Goal: Task Accomplishment & Management: Use online tool/utility

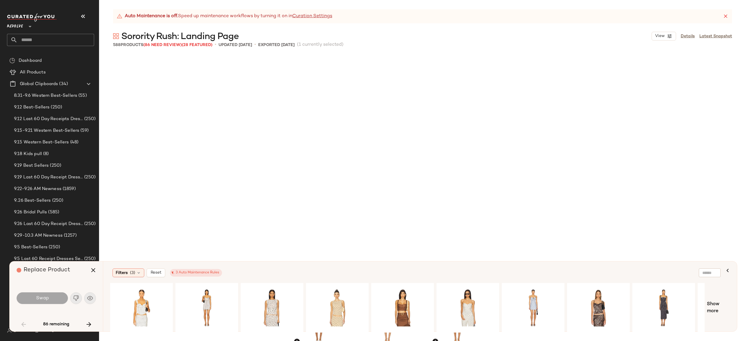
scroll to position [230, 0]
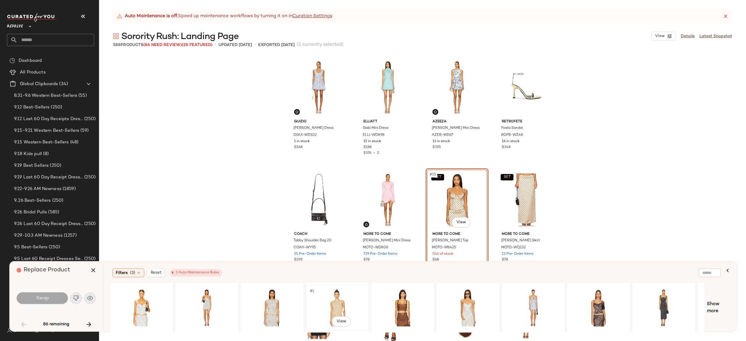
click at [340, 307] on div "#1 View" at bounding box center [337, 307] width 59 height 41
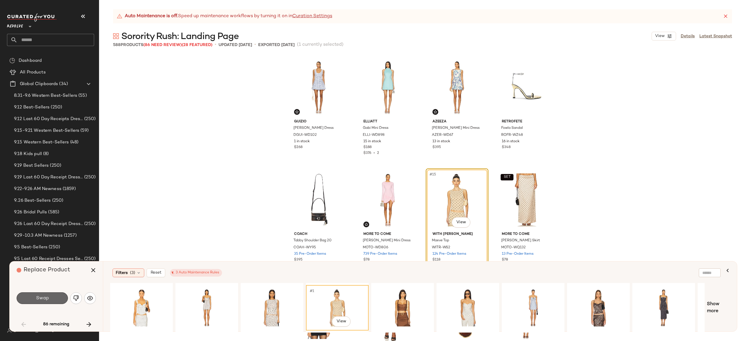
click at [61, 296] on button "Swap" at bounding box center [42, 298] width 51 height 12
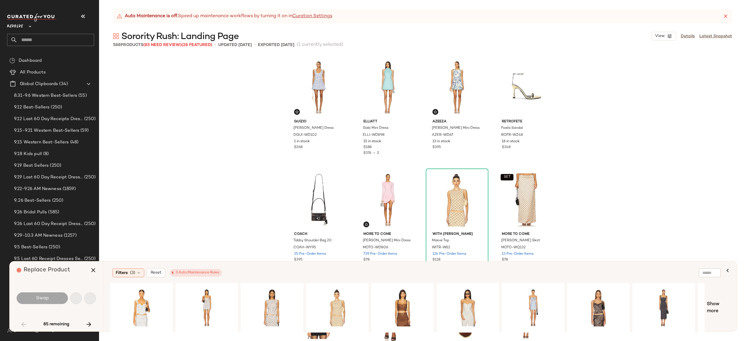
scroll to position [450, 0]
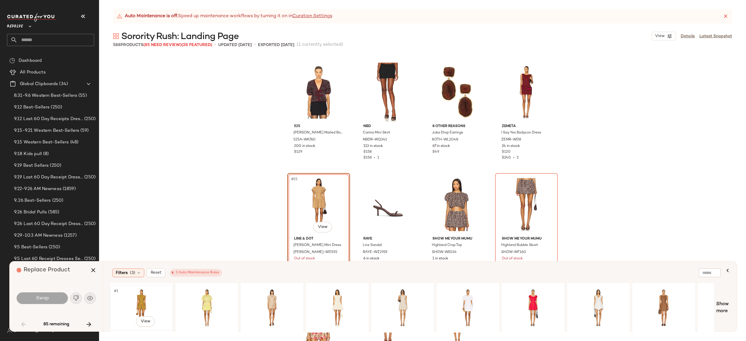
click at [145, 298] on div "#1 View" at bounding box center [141, 307] width 59 height 41
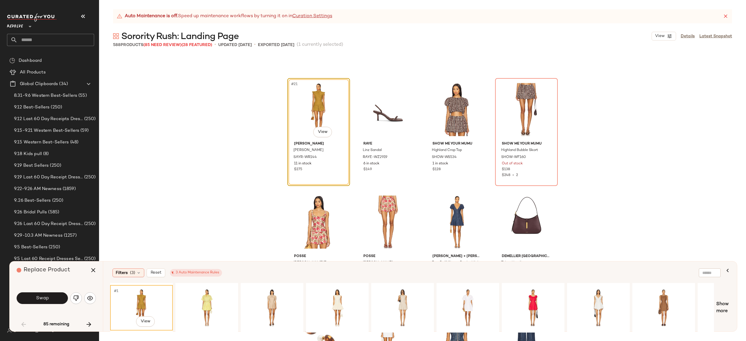
scroll to position [540, 0]
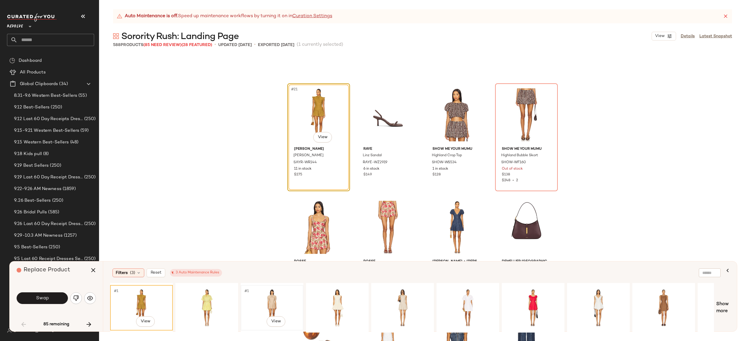
click at [265, 299] on div "#1 View" at bounding box center [272, 307] width 59 height 41
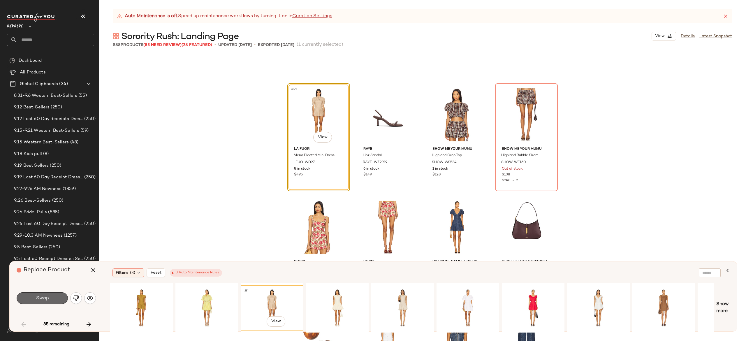
click at [48, 300] on span "Swap" at bounding box center [42, 299] width 13 height 6
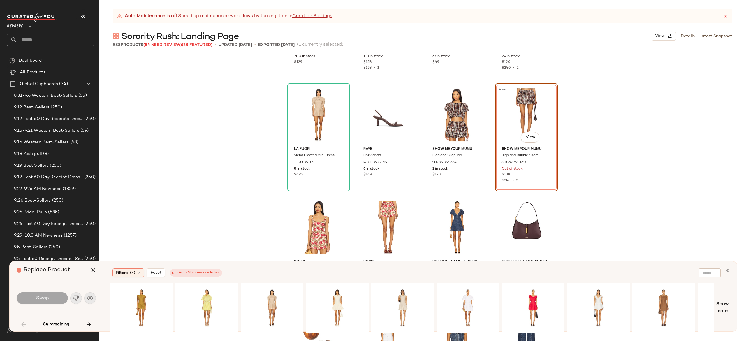
scroll to position [450, 0]
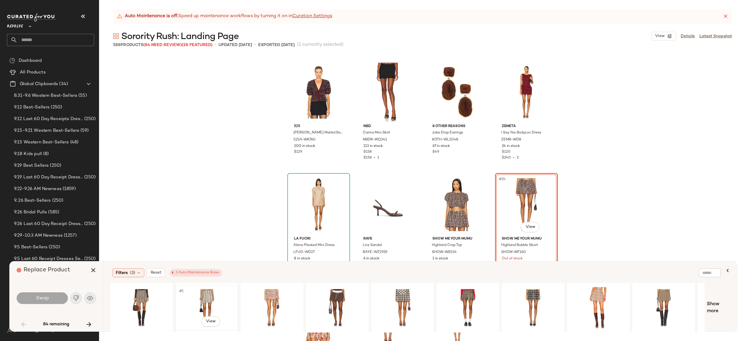
click at [206, 291] on div "#1 View" at bounding box center [207, 307] width 59 height 41
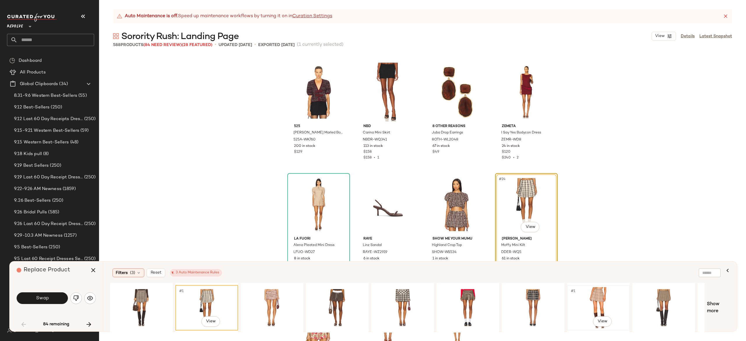
click at [600, 303] on div "#1 View" at bounding box center [598, 307] width 59 height 41
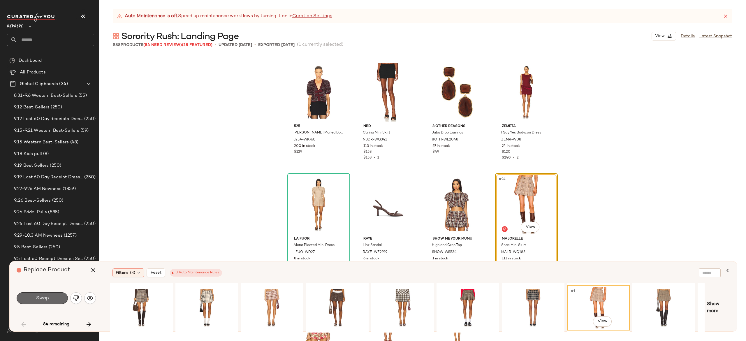
click at [56, 297] on button "Swap" at bounding box center [42, 298] width 51 height 12
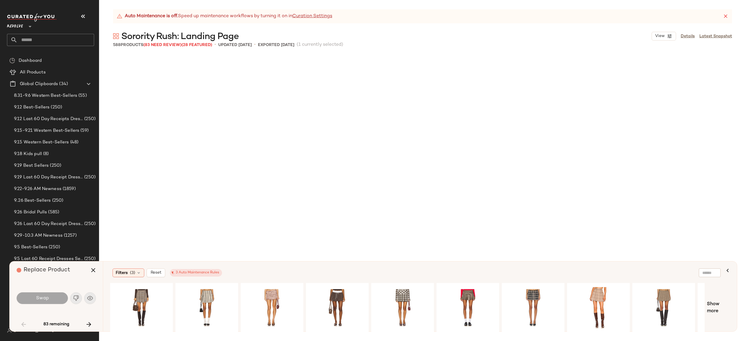
scroll to position [1238, 0]
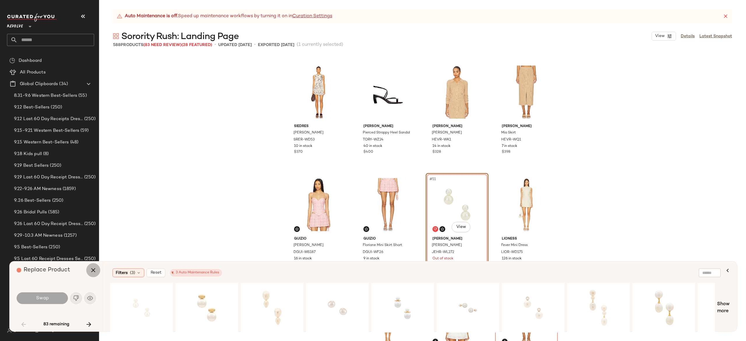
click at [92, 271] on icon "button" at bounding box center [93, 270] width 7 height 7
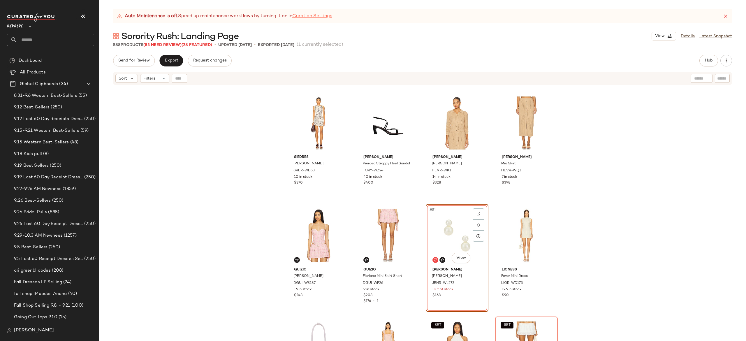
click at [312, 16] on link "Curation Settings" at bounding box center [312, 16] width 40 height 7
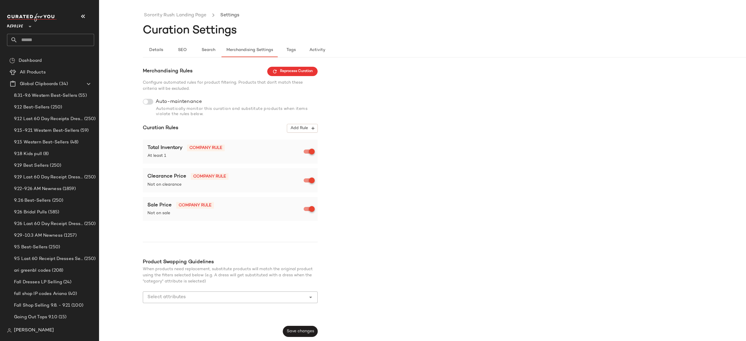
click at [151, 101] on div at bounding box center [148, 102] width 10 height 6
click at [223, 296] on input "Select attributes" at bounding box center [225, 297] width 157 height 7
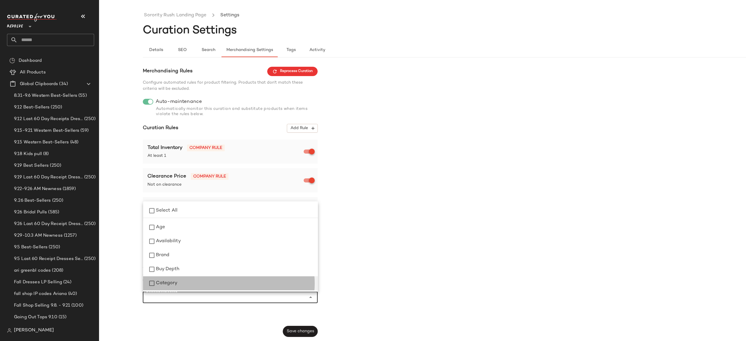
click at [166, 283] on span "Category" at bounding box center [167, 283] width 22 height 7
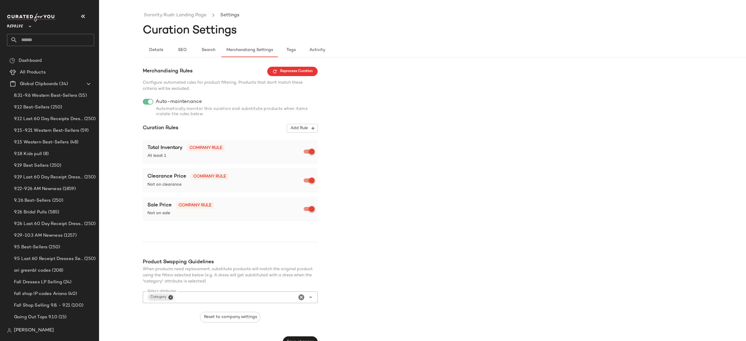
click at [354, 244] on div "Merchandising Rules Reprocess Curation Configure automated rules for product fi…" at bounding box center [466, 207] width 647 height 281
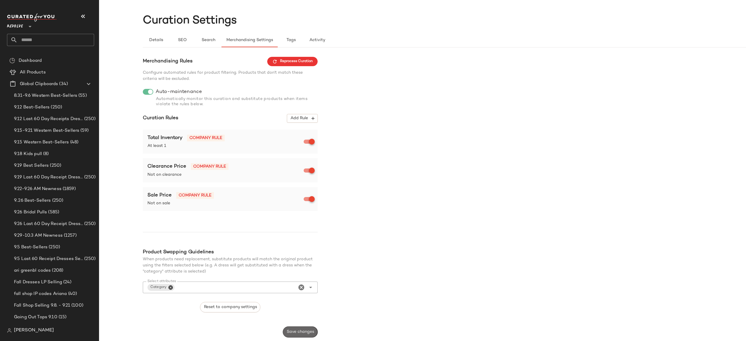
click at [314, 328] on button "Save changes" at bounding box center [300, 331] width 35 height 11
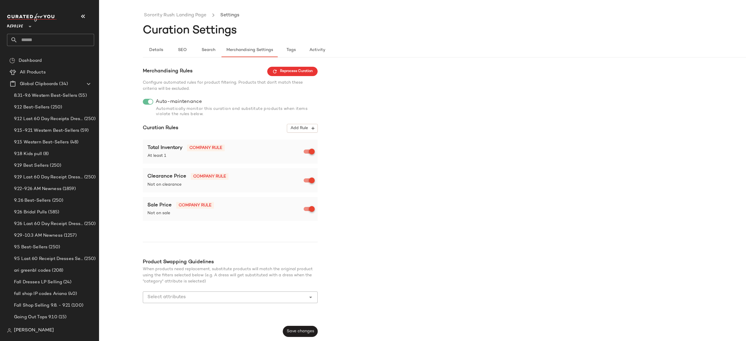
scroll to position [0, 0]
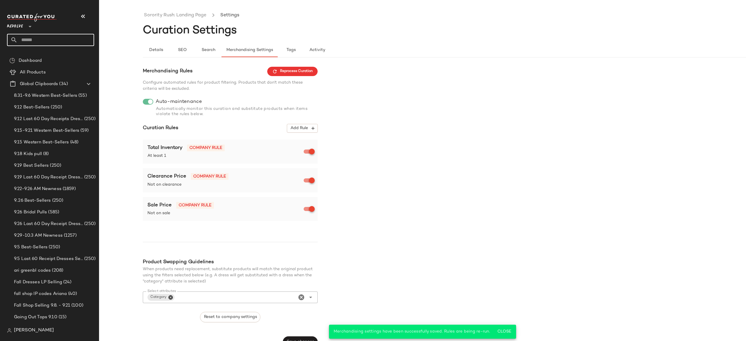
click at [59, 39] on input "text" at bounding box center [55, 40] width 77 height 12
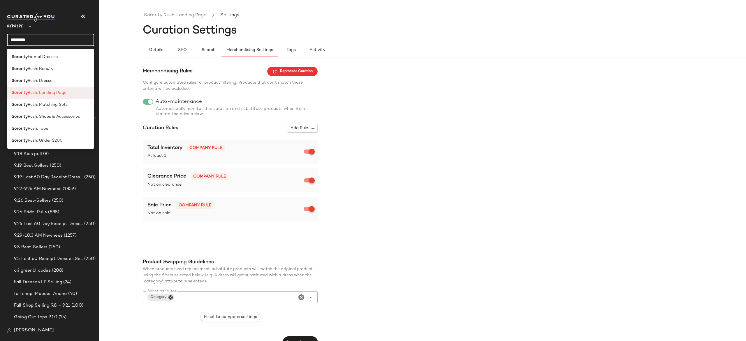
type input "********"
click at [48, 91] on span "Rush: Landing Page" at bounding box center [47, 93] width 39 height 6
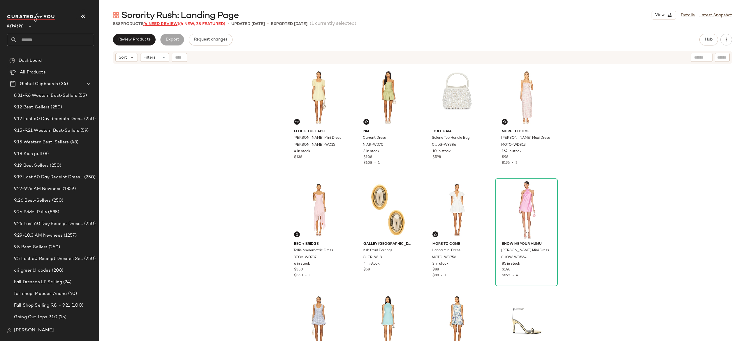
click at [175, 24] on span "(4 Need Review)" at bounding box center [161, 24] width 36 height 4
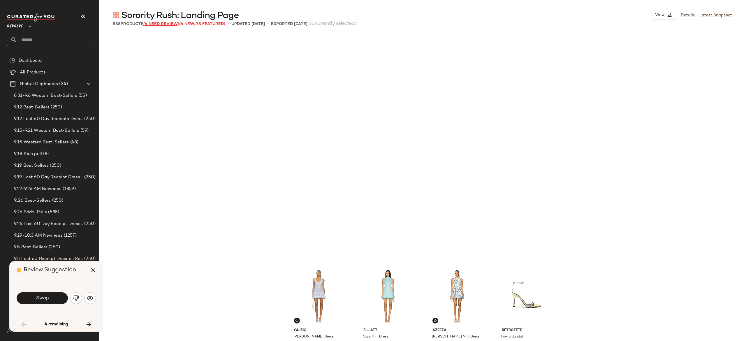
scroll to position [230, 0]
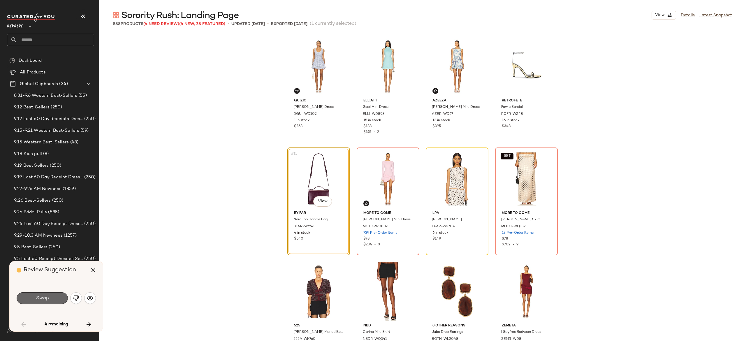
click at [59, 297] on button "Swap" at bounding box center [42, 298] width 51 height 12
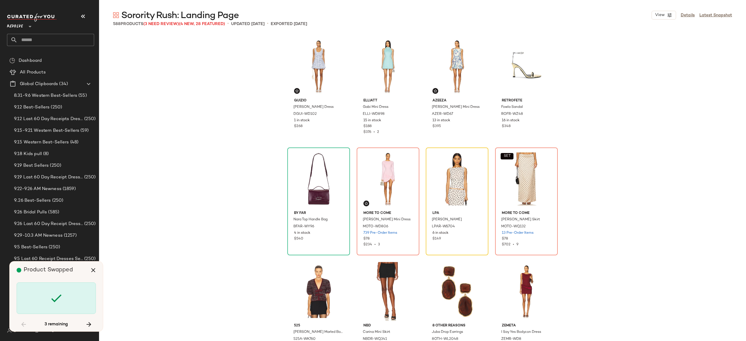
scroll to position [225, 0]
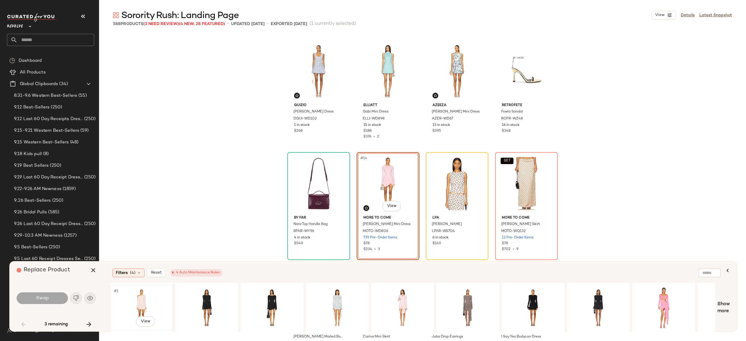
click at [133, 299] on div "#1 View" at bounding box center [141, 307] width 59 height 41
click at [58, 294] on button "Swap" at bounding box center [42, 298] width 51 height 12
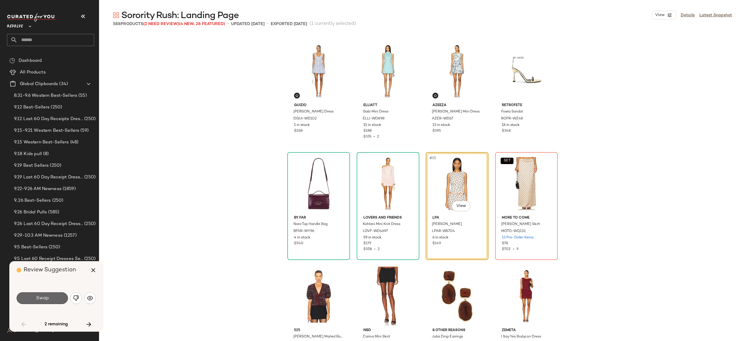
click at [63, 296] on button "Swap" at bounding box center [42, 298] width 51 height 12
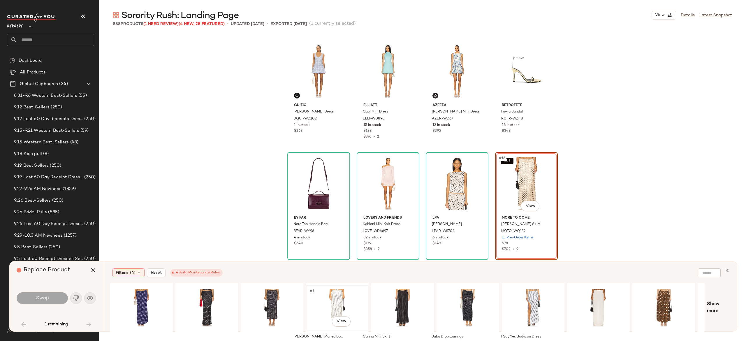
click at [336, 297] on div "#1 View" at bounding box center [337, 307] width 59 height 41
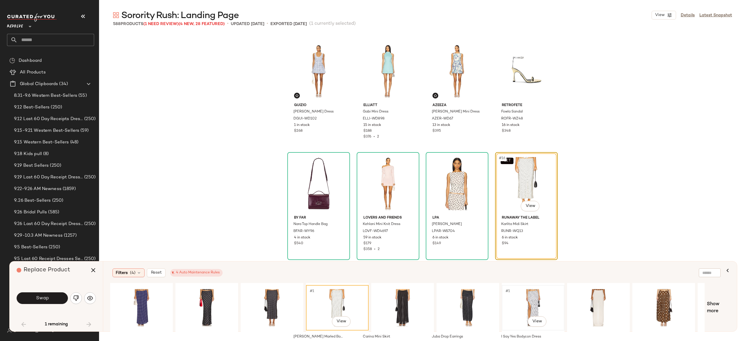
click at [535, 302] on div "#1 View" at bounding box center [533, 307] width 59 height 41
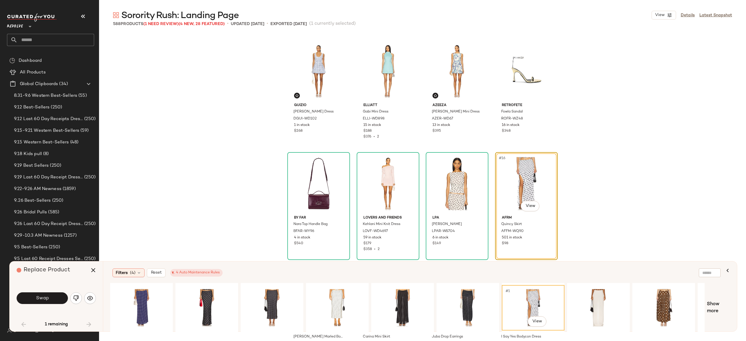
scroll to position [0, 55]
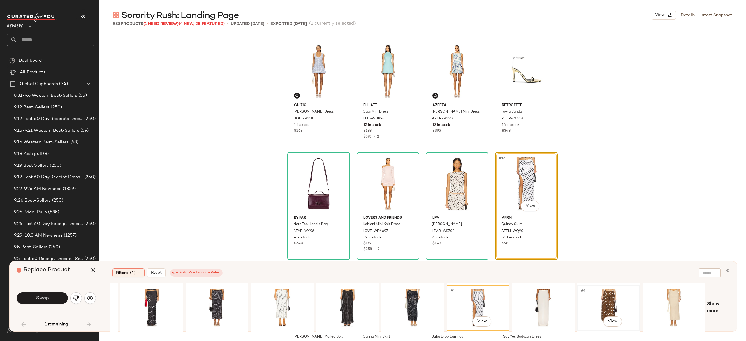
click at [603, 292] on div "#1 View" at bounding box center [608, 307] width 59 height 41
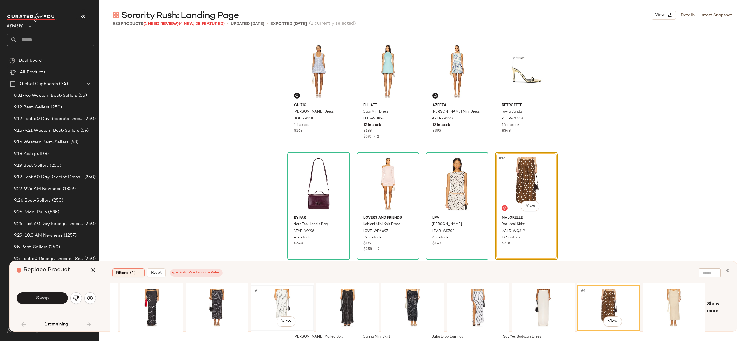
click at [280, 294] on div "#1 View" at bounding box center [282, 307] width 59 height 41
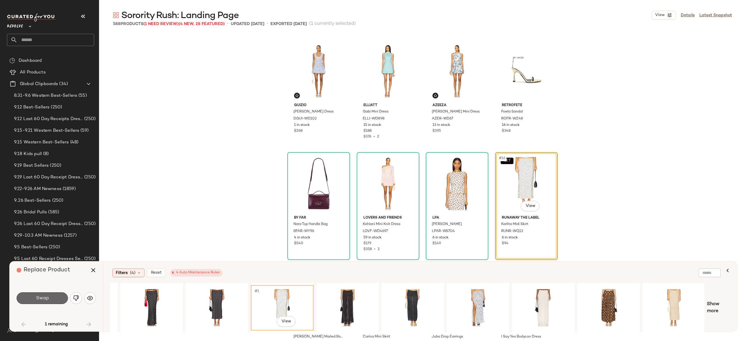
click at [59, 298] on button "Swap" at bounding box center [42, 298] width 51 height 12
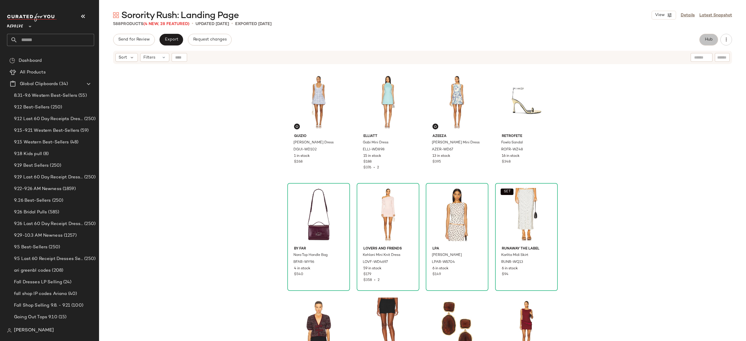
click at [711, 41] on span "Hub" at bounding box center [709, 39] width 8 height 5
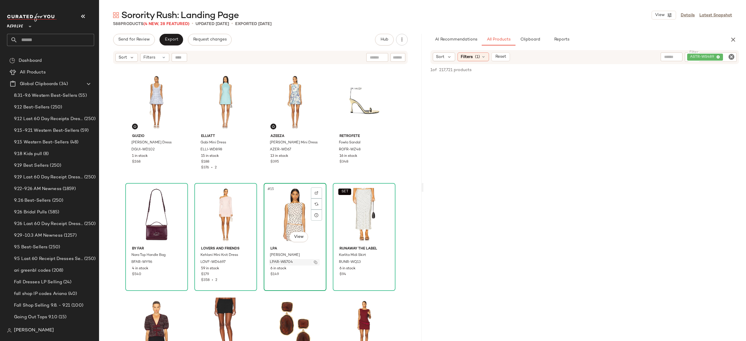
click at [314, 263] on img "button" at bounding box center [315, 262] width 3 height 3
click at [699, 54] on div "ASTR-WS489" at bounding box center [691, 56] width 91 height 9
paste input "**********"
type input "**********"
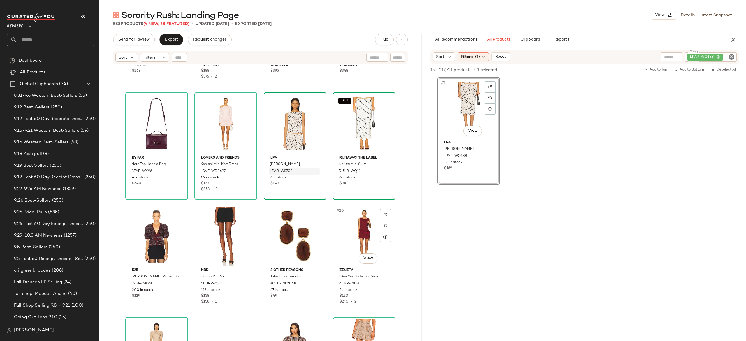
scroll to position [318, 0]
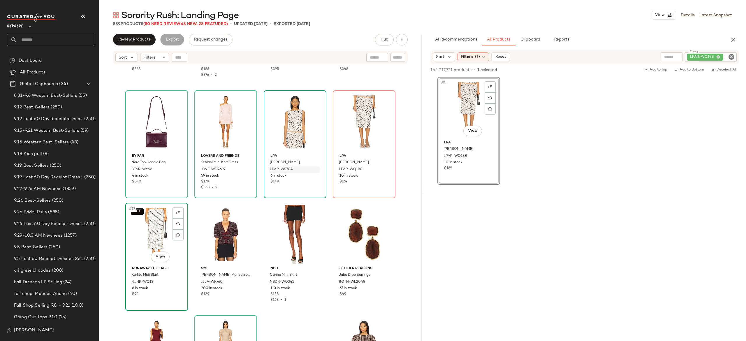
click at [156, 230] on div "SET #17 View" at bounding box center [156, 234] width 59 height 59
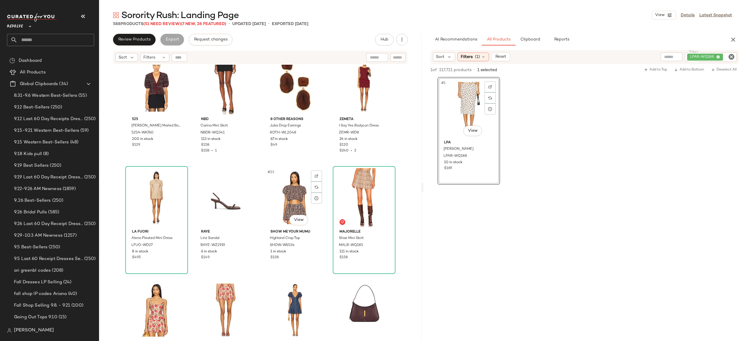
scroll to position [494, 0]
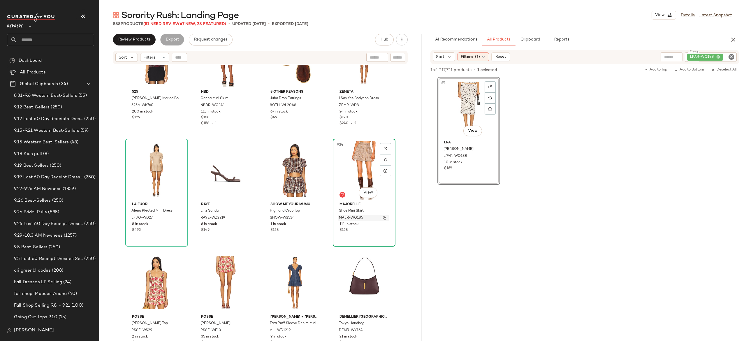
click at [384, 219] on img "button" at bounding box center [384, 217] width 3 height 3
click at [703, 57] on div "LPAR-WQ188" at bounding box center [691, 56] width 91 height 9
paste input "*********"
type input "*********"
click at [301, 168] on div "#23 View" at bounding box center [295, 170] width 59 height 59
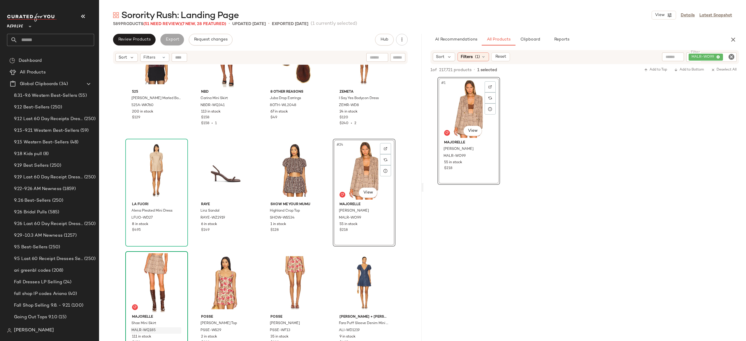
click at [468, 106] on div "#1 View" at bounding box center [469, 108] width 59 height 59
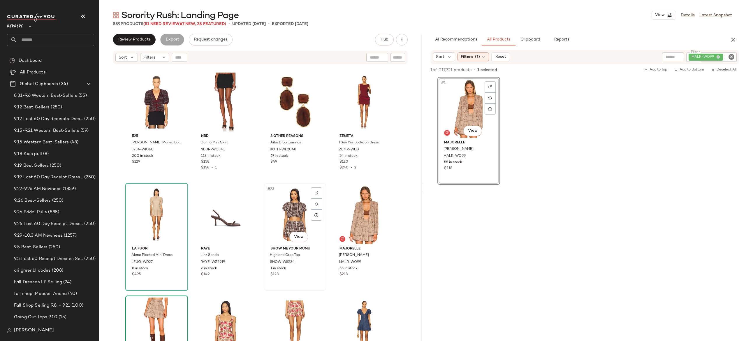
click at [301, 206] on div "#23 View" at bounding box center [295, 214] width 59 height 59
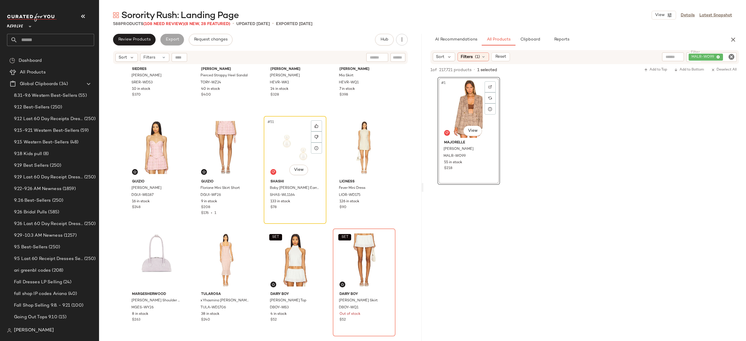
scroll to position [1309, 0]
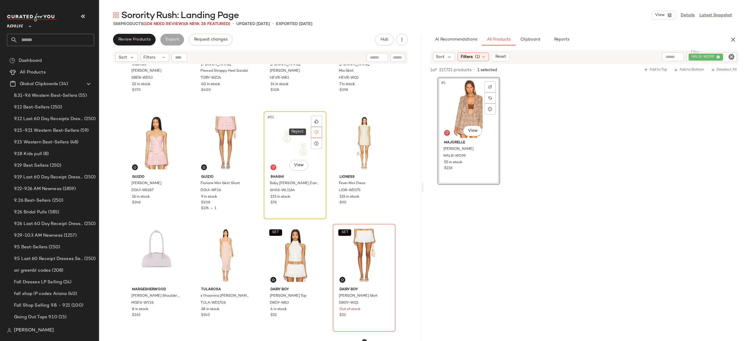
click at [315, 129] on div at bounding box center [316, 132] width 11 height 11
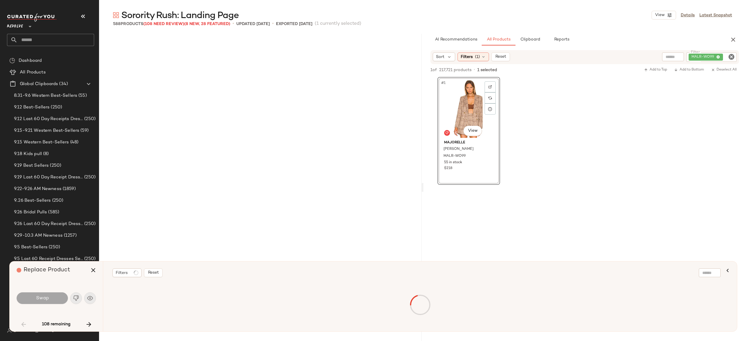
scroll to position [225, 0]
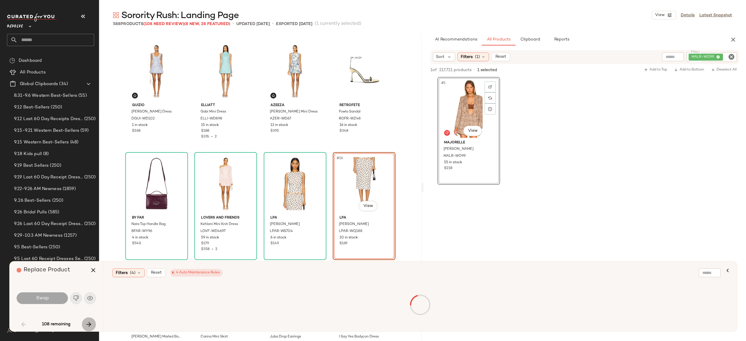
click at [90, 323] on icon "button" at bounding box center [88, 324] width 7 height 7
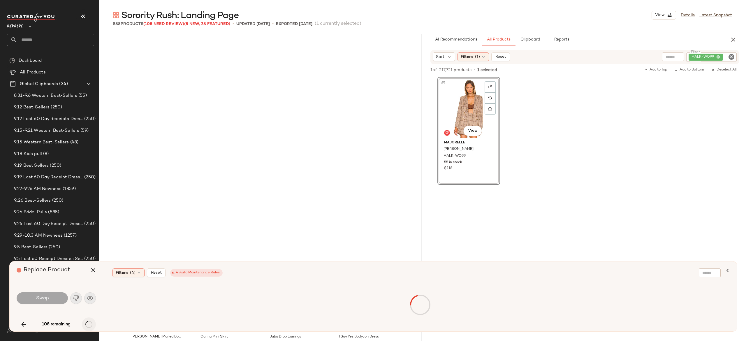
scroll to position [450, 0]
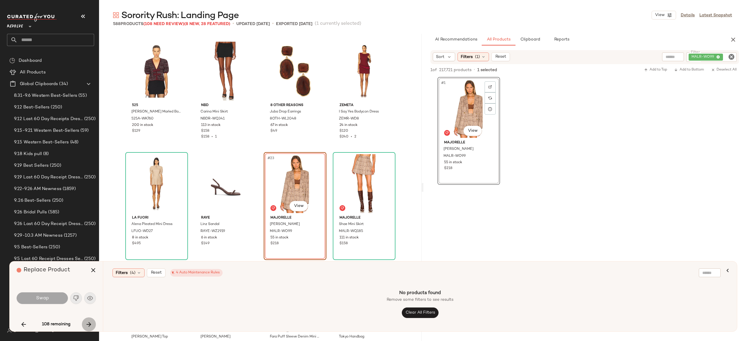
click at [90, 323] on icon "button" at bounding box center [88, 324] width 7 height 7
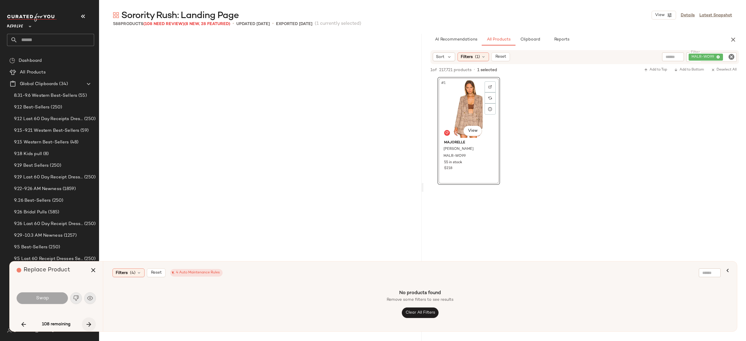
scroll to position [1238, 0]
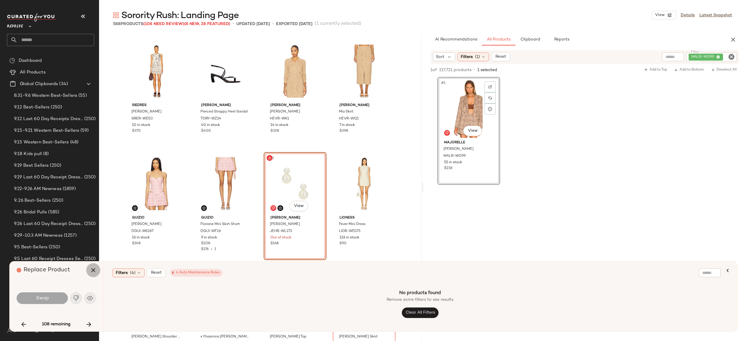
click at [93, 272] on icon "button" at bounding box center [93, 270] width 7 height 7
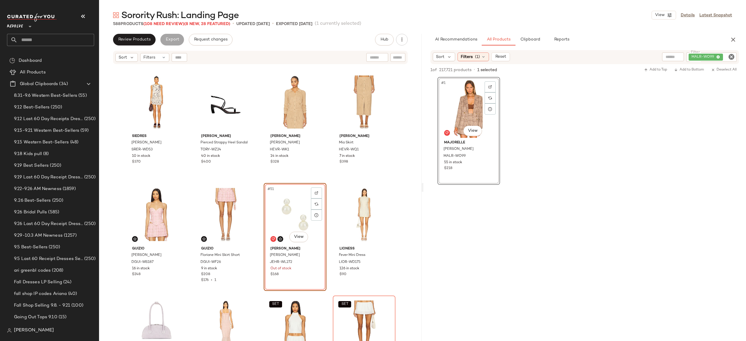
click at [716, 55] on div "MALR-WO99" at bounding box center [711, 56] width 50 height 9
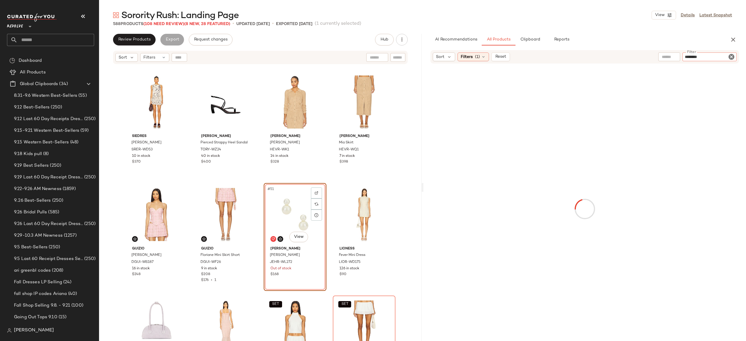
type input "********"
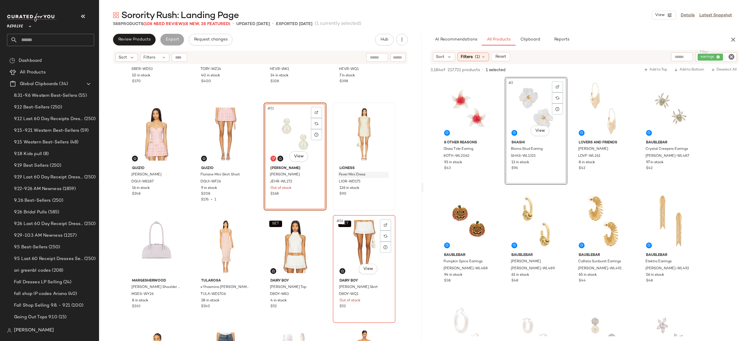
scroll to position [1282, 0]
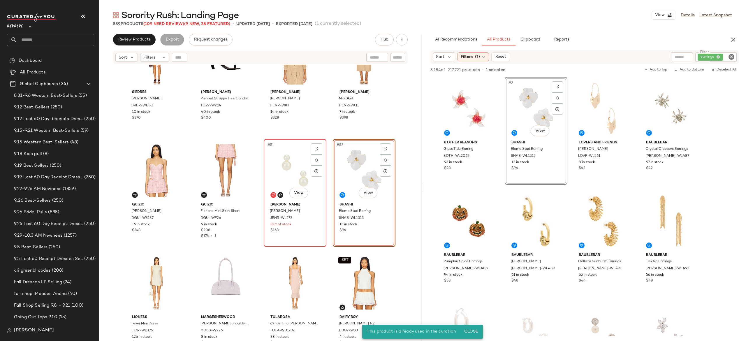
click at [305, 174] on div "#51 View" at bounding box center [295, 170] width 59 height 59
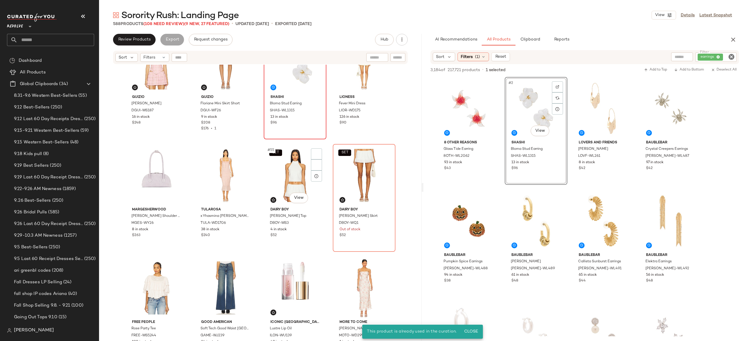
scroll to position [1390, 0]
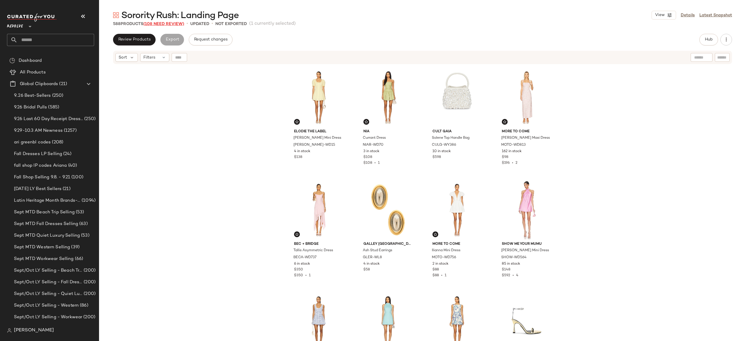
click at [171, 23] on span "(108 Need Review)" at bounding box center [163, 24] width 41 height 4
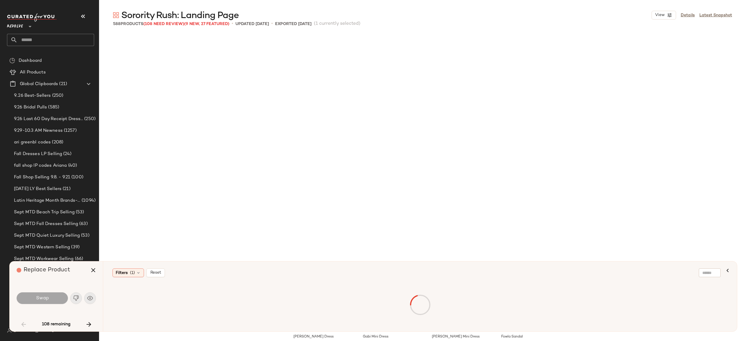
scroll to position [230, 0]
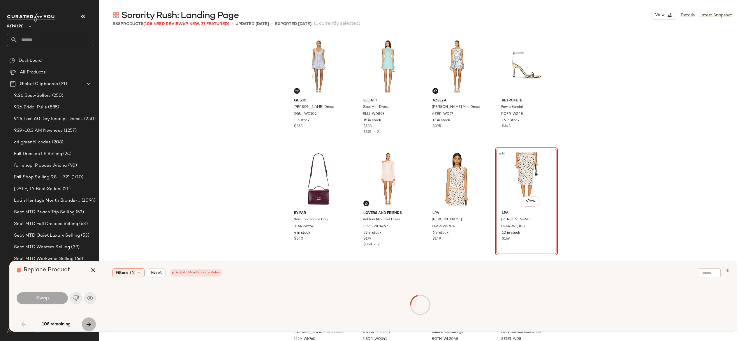
click at [86, 321] on icon "button" at bounding box center [88, 324] width 7 height 7
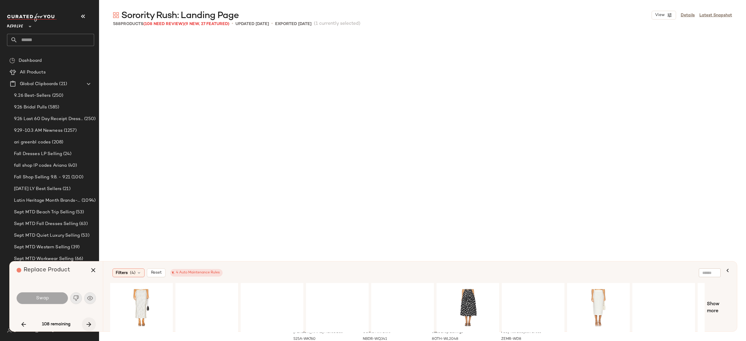
scroll to position [450, 0]
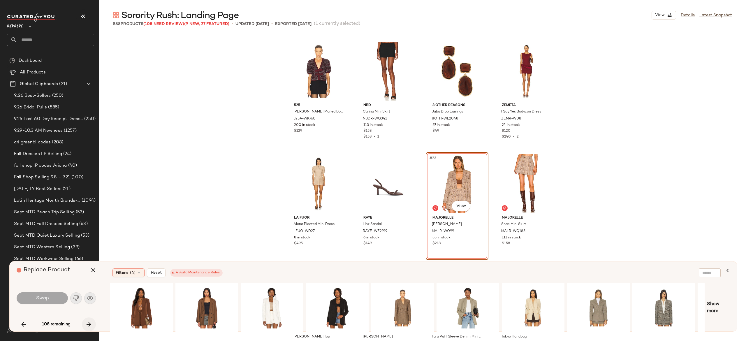
click at [86, 321] on icon "button" at bounding box center [88, 324] width 7 height 7
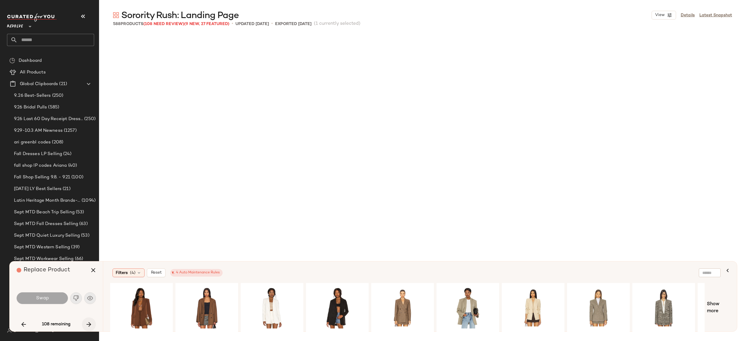
scroll to position [1238, 0]
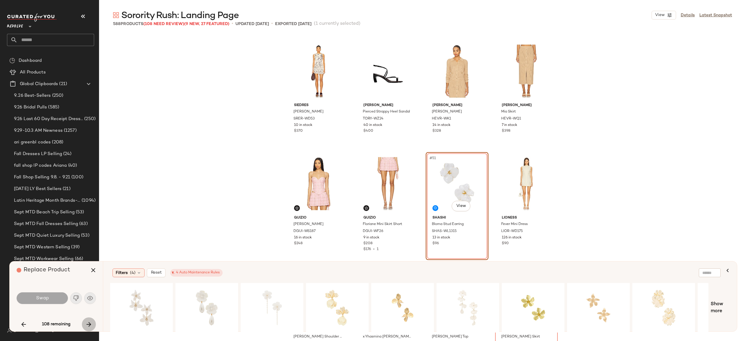
click at [93, 320] on button "button" at bounding box center [89, 324] width 14 height 14
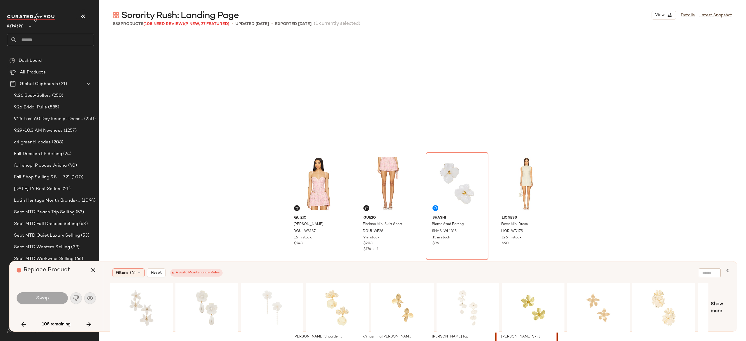
scroll to position [1350, 0]
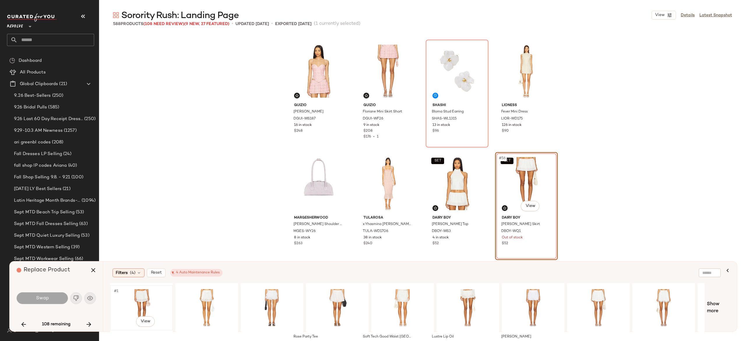
click at [150, 296] on div "#1 View" at bounding box center [141, 307] width 59 height 41
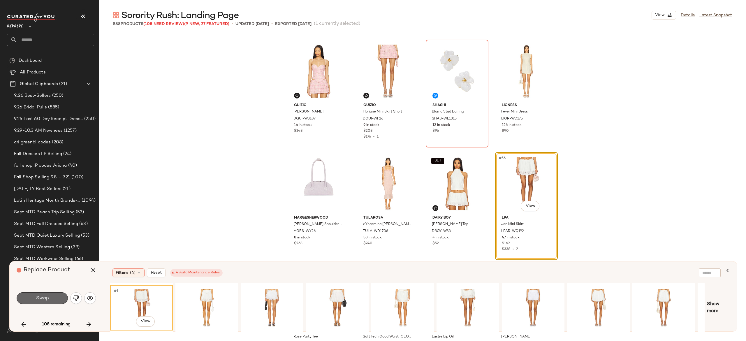
click at [58, 296] on button "Swap" at bounding box center [42, 298] width 51 height 12
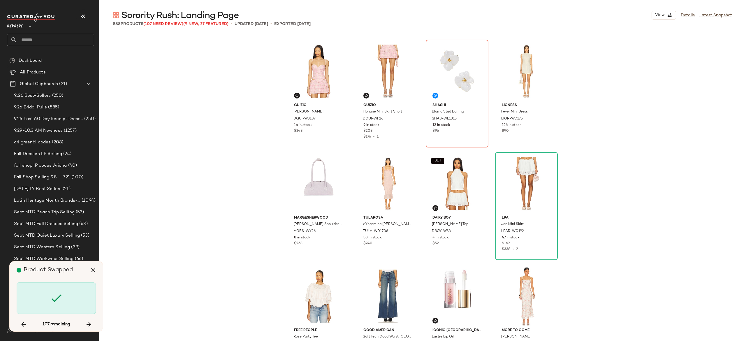
scroll to position [1913, 0]
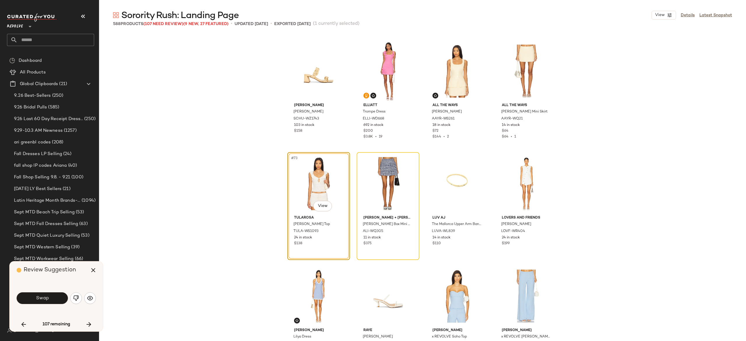
click at [59, 296] on button "Swap" at bounding box center [42, 298] width 51 height 12
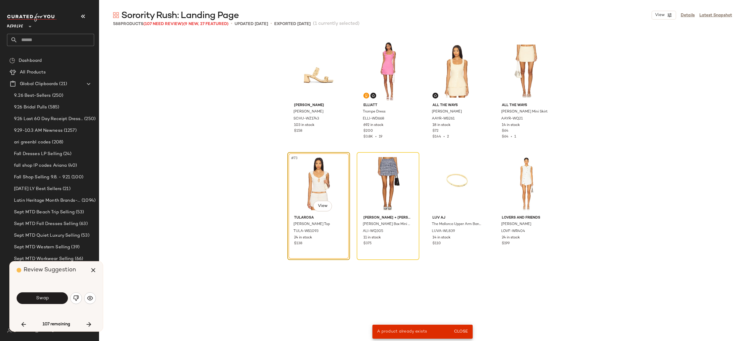
scroll to position [1575, 0]
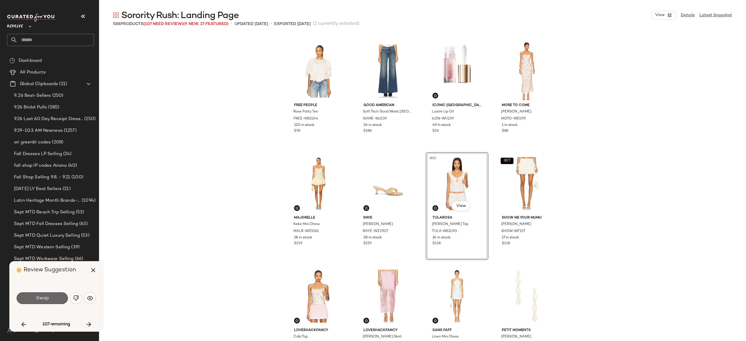
click at [55, 299] on button "Swap" at bounding box center [42, 298] width 51 height 12
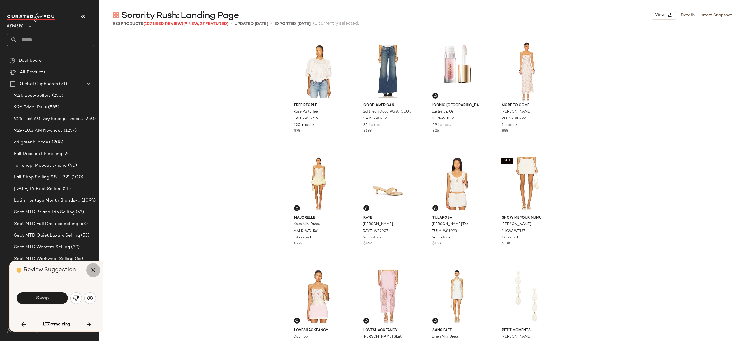
click at [92, 269] on icon "button" at bounding box center [93, 270] width 7 height 7
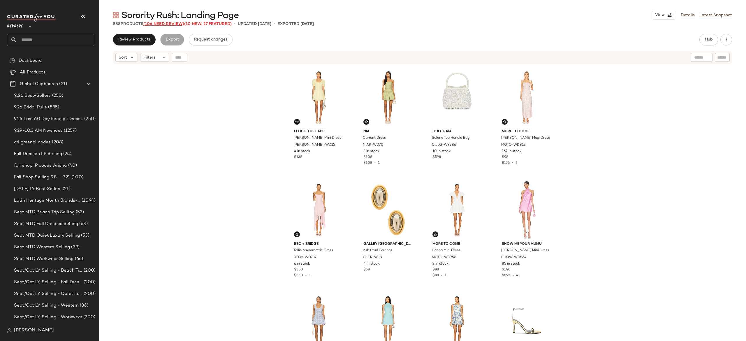
click at [181, 23] on span "(106 Need Review)" at bounding box center [163, 24] width 41 height 4
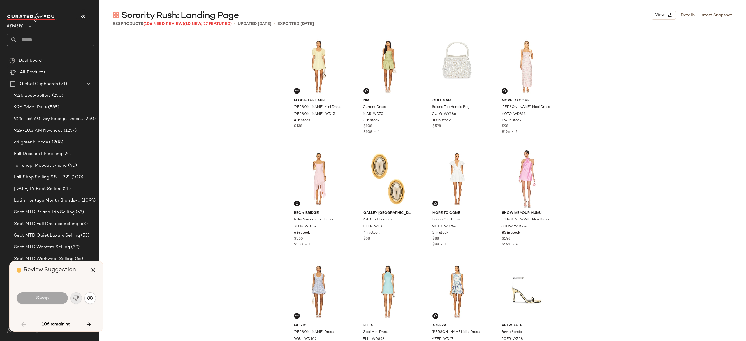
scroll to position [230, 0]
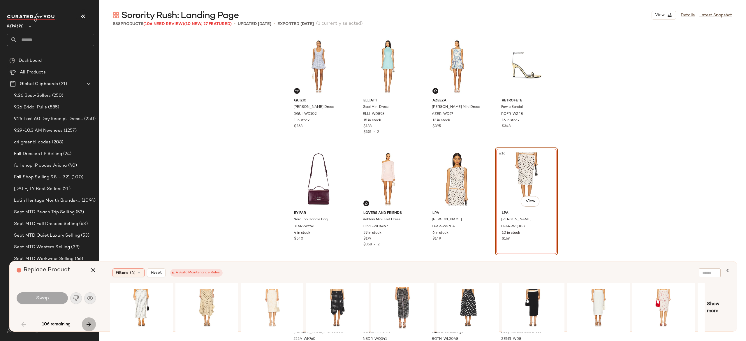
click at [89, 322] on icon "button" at bounding box center [88, 324] width 7 height 7
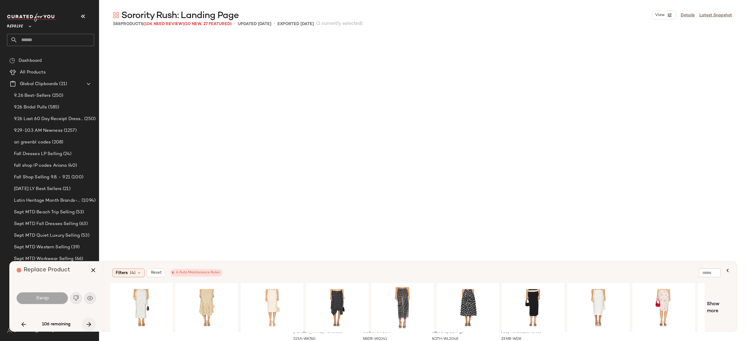
scroll to position [450, 0]
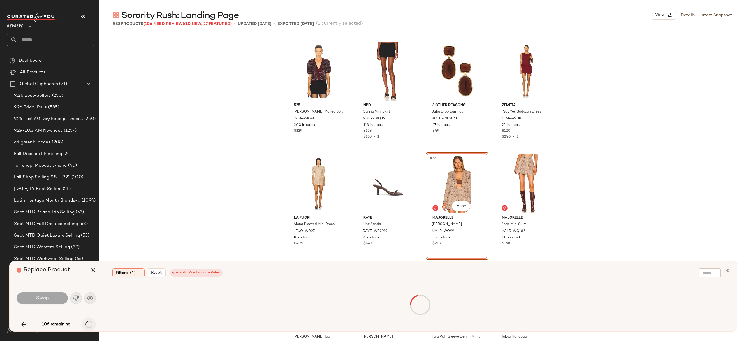
click at [89, 322] on div "106 remaining" at bounding box center [56, 324] width 79 height 14
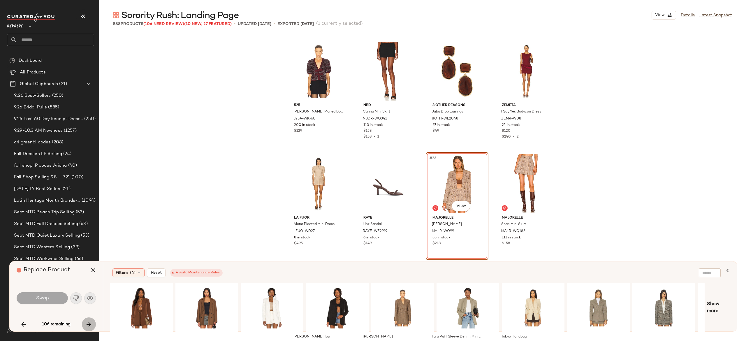
click at [89, 322] on icon "button" at bounding box center [88, 324] width 7 height 7
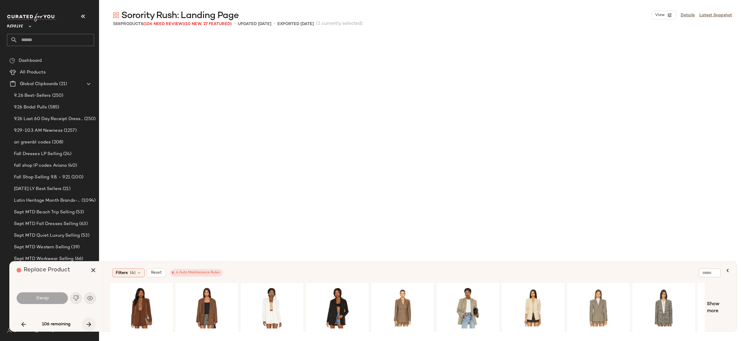
scroll to position [1238, 0]
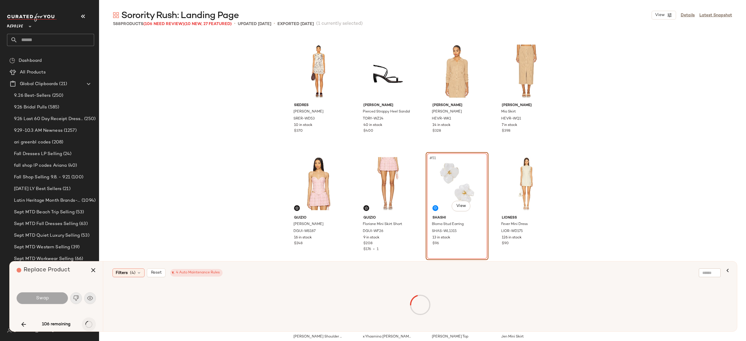
click at [89, 322] on div "106 remaining" at bounding box center [56, 324] width 79 height 14
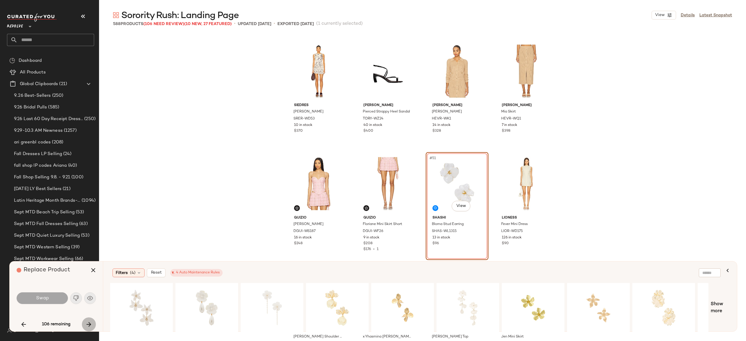
click at [89, 320] on button "button" at bounding box center [89, 324] width 14 height 14
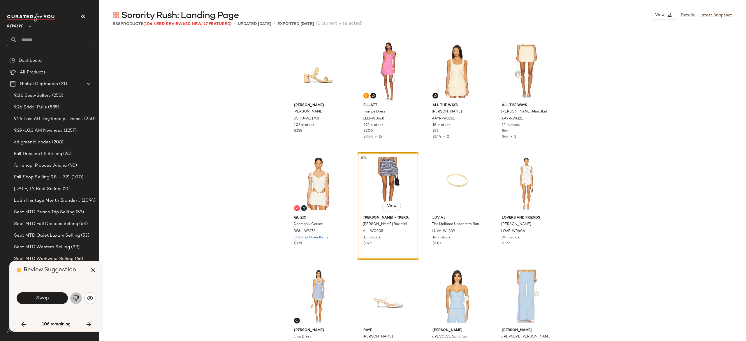
click at [75, 299] on img "button" at bounding box center [76, 298] width 6 height 6
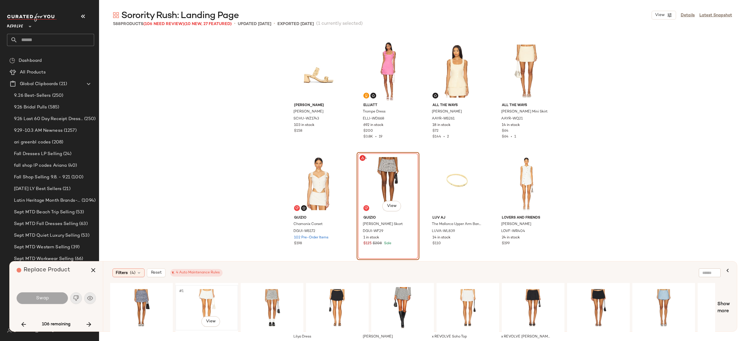
click at [199, 298] on div "#1 View" at bounding box center [207, 307] width 59 height 41
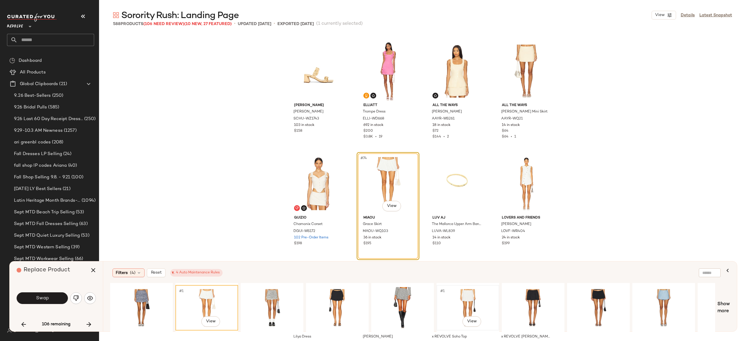
click at [473, 290] on div "#1 View" at bounding box center [468, 307] width 59 height 41
click at [276, 297] on div "#1 View" at bounding box center [272, 307] width 59 height 41
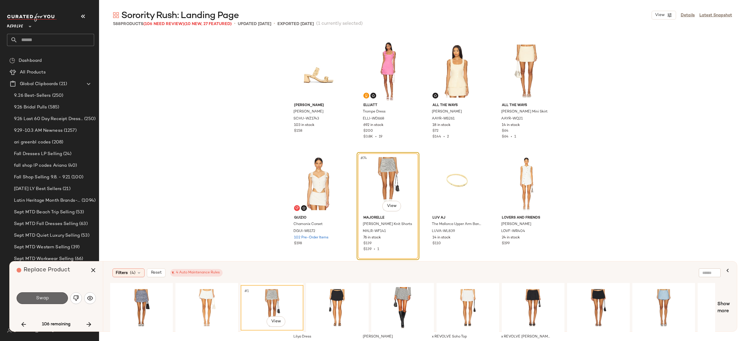
click at [58, 301] on button "Swap" at bounding box center [42, 298] width 51 height 12
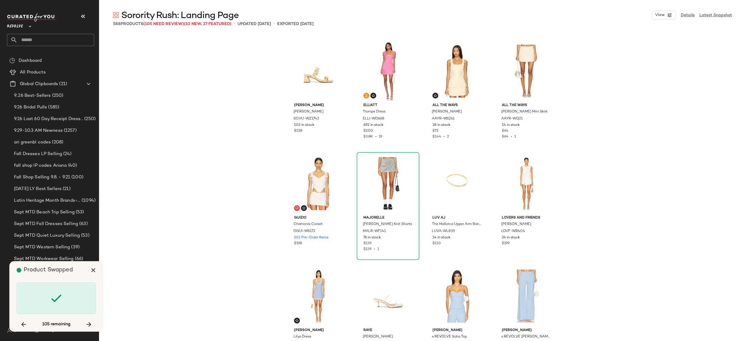
scroll to position [2138, 0]
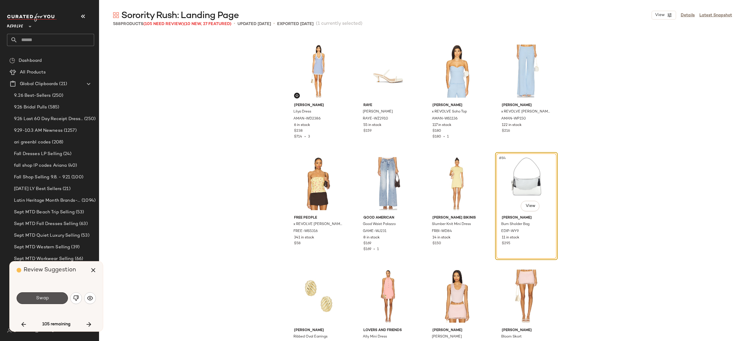
click at [58, 301] on button "Swap" at bounding box center [42, 298] width 51 height 12
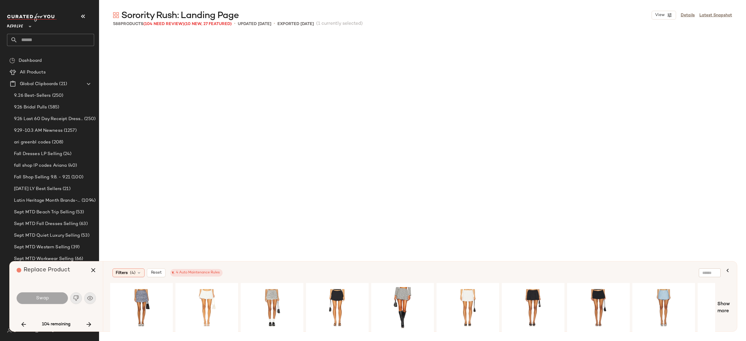
scroll to position [2813, 0]
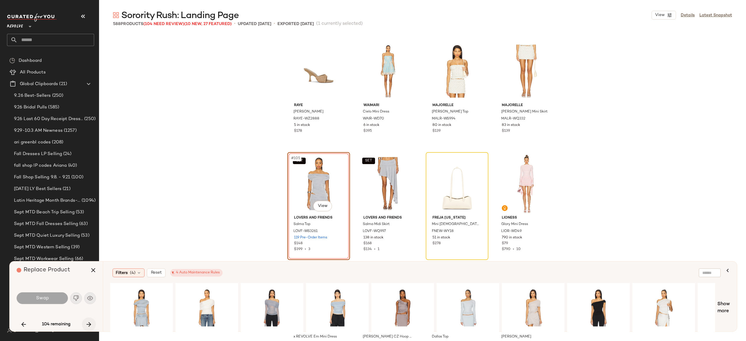
click at [89, 321] on icon "button" at bounding box center [88, 324] width 7 height 7
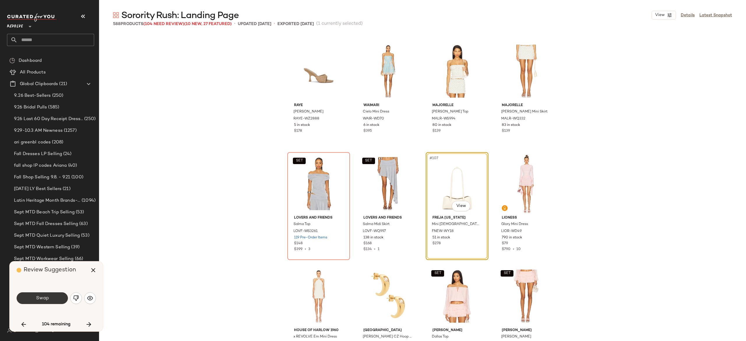
click at [61, 294] on button "Swap" at bounding box center [42, 298] width 51 height 12
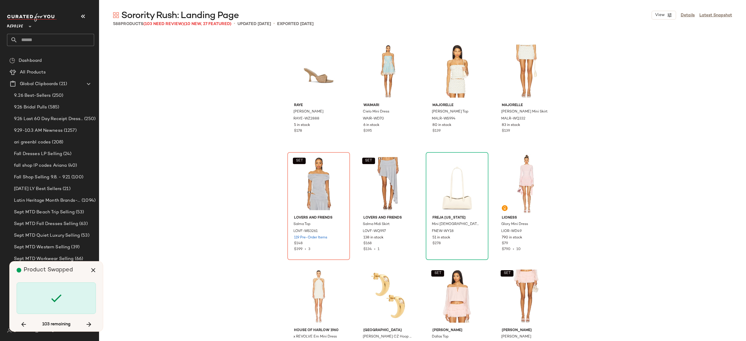
scroll to position [3150, 0]
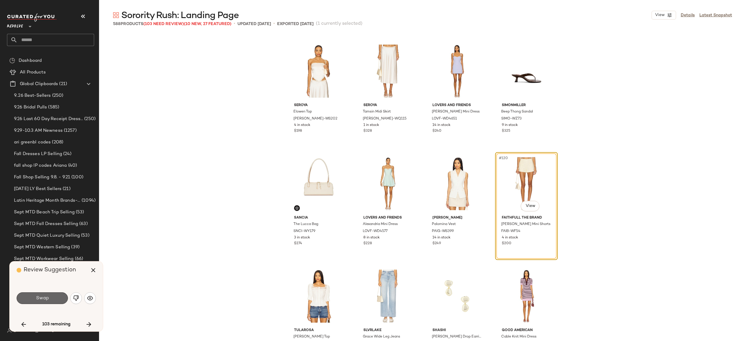
click at [54, 295] on button "Swap" at bounding box center [42, 298] width 51 height 12
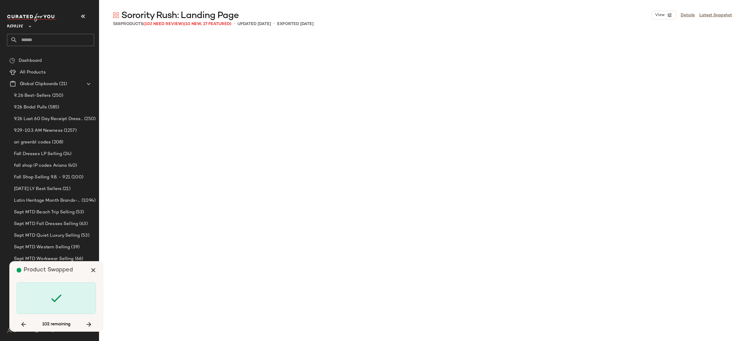
scroll to position [3601, 0]
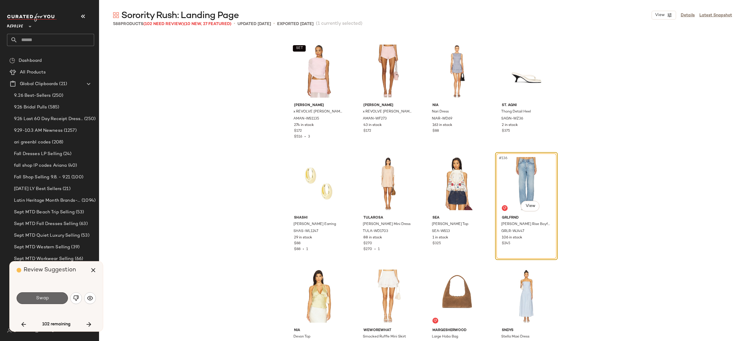
click at [50, 298] on button "Swap" at bounding box center [42, 298] width 51 height 12
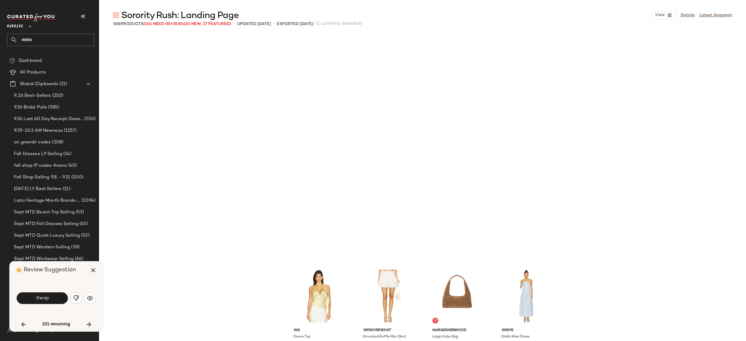
scroll to position [3826, 0]
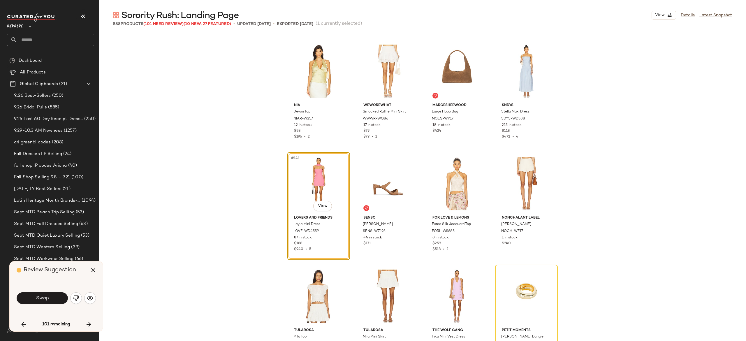
click at [50, 298] on button "Swap" at bounding box center [42, 298] width 51 height 12
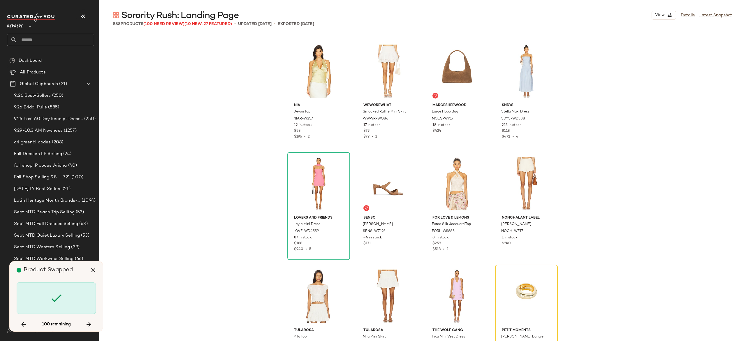
scroll to position [3938, 0]
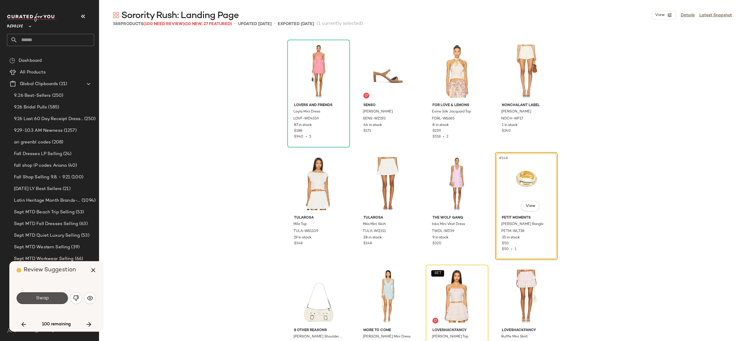
click at [50, 298] on button "Swap" at bounding box center [42, 298] width 51 height 12
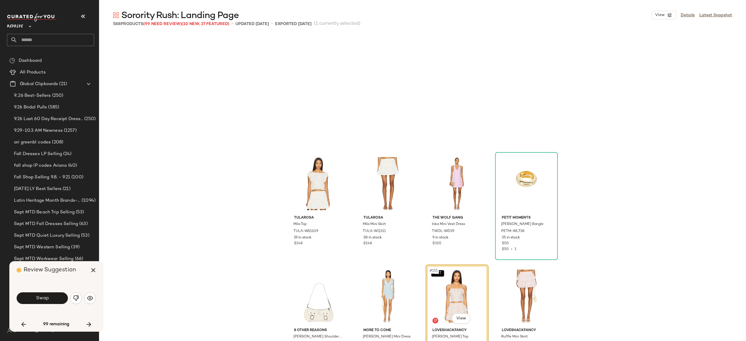
scroll to position [4051, 0]
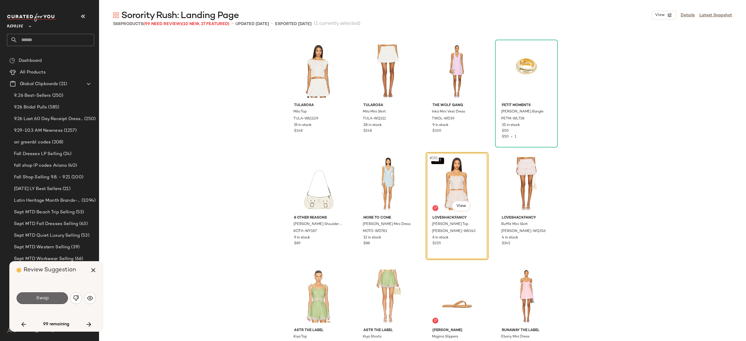
click at [64, 296] on button "Swap" at bounding box center [42, 298] width 51 height 12
click at [59, 296] on button "Swap" at bounding box center [42, 298] width 51 height 12
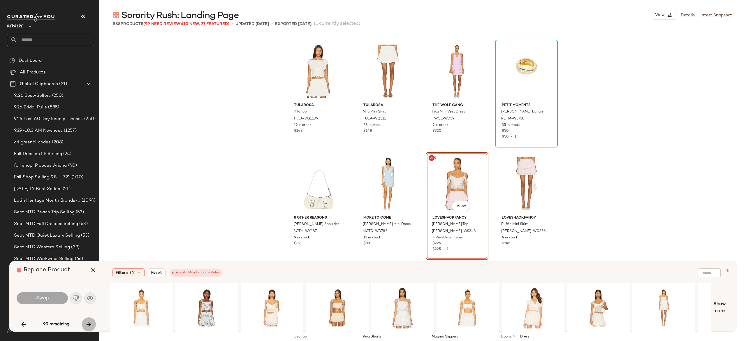
click at [90, 322] on icon "button" at bounding box center [88, 324] width 7 height 7
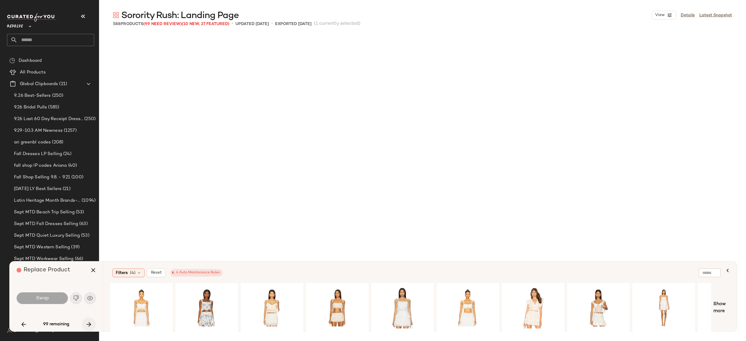
scroll to position [4613, 0]
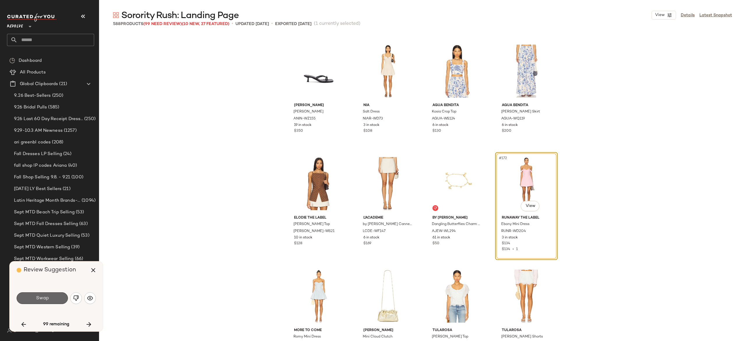
click at [38, 299] on span "Swap" at bounding box center [42, 299] width 13 height 6
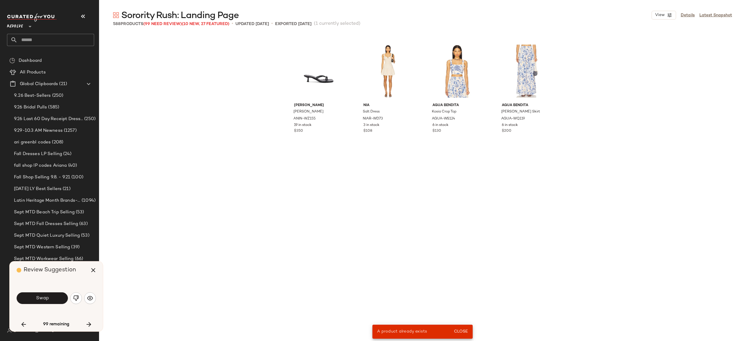
scroll to position [4163, 0]
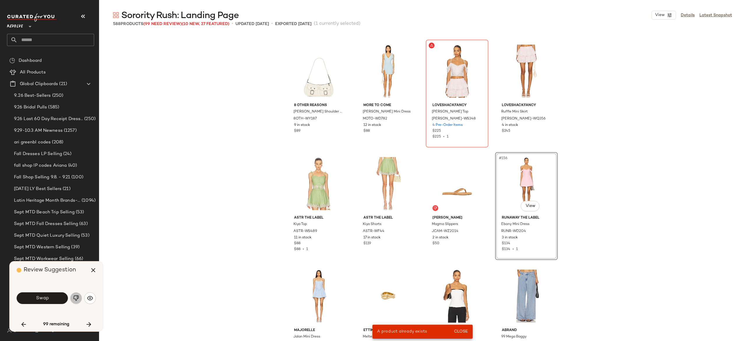
click at [76, 298] on img "button" at bounding box center [76, 298] width 6 height 6
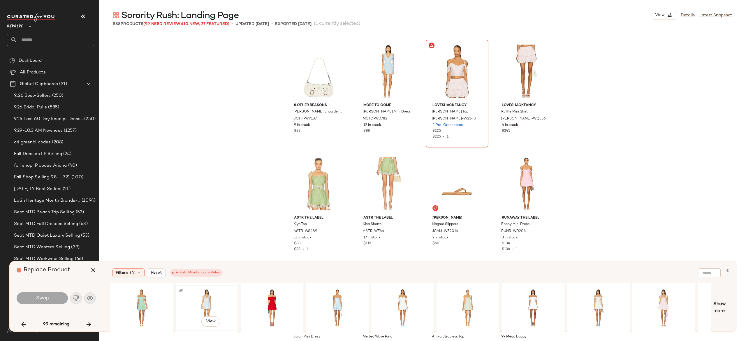
click at [196, 299] on div "#1 View" at bounding box center [207, 307] width 59 height 41
click at [47, 294] on button "Swap" at bounding box center [42, 298] width 51 height 12
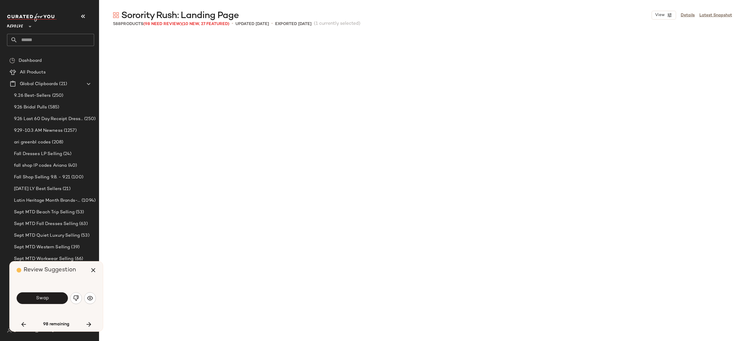
scroll to position [4838, 0]
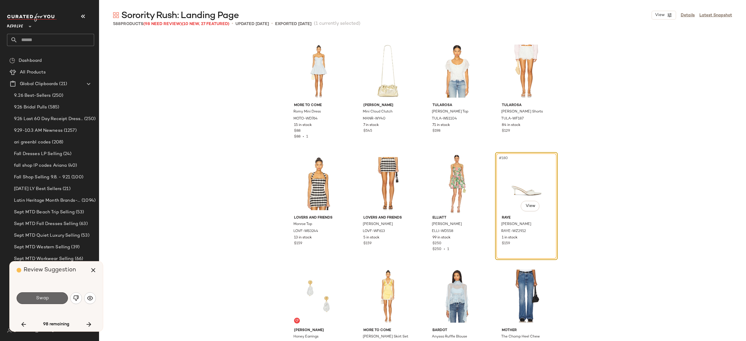
click at [58, 299] on button "Swap" at bounding box center [42, 298] width 51 height 12
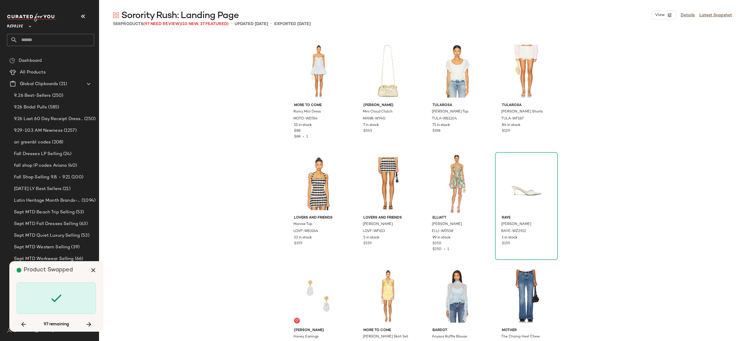
scroll to position [5063, 0]
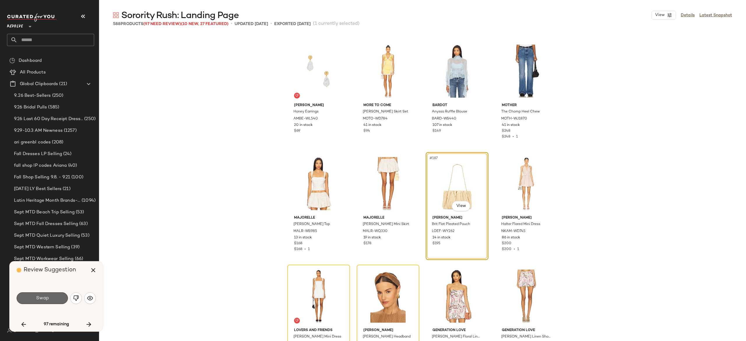
click at [58, 297] on button "Swap" at bounding box center [42, 298] width 51 height 12
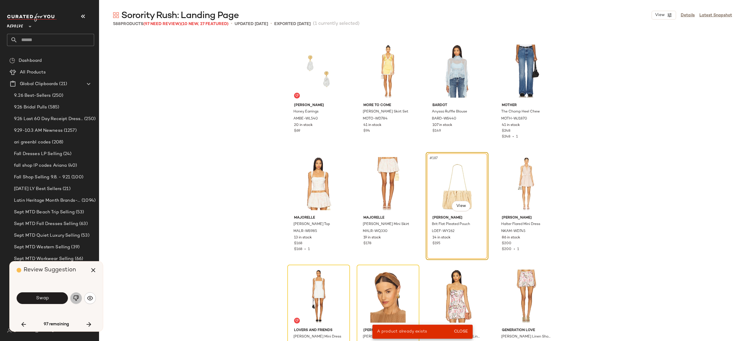
click at [77, 299] on img "button" at bounding box center [76, 298] width 6 height 6
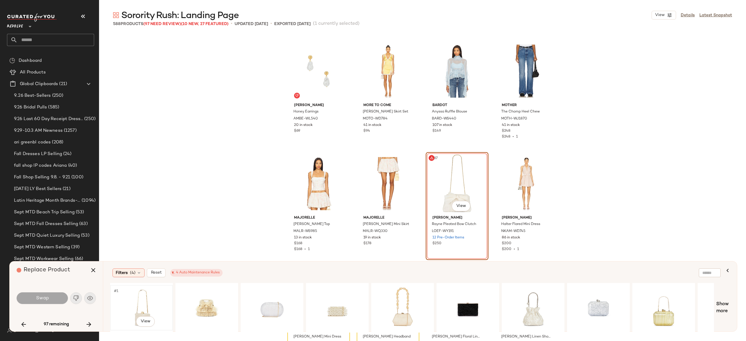
click at [150, 301] on div "#1 View" at bounding box center [141, 307] width 59 height 41
click at [62, 295] on button "Swap" at bounding box center [42, 298] width 51 height 12
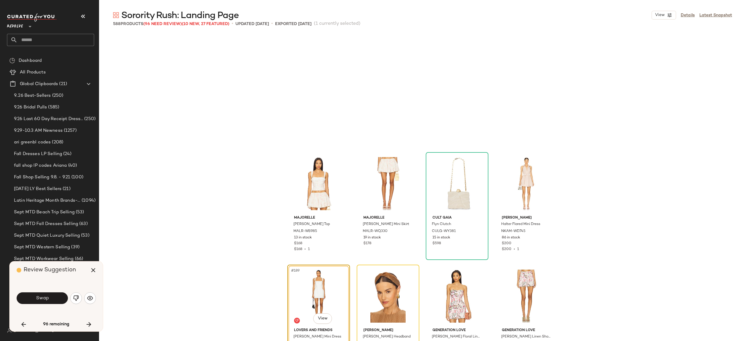
scroll to position [5176, 0]
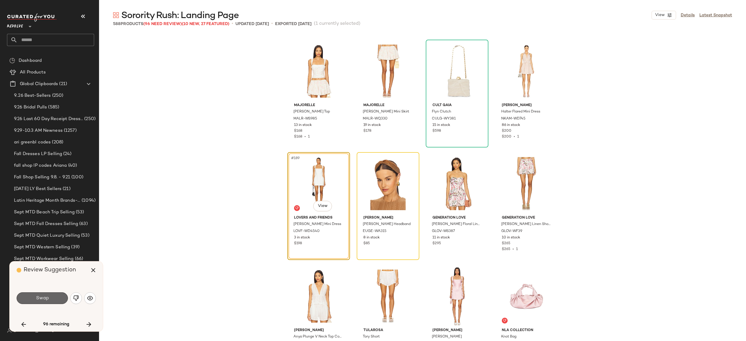
click at [48, 296] on span "Swap" at bounding box center [42, 299] width 13 height 6
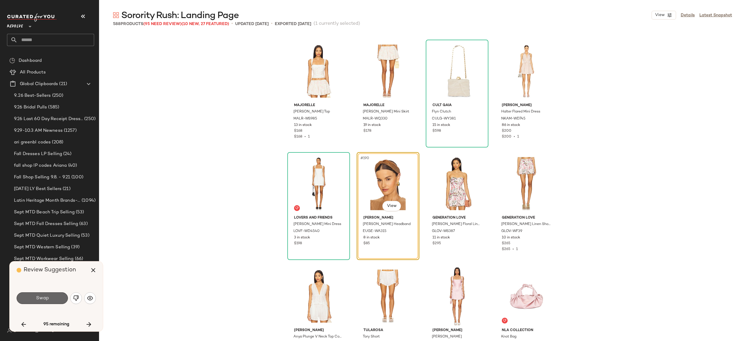
click at [62, 301] on button "Swap" at bounding box center [42, 298] width 51 height 12
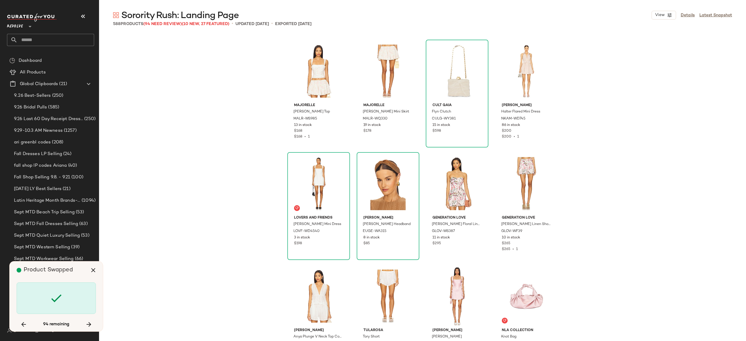
scroll to position [5513, 0]
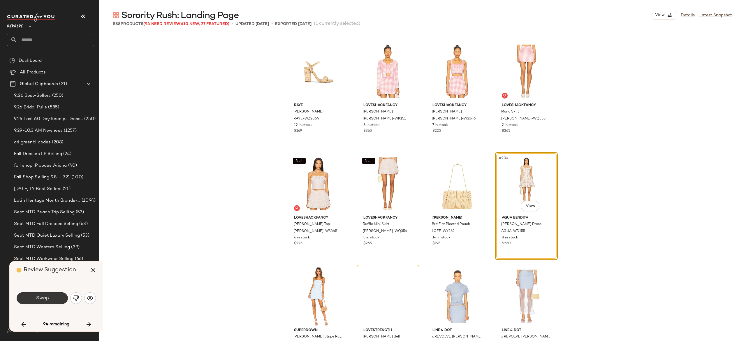
click at [61, 297] on button "Swap" at bounding box center [42, 298] width 51 height 12
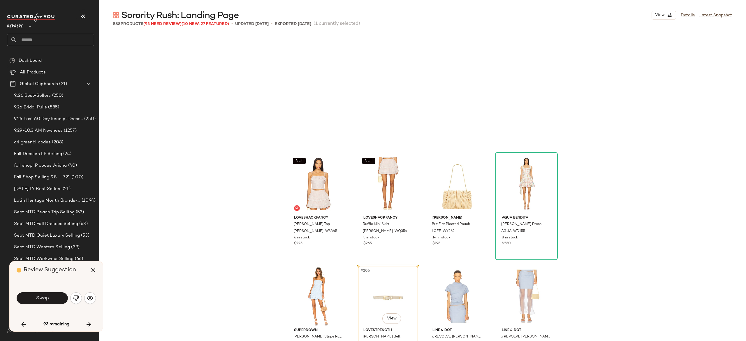
scroll to position [5626, 0]
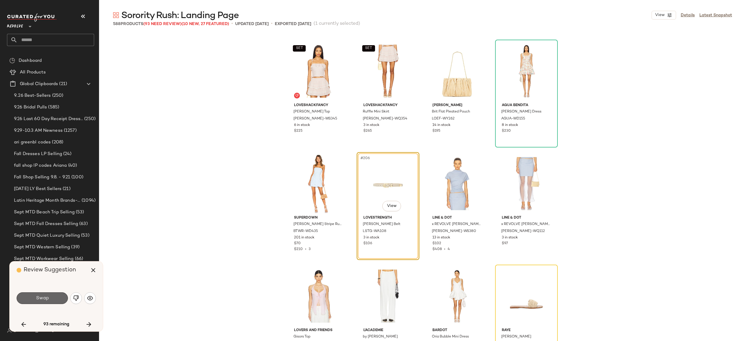
click at [61, 303] on button "Swap" at bounding box center [42, 298] width 51 height 12
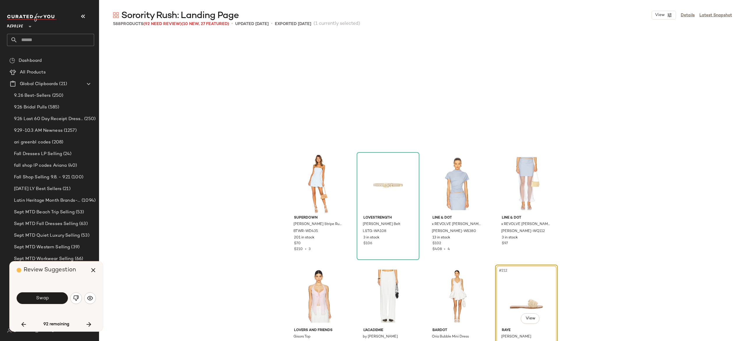
scroll to position [5738, 0]
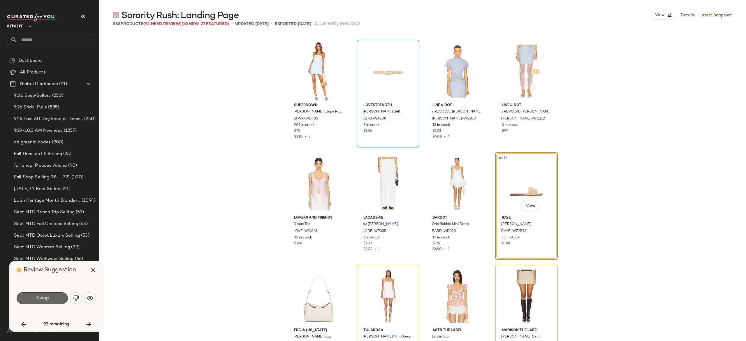
click at [55, 295] on button "Swap" at bounding box center [42, 298] width 51 height 12
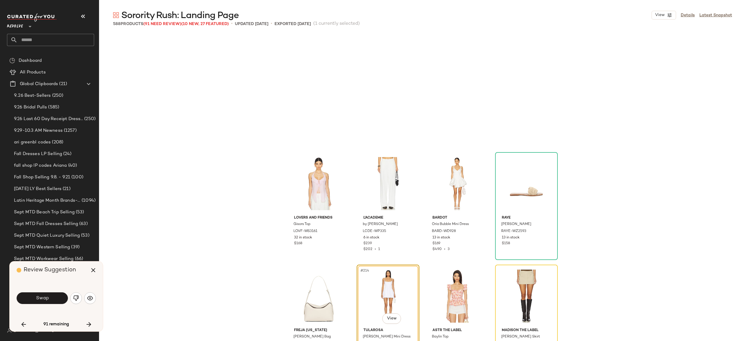
scroll to position [5851, 0]
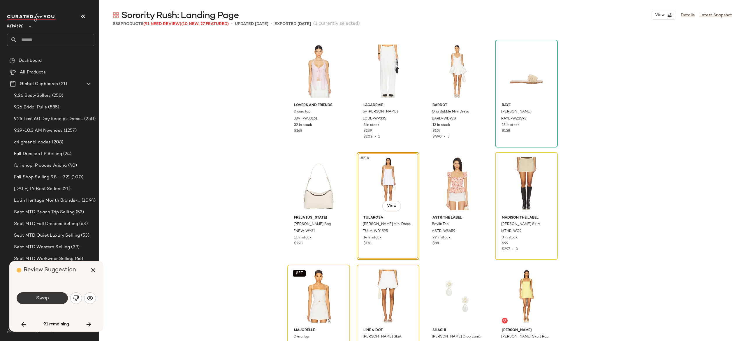
click at [55, 298] on button "Swap" at bounding box center [42, 298] width 51 height 12
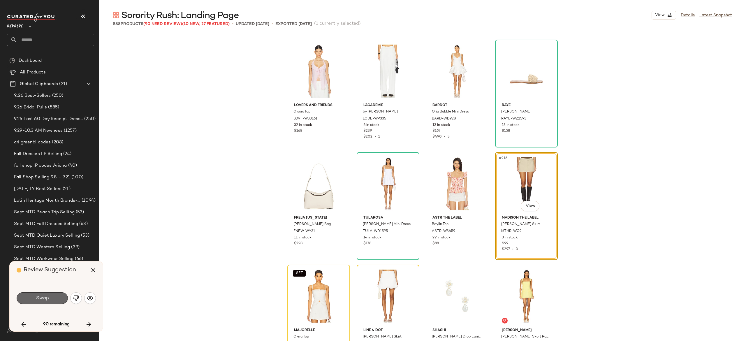
click at [53, 295] on button "Swap" at bounding box center [42, 298] width 51 height 12
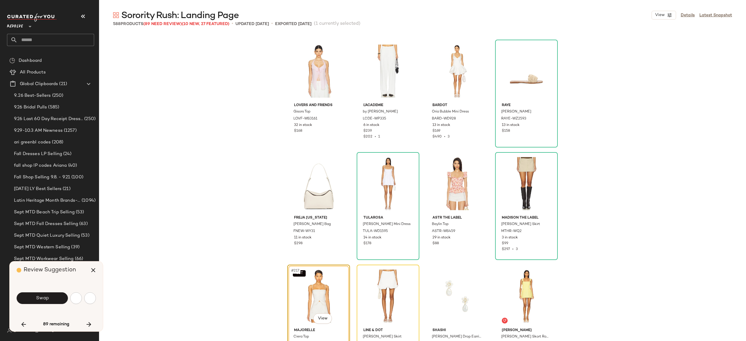
scroll to position [5963, 0]
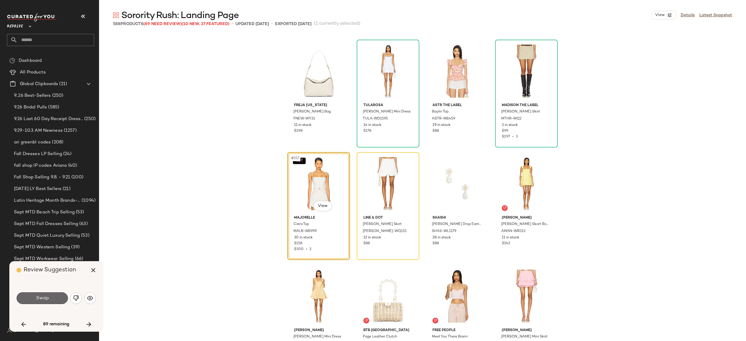
click at [38, 300] on span "Swap" at bounding box center [42, 299] width 13 height 6
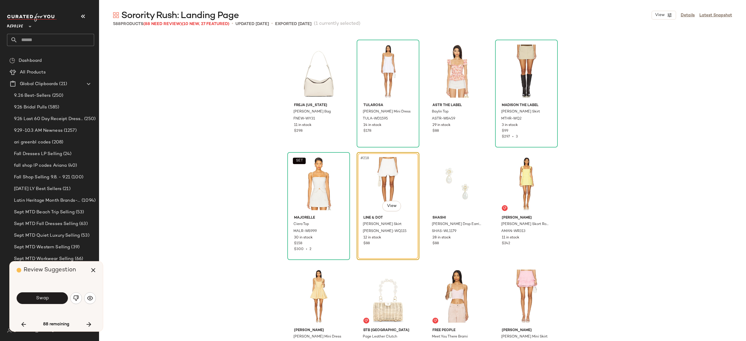
click at [38, 300] on span "Swap" at bounding box center [42, 299] width 13 height 6
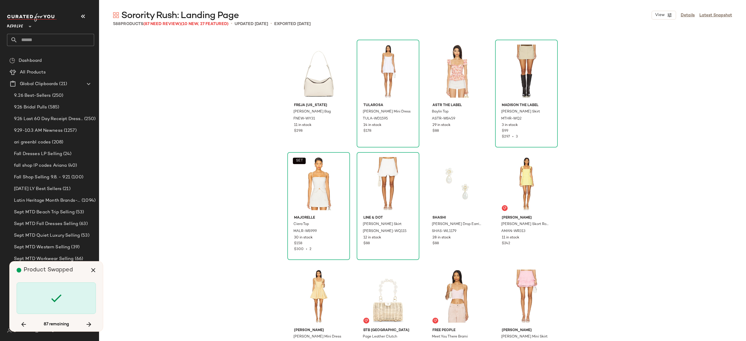
scroll to position [6751, 0]
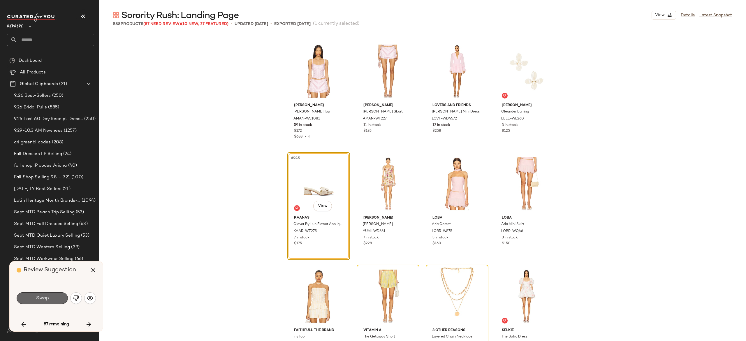
click at [61, 302] on button "Swap" at bounding box center [42, 298] width 51 height 12
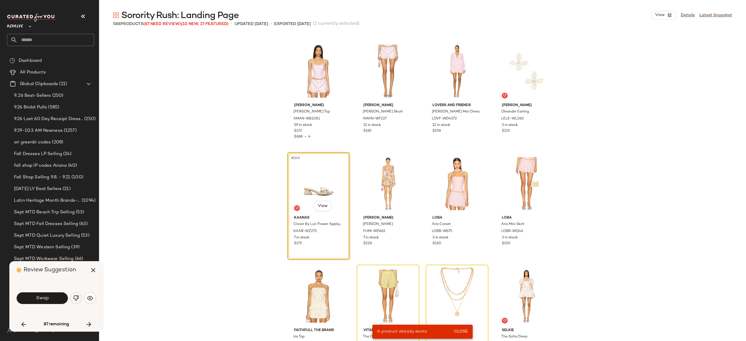
click at [75, 297] on img "button" at bounding box center [76, 298] width 6 height 6
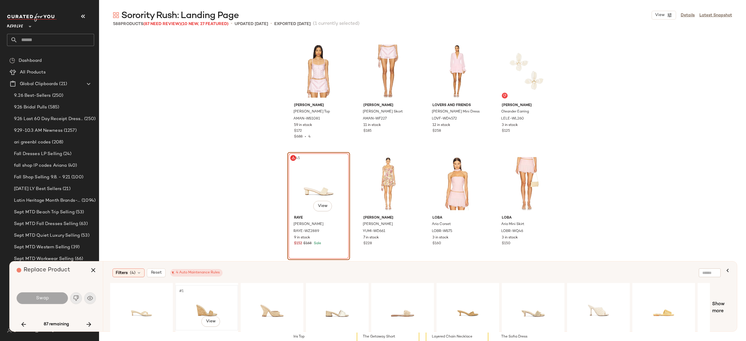
click at [210, 307] on div "#1 View" at bounding box center [207, 307] width 59 height 41
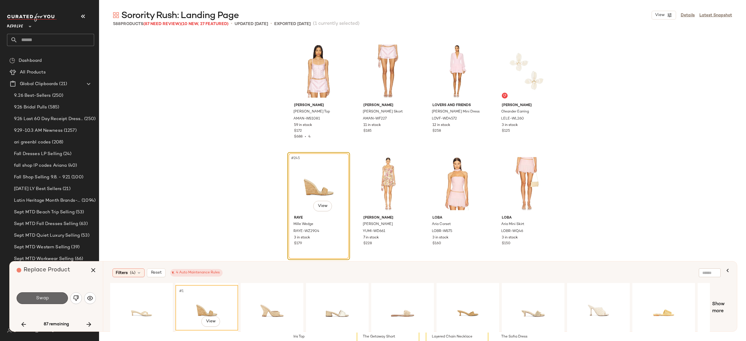
click at [64, 298] on button "Swap" at bounding box center [42, 298] width 51 height 12
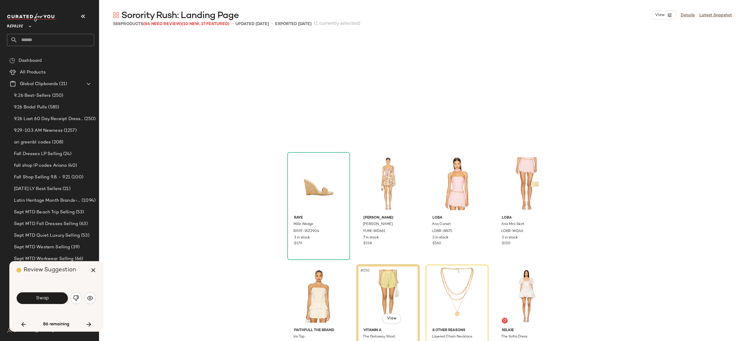
scroll to position [6864, 0]
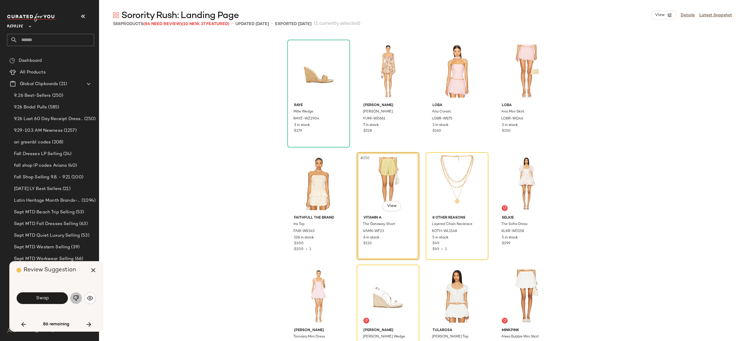
click at [78, 299] on img "button" at bounding box center [76, 298] width 6 height 6
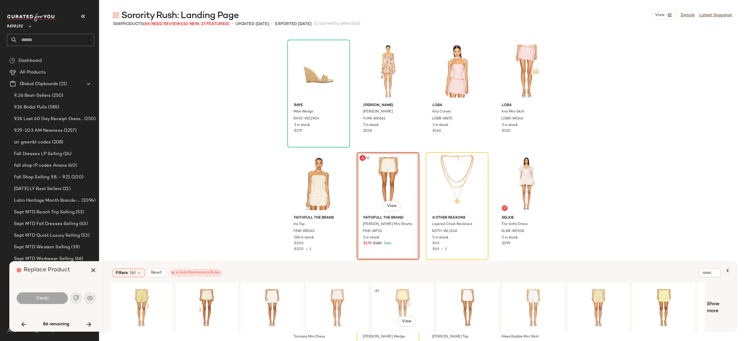
click at [396, 300] on div "#1 View" at bounding box center [402, 307] width 59 height 41
click at [593, 303] on div "#1 View" at bounding box center [598, 307] width 59 height 41
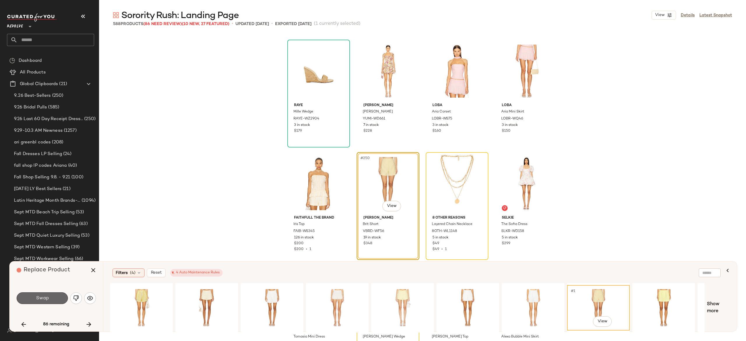
click at [53, 297] on button "Swap" at bounding box center [42, 298] width 51 height 12
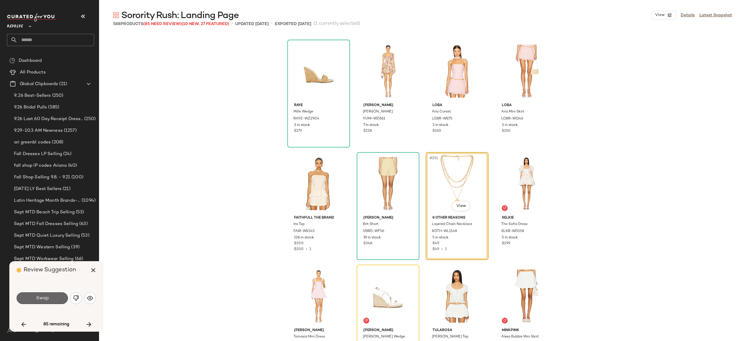
click at [55, 297] on button "Swap" at bounding box center [42, 298] width 51 height 12
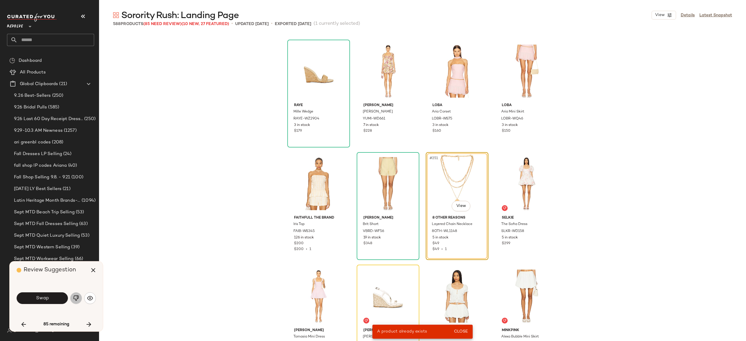
click at [79, 297] on img "button" at bounding box center [76, 298] width 6 height 6
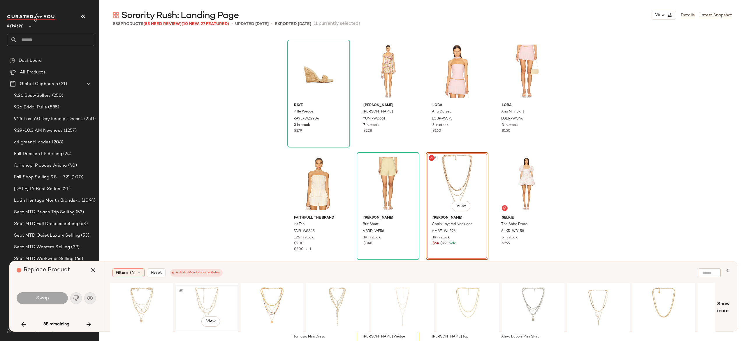
click at [203, 288] on div "#1 View" at bounding box center [207, 307] width 59 height 41
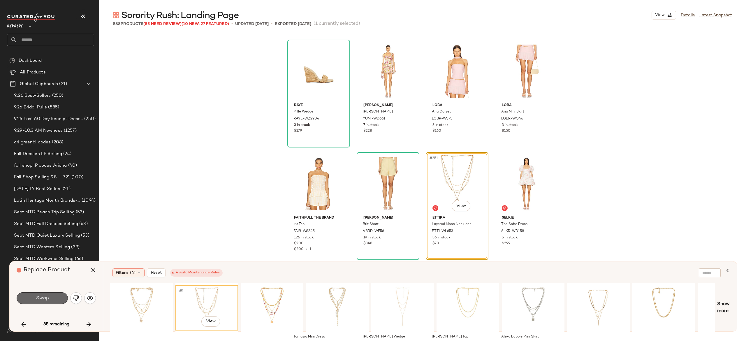
click at [57, 301] on button "Swap" at bounding box center [42, 298] width 51 height 12
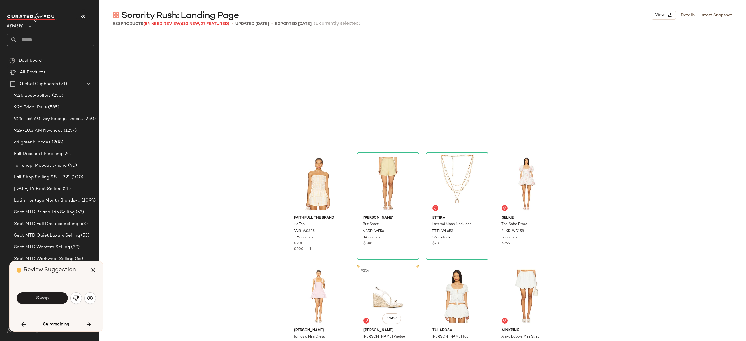
scroll to position [6976, 0]
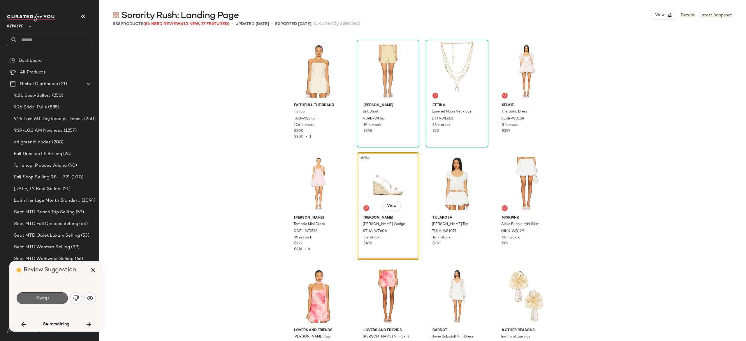
click at [57, 297] on button "Swap" at bounding box center [42, 298] width 51 height 12
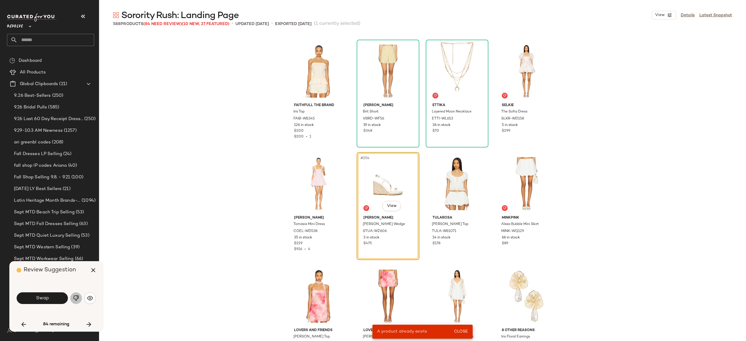
click at [75, 298] on img "button" at bounding box center [76, 298] width 6 height 6
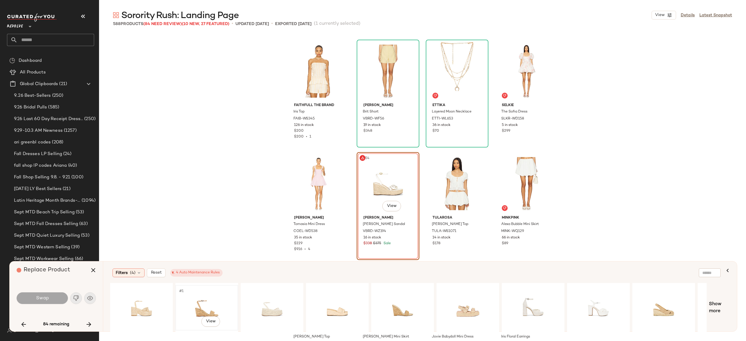
click at [213, 303] on div "#1 View" at bounding box center [207, 307] width 59 height 41
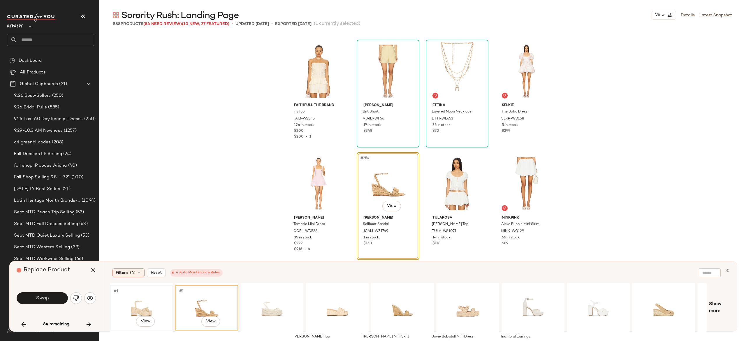
click at [149, 305] on div "#1 View" at bounding box center [141, 307] width 59 height 41
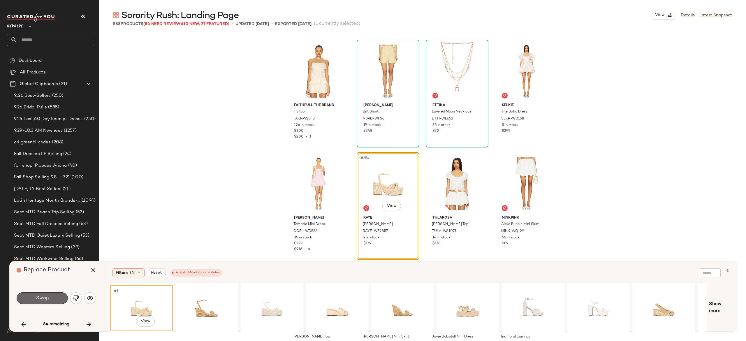
click at [58, 297] on button "Swap" at bounding box center [42, 298] width 51 height 12
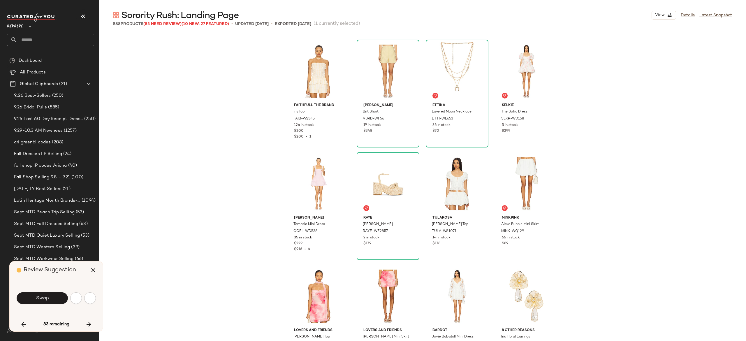
scroll to position [7314, 0]
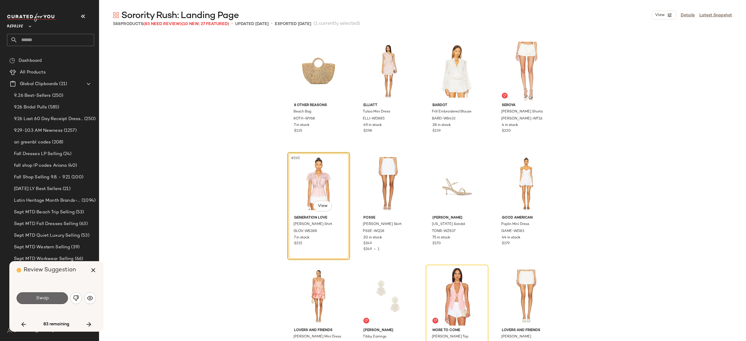
click at [62, 298] on button "Swap" at bounding box center [42, 298] width 51 height 12
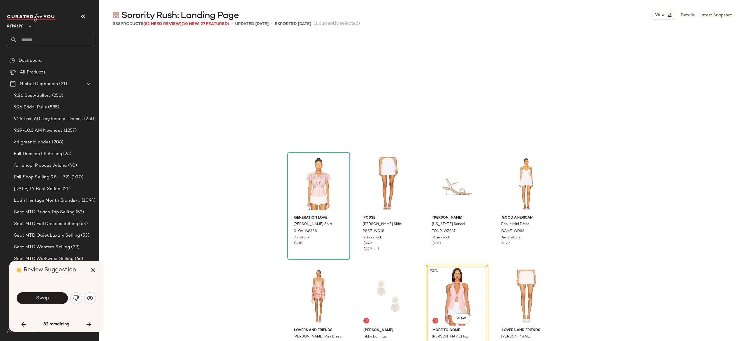
scroll to position [7426, 0]
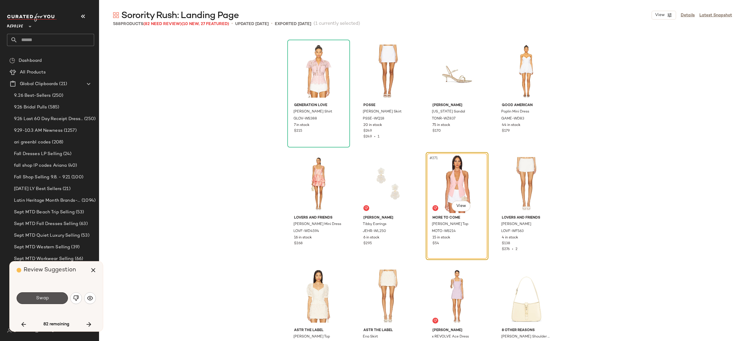
click at [62, 298] on button "Swap" at bounding box center [42, 298] width 51 height 12
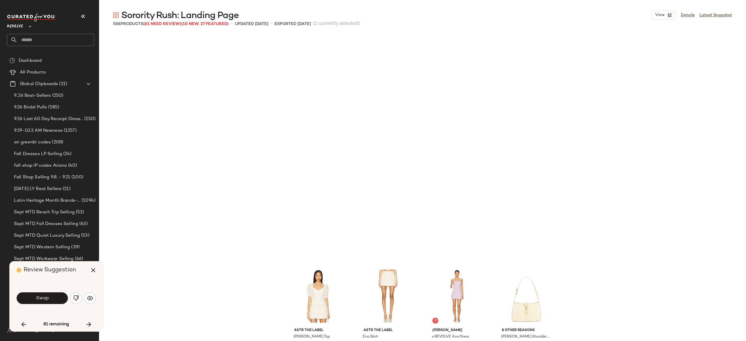
scroll to position [7651, 0]
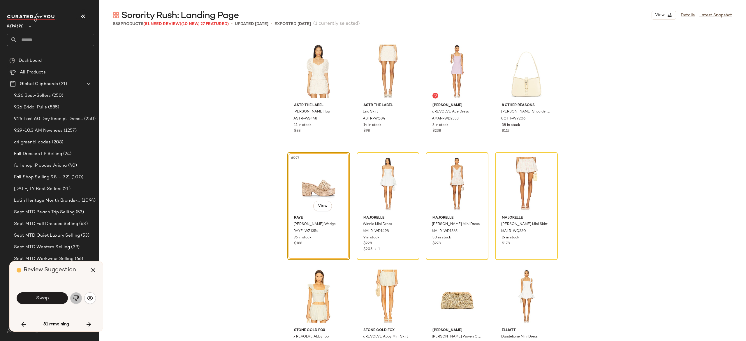
click at [79, 297] on button "button" at bounding box center [76, 298] width 12 height 12
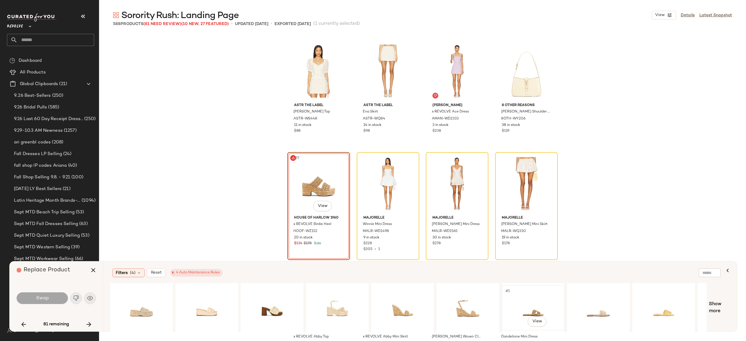
click at [528, 308] on div "#1 View" at bounding box center [533, 307] width 59 height 41
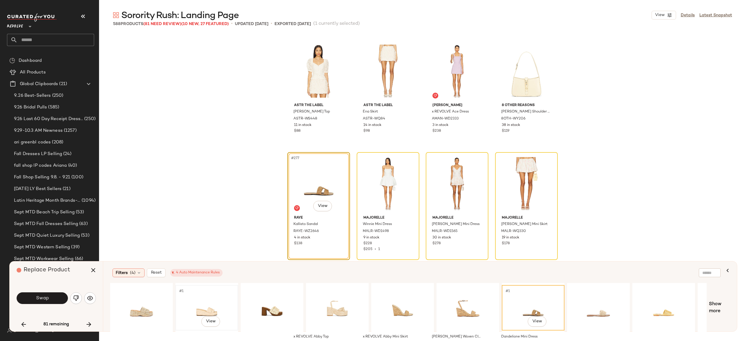
click at [206, 305] on div "#1 View" at bounding box center [207, 307] width 59 height 41
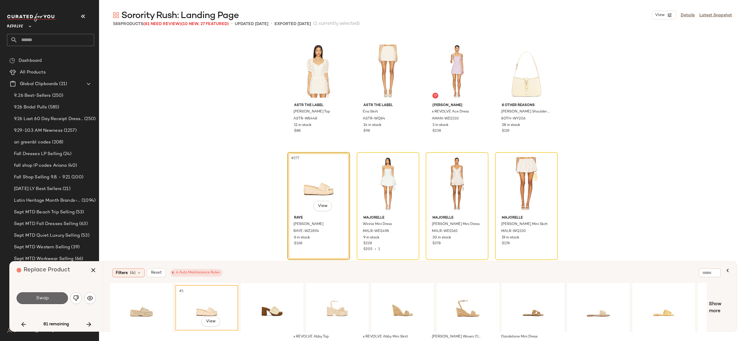
click at [56, 298] on button "Swap" at bounding box center [42, 298] width 51 height 12
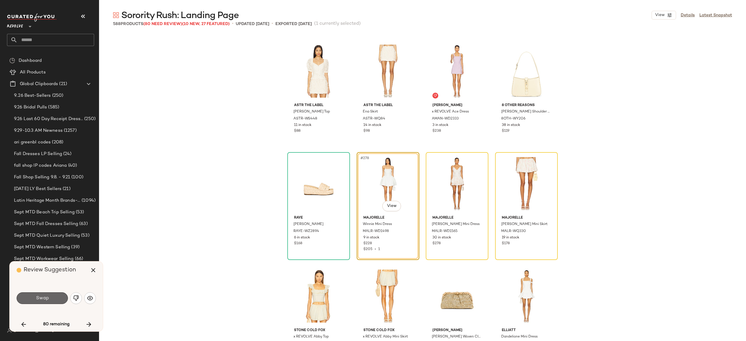
click at [60, 295] on button "Swap" at bounding box center [42, 298] width 51 height 12
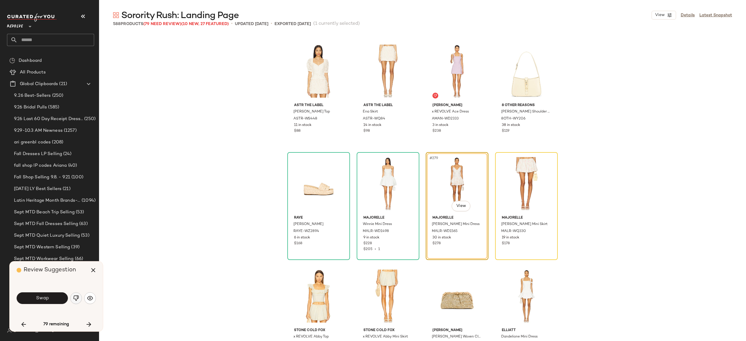
click at [77, 298] on img "button" at bounding box center [76, 298] width 6 height 6
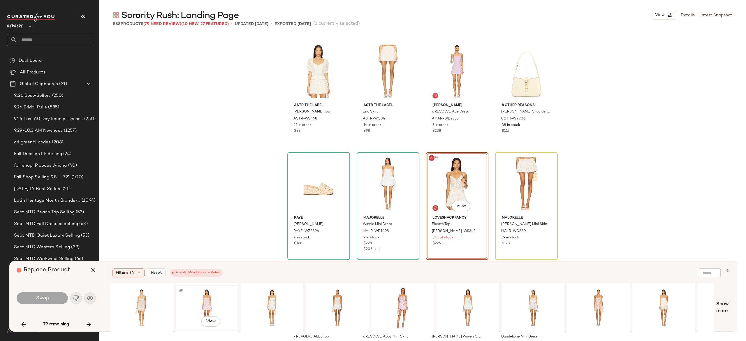
click at [204, 296] on div "#1 View" at bounding box center [207, 307] width 59 height 41
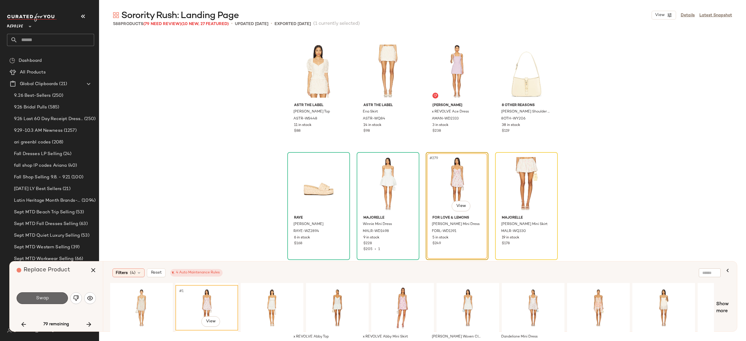
click at [58, 300] on button "Swap" at bounding box center [42, 298] width 51 height 12
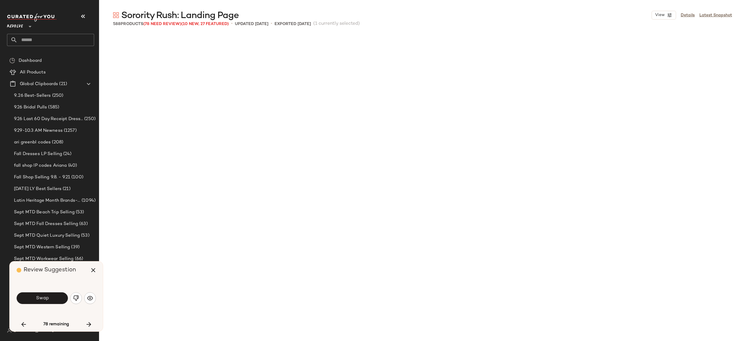
scroll to position [5063, 0]
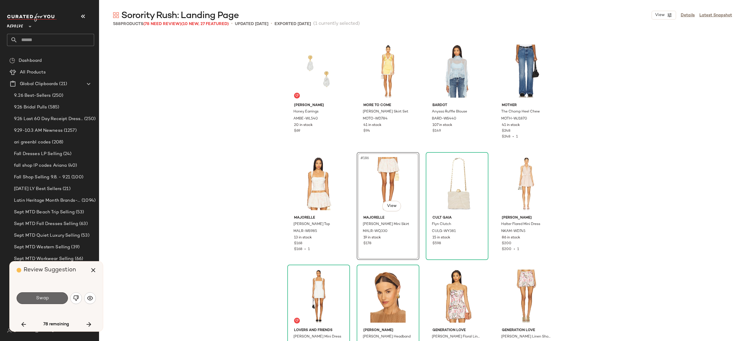
click at [58, 294] on button "Swap" at bounding box center [42, 298] width 51 height 12
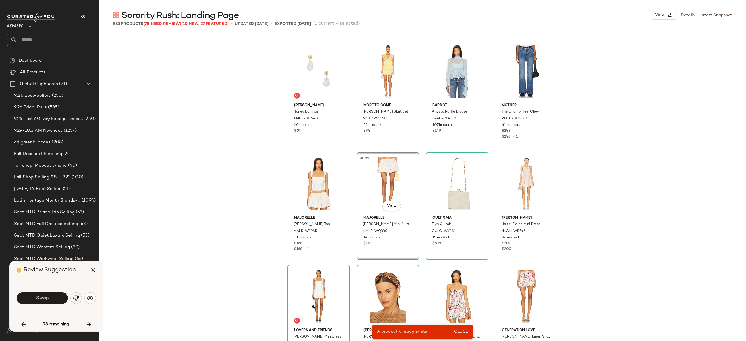
click at [75, 298] on img "button" at bounding box center [76, 298] width 6 height 6
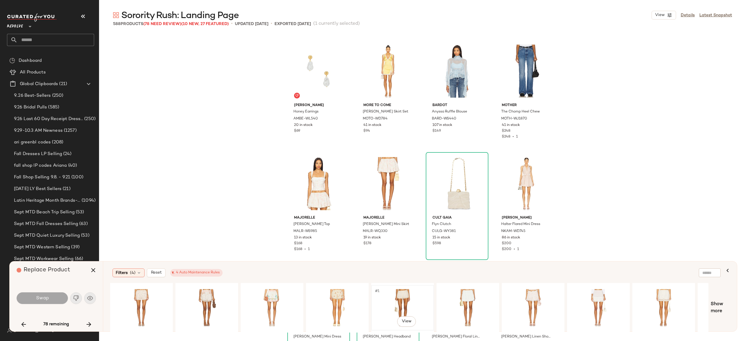
click at [401, 297] on div "#1 View" at bounding box center [402, 307] width 59 height 41
click at [57, 298] on button "Swap" at bounding box center [42, 298] width 51 height 12
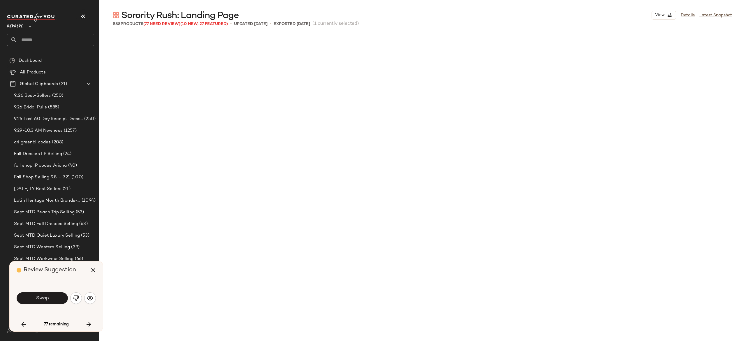
scroll to position [7989, 0]
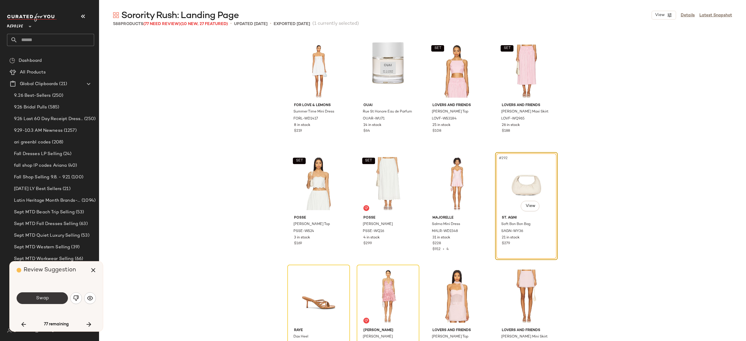
click at [57, 295] on button "Swap" at bounding box center [42, 298] width 51 height 12
click at [77, 297] on img "button" at bounding box center [76, 298] width 6 height 6
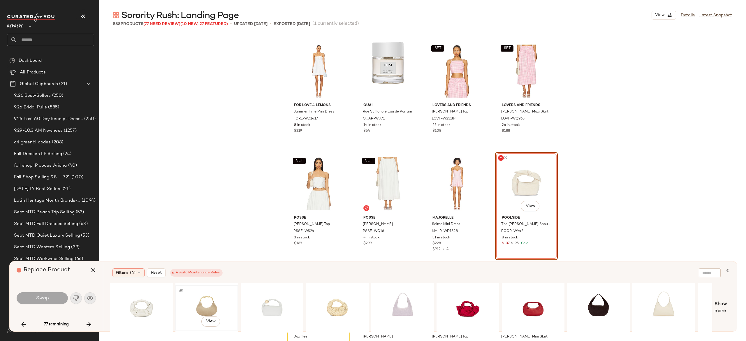
click at [201, 302] on div "#1 View" at bounding box center [207, 307] width 59 height 41
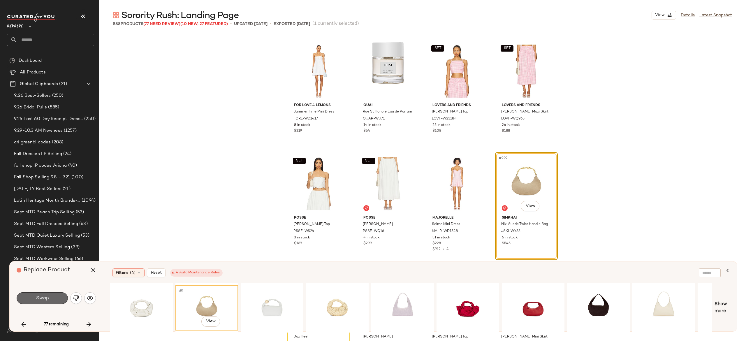
click at [64, 297] on button "Swap" at bounding box center [42, 298] width 51 height 12
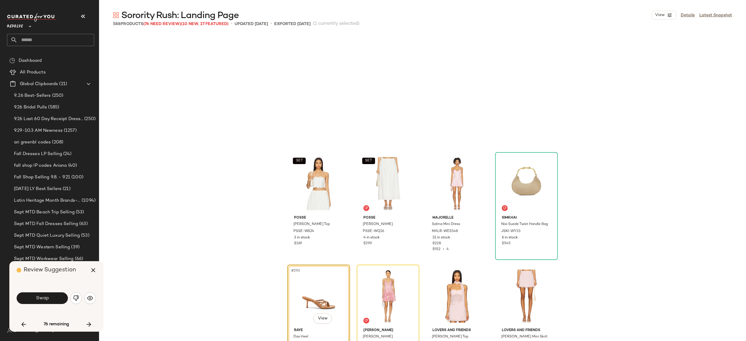
scroll to position [8101, 0]
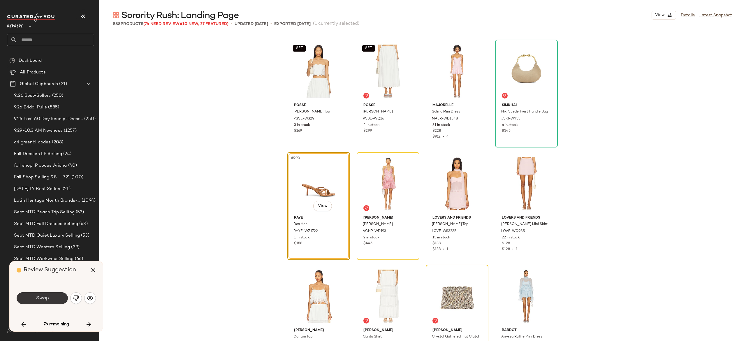
click at [60, 298] on button "Swap" at bounding box center [42, 298] width 51 height 12
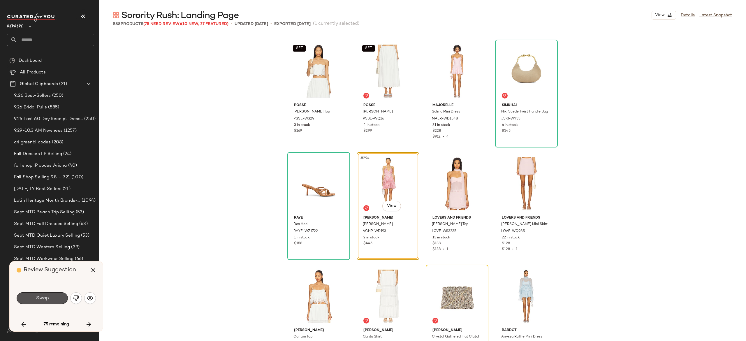
click at [60, 298] on button "Swap" at bounding box center [42, 298] width 51 height 12
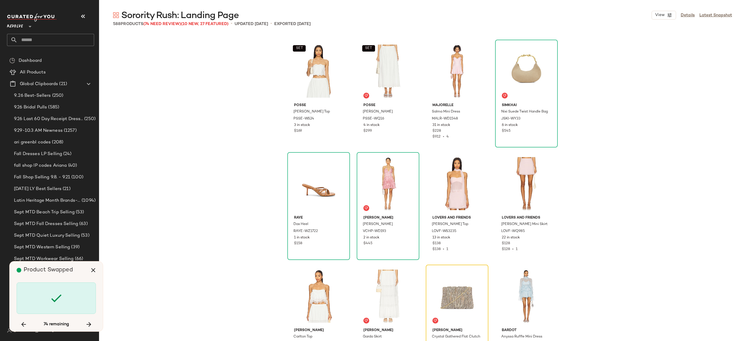
scroll to position [8214, 0]
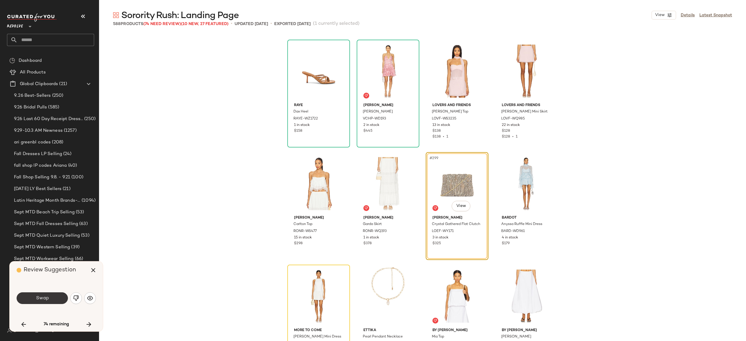
click at [55, 297] on button "Swap" at bounding box center [42, 298] width 51 height 12
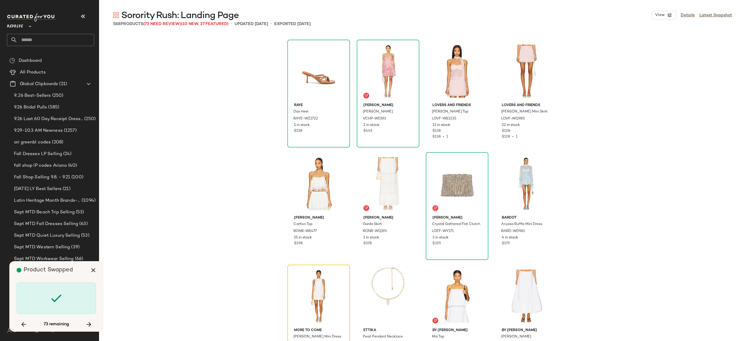
scroll to position [8326, 0]
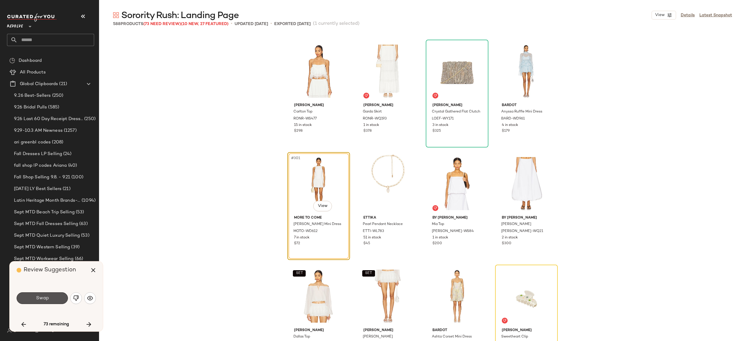
click at [55, 297] on button "Swap" at bounding box center [42, 298] width 51 height 12
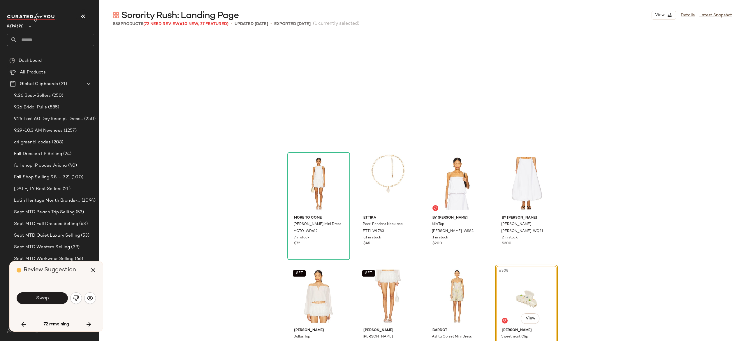
scroll to position [8439, 0]
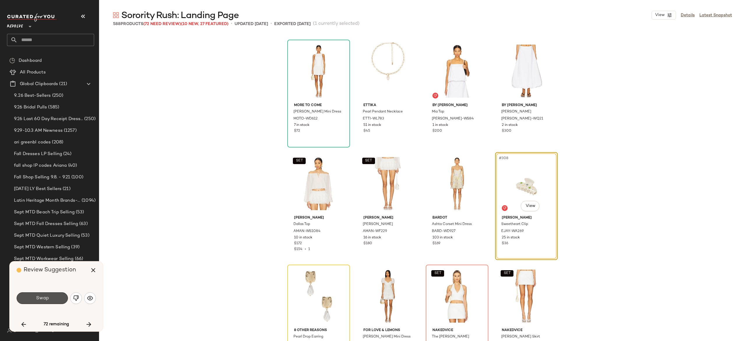
click at [55, 297] on button "Swap" at bounding box center [42, 298] width 51 height 12
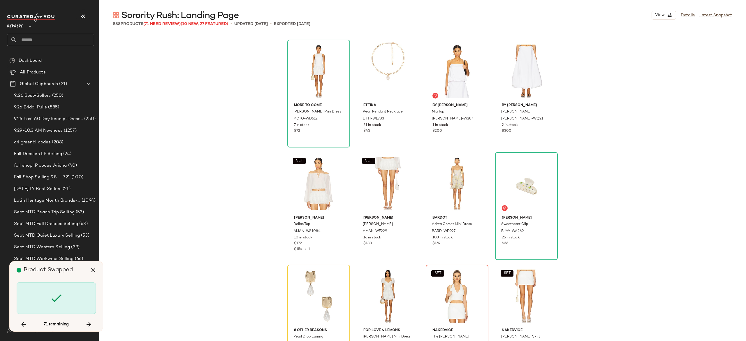
scroll to position [8551, 0]
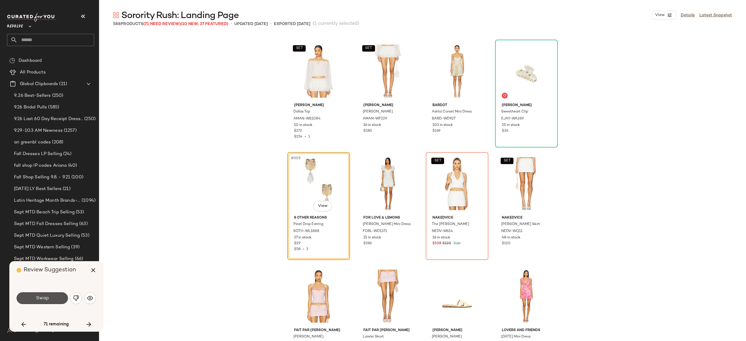
click at [55, 297] on button "Swap" at bounding box center [42, 298] width 51 height 12
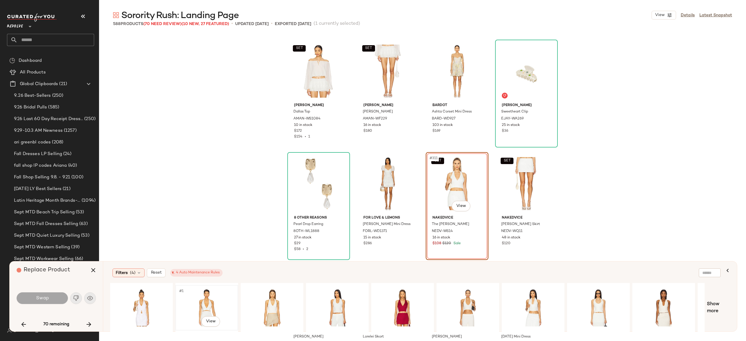
click at [208, 297] on div "#1 View" at bounding box center [207, 307] width 59 height 41
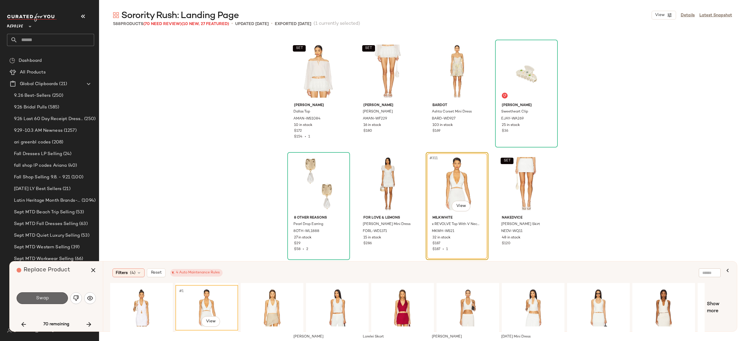
click at [62, 295] on button "Swap" at bounding box center [42, 298] width 51 height 12
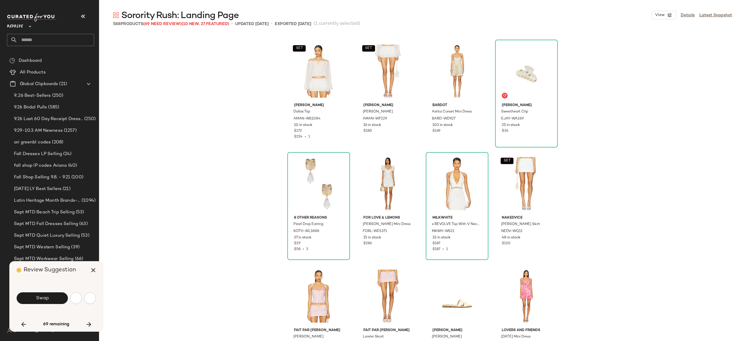
scroll to position [5063, 0]
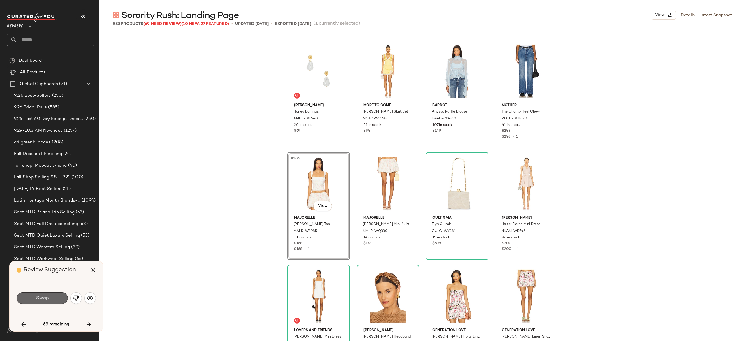
click at [60, 301] on button "Swap" at bounding box center [42, 298] width 51 height 12
click at [76, 296] on img "button" at bounding box center [76, 298] width 6 height 6
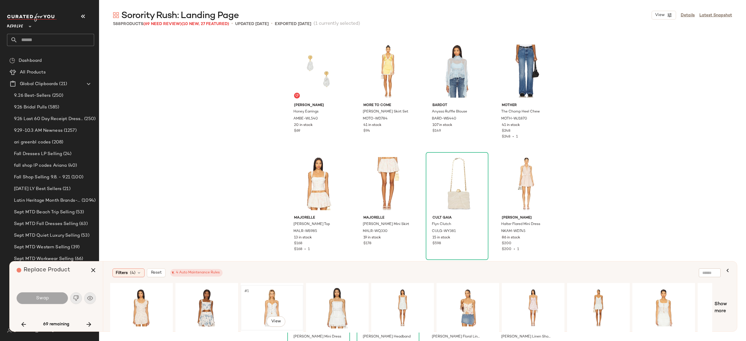
click at [271, 308] on div "#1 View" at bounding box center [272, 307] width 59 height 41
click at [54, 298] on button "Swap" at bounding box center [42, 298] width 51 height 12
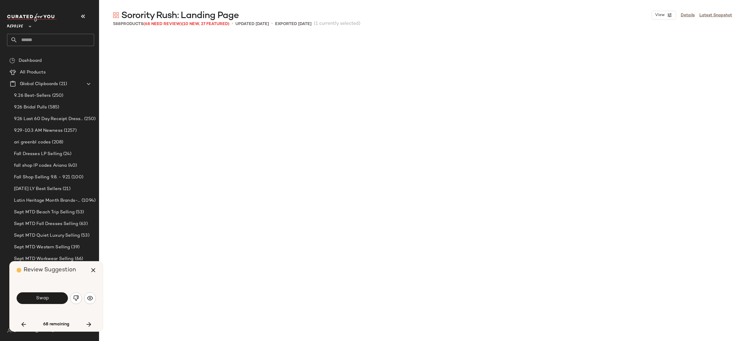
scroll to position [2700, 0]
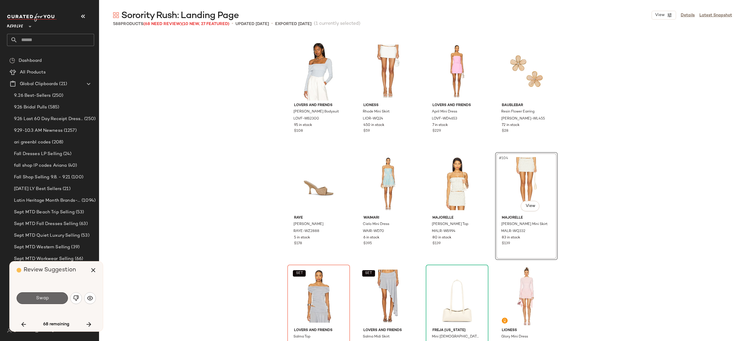
click at [57, 298] on button "Swap" at bounding box center [42, 298] width 51 height 12
click at [78, 296] on img "button" at bounding box center [76, 298] width 6 height 6
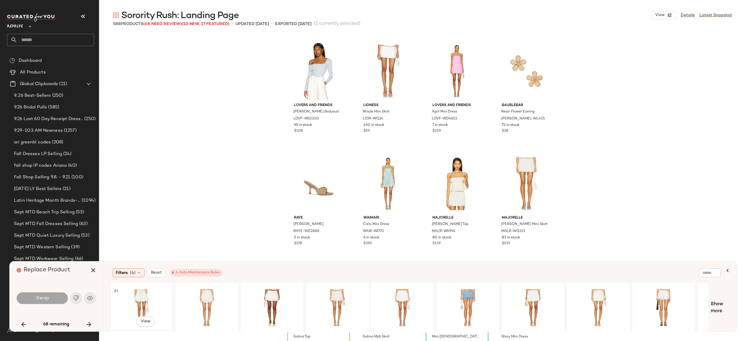
click at [143, 299] on div "#1 View" at bounding box center [141, 307] width 59 height 41
click at [55, 299] on button "Swap" at bounding box center [42, 298] width 51 height 12
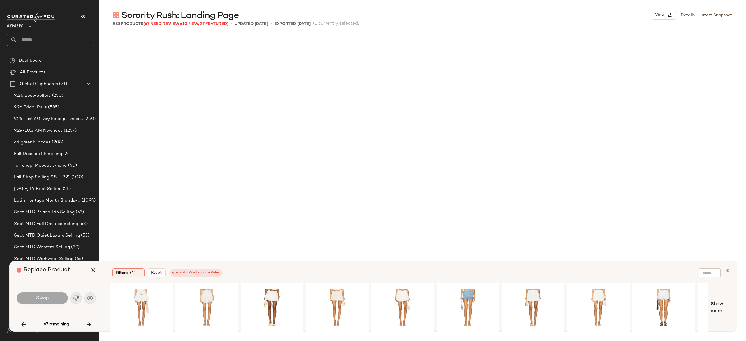
scroll to position [9114, 0]
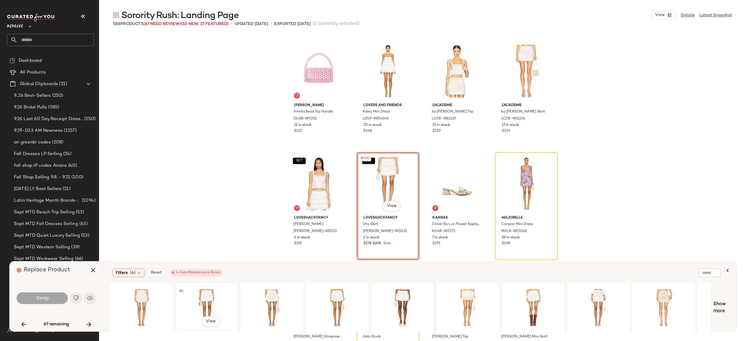
click at [204, 302] on div "#1 View" at bounding box center [207, 307] width 59 height 41
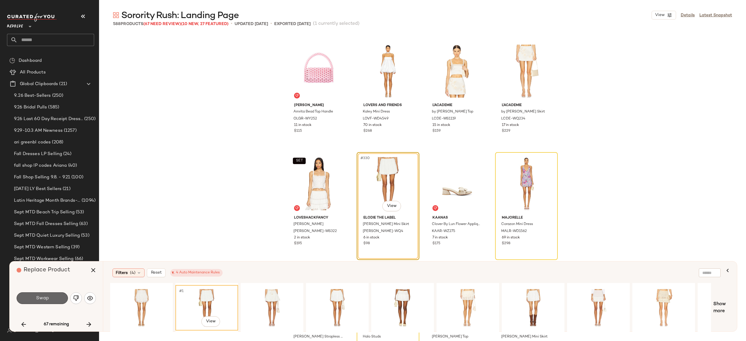
click at [54, 294] on button "Swap" at bounding box center [42, 298] width 51 height 12
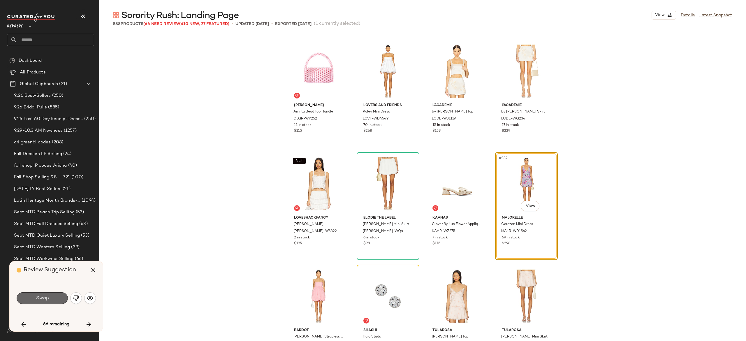
click at [58, 297] on button "Swap" at bounding box center [42, 298] width 51 height 12
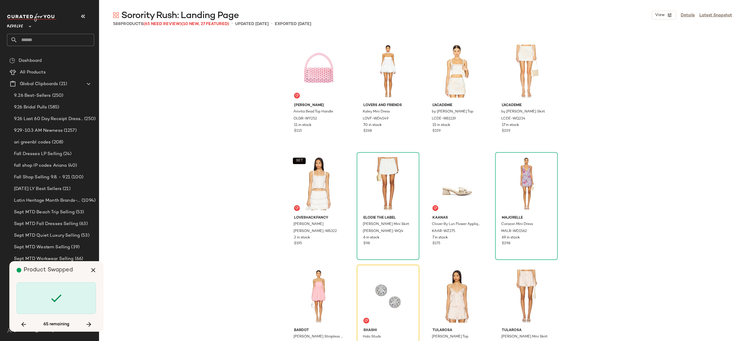
scroll to position [9226, 0]
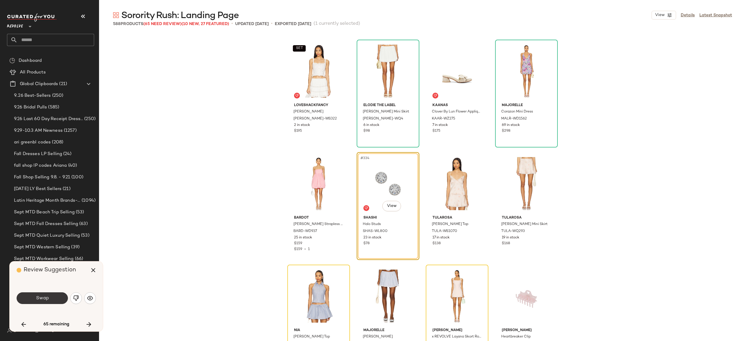
click at [55, 296] on button "Swap" at bounding box center [42, 298] width 51 height 12
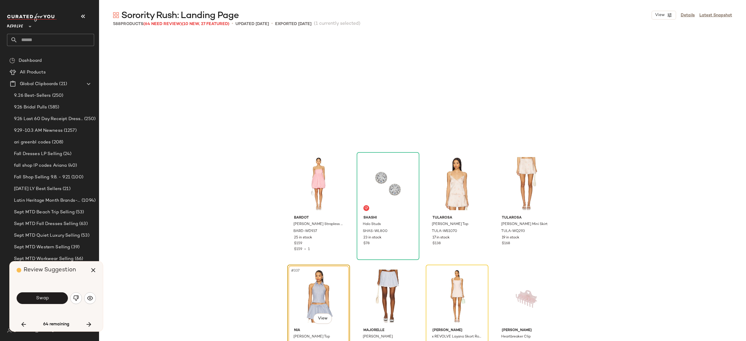
scroll to position [9339, 0]
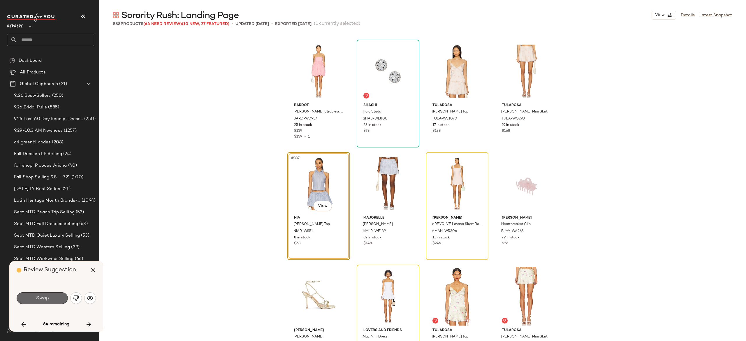
click at [56, 297] on button "Swap" at bounding box center [42, 298] width 51 height 12
click at [61, 300] on button "Swap" at bounding box center [42, 298] width 51 height 12
click at [74, 300] on img "button" at bounding box center [76, 298] width 6 height 6
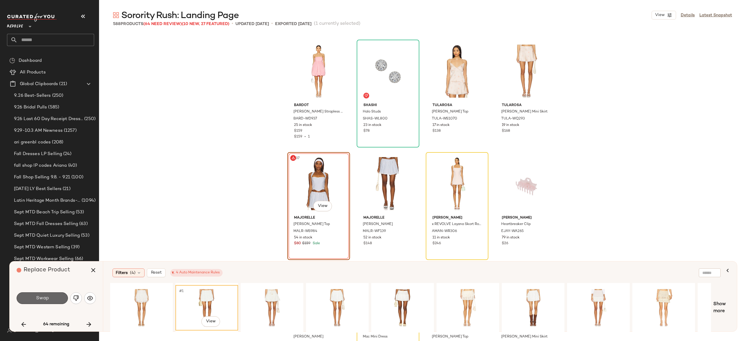
click at [58, 296] on button "Swap" at bounding box center [42, 298] width 51 height 12
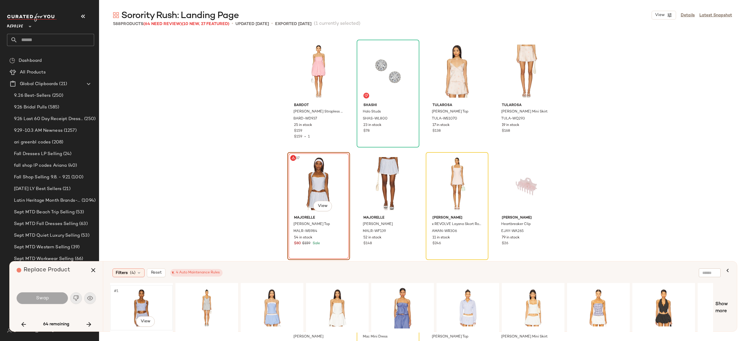
click at [143, 298] on div "#1 View" at bounding box center [141, 307] width 59 height 41
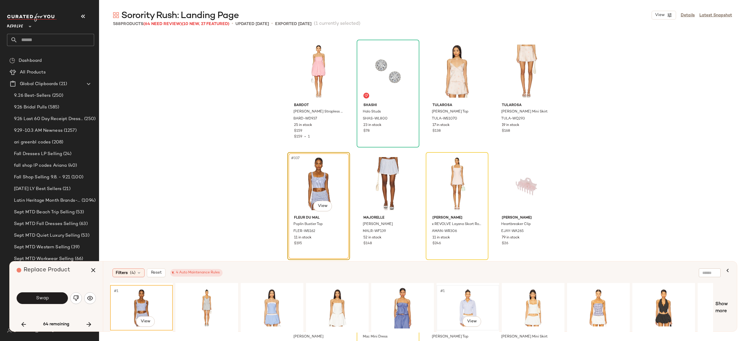
click at [470, 296] on div "#1 View" at bounding box center [468, 307] width 59 height 41
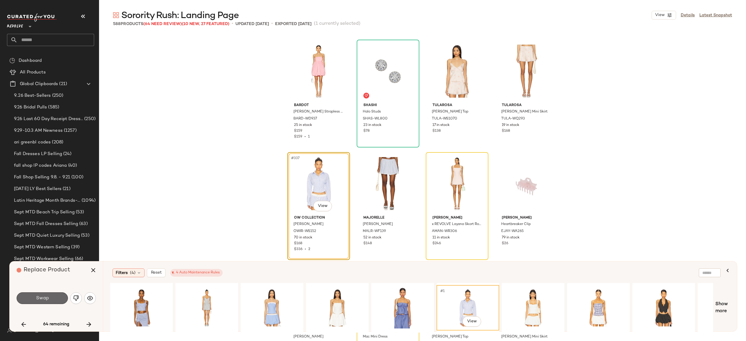
click at [51, 296] on button "Swap" at bounding box center [42, 298] width 51 height 12
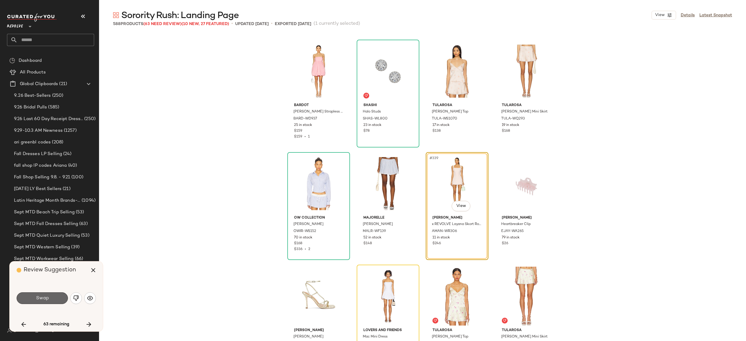
click at [57, 297] on button "Swap" at bounding box center [42, 298] width 51 height 12
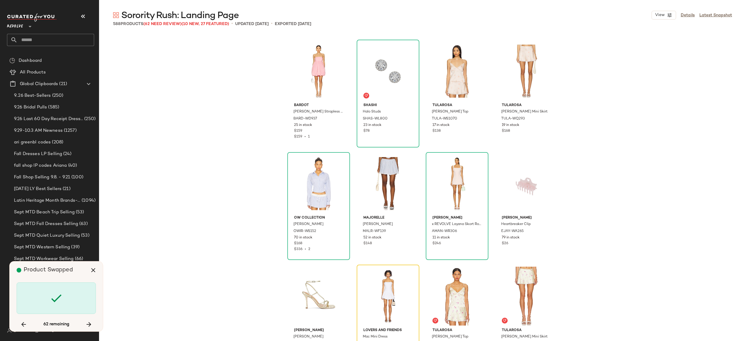
scroll to position [9451, 0]
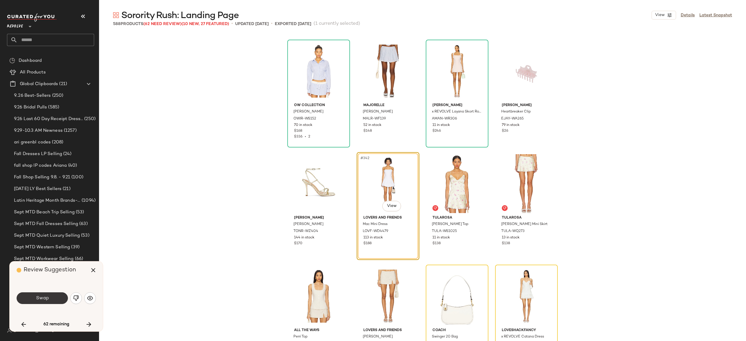
click at [54, 297] on button "Swap" at bounding box center [42, 298] width 51 height 12
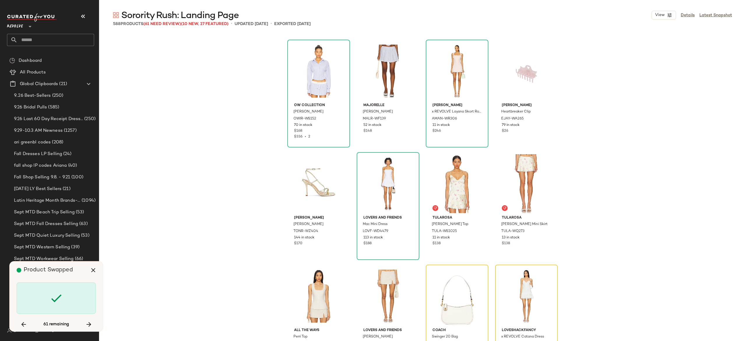
scroll to position [9564, 0]
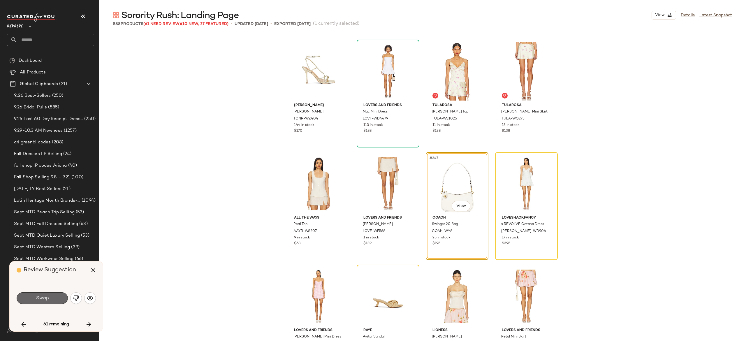
click at [64, 299] on button "Swap" at bounding box center [42, 298] width 51 height 12
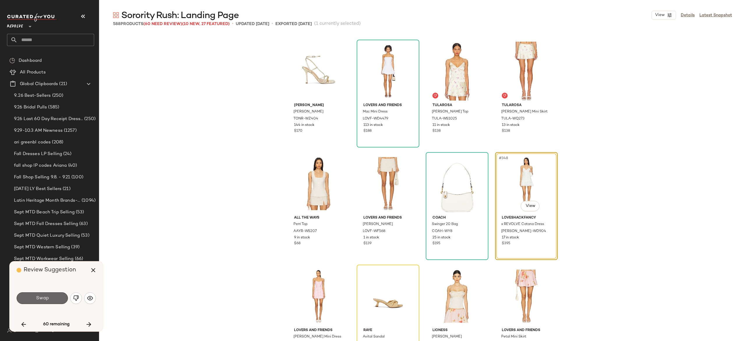
click at [61, 297] on button "Swap" at bounding box center [42, 298] width 51 height 12
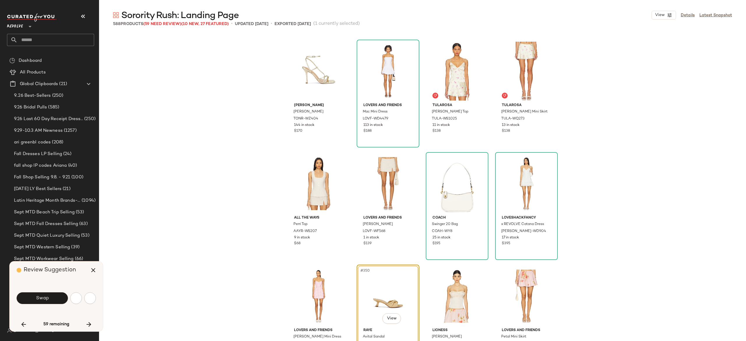
scroll to position [9677, 0]
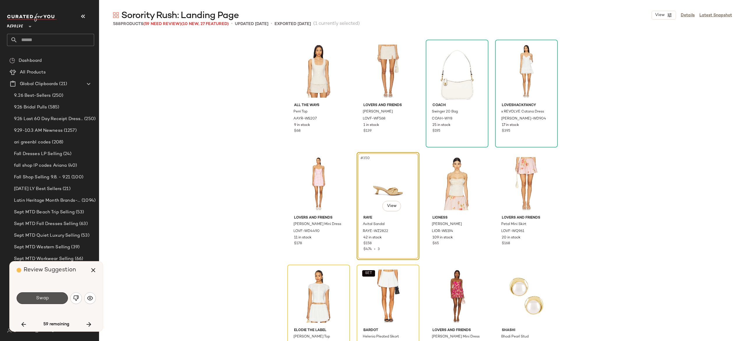
click at [61, 297] on button "Swap" at bounding box center [42, 298] width 51 height 12
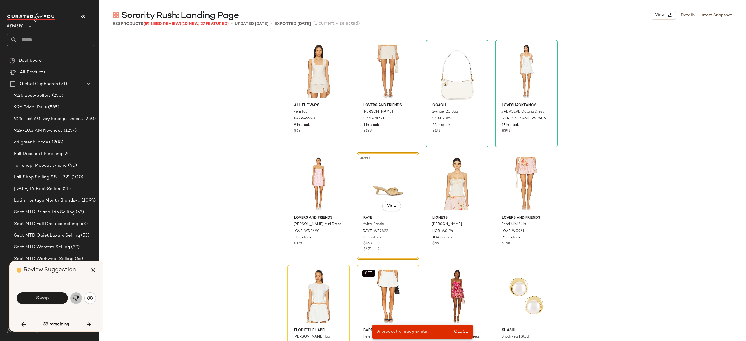
click at [75, 296] on img "button" at bounding box center [76, 298] width 6 height 6
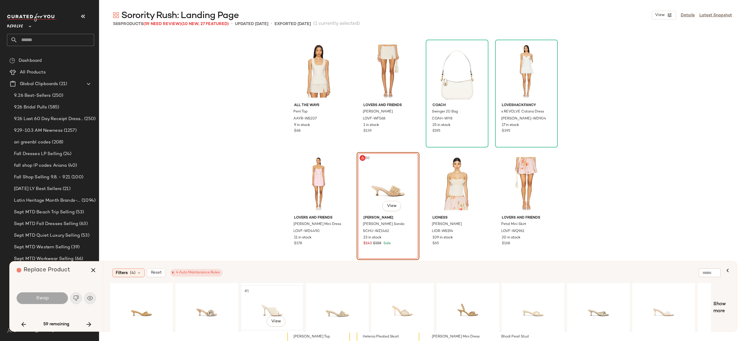
click at [268, 305] on div "#1 View" at bounding box center [272, 307] width 59 height 41
click at [398, 305] on div "#1 View" at bounding box center [402, 307] width 59 height 41
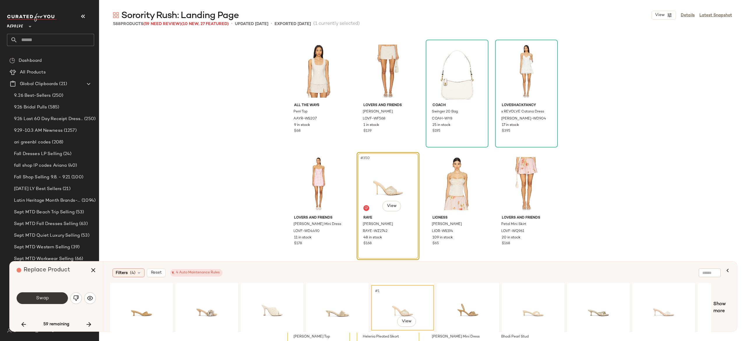
click at [48, 294] on button "Swap" at bounding box center [42, 298] width 51 height 12
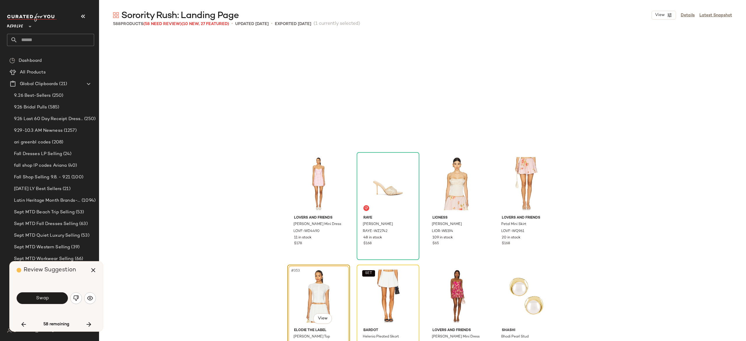
scroll to position [9789, 0]
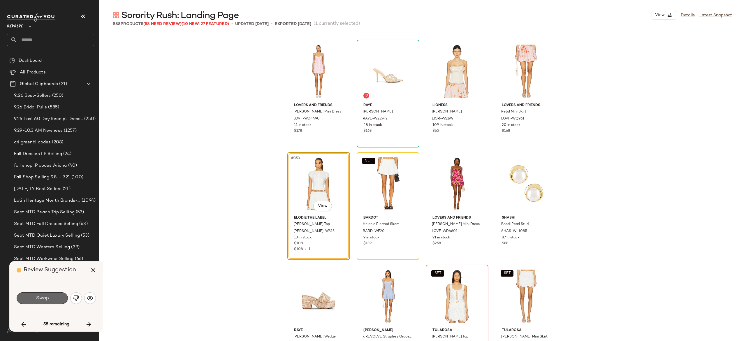
click at [61, 296] on button "Swap" at bounding box center [42, 298] width 51 height 12
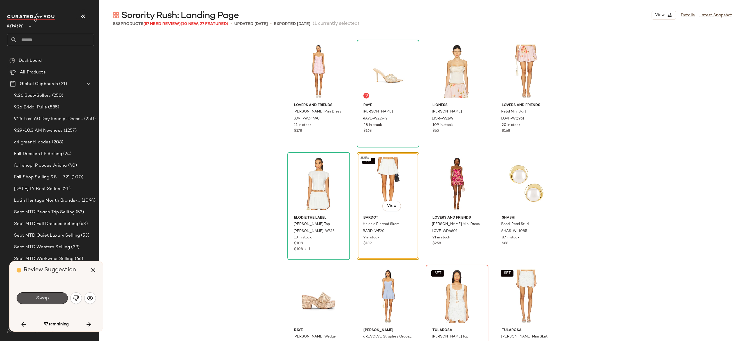
click at [61, 296] on button "Swap" at bounding box center [42, 298] width 51 height 12
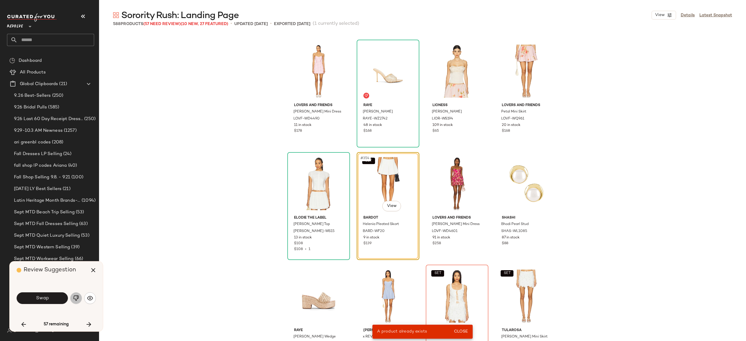
click at [78, 298] on img "button" at bounding box center [76, 298] width 6 height 6
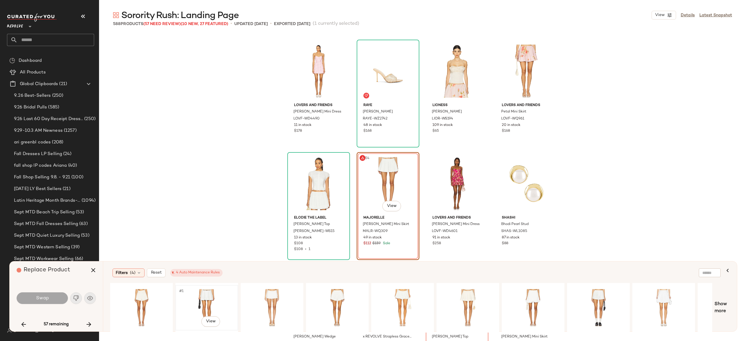
click at [210, 294] on div "#1 View" at bounding box center [207, 307] width 59 height 41
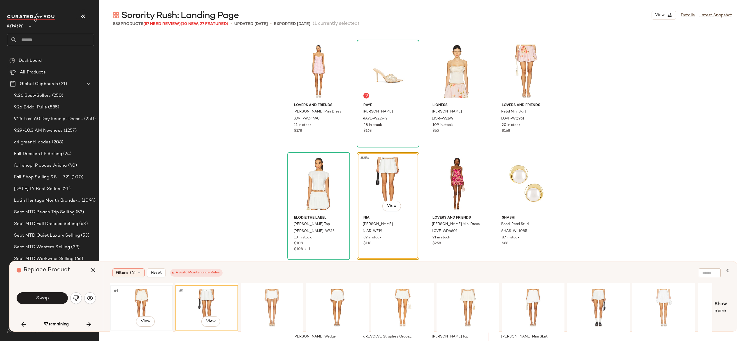
click at [134, 295] on div "#1 View" at bounding box center [141, 307] width 59 height 41
click at [464, 296] on div "#1 View" at bounding box center [468, 307] width 59 height 41
click at [144, 297] on div "#1 View" at bounding box center [141, 307] width 59 height 41
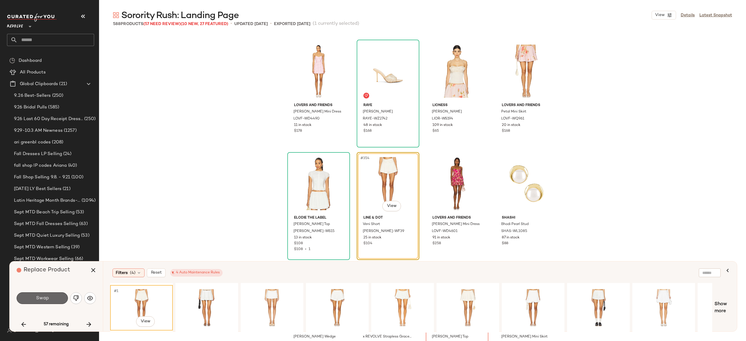
click at [57, 301] on button "Swap" at bounding box center [42, 298] width 51 height 12
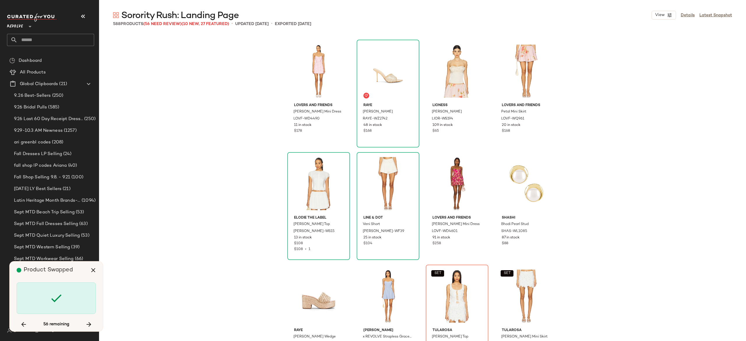
scroll to position [9902, 0]
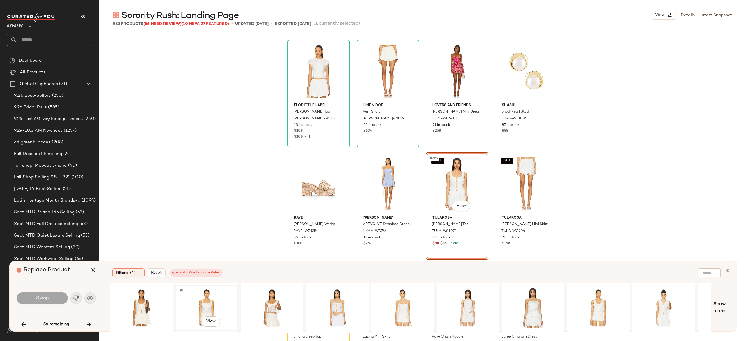
click at [215, 298] on div "#1 View" at bounding box center [207, 307] width 59 height 41
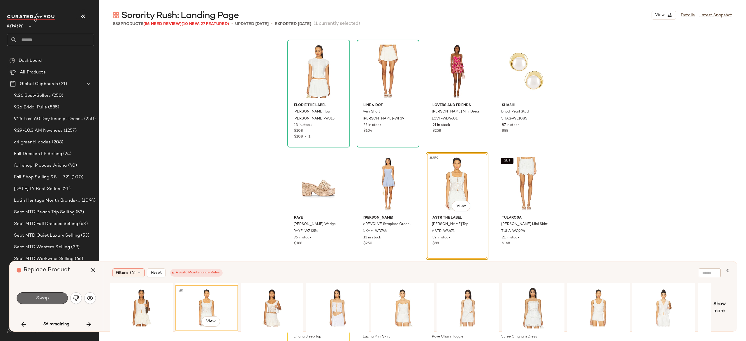
click at [61, 298] on button "Swap" at bounding box center [42, 298] width 51 height 12
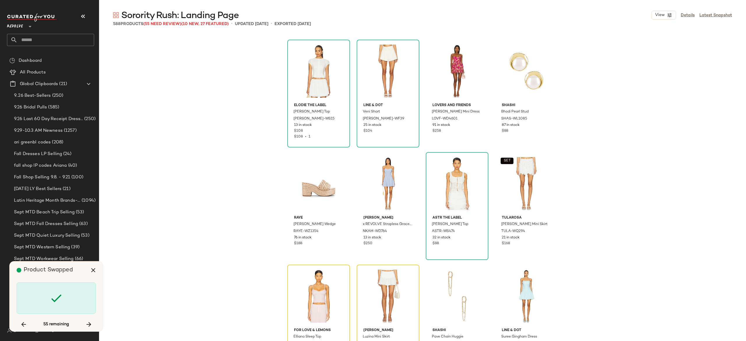
scroll to position [10014, 0]
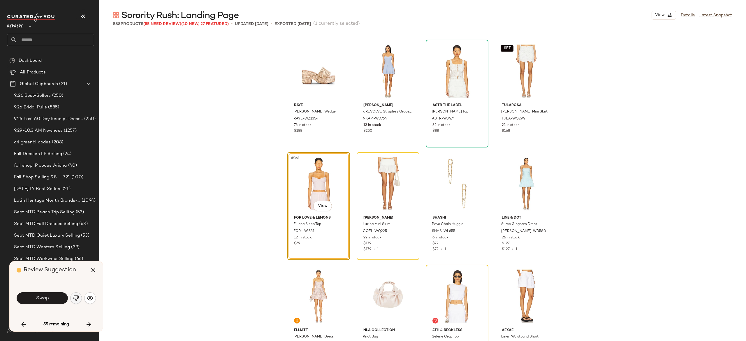
click at [78, 299] on img "button" at bounding box center [76, 298] width 6 height 6
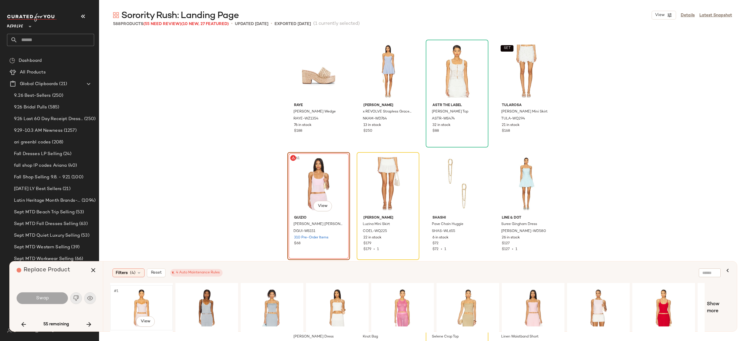
click at [143, 303] on div "#1 View" at bounding box center [141, 307] width 59 height 41
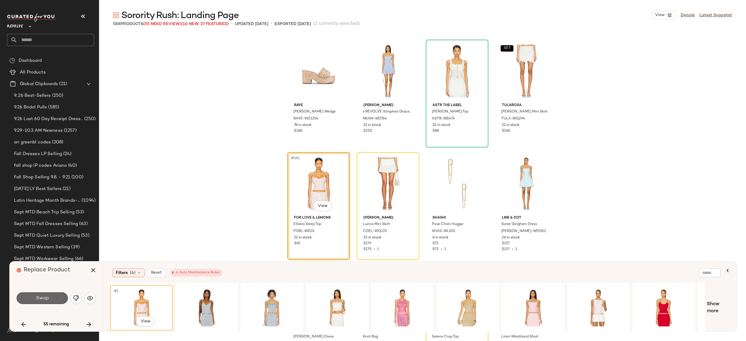
click at [54, 297] on button "Swap" at bounding box center [42, 298] width 51 height 12
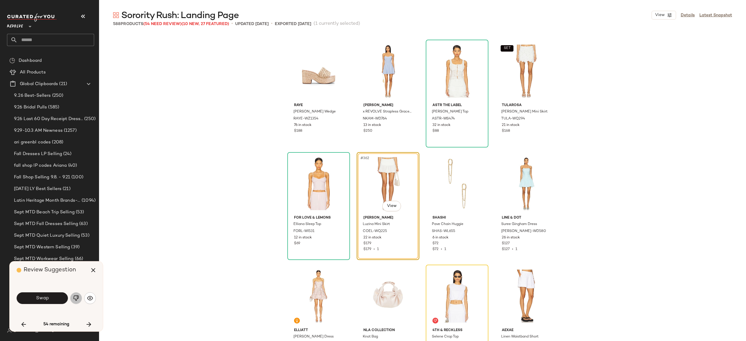
click at [78, 298] on img "button" at bounding box center [76, 298] width 6 height 6
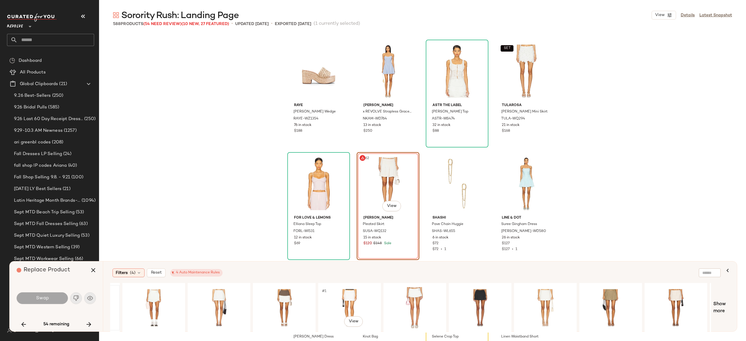
scroll to position [0, 310]
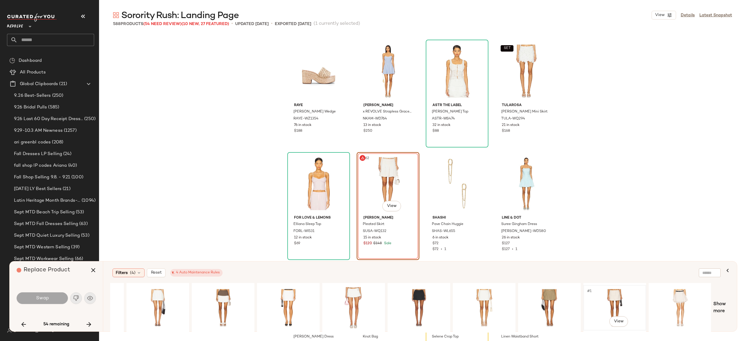
click at [616, 297] on div "#1 View" at bounding box center [615, 307] width 59 height 41
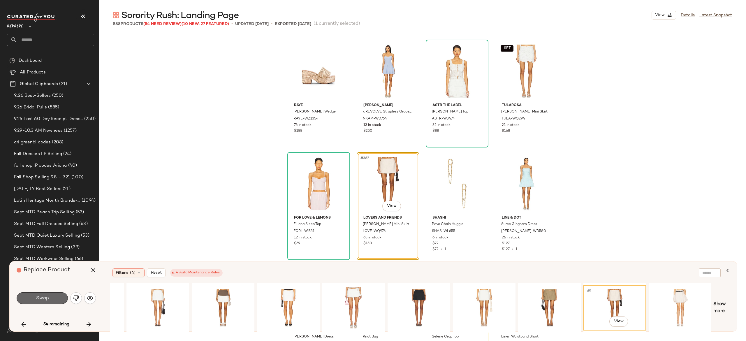
click at [61, 303] on button "Swap" at bounding box center [42, 298] width 51 height 12
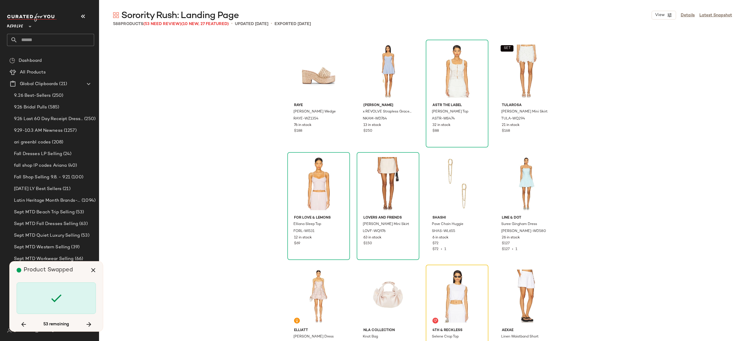
scroll to position [10127, 0]
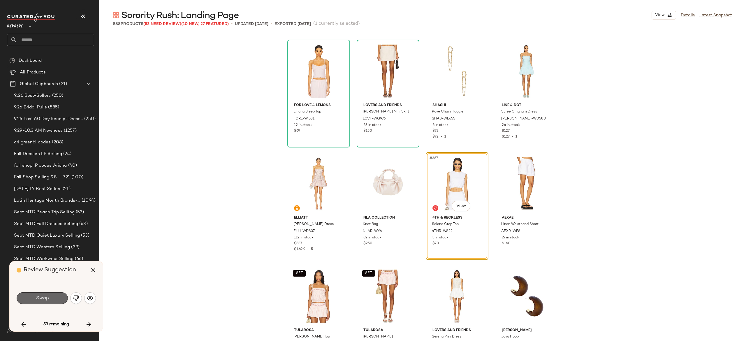
click at [64, 299] on button "Swap" at bounding box center [42, 298] width 51 height 12
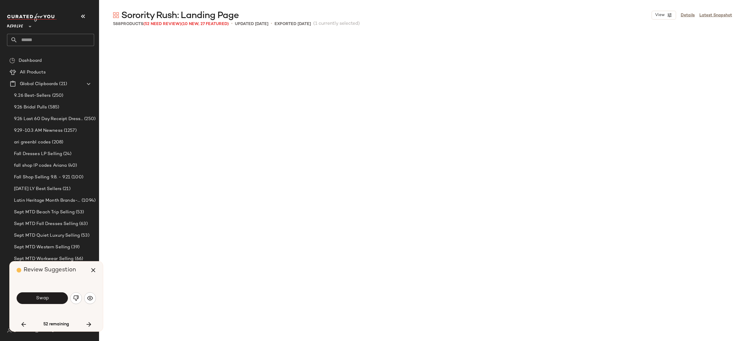
scroll to position [10464, 0]
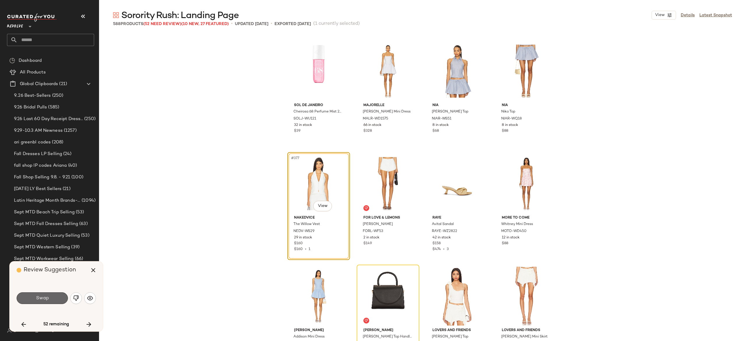
click at [47, 297] on span "Swap" at bounding box center [42, 299] width 13 height 6
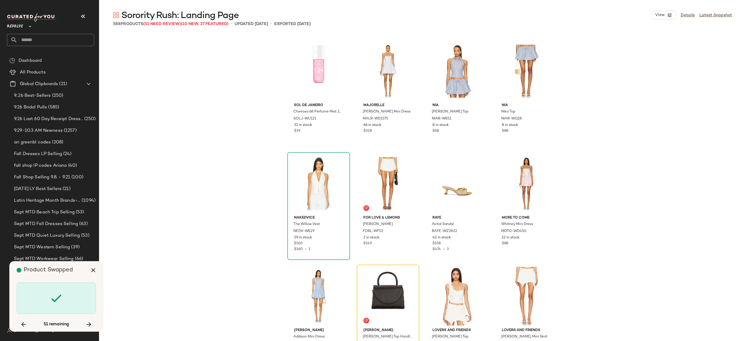
scroll to position [10577, 0]
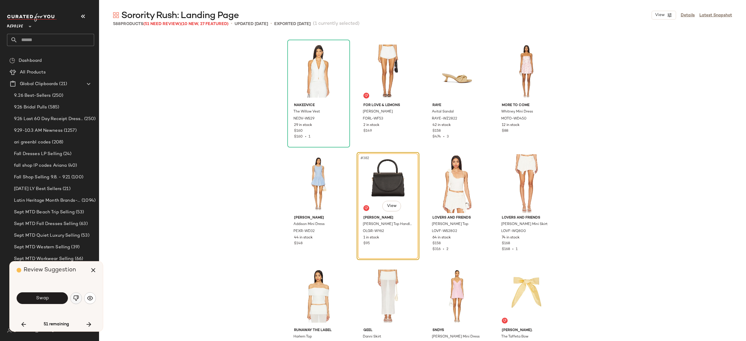
click at [75, 298] on img "button" at bounding box center [76, 298] width 6 height 6
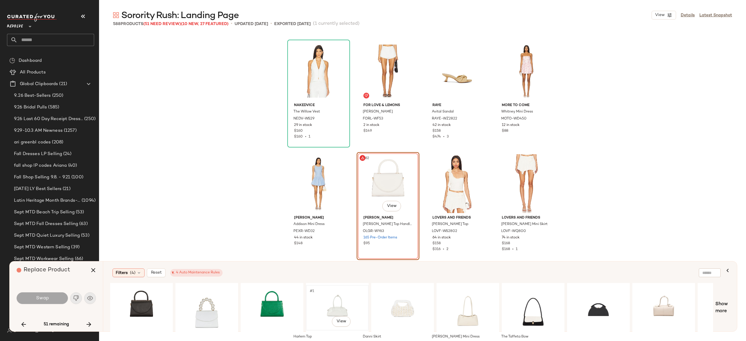
click at [338, 300] on div "#1 View" at bounding box center [337, 307] width 59 height 41
click at [56, 303] on button "Swap" at bounding box center [42, 298] width 51 height 12
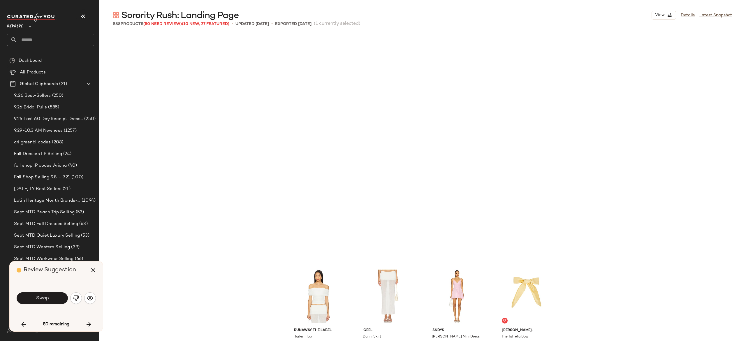
scroll to position [10802, 0]
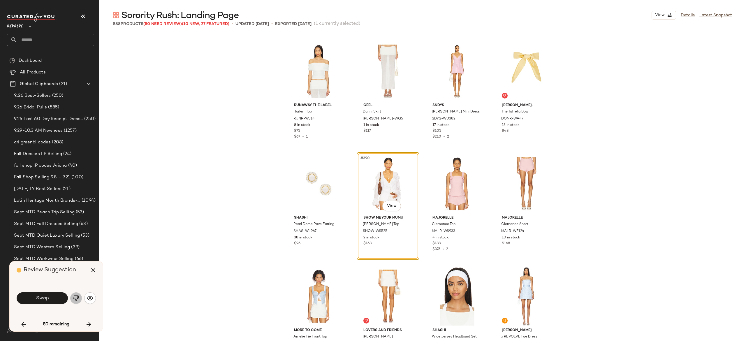
click at [76, 298] on img "button" at bounding box center [76, 298] width 6 height 6
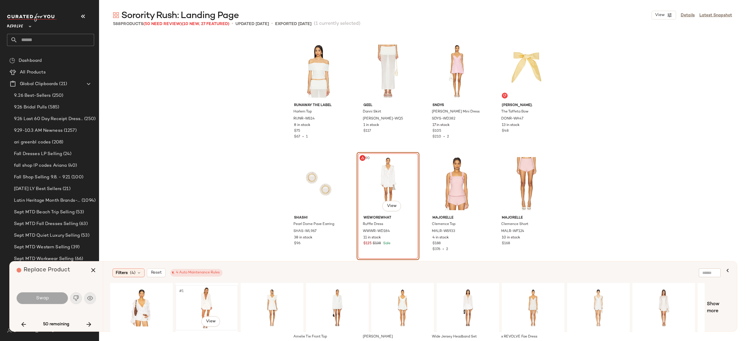
click at [203, 291] on div "#1 View" at bounding box center [207, 307] width 59 height 41
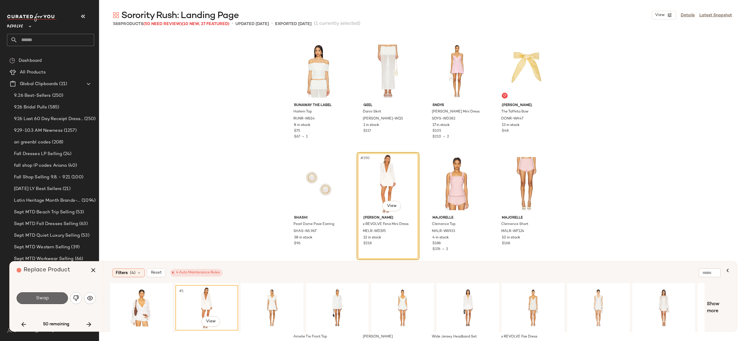
click at [55, 296] on button "Swap" at bounding box center [42, 298] width 51 height 12
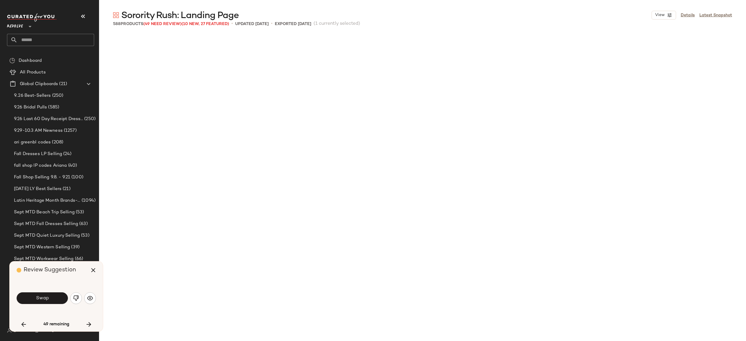
scroll to position [8776, 0]
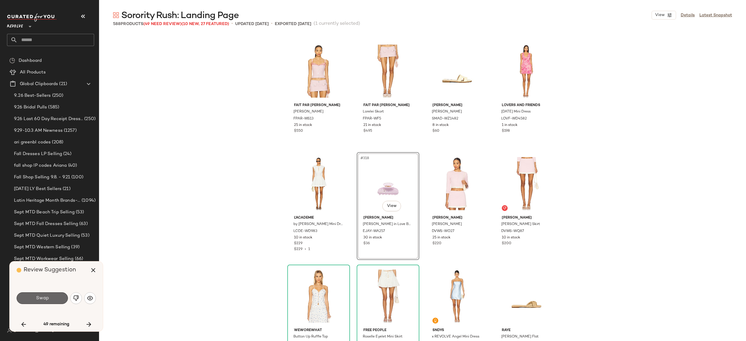
click at [57, 298] on button "Swap" at bounding box center [42, 298] width 51 height 12
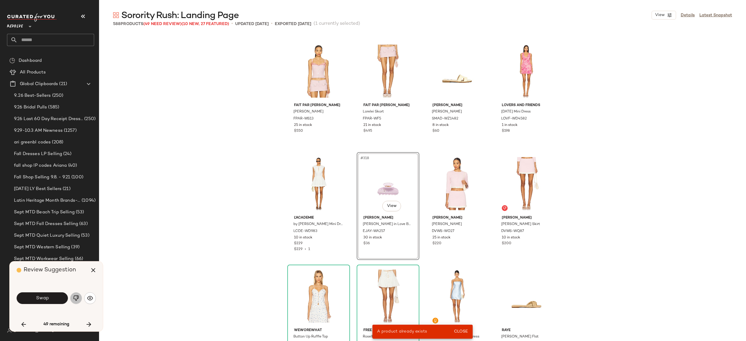
click at [74, 298] on img "button" at bounding box center [76, 298] width 6 height 6
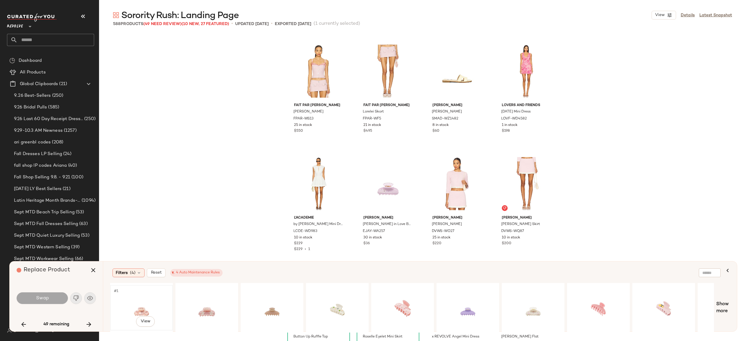
click at [143, 310] on div "#1 View" at bounding box center [141, 307] width 59 height 41
click at [52, 301] on button "Swap" at bounding box center [42, 298] width 51 height 12
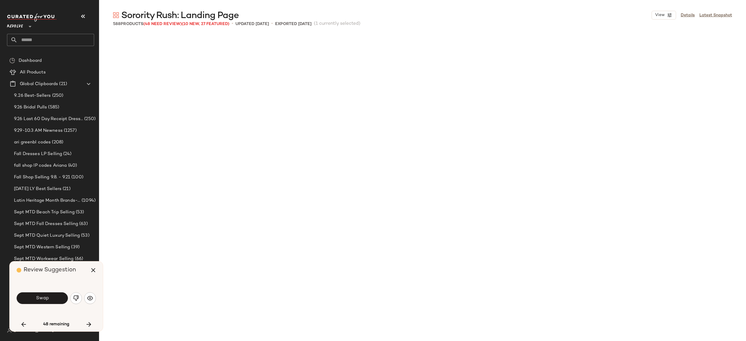
scroll to position [11139, 0]
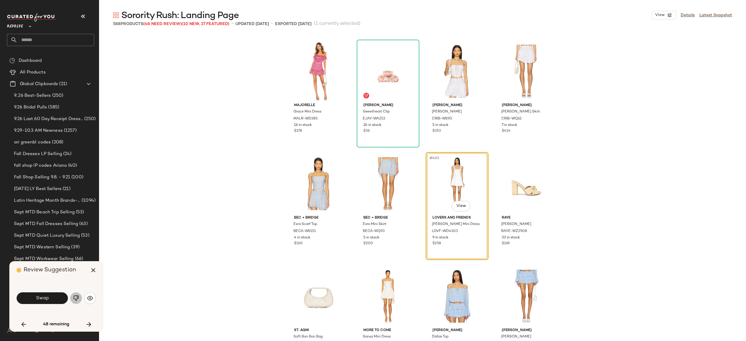
click at [76, 298] on img "button" at bounding box center [76, 298] width 6 height 6
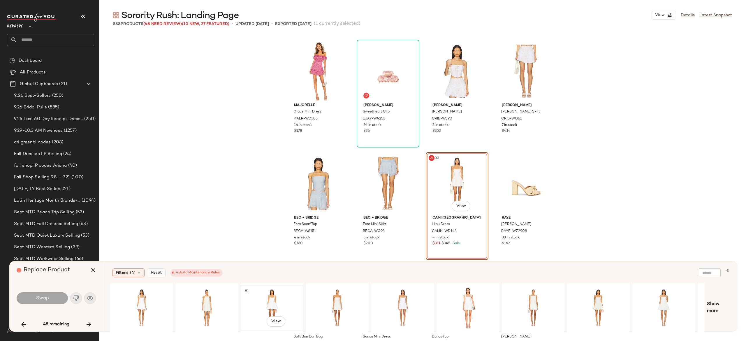
click at [273, 293] on div "#1 View" at bounding box center [272, 307] width 59 height 41
click at [201, 295] on div "#1 View" at bounding box center [207, 307] width 59 height 41
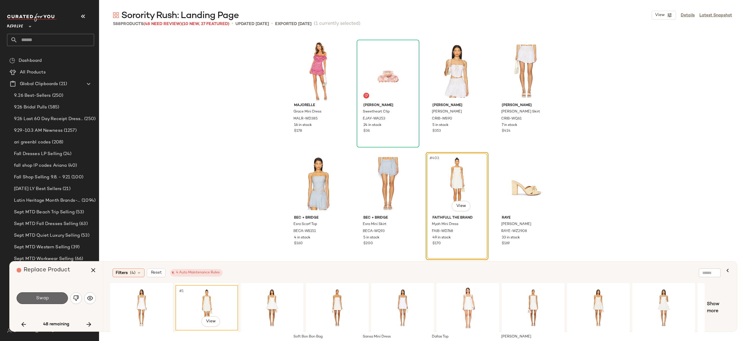
click at [63, 297] on button "Swap" at bounding box center [42, 298] width 51 height 12
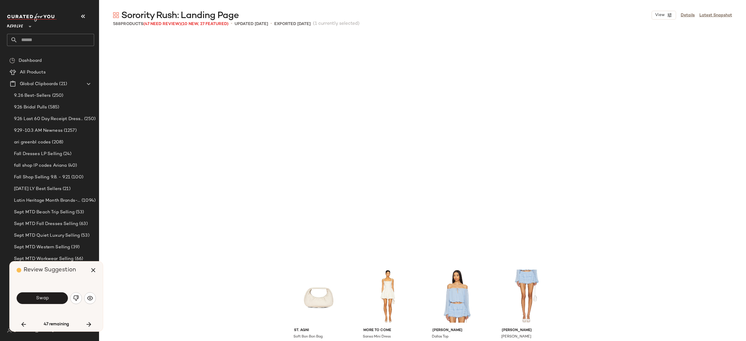
scroll to position [11364, 0]
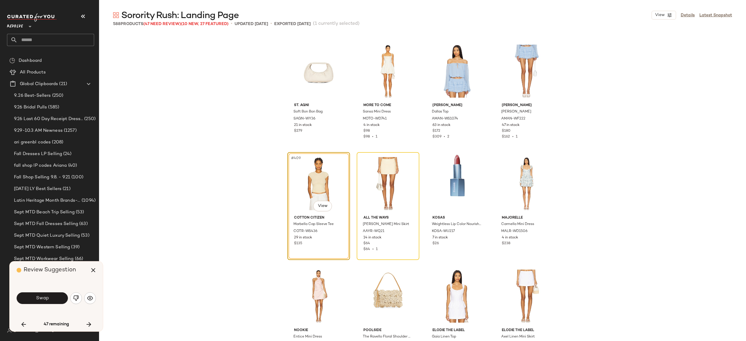
click at [62, 291] on div "Swap" at bounding box center [56, 298] width 79 height 14
click at [59, 299] on button "Swap" at bounding box center [42, 298] width 51 height 12
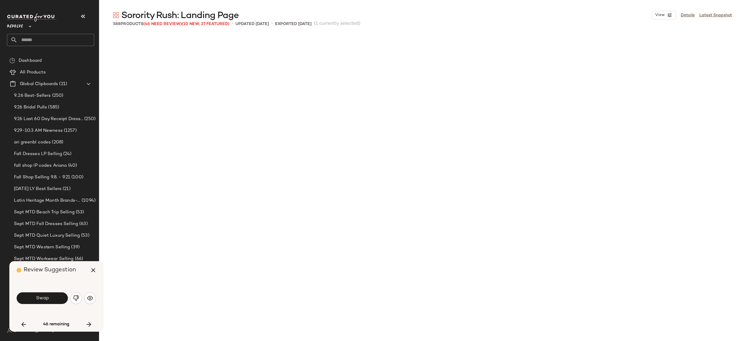
scroll to position [1800, 0]
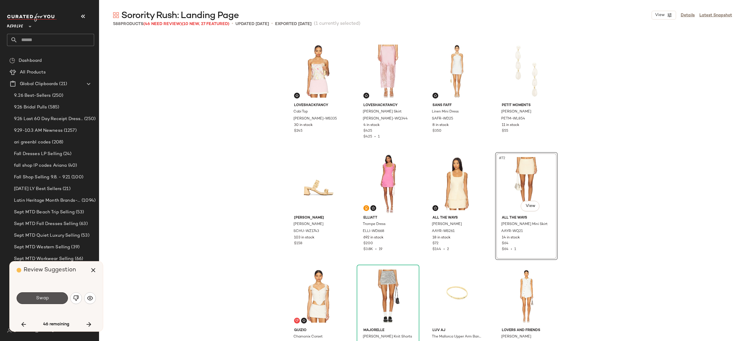
click at [59, 299] on button "Swap" at bounding box center [42, 298] width 51 height 12
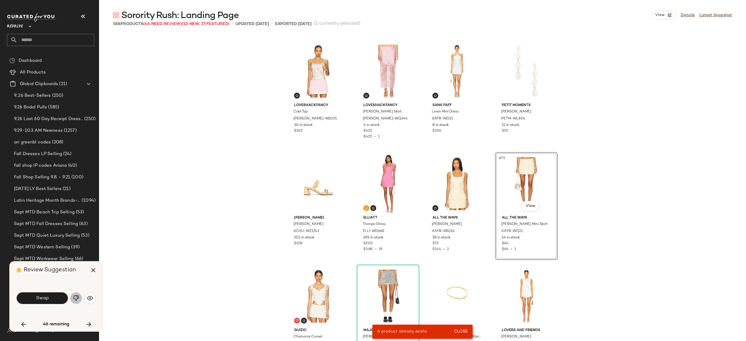
click at [75, 299] on img "button" at bounding box center [76, 298] width 6 height 6
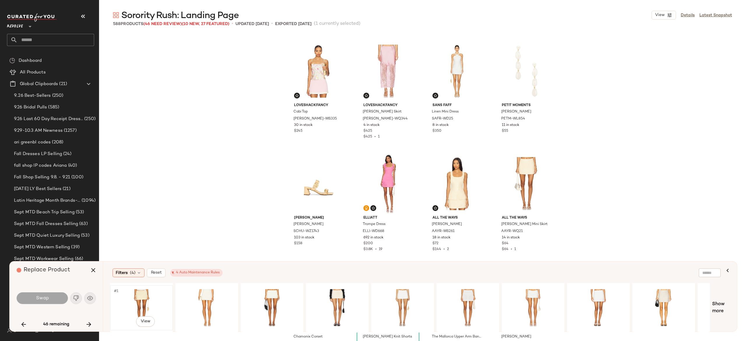
click at [145, 299] on div "#1 View" at bounding box center [141, 307] width 59 height 41
click at [53, 298] on button "Swap" at bounding box center [42, 298] width 51 height 12
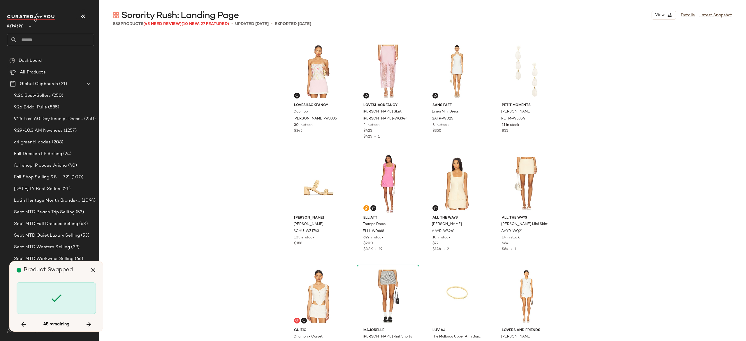
scroll to position [11589, 0]
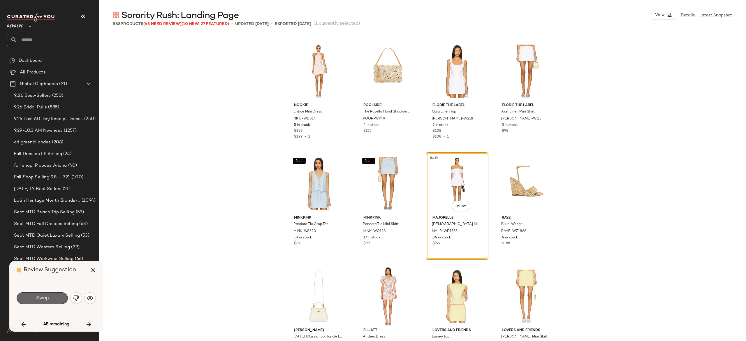
click at [63, 298] on button "Swap" at bounding box center [42, 298] width 51 height 12
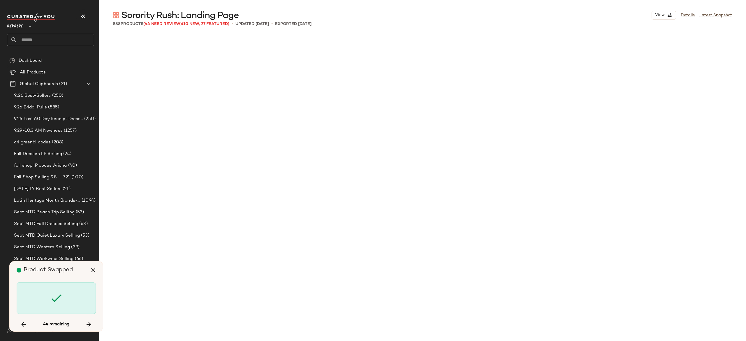
scroll to position [12039, 0]
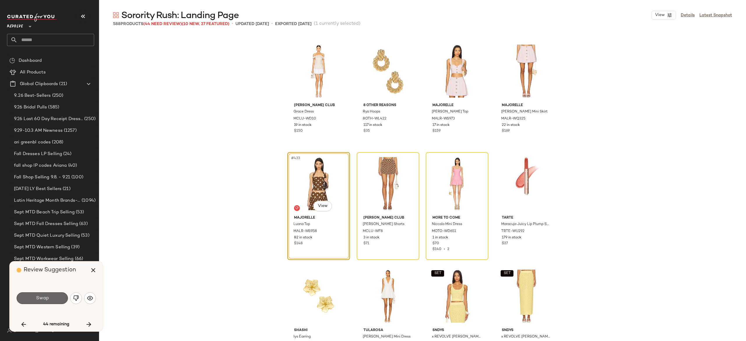
click at [58, 294] on button "Swap" at bounding box center [42, 298] width 51 height 12
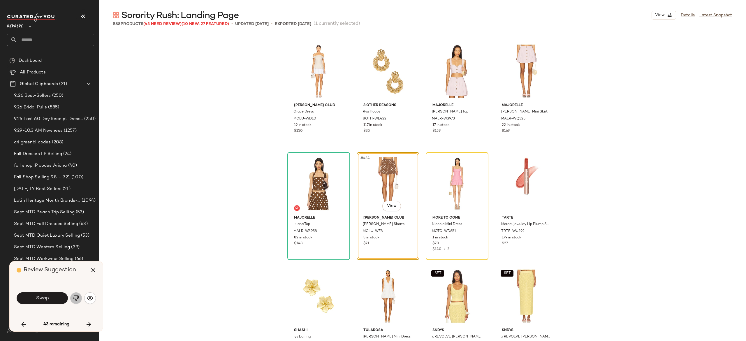
click at [75, 297] on img "button" at bounding box center [76, 298] width 6 height 6
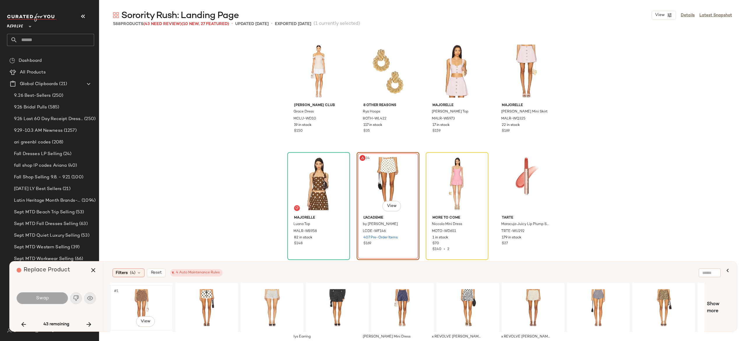
click at [142, 299] on div "#1 View" at bounding box center [141, 307] width 59 height 41
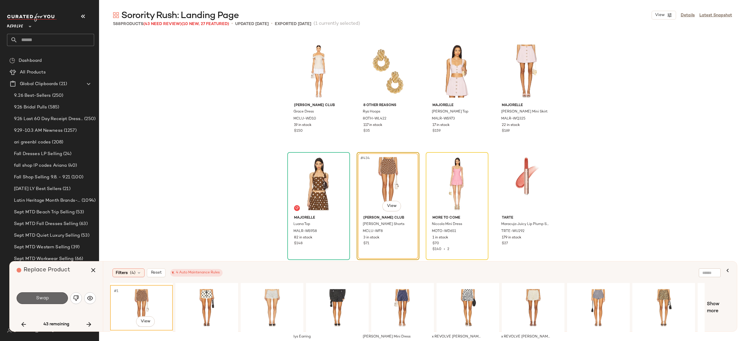
click at [56, 296] on button "Swap" at bounding box center [42, 298] width 51 height 12
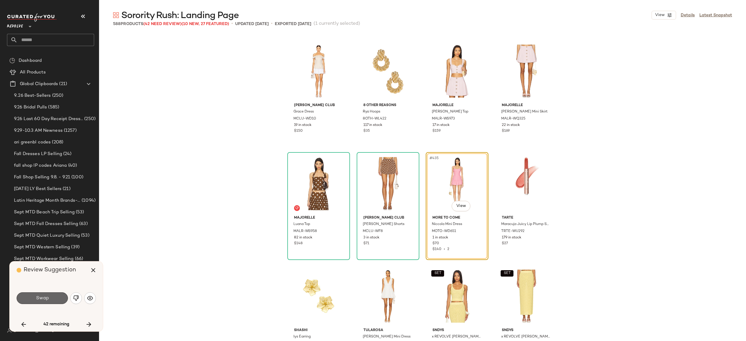
click at [63, 298] on button "Swap" at bounding box center [42, 298] width 51 height 12
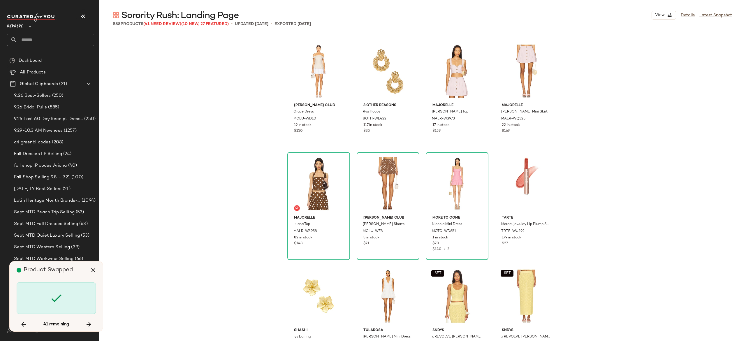
scroll to position [12264, 0]
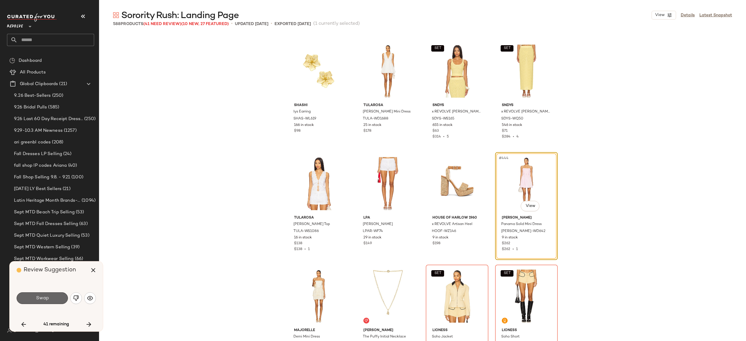
click at [58, 294] on button "Swap" at bounding box center [42, 298] width 51 height 12
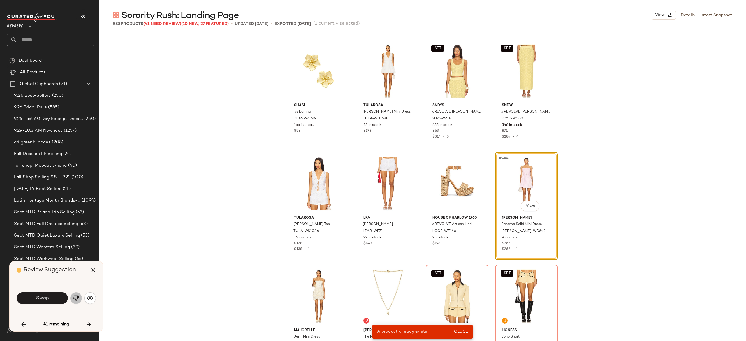
click at [77, 296] on img "button" at bounding box center [76, 298] width 6 height 6
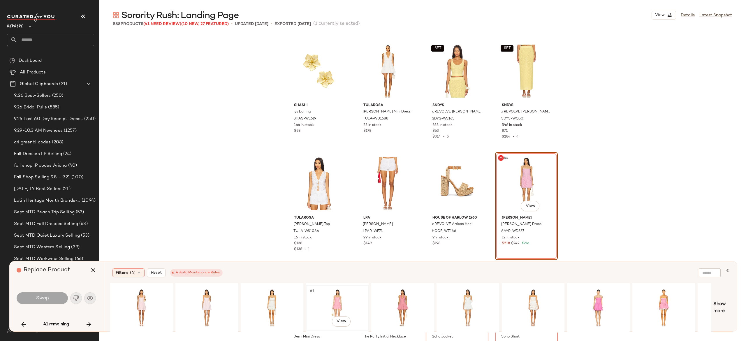
click at [334, 303] on div "#1 View" at bounding box center [337, 307] width 59 height 41
click at [405, 296] on div "#1 View" at bounding box center [402, 307] width 59 height 41
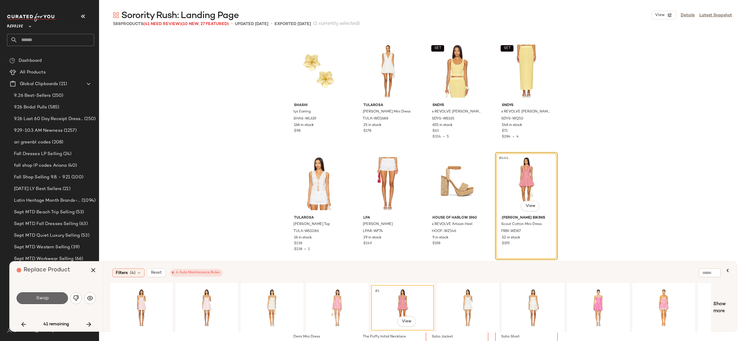
click at [59, 300] on button "Swap" at bounding box center [42, 298] width 51 height 12
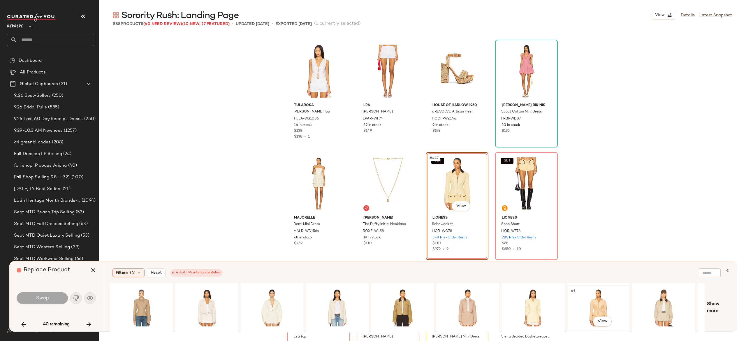
scroll to position [0, 55]
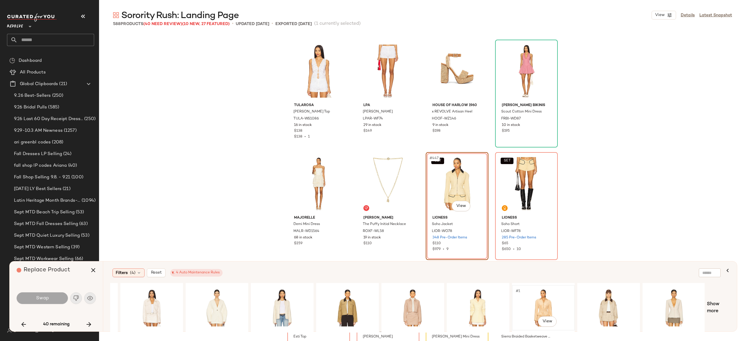
click at [535, 305] on div "#1 View" at bounding box center [543, 307] width 59 height 41
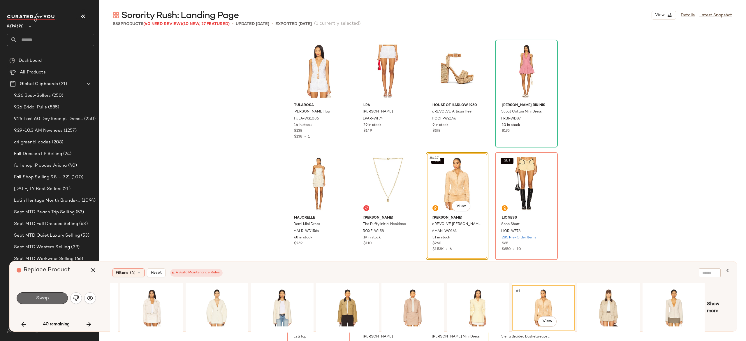
click at [58, 299] on button "Swap" at bounding box center [42, 298] width 51 height 12
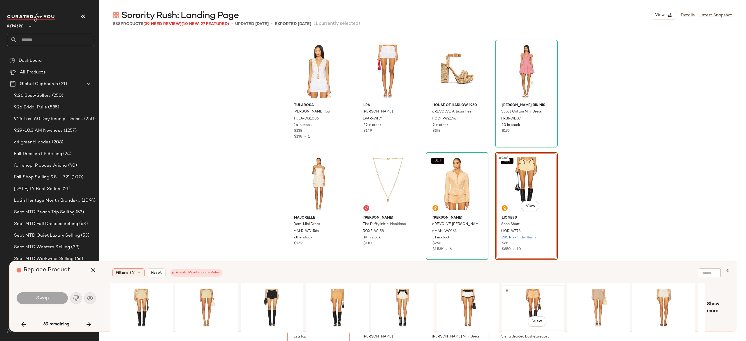
click at [535, 296] on div "#1 View" at bounding box center [533, 307] width 59 height 41
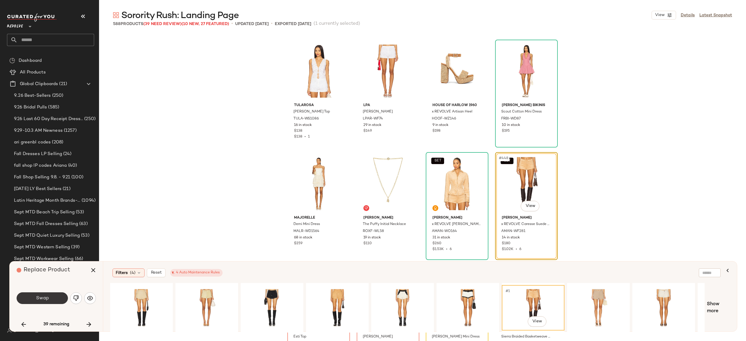
click at [56, 294] on button "Swap" at bounding box center [42, 298] width 51 height 12
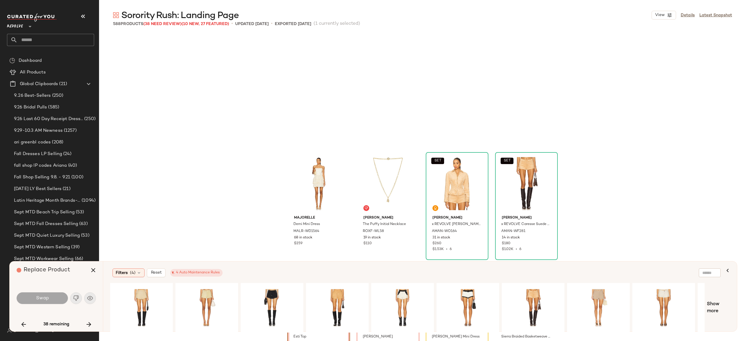
scroll to position [12489, 0]
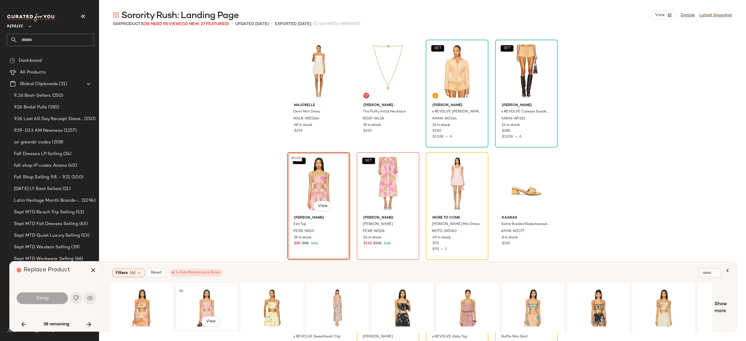
click at [206, 290] on div "#1 View" at bounding box center [207, 307] width 59 height 41
click at [48, 296] on span "Swap" at bounding box center [42, 299] width 13 height 6
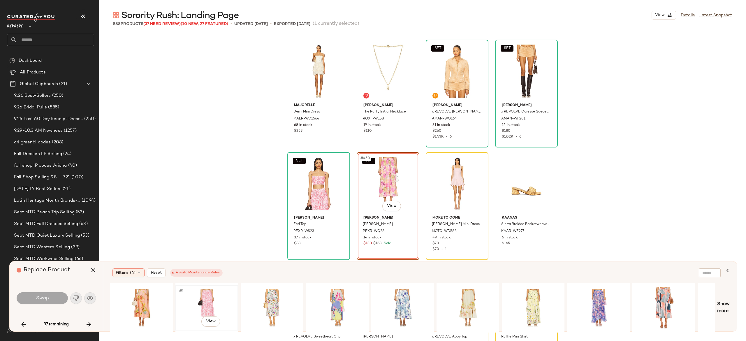
click at [205, 297] on div "#1 View" at bounding box center [207, 307] width 59 height 41
click at [61, 297] on button "Swap" at bounding box center [42, 298] width 51 height 12
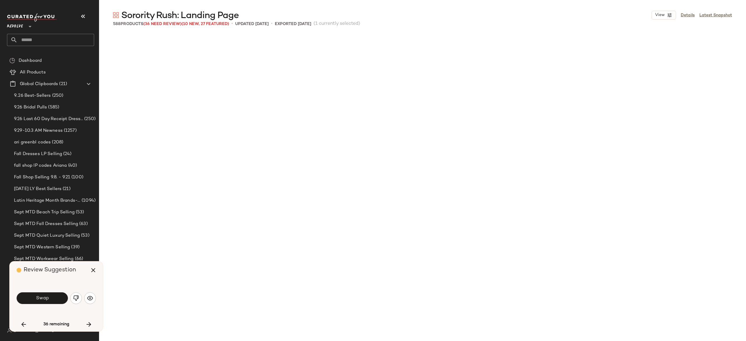
scroll to position [6526, 0]
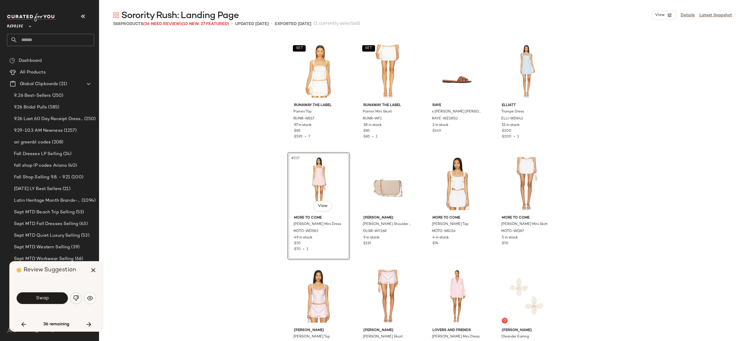
click at [75, 296] on img "button" at bounding box center [76, 298] width 6 height 6
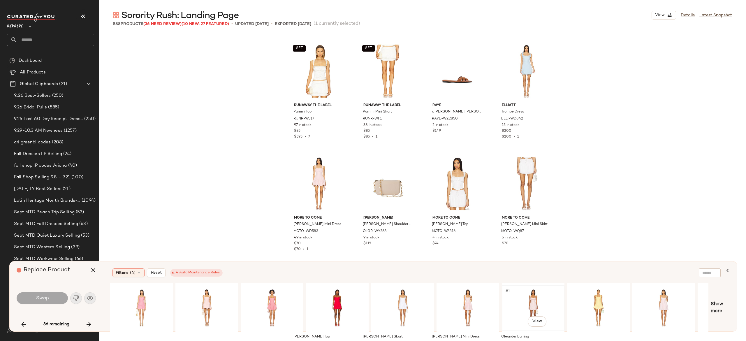
click at [536, 299] on div "#1 View" at bounding box center [533, 307] width 59 height 41
click at [50, 296] on button "Swap" at bounding box center [42, 298] width 51 height 12
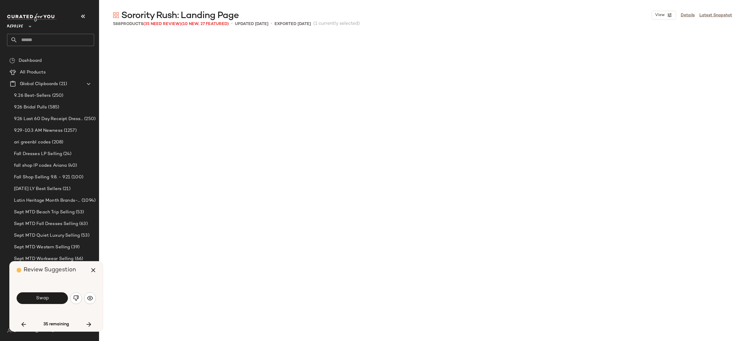
scroll to position [12602, 0]
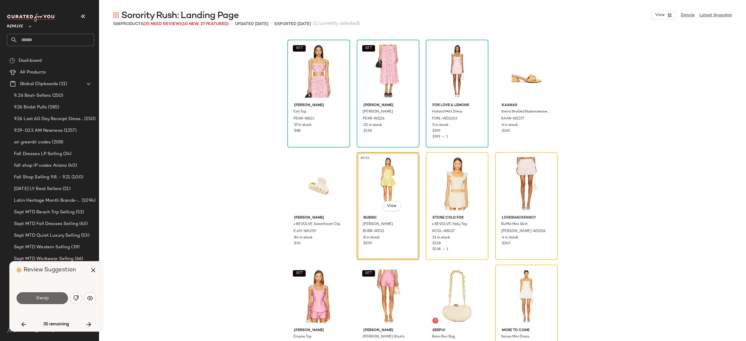
click at [61, 299] on button "Swap" at bounding box center [42, 298] width 51 height 12
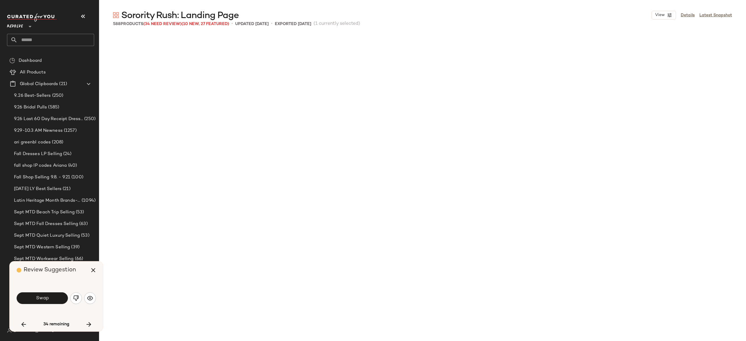
scroll to position [7764, 0]
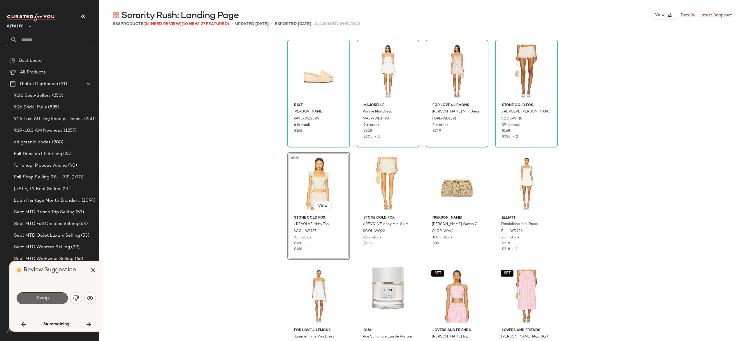
click at [61, 295] on button "Swap" at bounding box center [42, 298] width 51 height 12
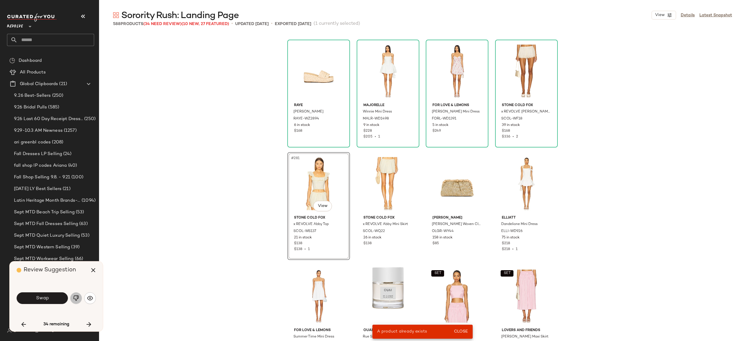
click at [72, 299] on button "button" at bounding box center [76, 298] width 12 height 12
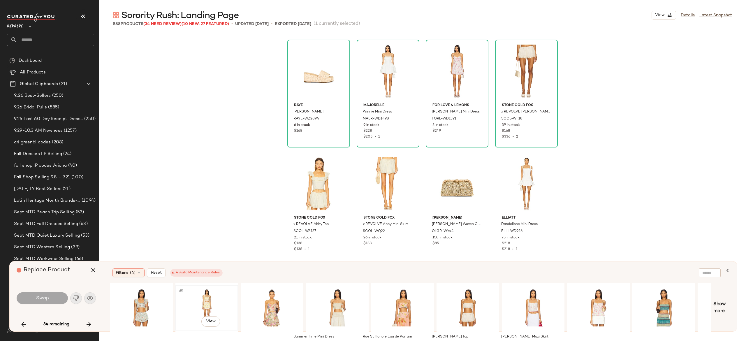
click at [216, 297] on div "#1 View" at bounding box center [207, 307] width 59 height 41
click at [61, 300] on button "Swap" at bounding box center [42, 298] width 51 height 12
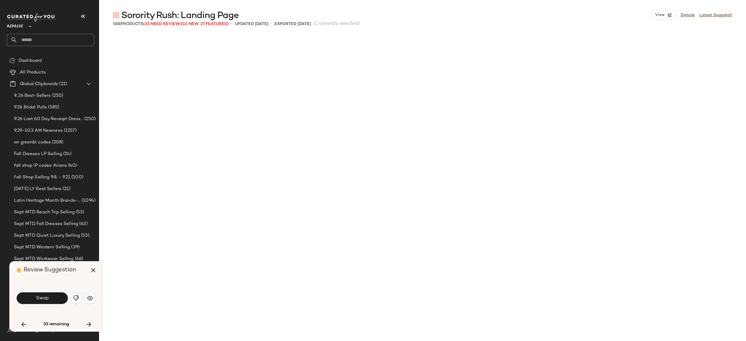
scroll to position [4051, 0]
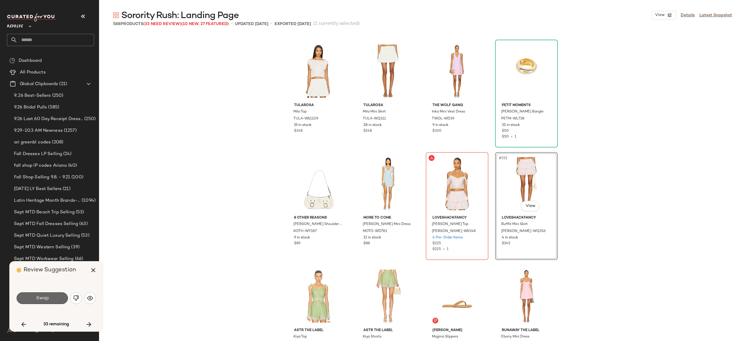
click at [60, 296] on button "Swap" at bounding box center [42, 298] width 51 height 12
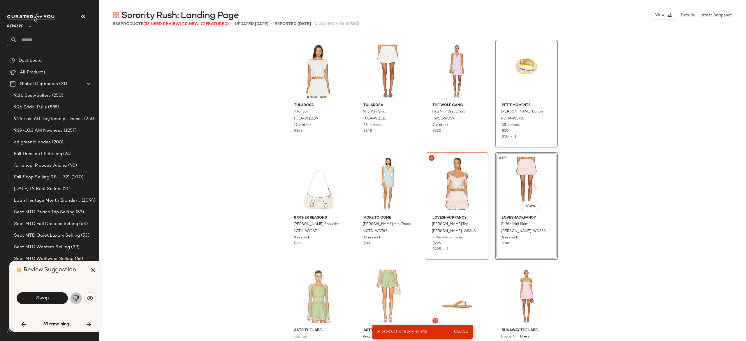
click at [74, 298] on img "button" at bounding box center [76, 298] width 6 height 6
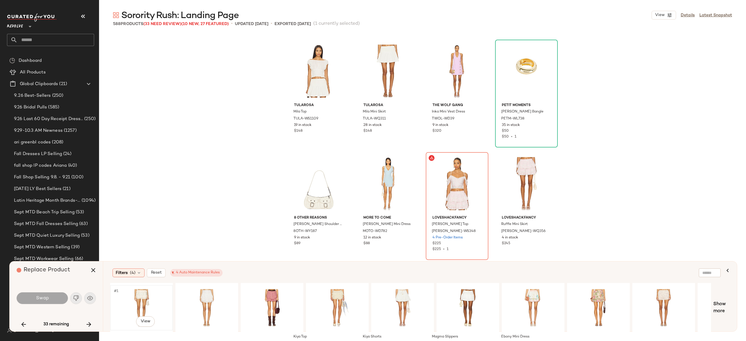
click at [151, 300] on div "#1 View" at bounding box center [141, 307] width 59 height 41
click at [56, 295] on button "Swap" at bounding box center [42, 298] width 51 height 12
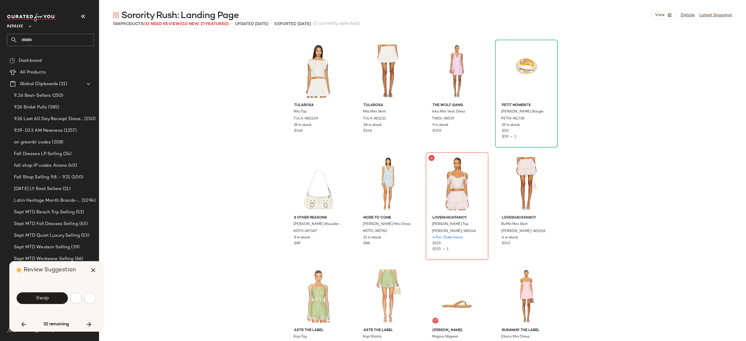
scroll to position [11252, 0]
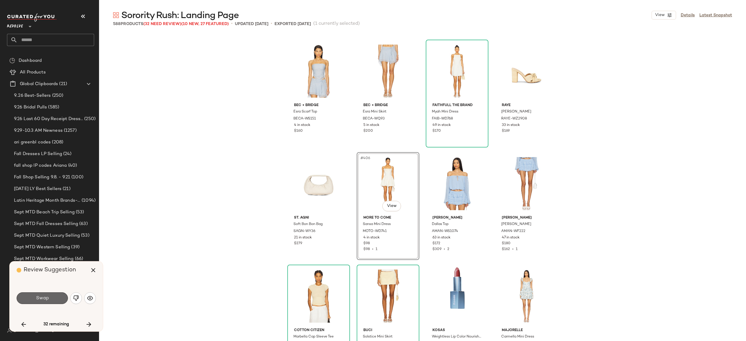
click at [59, 299] on button "Swap" at bounding box center [42, 298] width 51 height 12
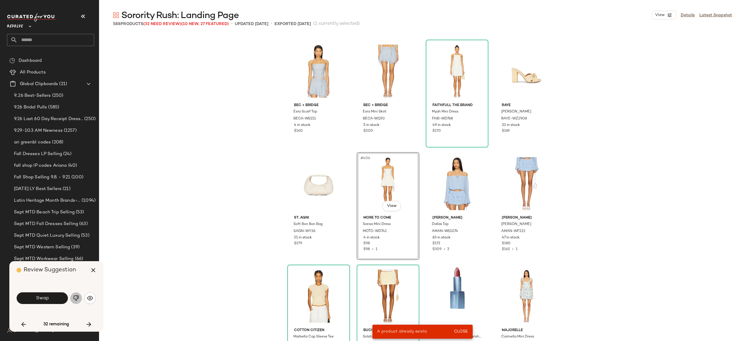
click at [76, 299] on img "button" at bounding box center [76, 298] width 6 height 6
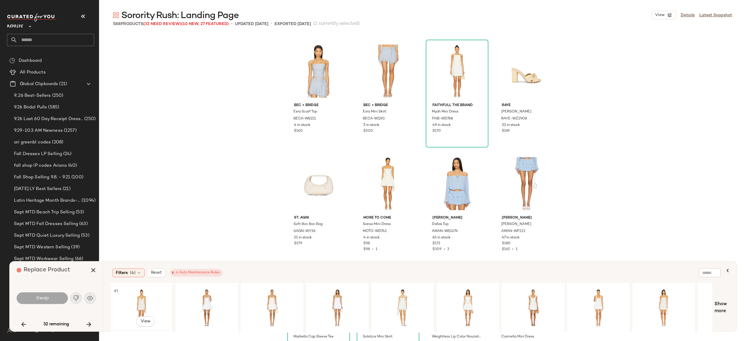
click at [144, 297] on div "#1 View" at bounding box center [141, 307] width 59 height 41
click at [52, 295] on button "Swap" at bounding box center [42, 298] width 51 height 12
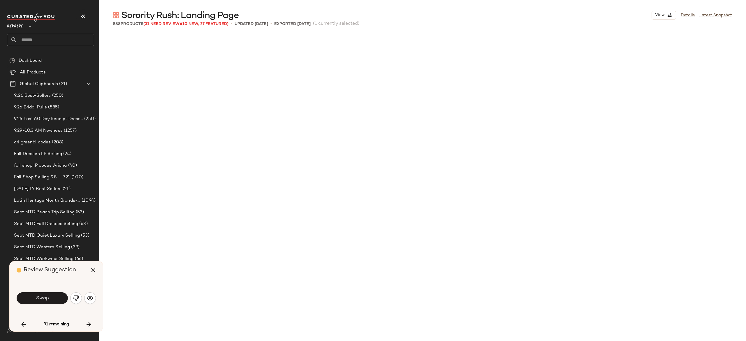
scroll to position [12827, 0]
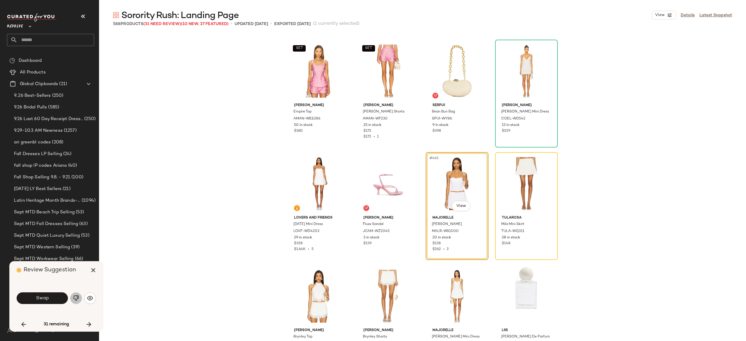
click at [76, 294] on button "button" at bounding box center [76, 298] width 12 height 12
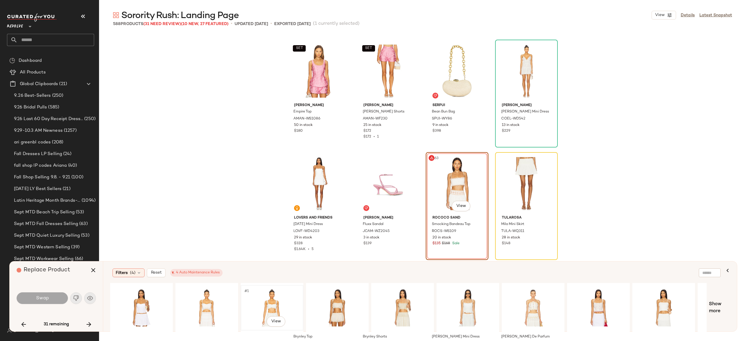
click at [274, 304] on div "#1 View" at bounding box center [272, 307] width 59 height 41
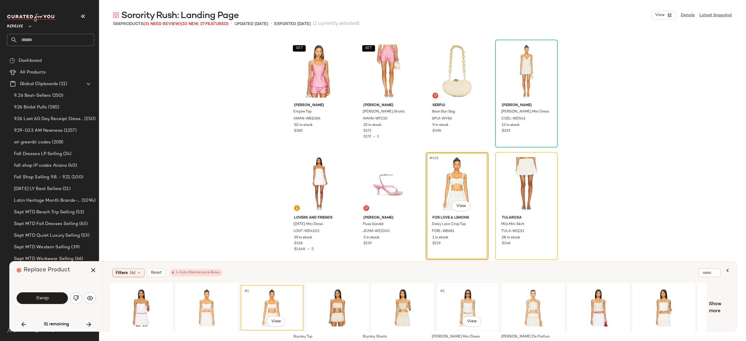
click at [468, 303] on div "#1 View" at bounding box center [468, 307] width 59 height 41
click at [55, 299] on button "Swap" at bounding box center [42, 298] width 51 height 12
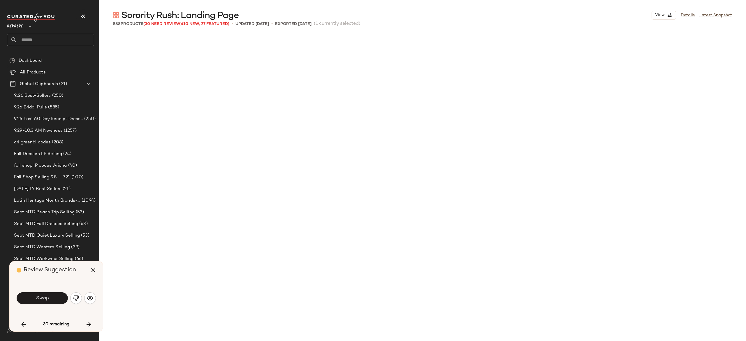
scroll to position [3938, 0]
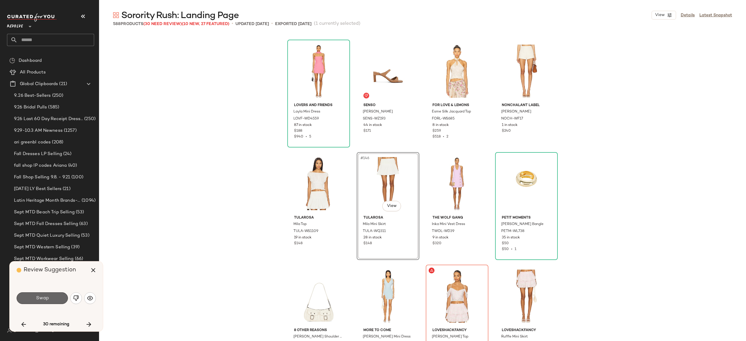
click at [60, 299] on button "Swap" at bounding box center [42, 298] width 51 height 12
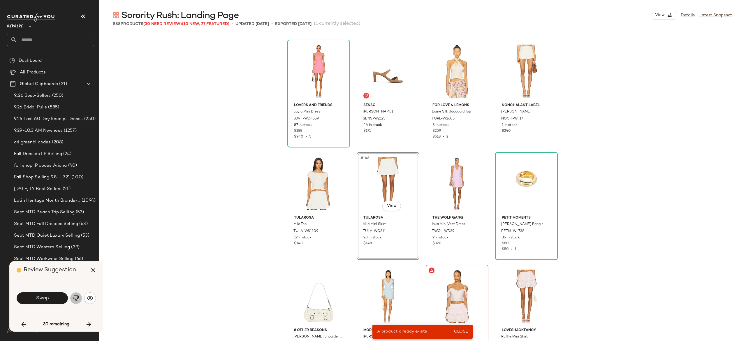
click at [76, 296] on img "button" at bounding box center [76, 298] width 6 height 6
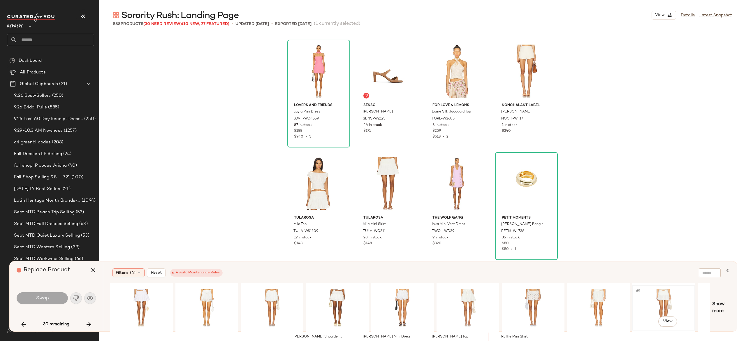
click at [664, 301] on div "#1 View" at bounding box center [664, 307] width 59 height 41
click at [49, 298] on button "Swap" at bounding box center [42, 298] width 51 height 12
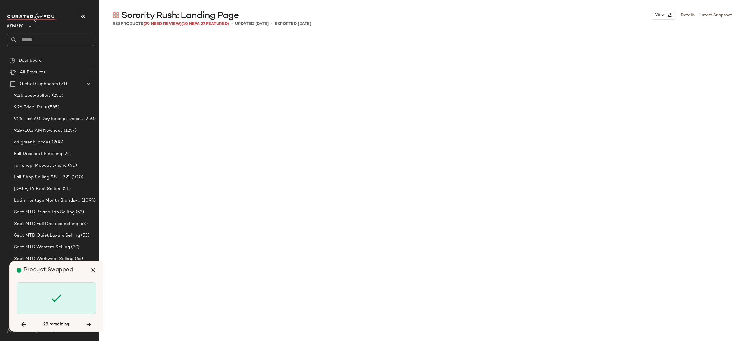
scroll to position [13277, 0]
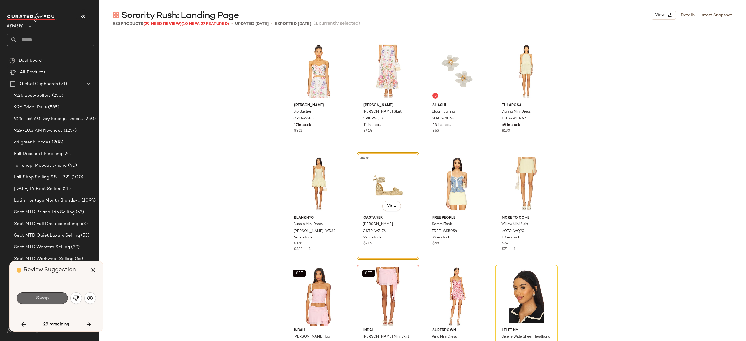
click at [61, 298] on button "Swap" at bounding box center [42, 298] width 51 height 12
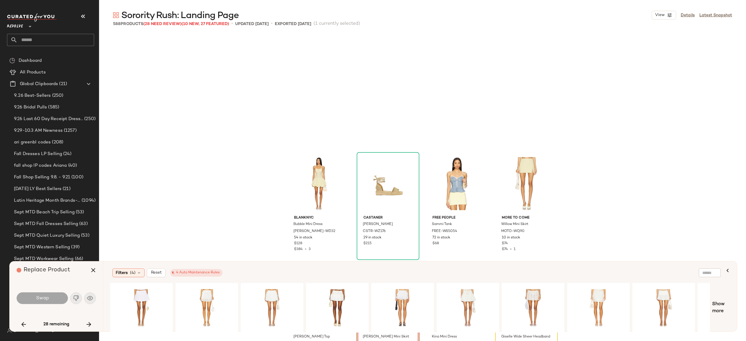
scroll to position [13390, 0]
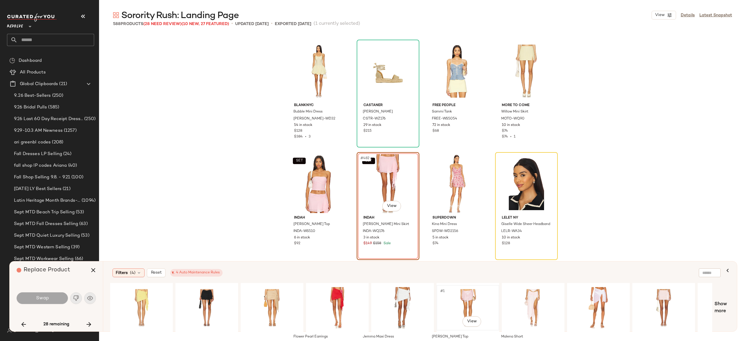
click at [469, 297] on div "#1 View" at bounding box center [468, 307] width 59 height 41
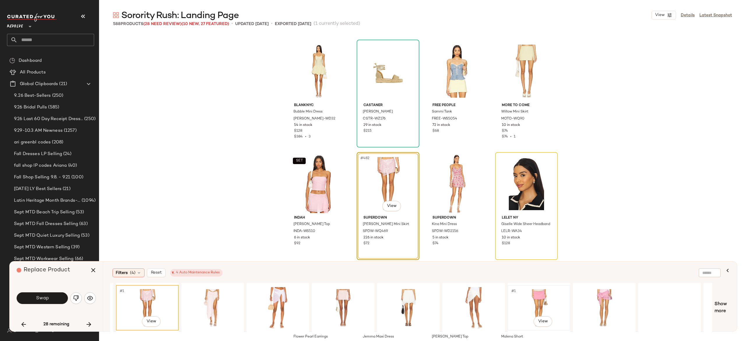
scroll to position [0, 374]
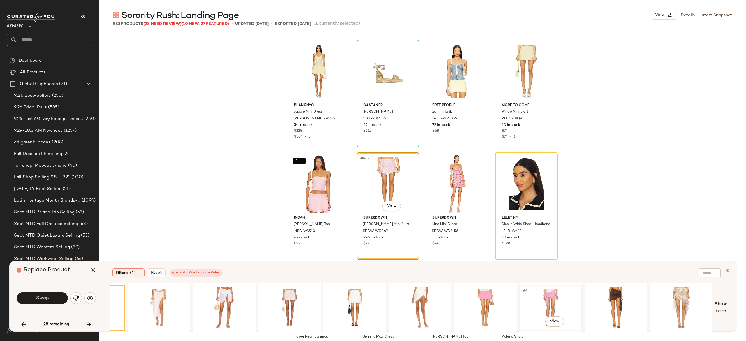
click at [551, 294] on div "#1 View" at bounding box center [550, 307] width 59 height 41
click at [680, 291] on div "#1 View" at bounding box center [681, 307] width 59 height 41
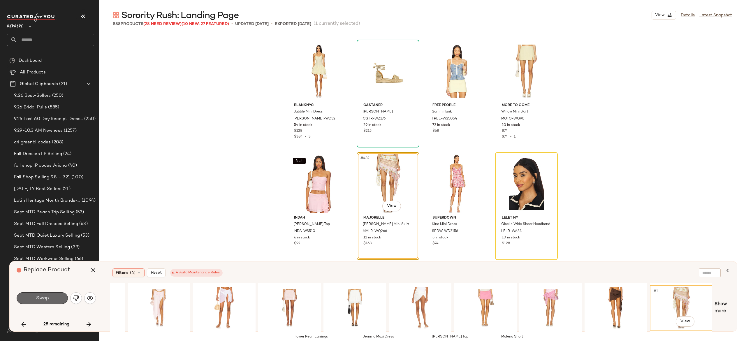
click at [62, 296] on button "Swap" at bounding box center [42, 298] width 51 height 12
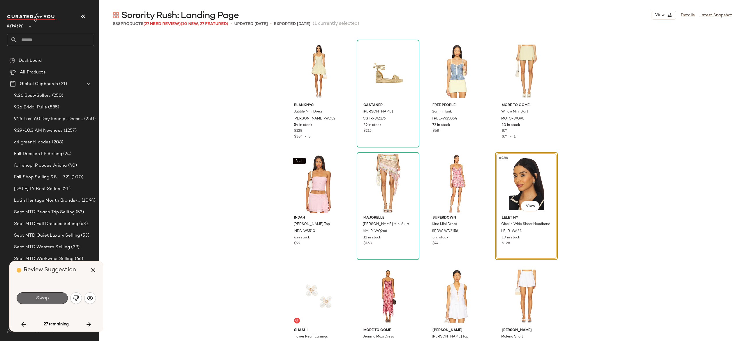
click at [60, 296] on button "Swap" at bounding box center [42, 298] width 51 height 12
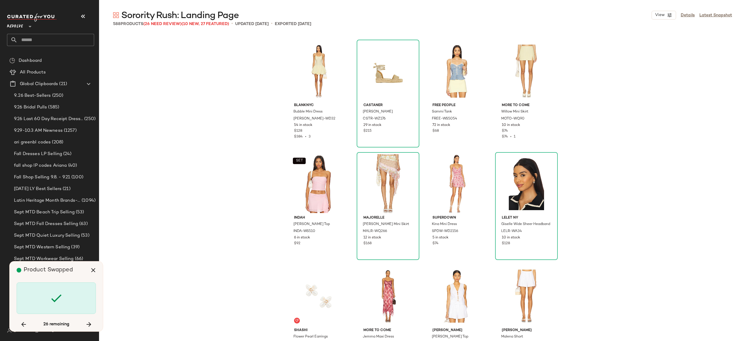
scroll to position [13727, 0]
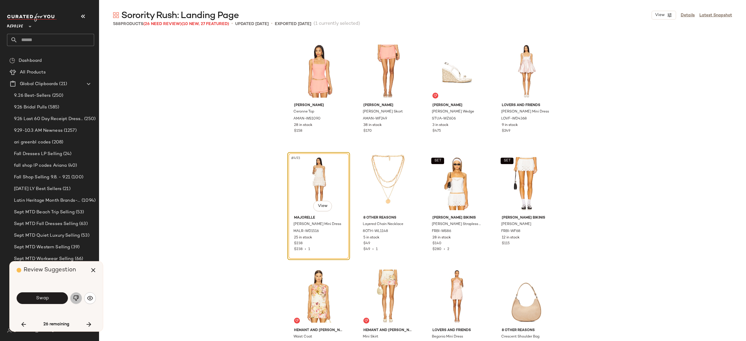
click at [78, 297] on img "button" at bounding box center [76, 298] width 6 height 6
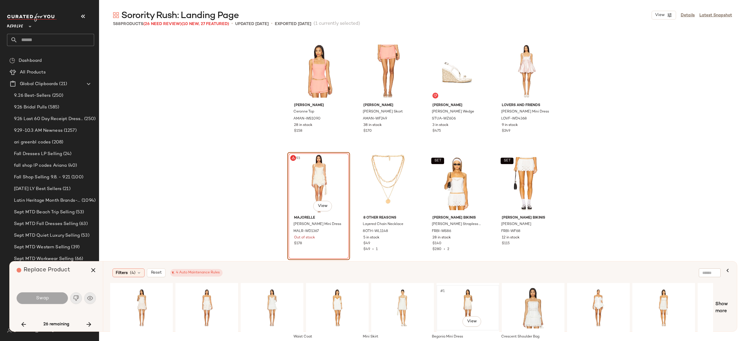
click at [468, 298] on div "#1 View" at bounding box center [468, 307] width 59 height 41
click at [51, 296] on button "Swap" at bounding box center [42, 298] width 51 height 12
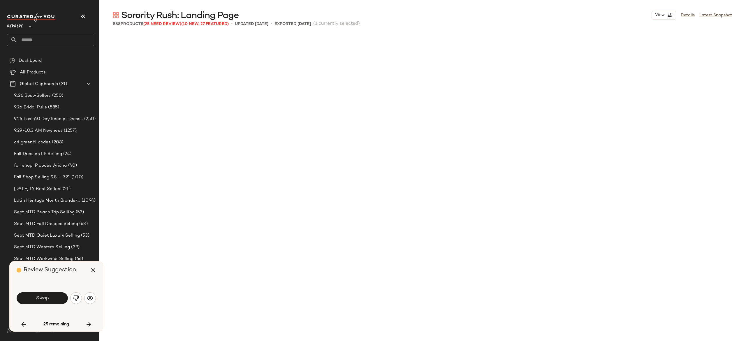
scroll to position [14065, 0]
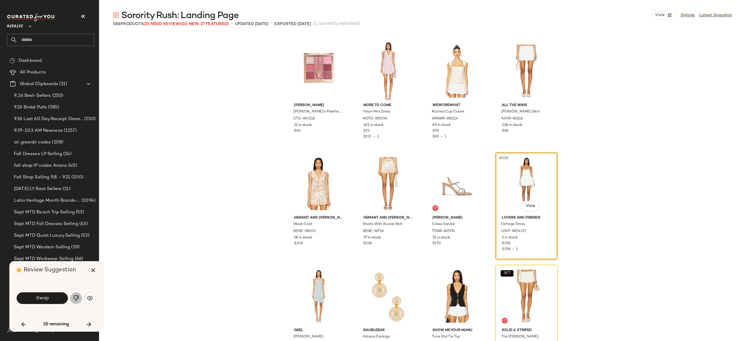
click at [75, 298] on img "button" at bounding box center [76, 298] width 6 height 6
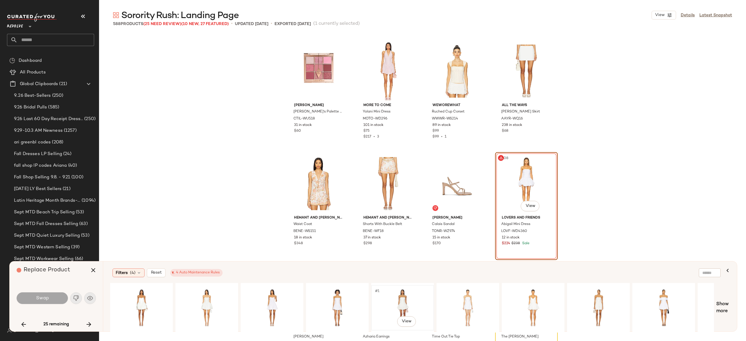
click at [401, 304] on div "#1 View" at bounding box center [402, 307] width 59 height 41
click at [66, 292] on div "Swap" at bounding box center [56, 298] width 79 height 14
click at [59, 297] on button "Swap" at bounding box center [42, 298] width 51 height 12
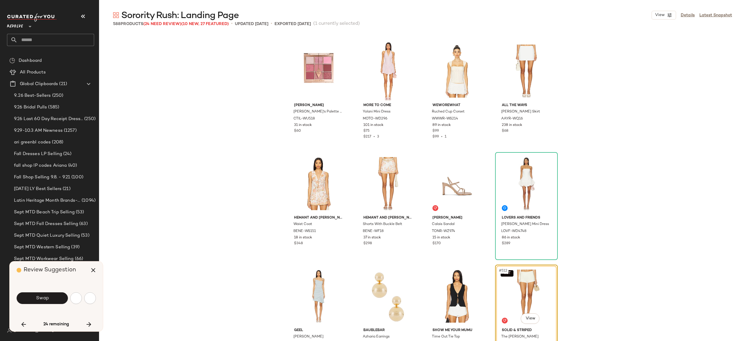
scroll to position [14177, 0]
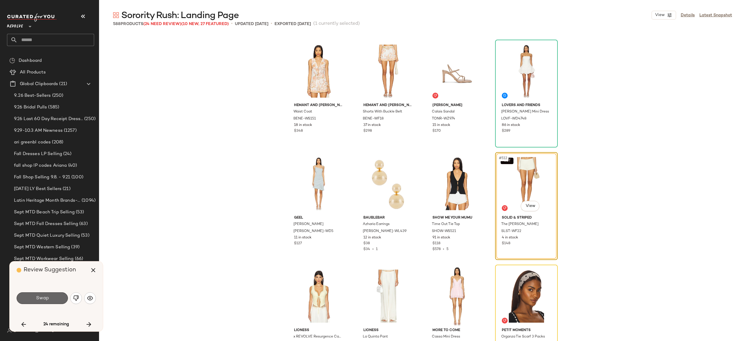
click at [62, 296] on button "Swap" at bounding box center [42, 298] width 51 height 12
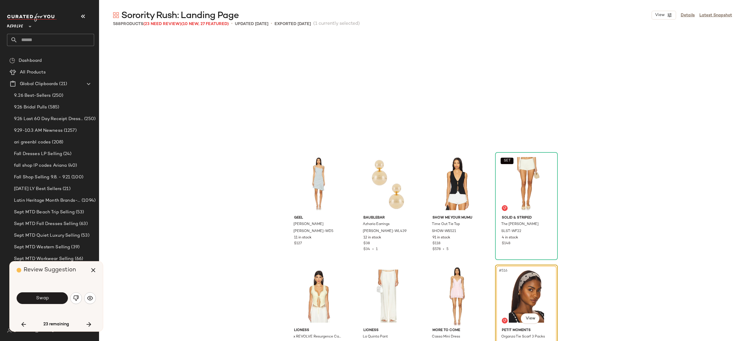
scroll to position [14290, 0]
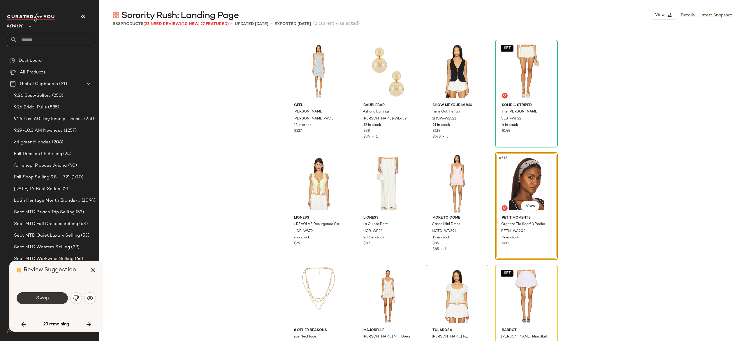
click at [53, 300] on button "Swap" at bounding box center [42, 298] width 51 height 12
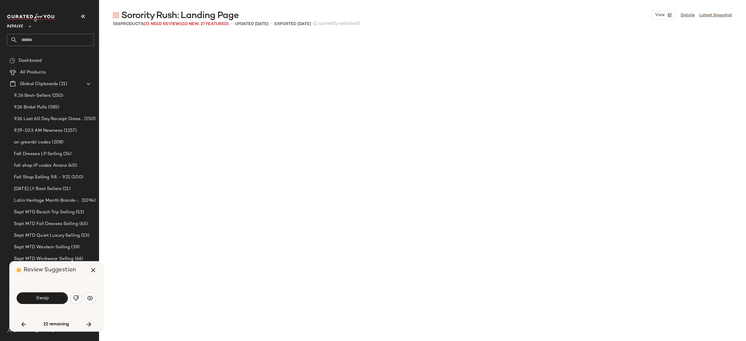
scroll to position [6976, 0]
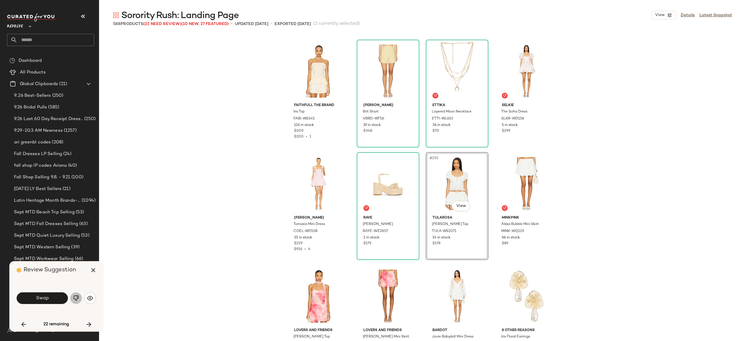
click at [78, 297] on img "button" at bounding box center [76, 298] width 6 height 6
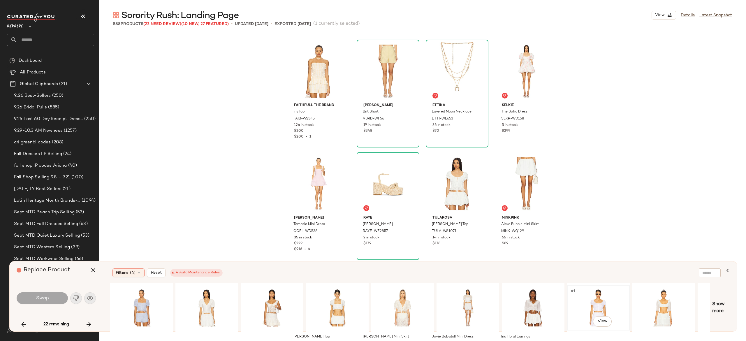
click at [612, 293] on div "#1 View" at bounding box center [598, 307] width 59 height 41
click at [668, 298] on div "#1 View" at bounding box center [664, 307] width 59 height 41
click at [599, 303] on div "#1 View" at bounding box center [598, 307] width 59 height 41
click at [56, 297] on button "Swap" at bounding box center [42, 298] width 51 height 12
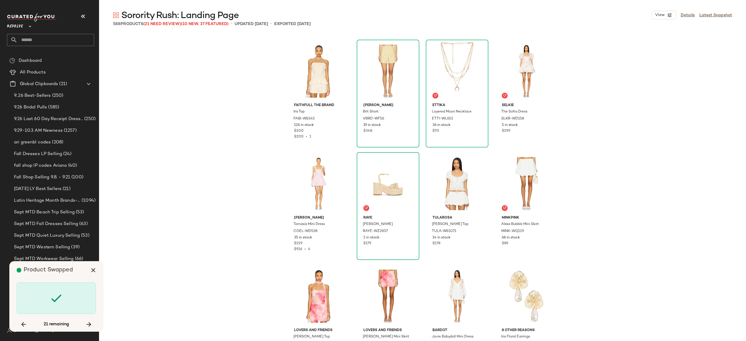
scroll to position [6301, 0]
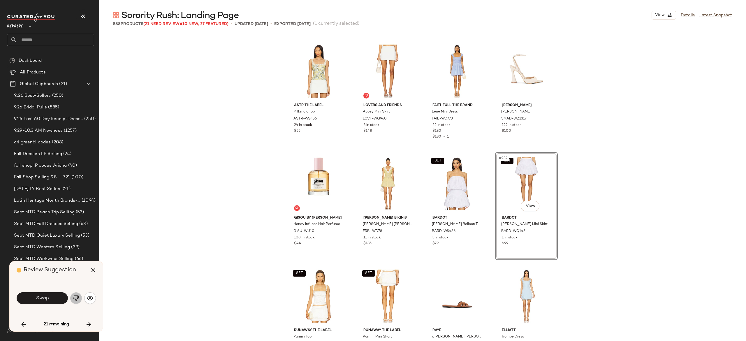
click at [77, 297] on img "button" at bounding box center [76, 298] width 6 height 6
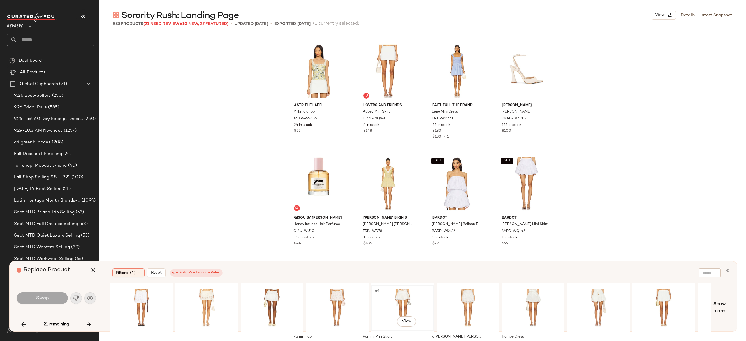
scroll to position [0, 310]
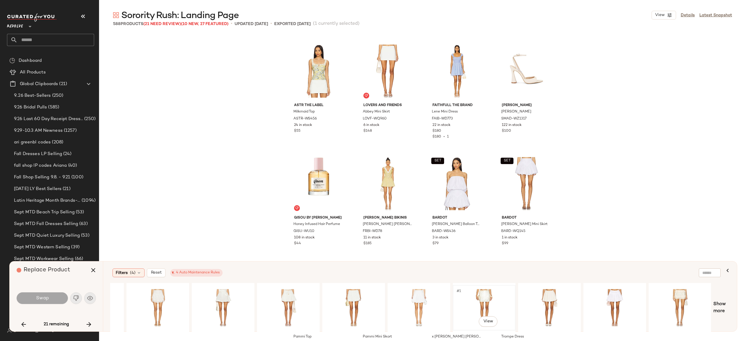
click at [480, 298] on div "#1 View" at bounding box center [484, 307] width 59 height 41
click at [62, 294] on button "Swap" at bounding box center [42, 298] width 51 height 12
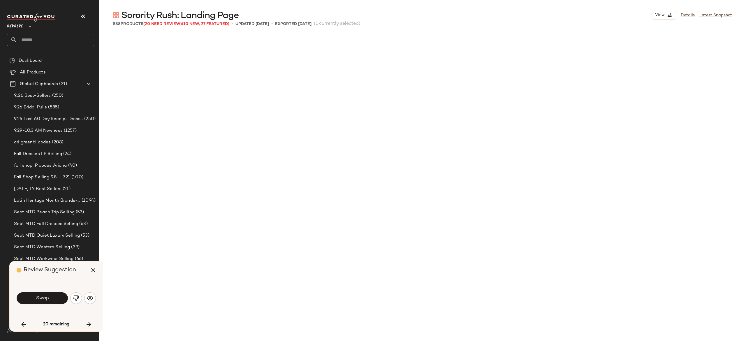
scroll to position [14627, 0]
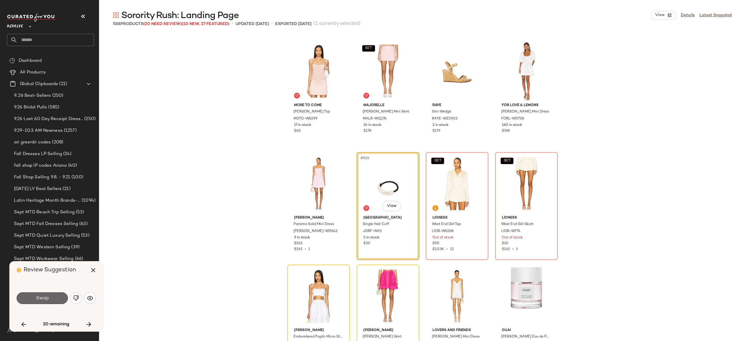
click at [50, 298] on button "Swap" at bounding box center [42, 298] width 51 height 12
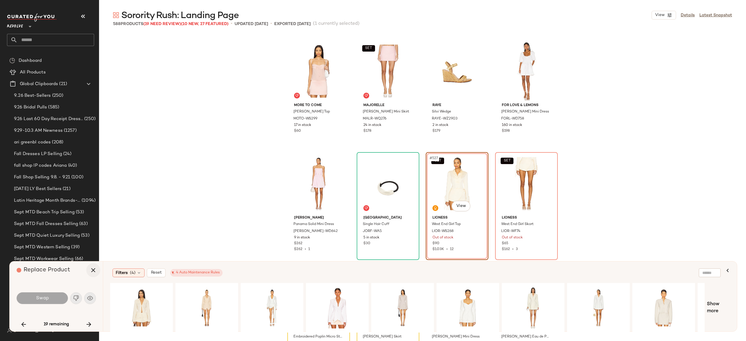
click at [93, 271] on icon "button" at bounding box center [93, 270] width 7 height 7
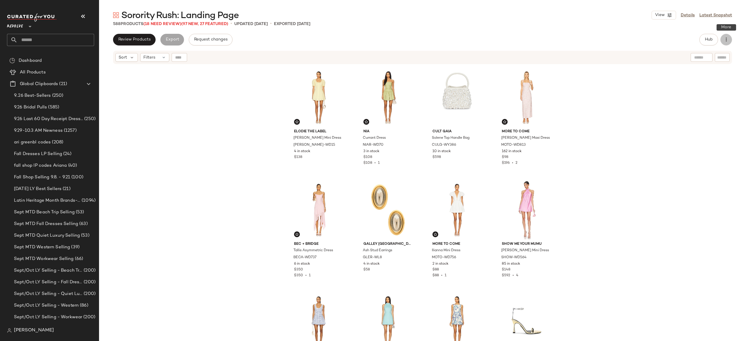
click at [726, 37] on icon "button" at bounding box center [726, 40] width 6 height 6
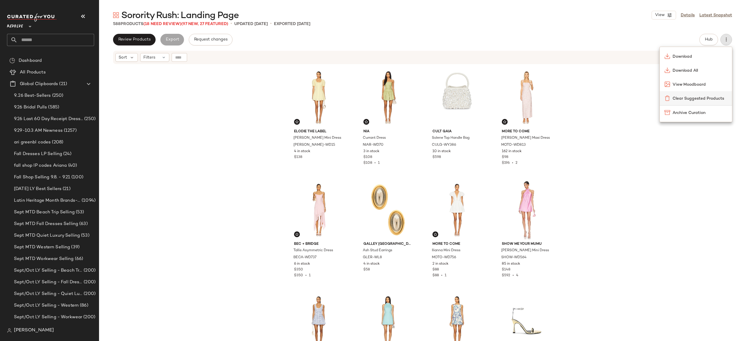
click at [705, 96] on span "Clear Suggested Products" at bounding box center [700, 99] width 55 height 6
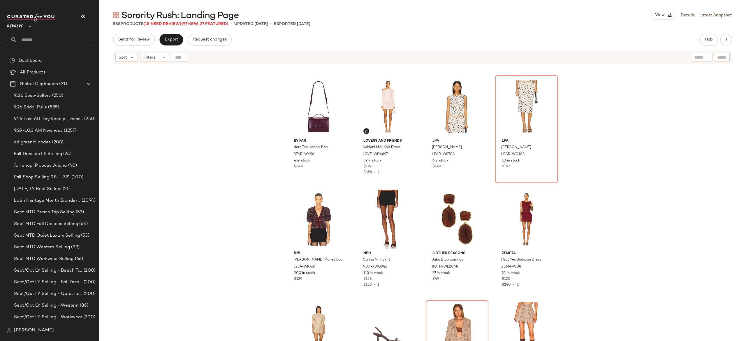
scroll to position [406, 0]
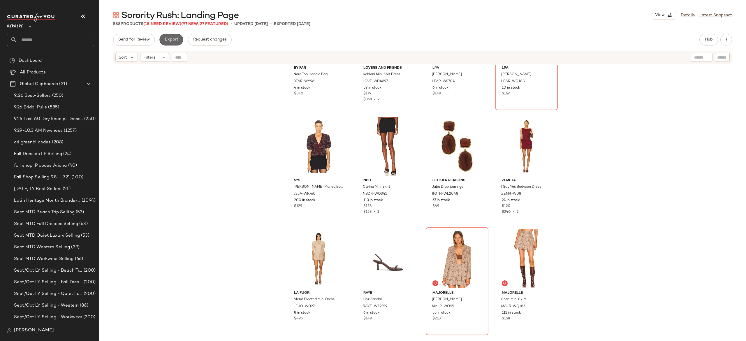
click at [172, 41] on span "Export" at bounding box center [171, 39] width 14 height 5
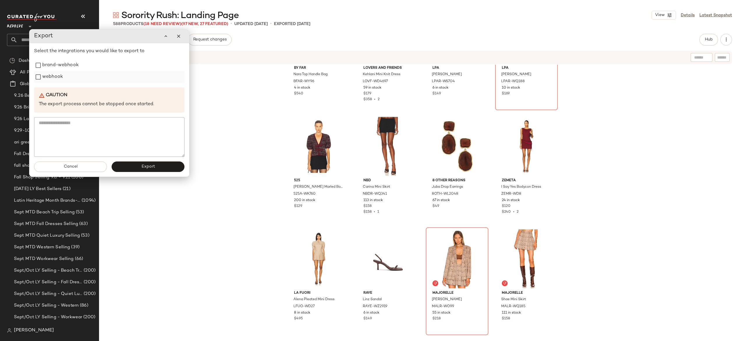
click at [54, 82] on label "webhook" at bounding box center [52, 77] width 21 height 12
click at [127, 163] on button "Export" at bounding box center [148, 166] width 73 height 10
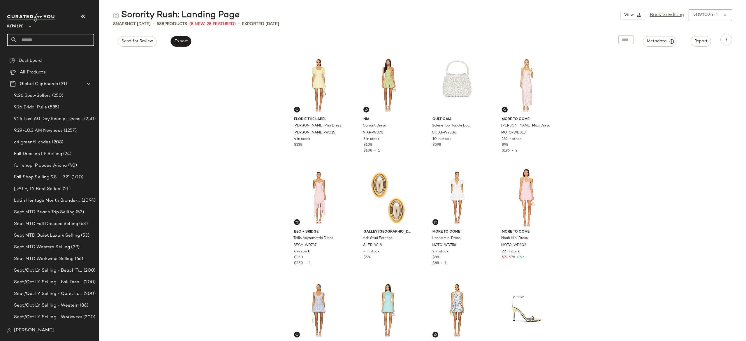
click at [84, 37] on input "text" at bounding box center [55, 40] width 77 height 12
type input "******"
click at [71, 55] on div "PM: What to Wear in [GEOGRAPHIC_DATA]" at bounding box center [55, 57] width 86 height 6
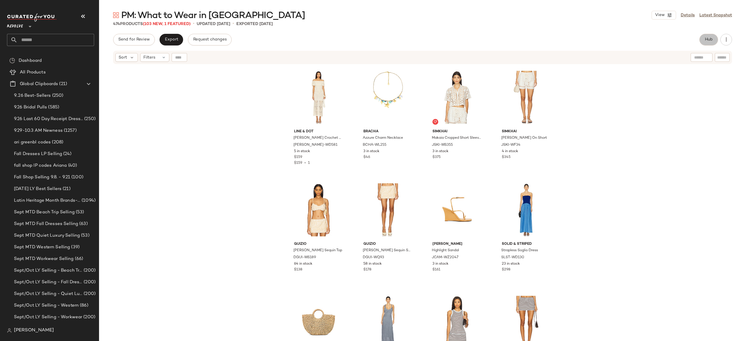
click at [713, 39] on span "Hub" at bounding box center [709, 39] width 8 height 5
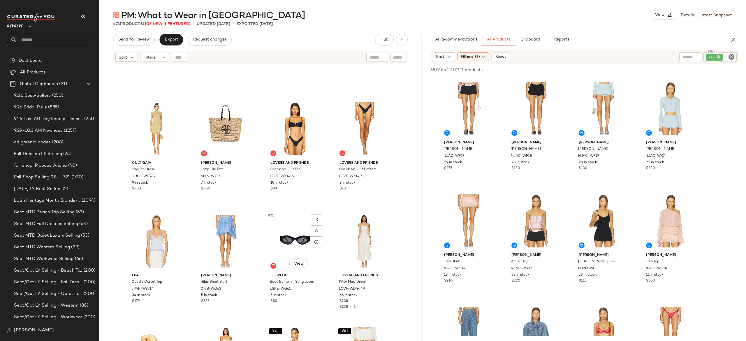
scroll to position [1821, 0]
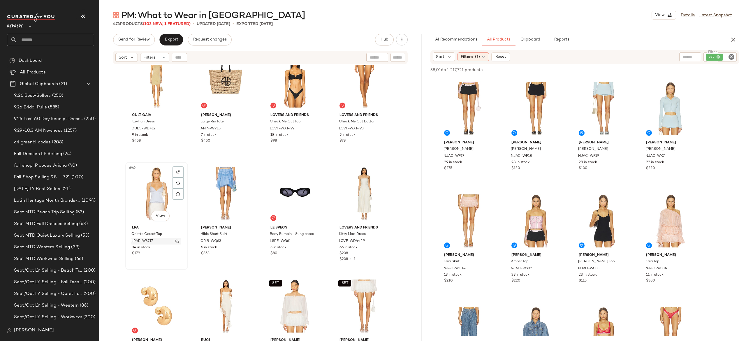
click at [175, 241] on img "button" at bounding box center [176, 241] width 3 height 3
click at [707, 59] on div "set" at bounding box center [700, 56] width 73 height 9
paste input "**********"
type input "**********"
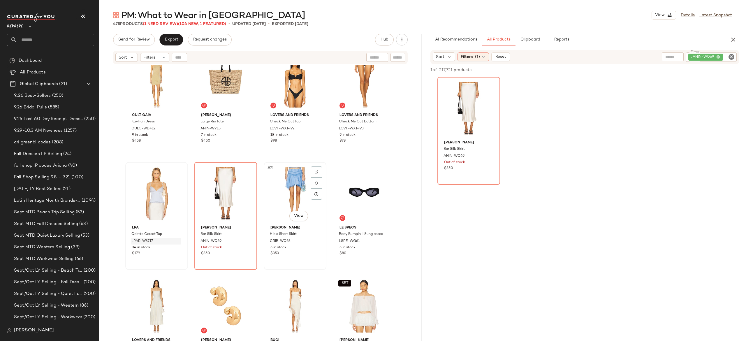
click at [292, 186] on div "#71 View" at bounding box center [295, 193] width 59 height 59
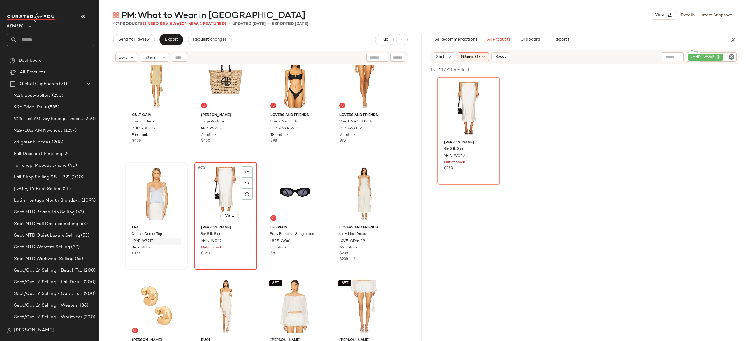
click at [218, 183] on div "#70 View" at bounding box center [225, 193] width 59 height 59
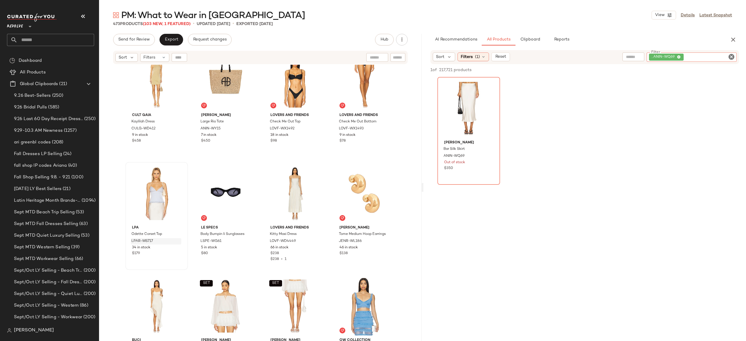
click at [702, 59] on div ". ANIN-WQ69" at bounding box center [692, 56] width 90 height 9
type input "***"
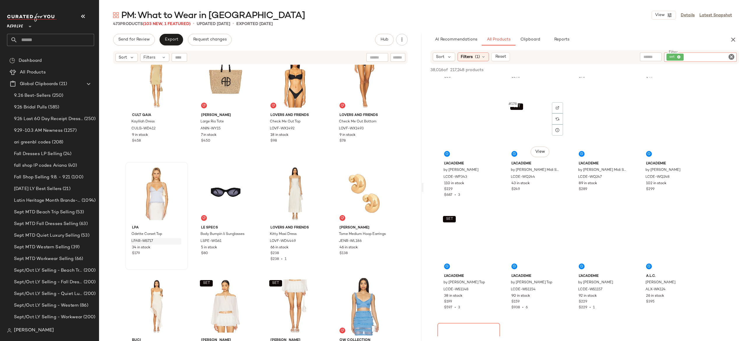
scroll to position [4934, 0]
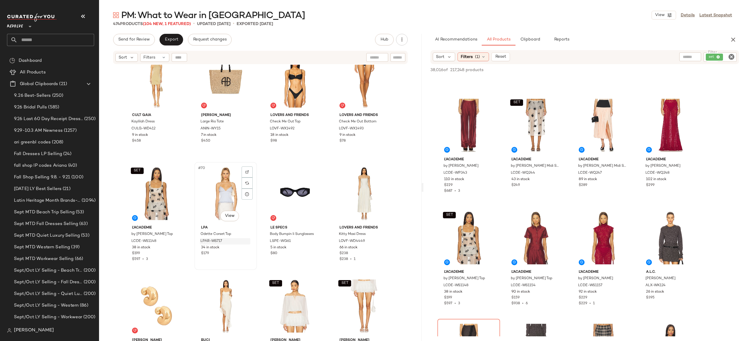
click at [220, 192] on div "#70 View" at bounding box center [225, 193] width 59 height 59
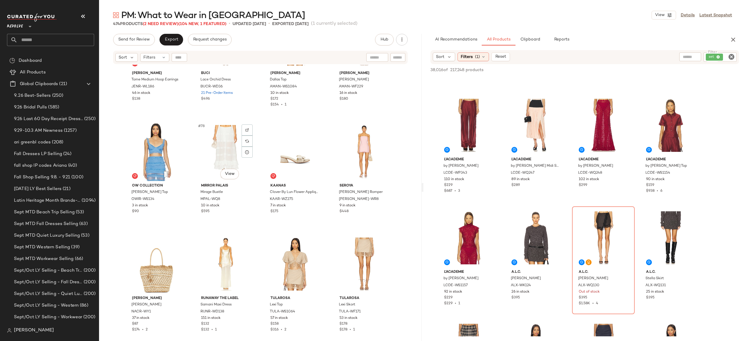
scroll to position [2063, 0]
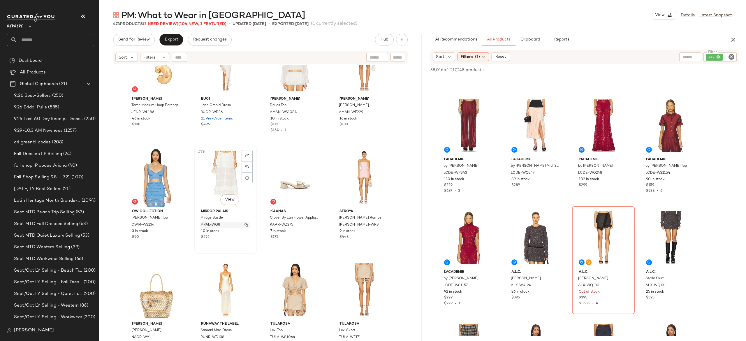
click at [245, 225] on img "button" at bounding box center [246, 224] width 3 height 3
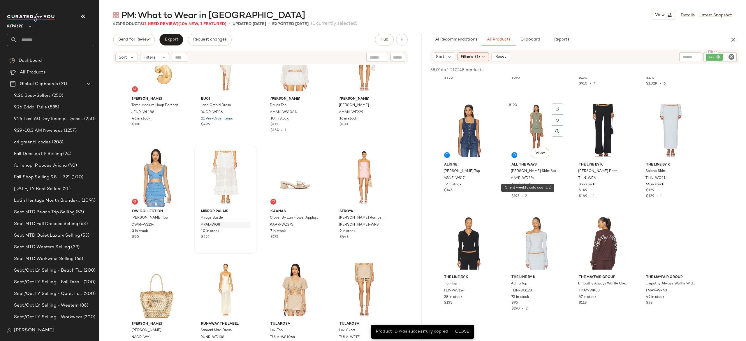
scroll to position [5267, 0]
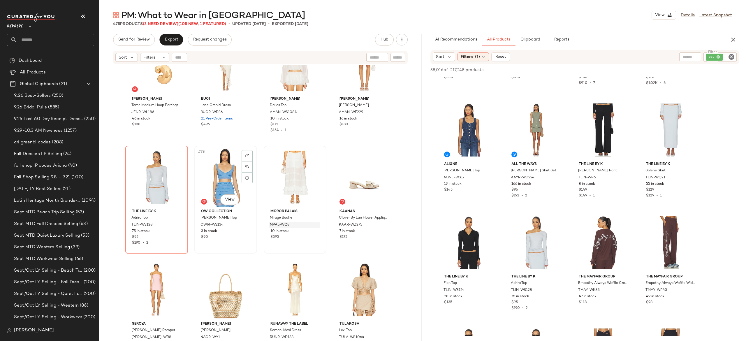
click at [207, 178] on div "#78 View" at bounding box center [225, 177] width 59 height 59
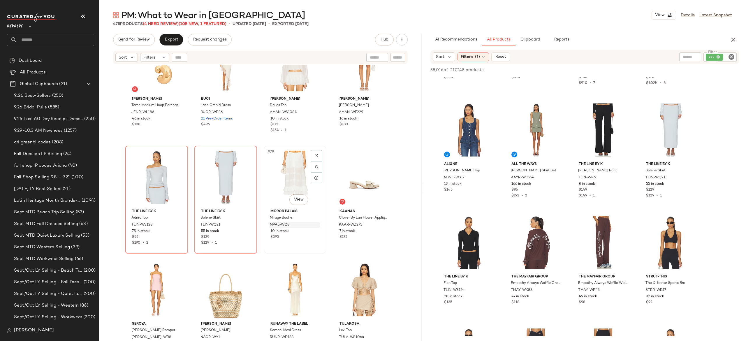
click at [288, 184] on div "#79 View" at bounding box center [295, 177] width 59 height 59
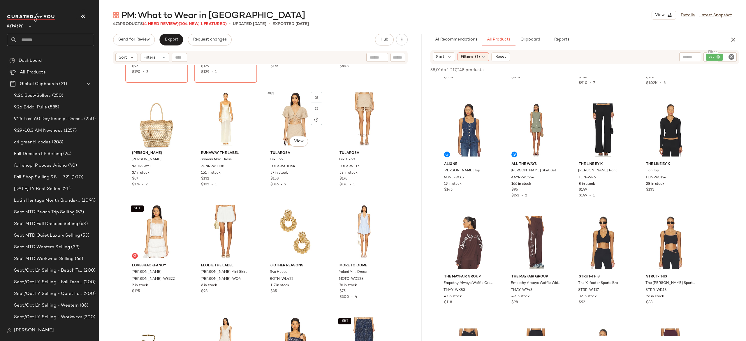
scroll to position [2282, 0]
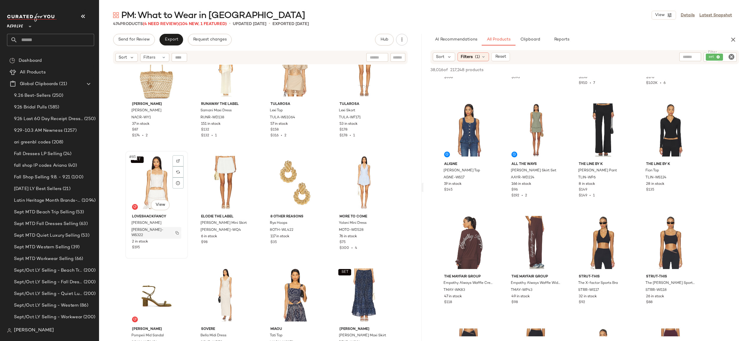
click at [178, 231] on button "button" at bounding box center [177, 232] width 8 height 5
click at [245, 231] on img "button" at bounding box center [246, 232] width 3 height 3
click at [715, 60] on div "set" at bounding box center [700, 56] width 73 height 9
paste input "**********"
type input "**********"
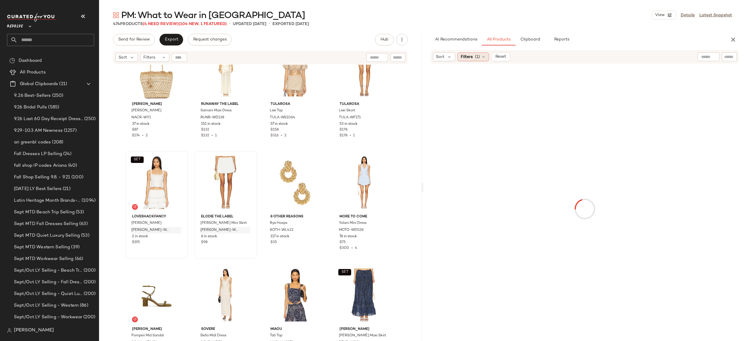
click at [486, 55] on div "Filters (1)" at bounding box center [473, 56] width 31 height 9
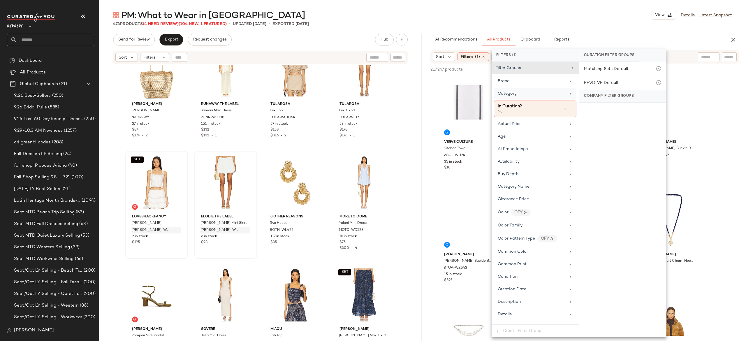
click at [521, 96] on div "Category" at bounding box center [532, 94] width 68 height 6
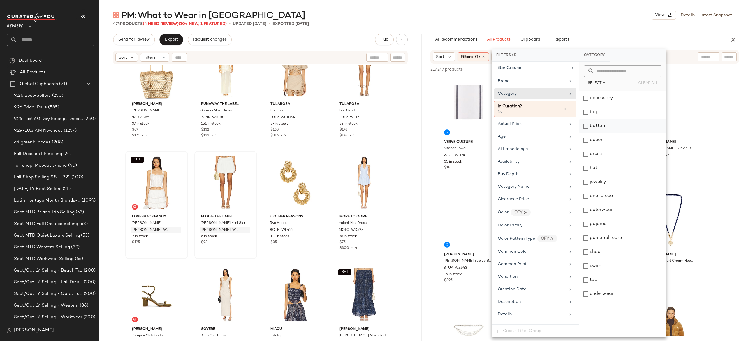
click at [591, 126] on div "bottom" at bounding box center [622, 126] width 87 height 14
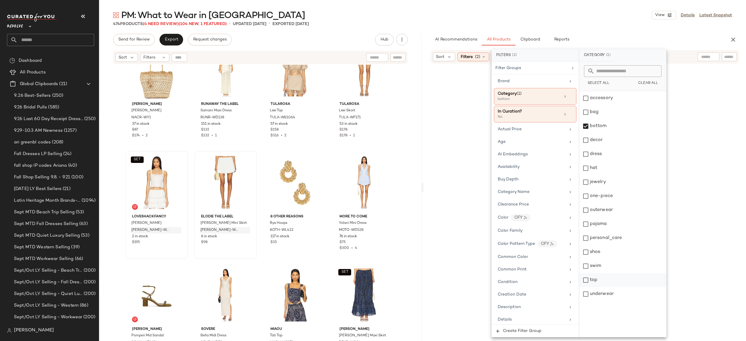
click at [587, 277] on div "top" at bounding box center [622, 280] width 87 height 14
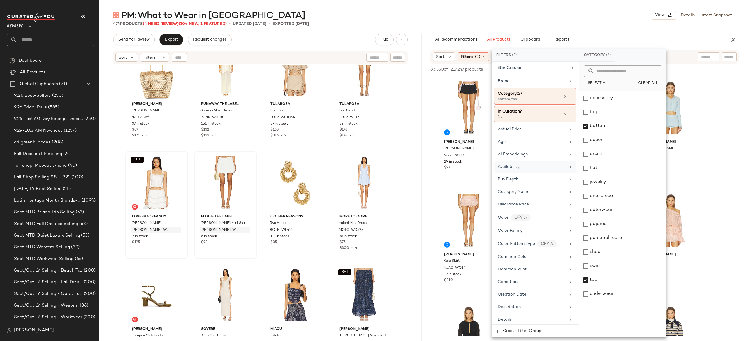
click at [514, 173] on div "Availability" at bounding box center [535, 166] width 82 height 11
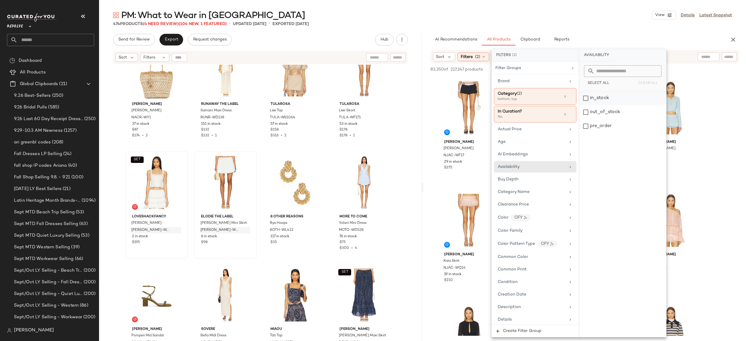
click at [616, 94] on div "in_stock" at bounding box center [622, 98] width 87 height 14
click at [612, 127] on div "pre_order" at bounding box center [623, 126] width 87 height 14
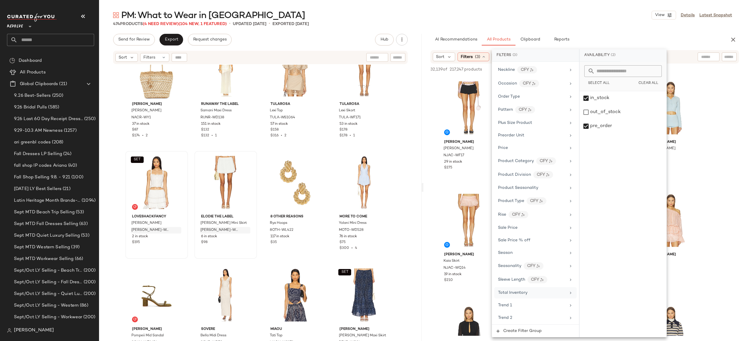
scroll to position [452, 0]
click at [526, 230] on div "Sale Price" at bounding box center [532, 227] width 68 height 6
click at [621, 83] on div "Not on sale" at bounding box center [623, 80] width 82 height 10
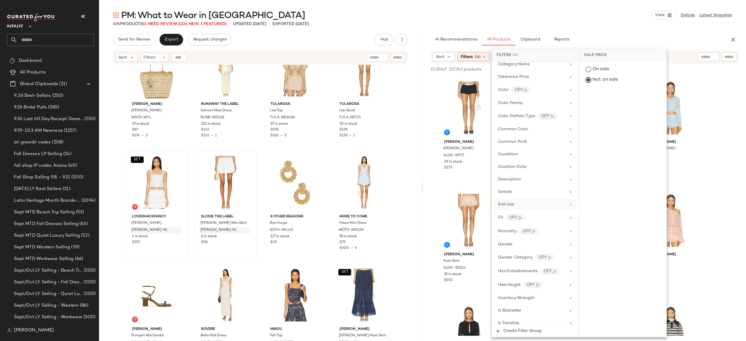
scroll to position [134, 0]
click at [511, 246] on span "Gender" at bounding box center [505, 244] width 15 height 4
click at [614, 100] on div "female" at bounding box center [623, 98] width 87 height 14
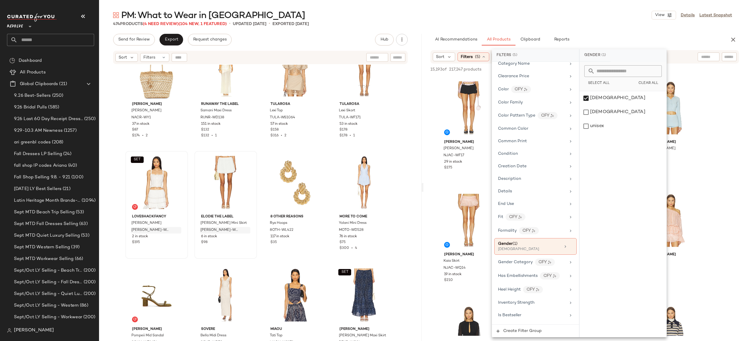
scroll to position [0, 0]
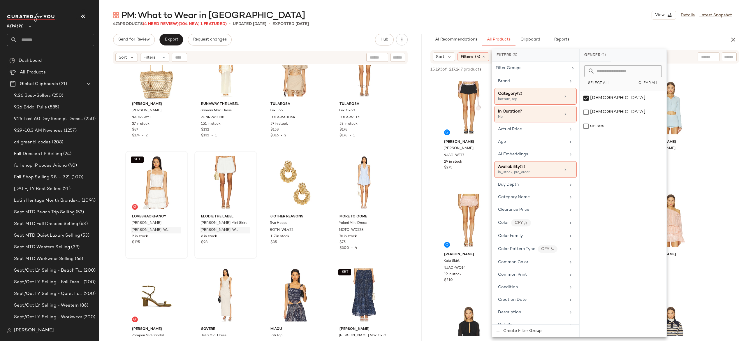
click at [621, 41] on div "AI Recommendations All Products Clipboard Reports" at bounding box center [576, 40] width 290 height 12
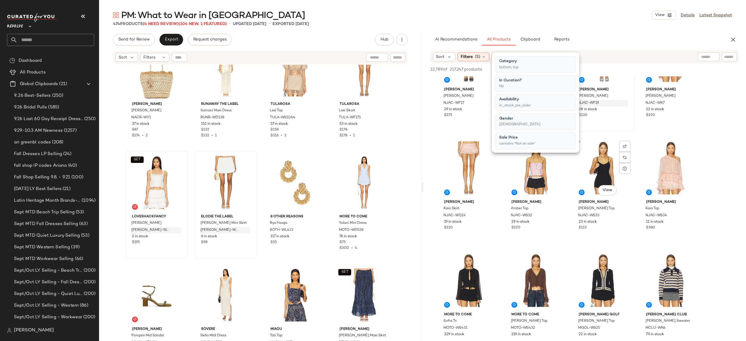
scroll to position [55, 0]
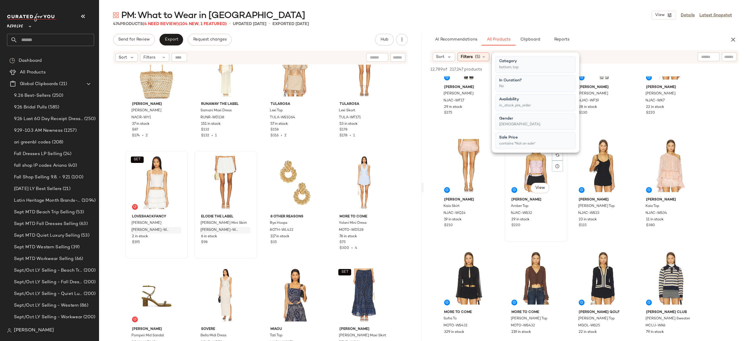
click at [566, 173] on div "#6 View Nana Jacqueline Amber Top NJAC-WS32 29 in stock $220" at bounding box center [536, 188] width 62 height 107
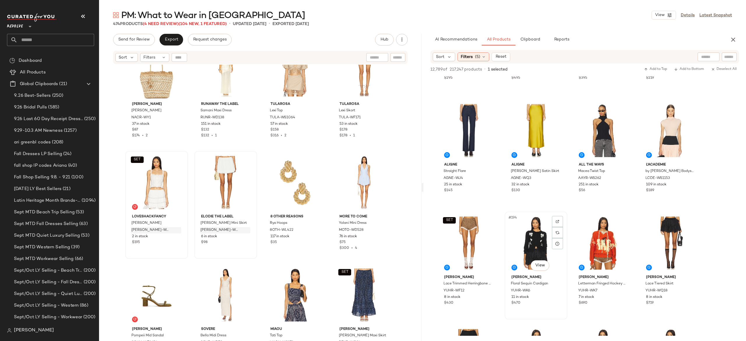
scroll to position [5265, 0]
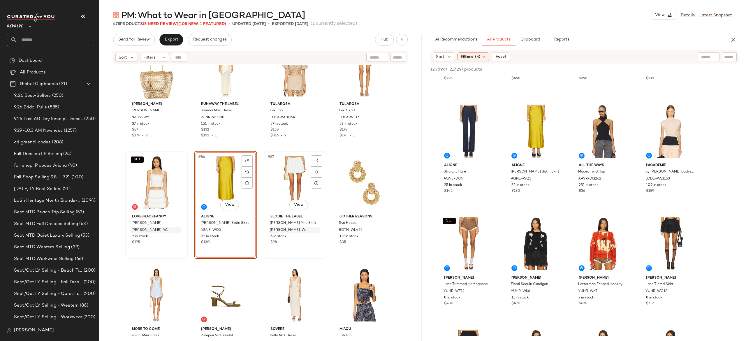
click at [287, 178] on div "#87 View" at bounding box center [295, 182] width 59 height 59
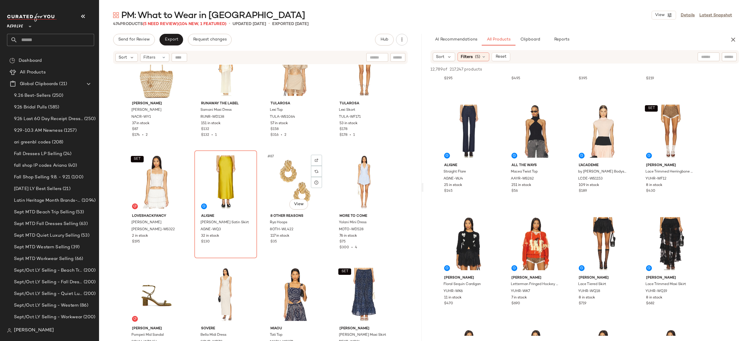
scroll to position [2279, 0]
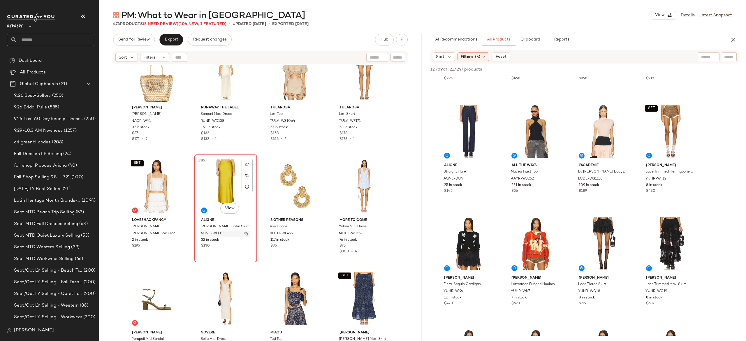
click at [245, 234] on img "button" at bounding box center [246, 233] width 3 height 3
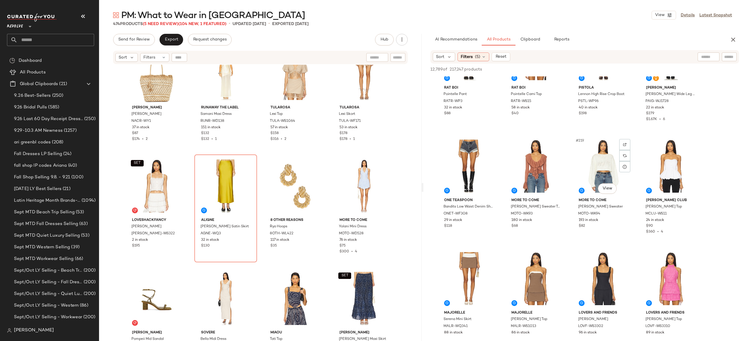
scroll to position [6018, 0]
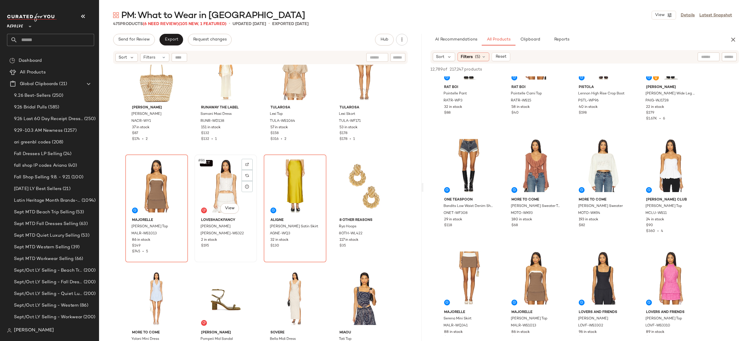
click at [213, 182] on div "SET #86 View" at bounding box center [225, 186] width 59 height 59
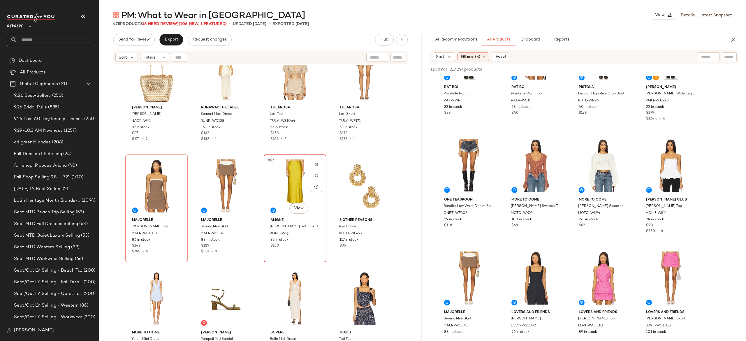
click at [285, 176] on div "#87 View" at bounding box center [295, 186] width 59 height 59
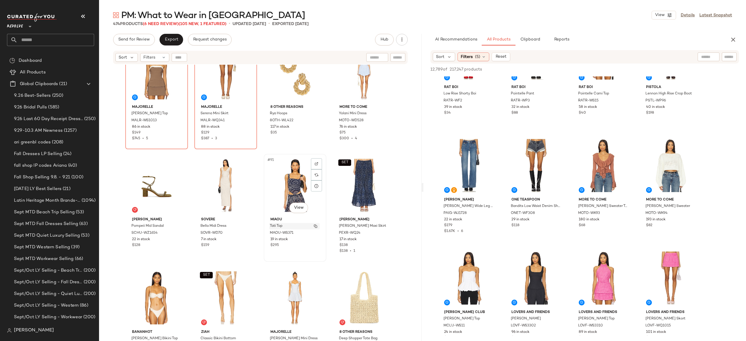
scroll to position [2411, 0]
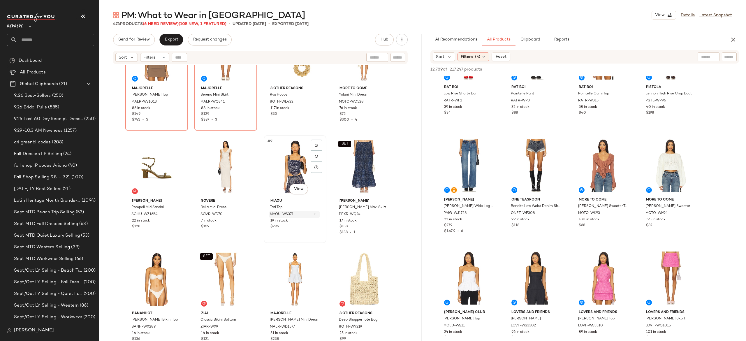
click at [315, 214] on img "button" at bounding box center [315, 214] width 3 height 3
click at [385, 214] on button "button" at bounding box center [385, 214] width 8 height 5
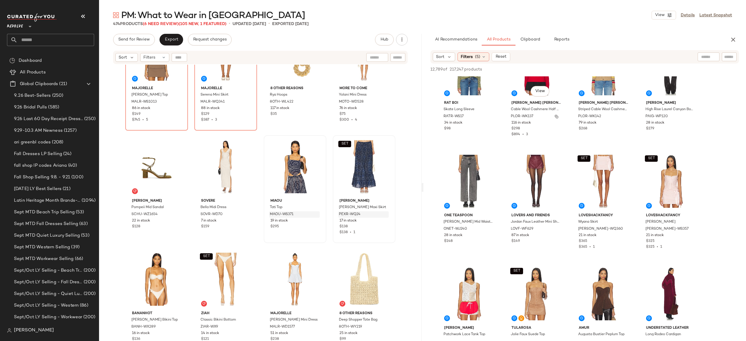
scroll to position [8087, 0]
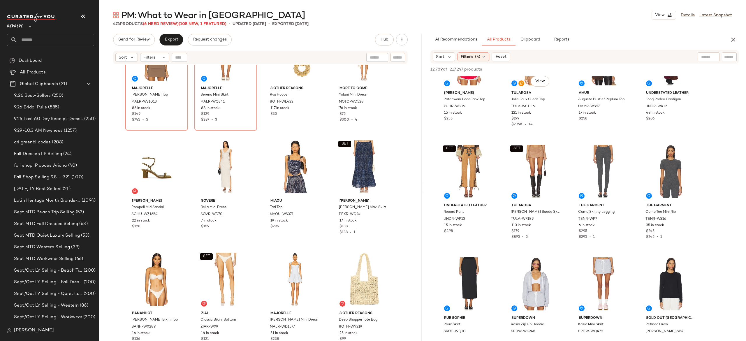
scroll to position [8265, 0]
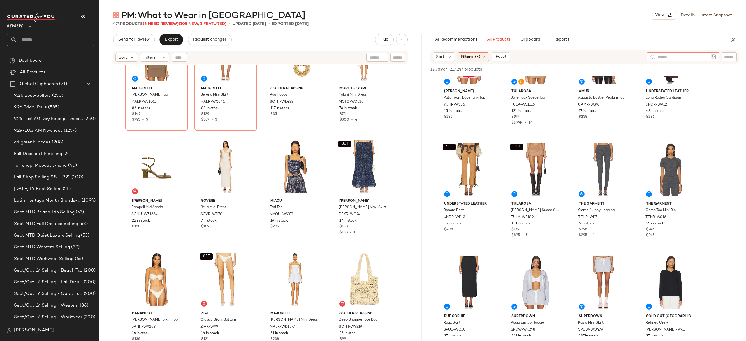
click at [699, 57] on div at bounding box center [683, 56] width 73 height 9
type input "**********"
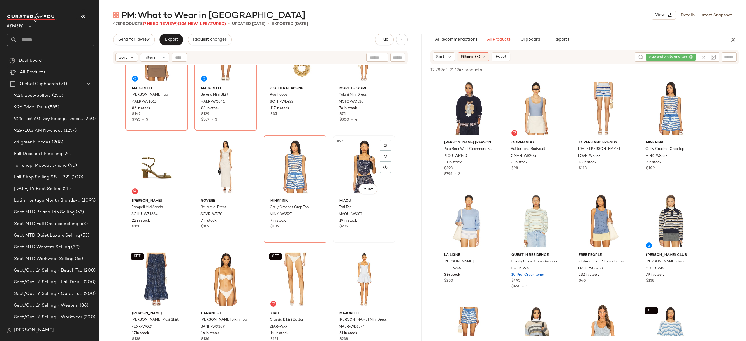
click at [359, 160] on div "#92 View" at bounding box center [364, 166] width 59 height 59
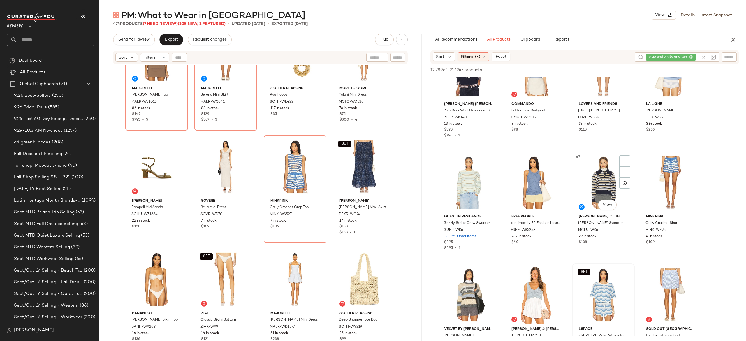
scroll to position [37, 0]
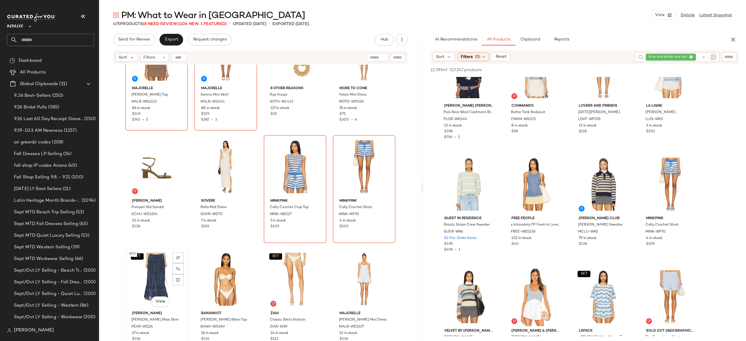
click at [152, 274] on div "SET #93 View" at bounding box center [156, 279] width 59 height 59
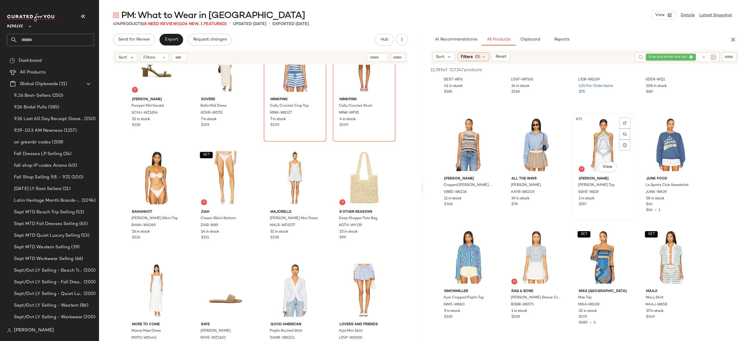
scroll to position [416, 0]
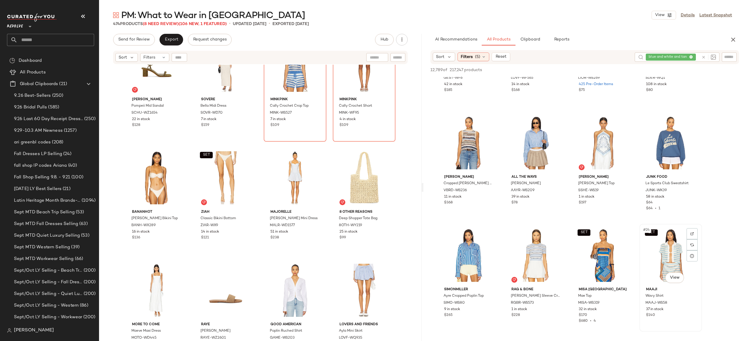
click at [666, 248] on div "SET #24 View" at bounding box center [671, 255] width 59 height 59
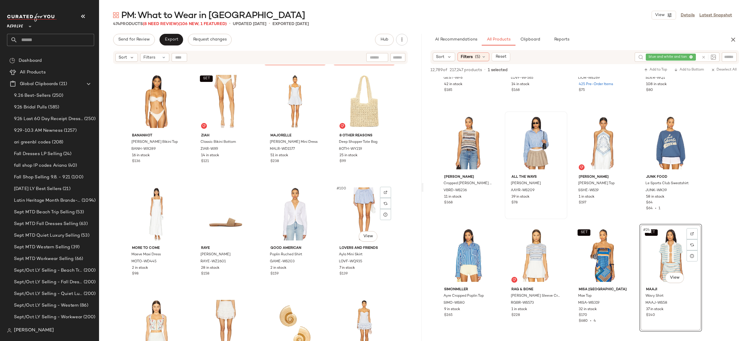
scroll to position [2589, 0]
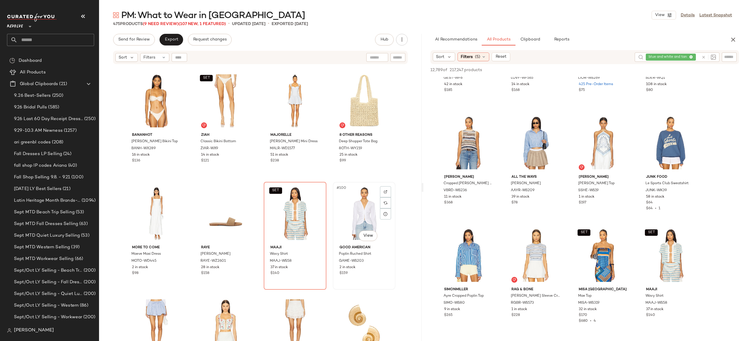
click at [359, 212] on div "#100 View" at bounding box center [364, 213] width 59 height 59
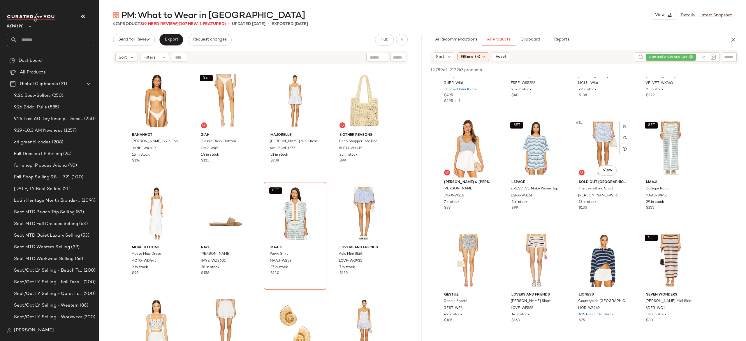
scroll to position [185, 0]
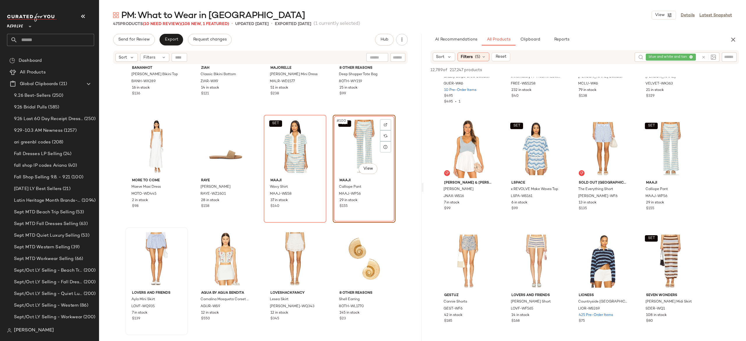
scroll to position [2657, 0]
click at [161, 255] on div "#101 View" at bounding box center [156, 257] width 59 height 59
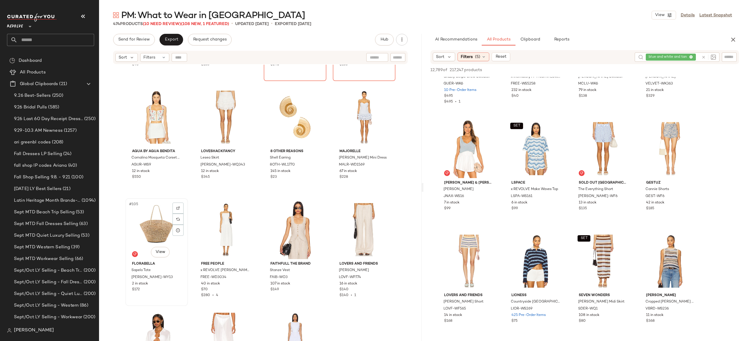
scroll to position [2799, 0]
click at [175, 164] on img "button" at bounding box center [176, 163] width 3 height 3
click at [705, 59] on icon at bounding box center [704, 57] width 4 height 4
click at [725, 58] on input "Filter" at bounding box center [710, 57] width 50 height 6
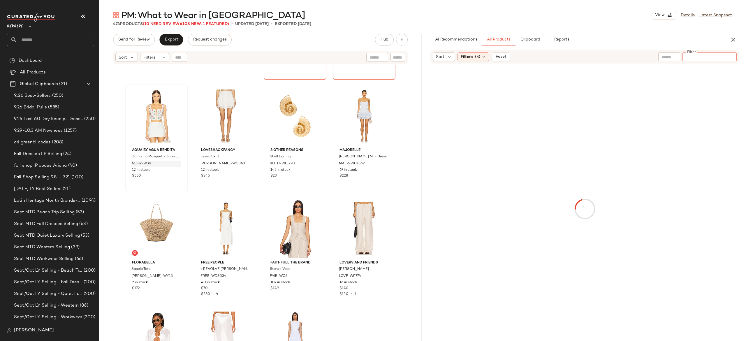
type input "*********"
click at [694, 59] on input "Filter" at bounding box center [710, 57] width 50 height 6
click at [679, 56] on div at bounding box center [669, 56] width 22 height 9
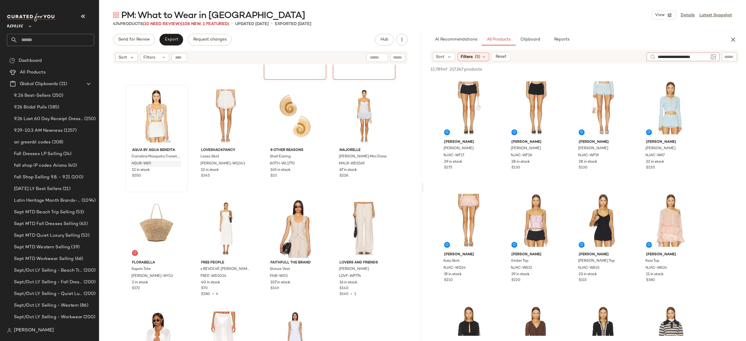
type input "**********"
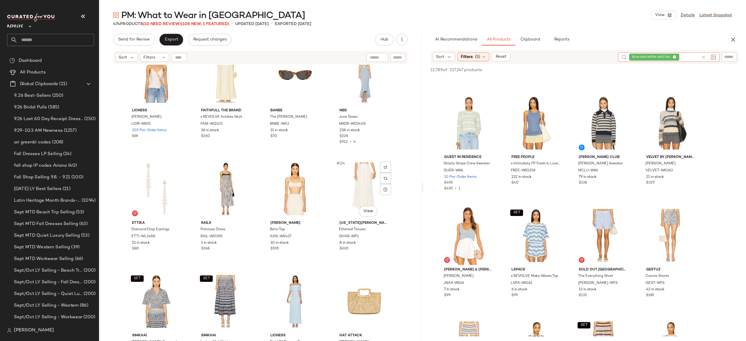
scroll to position [3290, 0]
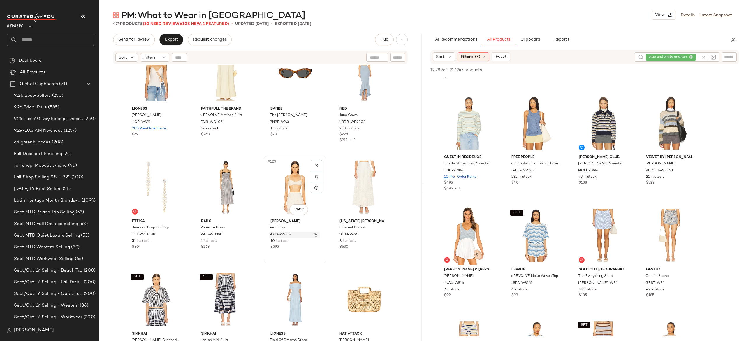
click at [316, 235] on button "button" at bounding box center [316, 234] width 8 height 5
click at [704, 57] on icon at bounding box center [704, 57] width 4 height 4
click at [729, 57] on input "Filter" at bounding box center [710, 57] width 50 height 6
paste input "**********"
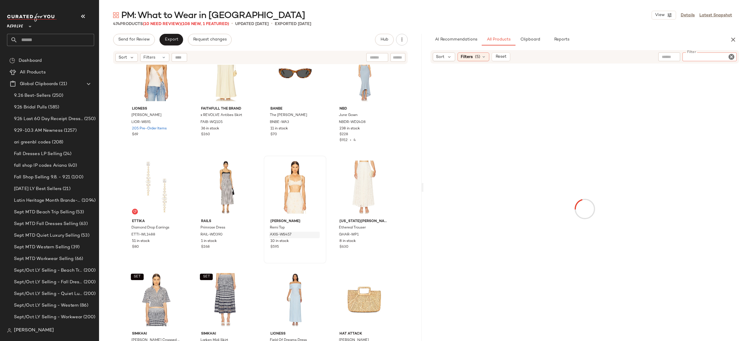
type input "**********"
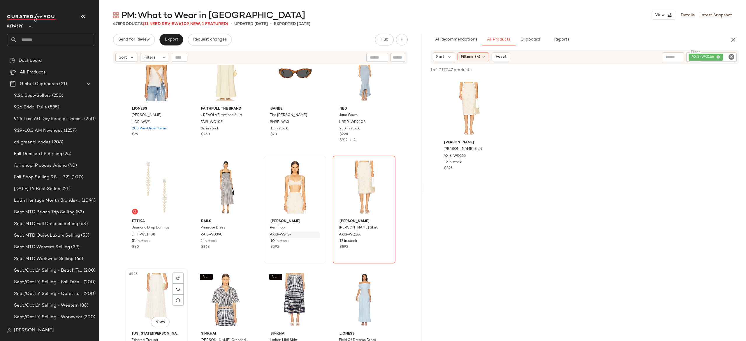
click at [156, 282] on div "#125 View" at bounding box center [156, 299] width 59 height 59
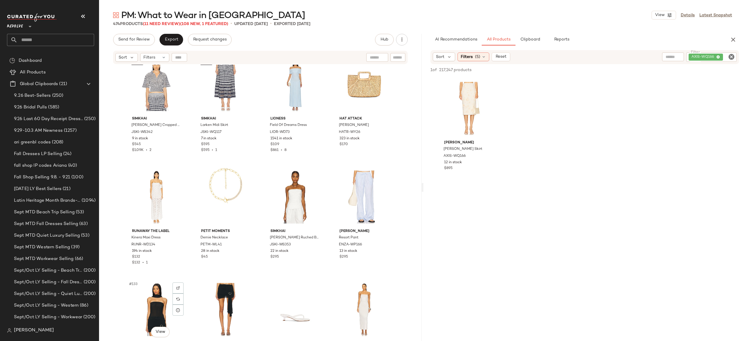
scroll to position [3537, 0]
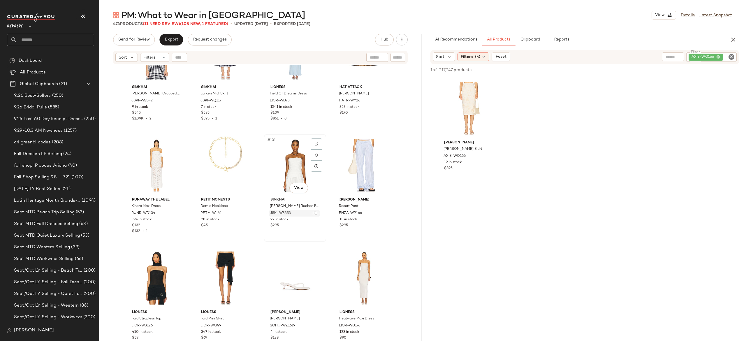
click at [316, 213] on button "button" at bounding box center [316, 213] width 8 height 5
click at [695, 58] on div "AXIS-WQ166" at bounding box center [692, 56] width 90 height 9
paste input "**********"
type input "**********"
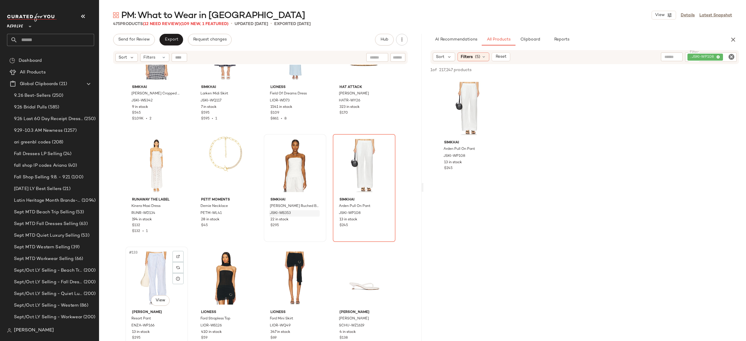
click at [156, 266] on div "#133 View" at bounding box center [156, 278] width 59 height 59
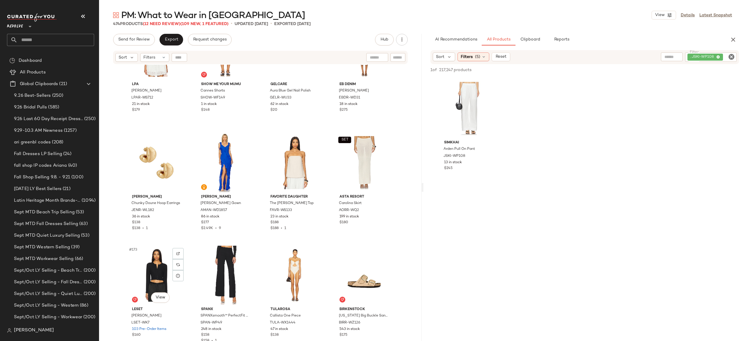
scroll to position [4665, 0]
click at [708, 56] on div ". JSKI-WP108" at bounding box center [691, 56] width 91 height 9
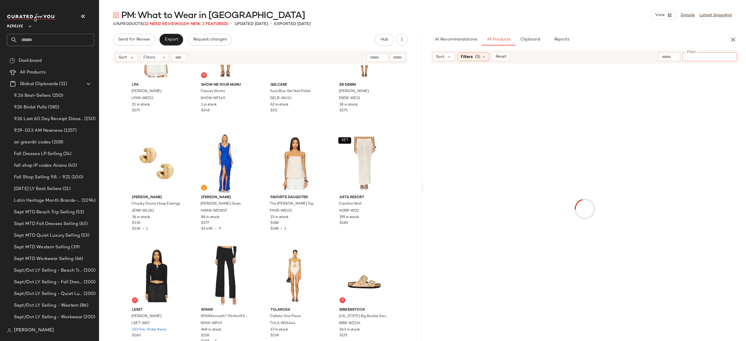
click at [678, 56] on div at bounding box center [669, 56] width 22 height 9
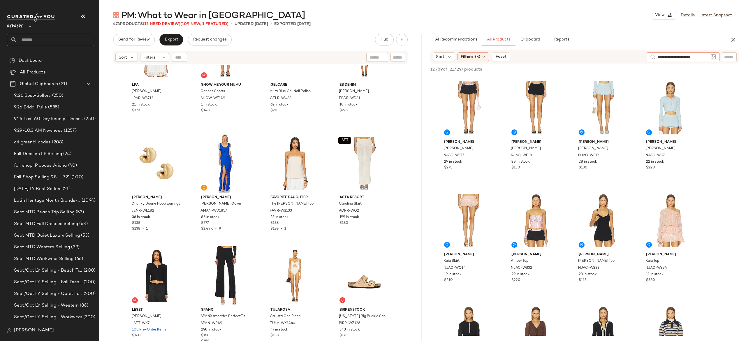
type input "**********"
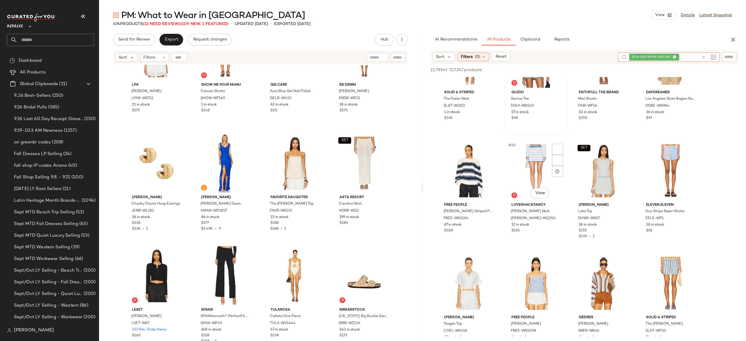
scroll to position [726, 0]
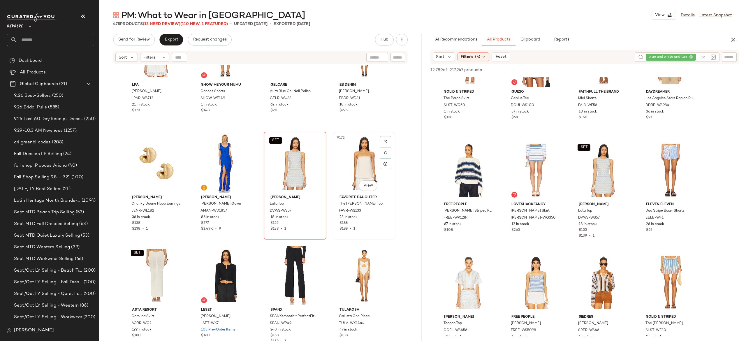
click at [351, 165] on div "#172 View" at bounding box center [364, 163] width 59 height 59
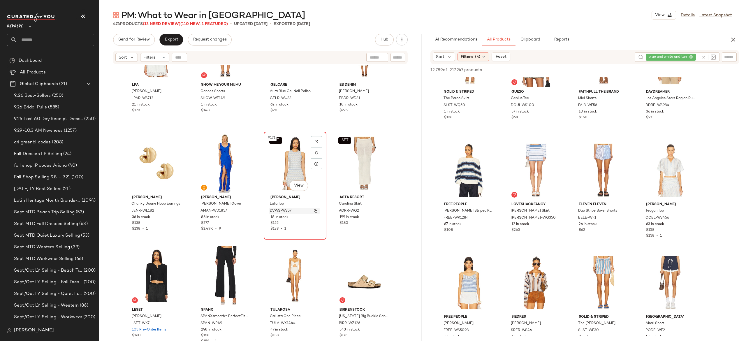
click at [314, 210] on img "button" at bounding box center [315, 210] width 3 height 3
click at [729, 55] on input "Filter" at bounding box center [710, 57] width 50 height 6
paste input "**********"
type input "**********"
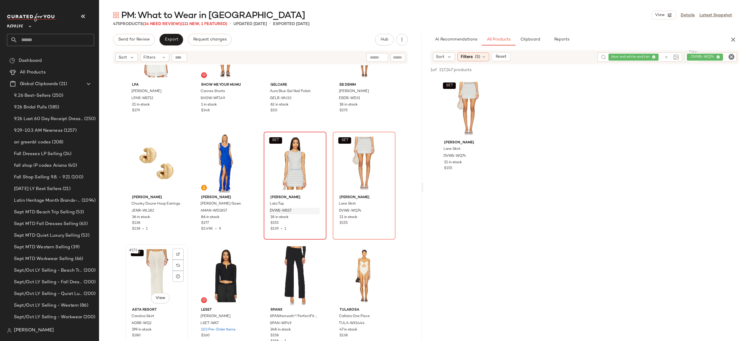
click at [147, 266] on div "SET #173 View" at bounding box center [156, 275] width 59 height 59
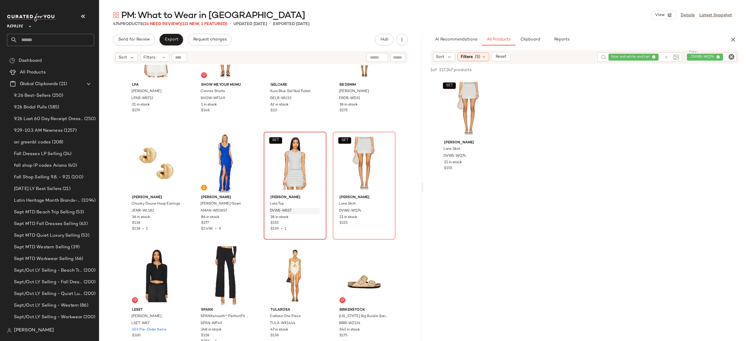
click at [734, 55] on icon "Clear Filter" at bounding box center [731, 56] width 7 height 7
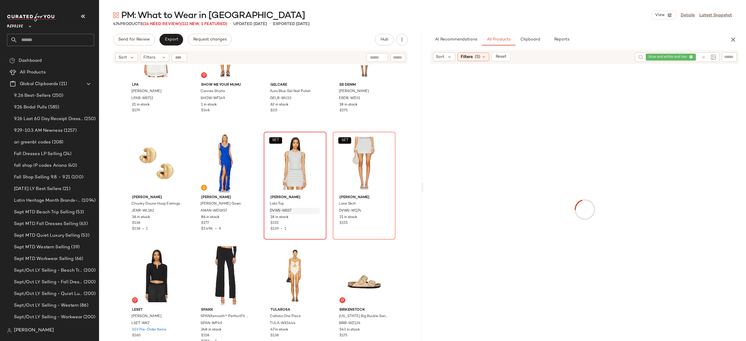
click at [651, 103] on div at bounding box center [585, 209] width 320 height 289
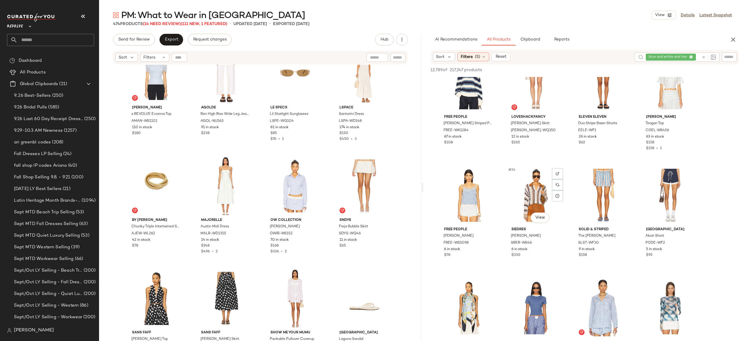
scroll to position [814, 0]
click at [314, 231] on button "button" at bounding box center [316, 233] width 8 height 5
click at [732, 60] on div at bounding box center [710, 56] width 54 height 9
paste input "*********"
type input "*********"
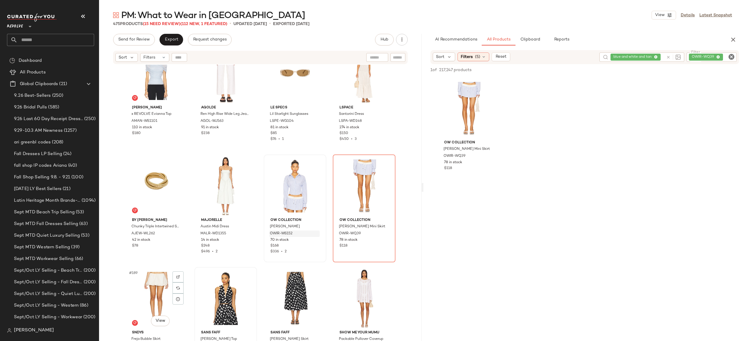
click at [154, 290] on div "#189 View" at bounding box center [156, 298] width 59 height 59
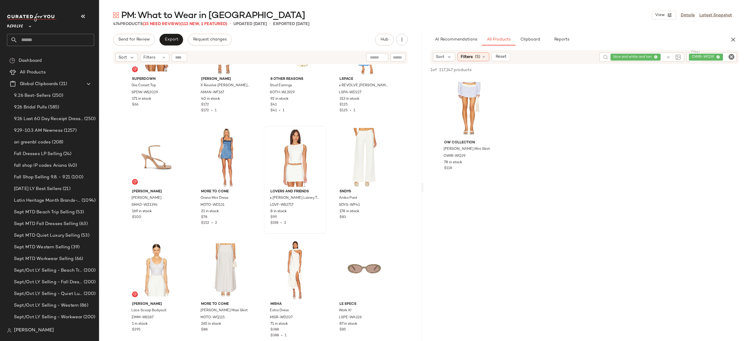
scroll to position [6020, 0]
click at [314, 204] on img "button" at bounding box center [315, 205] width 3 height 3
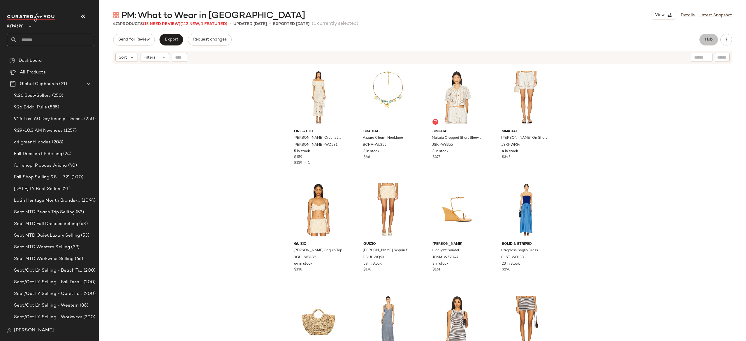
click at [704, 42] on button "Hub" at bounding box center [709, 40] width 19 height 12
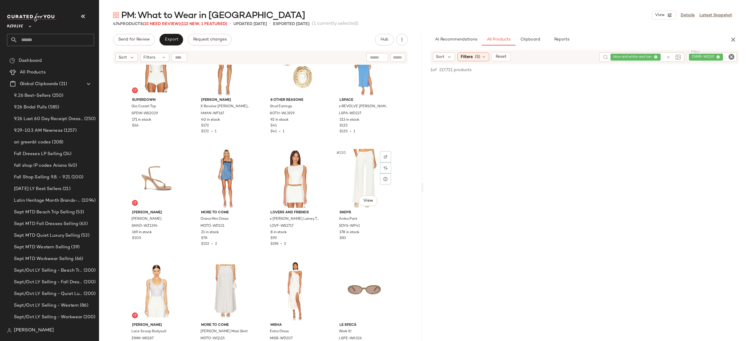
scroll to position [5997, 0]
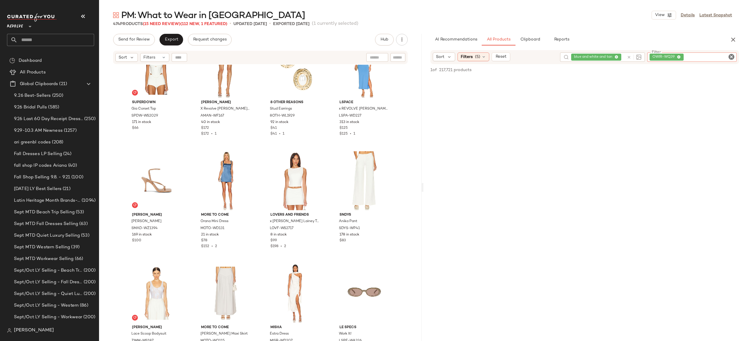
click at [701, 59] on div "OWIR-WQ39" at bounding box center [691, 56] width 89 height 9
paste input "**********"
type input "**********"
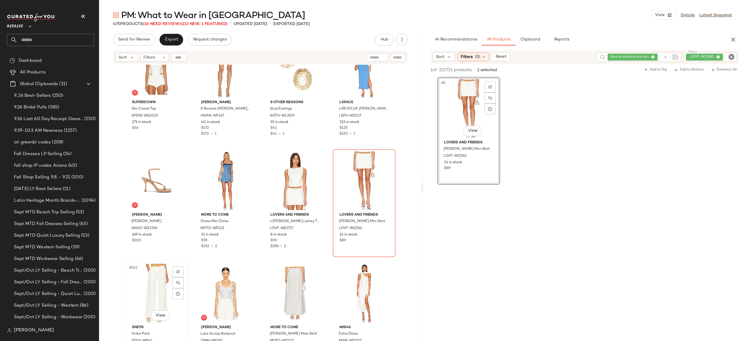
click at [149, 277] on div "#221 View" at bounding box center [156, 293] width 59 height 59
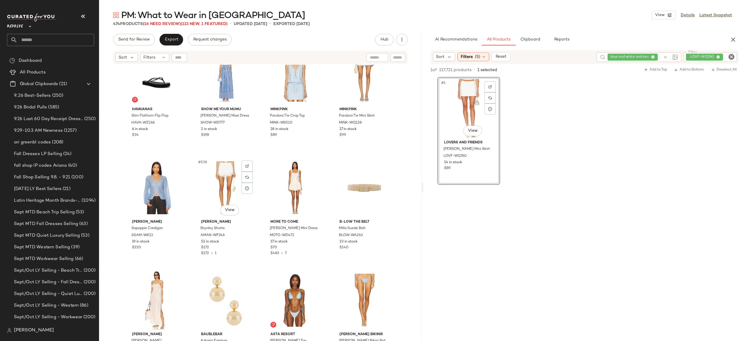
scroll to position [6553, 0]
click at [245, 235] on img "button" at bounding box center [246, 234] width 3 height 3
click at [723, 55] on div ". LOVF-WQ760" at bounding box center [690, 56] width 92 height 9
paste input "**********"
type input "**********"
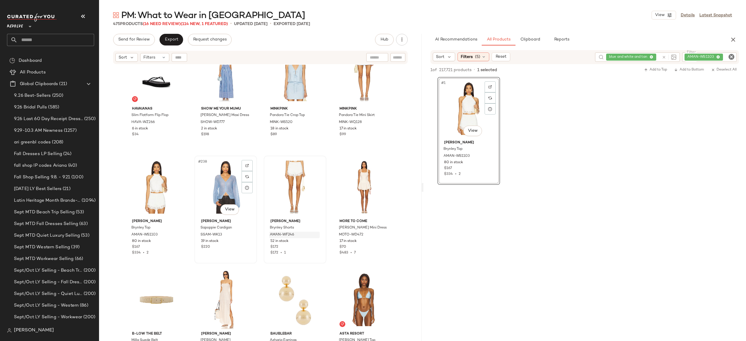
click at [219, 184] on div "#238 View" at bounding box center [225, 187] width 59 height 59
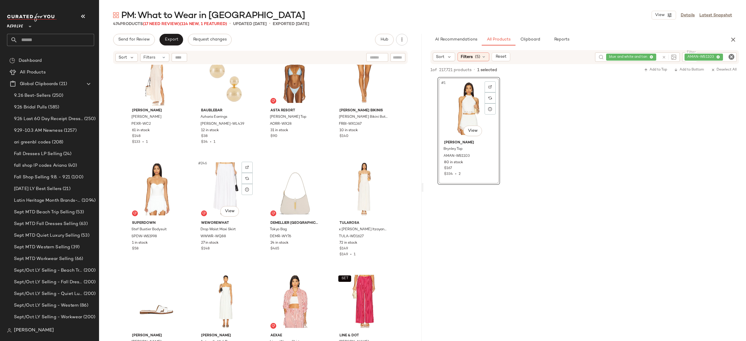
scroll to position [6777, 0]
click at [245, 235] on img "button" at bounding box center [246, 235] width 3 height 3
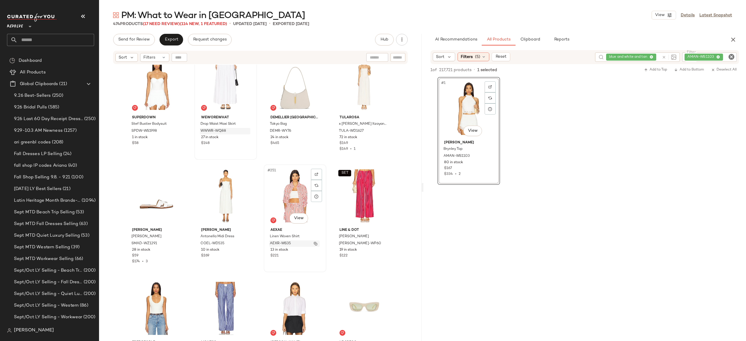
scroll to position [6896, 0]
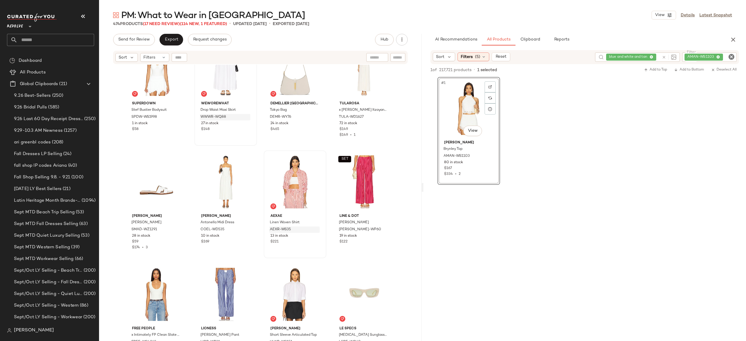
click at [728, 57] on icon "Clear Filter" at bounding box center [731, 56] width 7 height 7
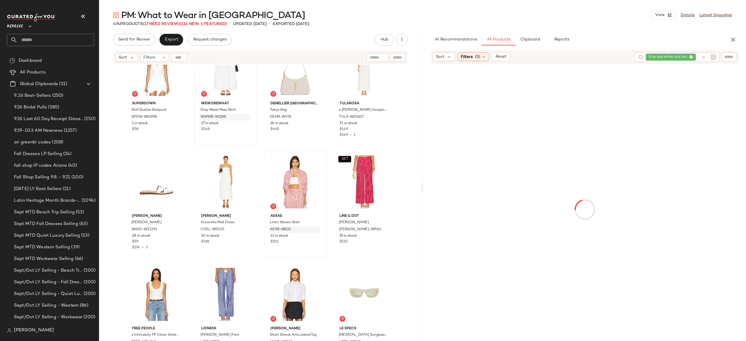
click at [581, 78] on div at bounding box center [585, 209] width 320 height 289
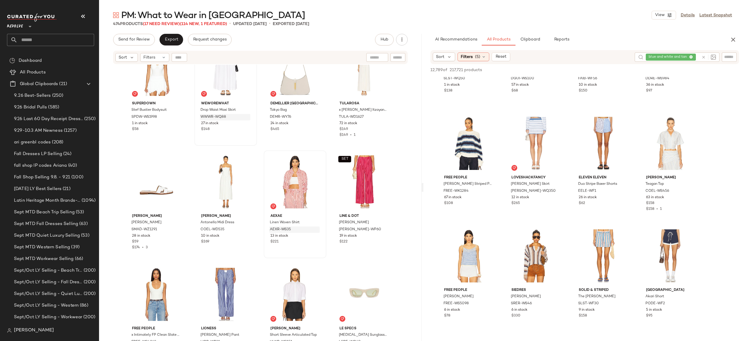
scroll to position [756, 0]
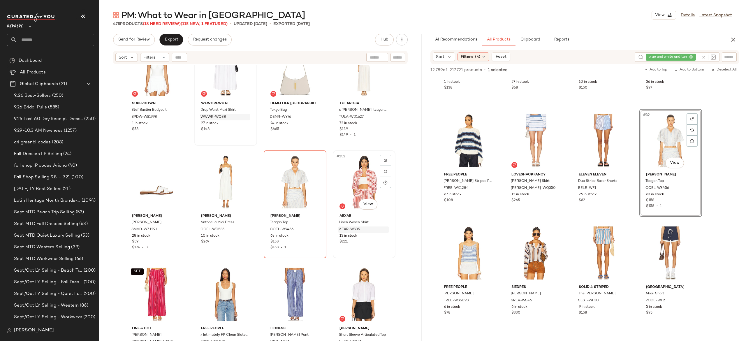
click at [358, 178] on div "#252 View" at bounding box center [364, 181] width 59 height 59
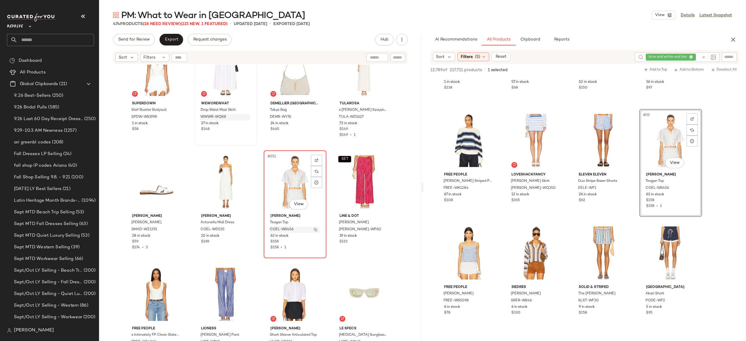
click at [315, 229] on img "button" at bounding box center [315, 229] width 3 height 3
click at [729, 58] on input "Filter" at bounding box center [710, 57] width 50 height 6
paste input "**********"
type input "**********"
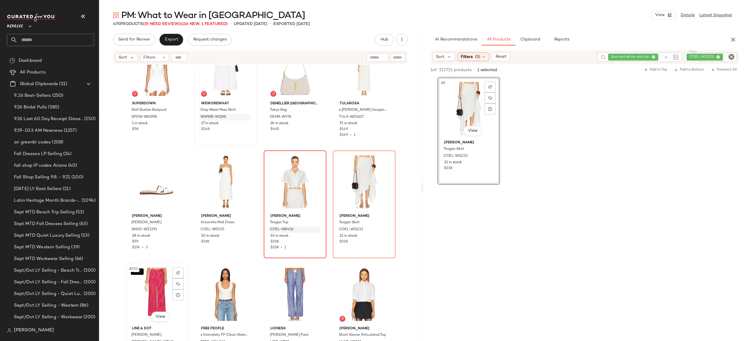
click at [156, 280] on div "SET #253 View" at bounding box center [156, 294] width 59 height 59
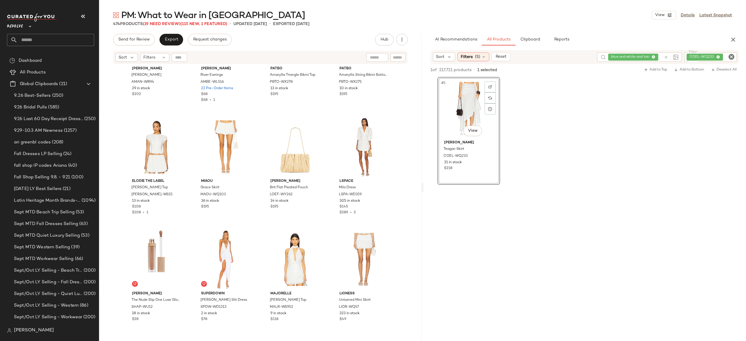
scroll to position [7706, 0]
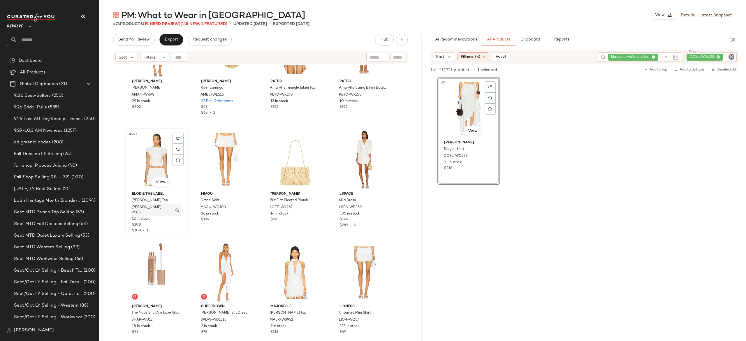
click at [175, 208] on img "button" at bounding box center [176, 209] width 3 height 3
click at [697, 58] on div "COEL-WQ233" at bounding box center [691, 56] width 92 height 9
paste input "********"
type input "********"
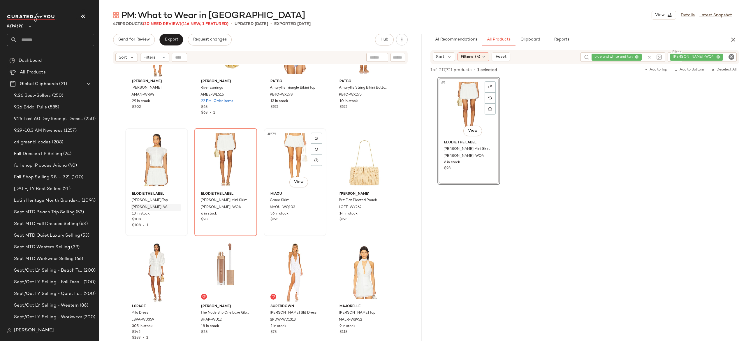
click at [283, 161] on div "#279 View" at bounding box center [295, 159] width 59 height 59
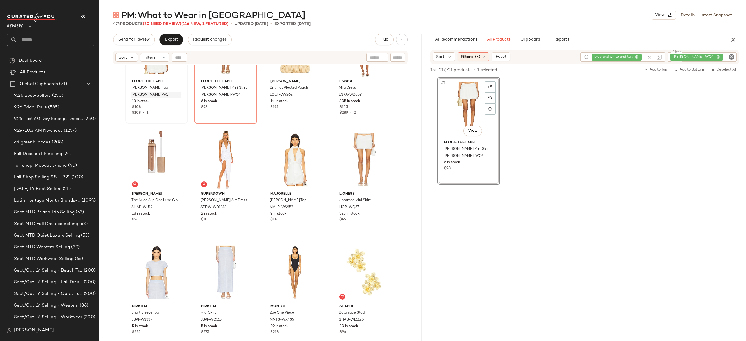
scroll to position [7819, 0]
click at [315, 207] on img "button" at bounding box center [315, 206] width 3 height 3
click at [704, 56] on div "[PERSON_NAME]-WQ4" at bounding box center [682, 56] width 108 height 9
paste input "*********"
type input "*********"
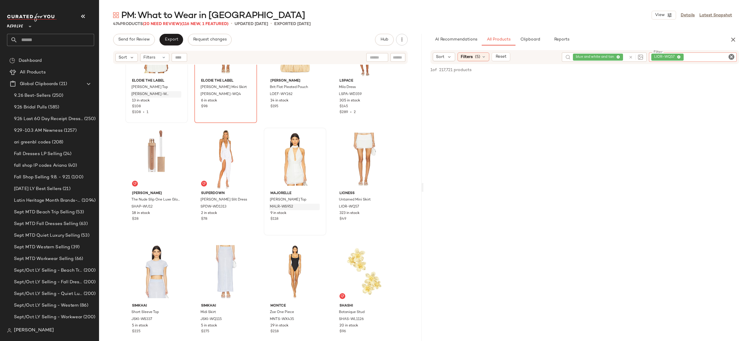
click at [702, 57] on input "Filter" at bounding box center [710, 57] width 50 height 6
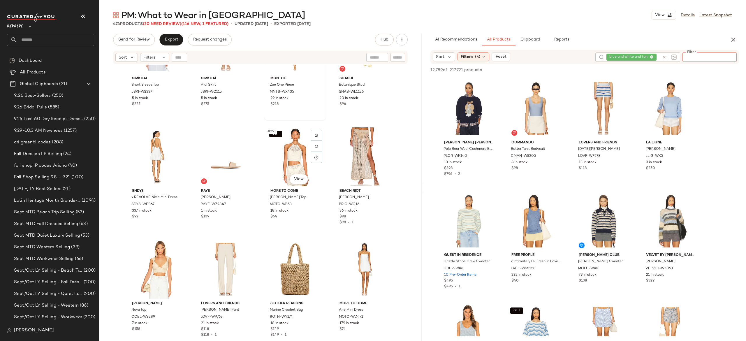
scroll to position [8048, 0]
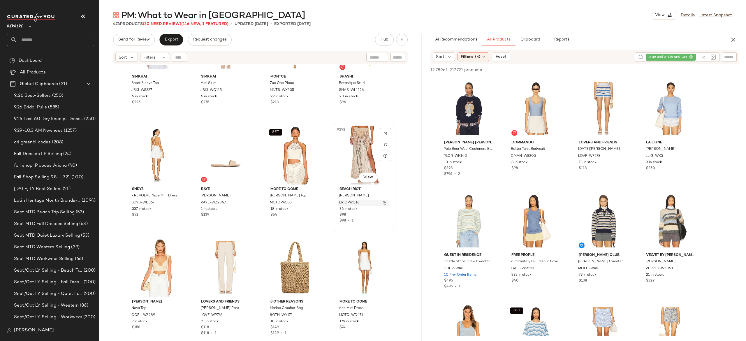
click at [381, 202] on button "button" at bounding box center [385, 202] width 8 height 5
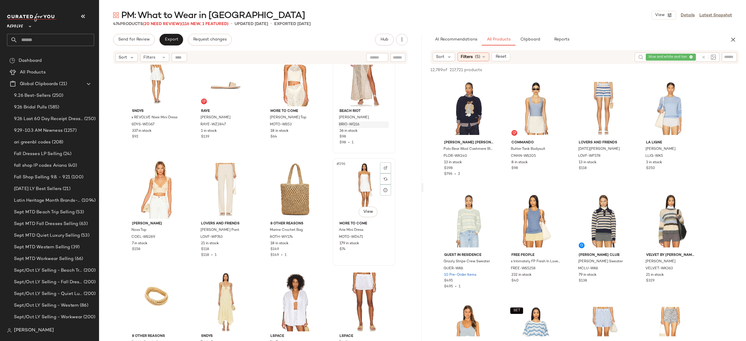
scroll to position [8131, 0]
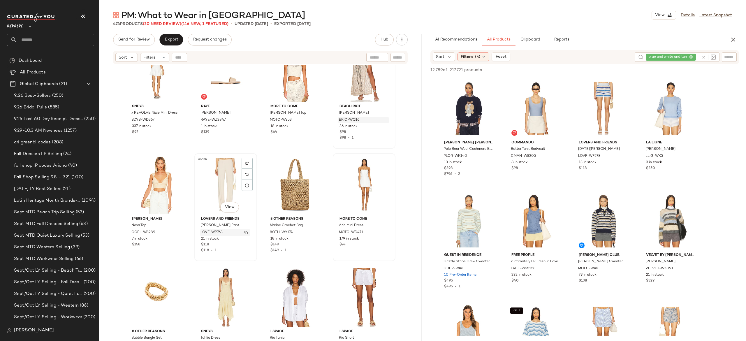
click at [245, 231] on img "button" at bounding box center [246, 232] width 3 height 3
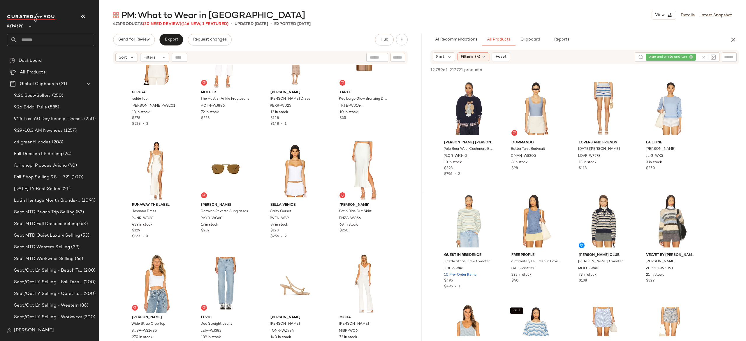
scroll to position [8483, 0]
click at [312, 216] on button "button" at bounding box center [316, 217] width 8 height 5
click at [728, 56] on input "Filter" at bounding box center [710, 57] width 50 height 6
paste input "********"
type input "********"
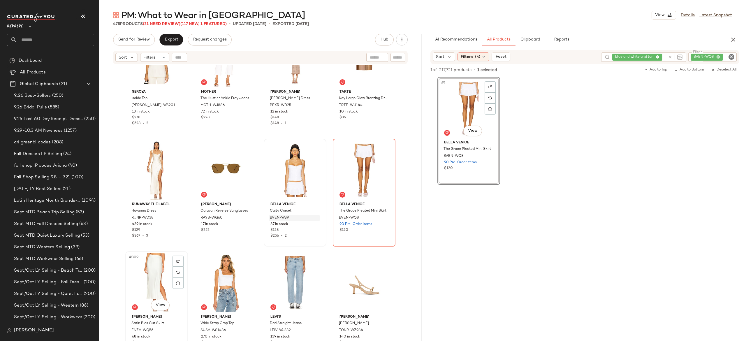
click at [160, 272] on div "#309 View" at bounding box center [156, 282] width 59 height 59
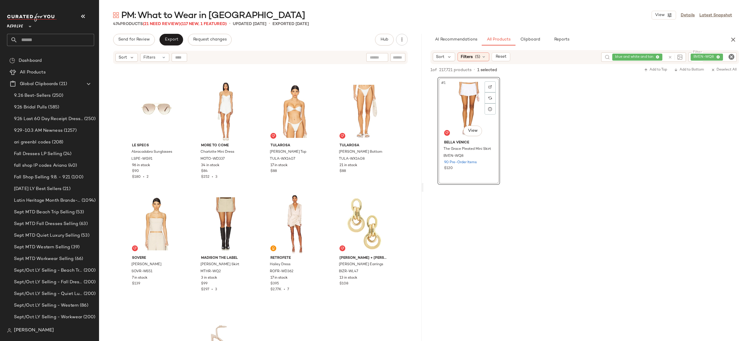
scroll to position [8769, 0]
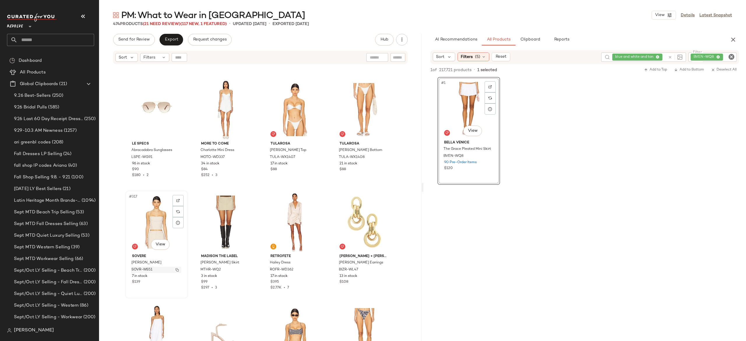
click at [175, 270] on img "button" at bounding box center [176, 269] width 3 height 3
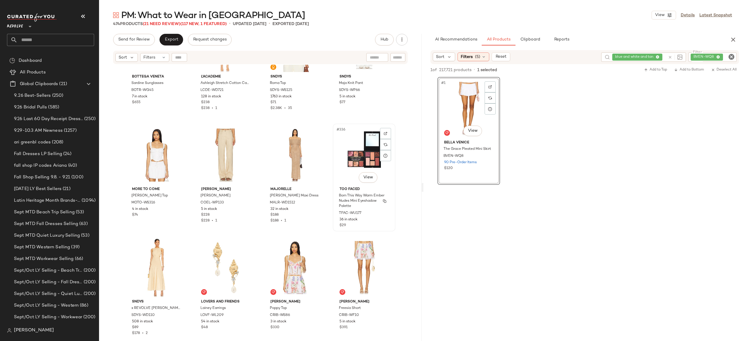
scroll to position [9293, 0]
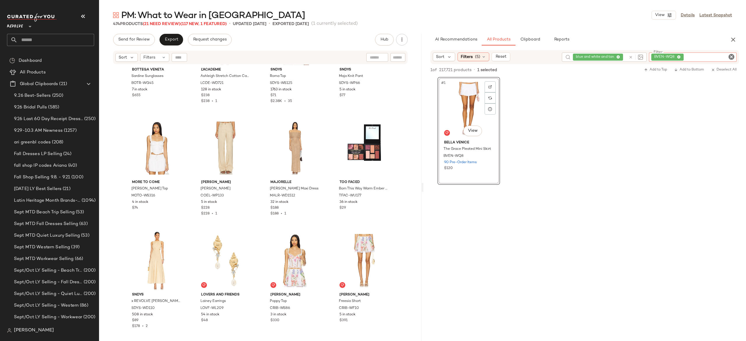
click at [700, 59] on div "BVEN-WQ8" at bounding box center [693, 56] width 88 height 9
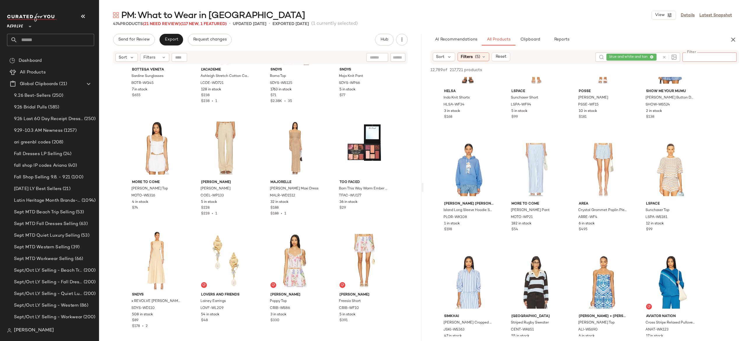
scroll to position [1231, 0]
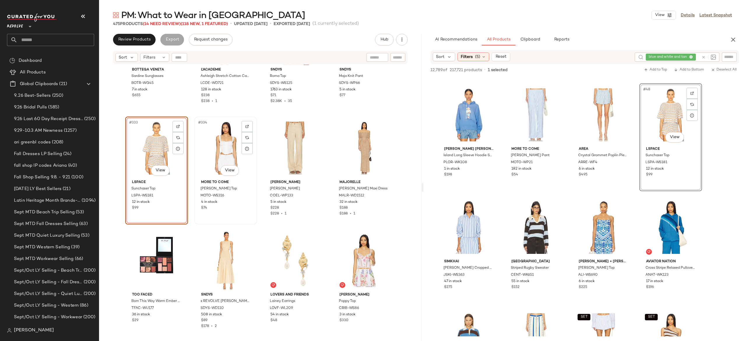
click at [221, 150] on div "#334 View" at bounding box center [225, 148] width 59 height 59
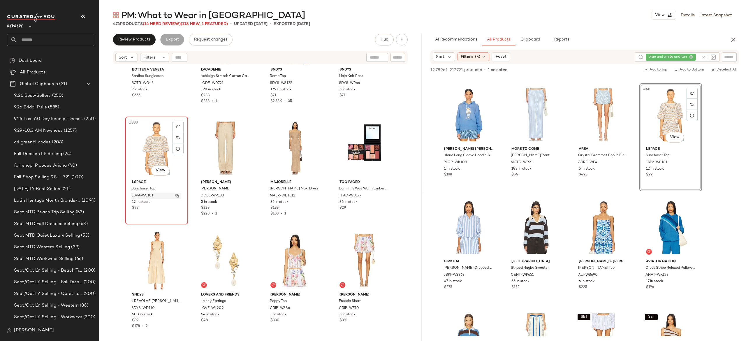
click at [176, 196] on img "button" at bounding box center [176, 195] width 3 height 3
click at [732, 58] on input "Filter" at bounding box center [710, 57] width 50 height 6
paste input "*********"
type input "*********"
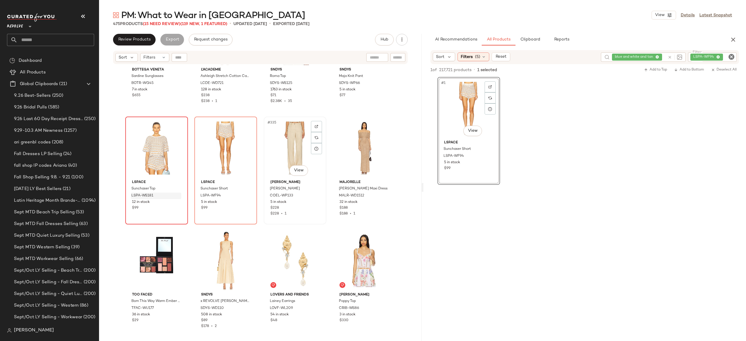
click at [286, 151] on div "#335 View" at bounding box center [295, 148] width 59 height 59
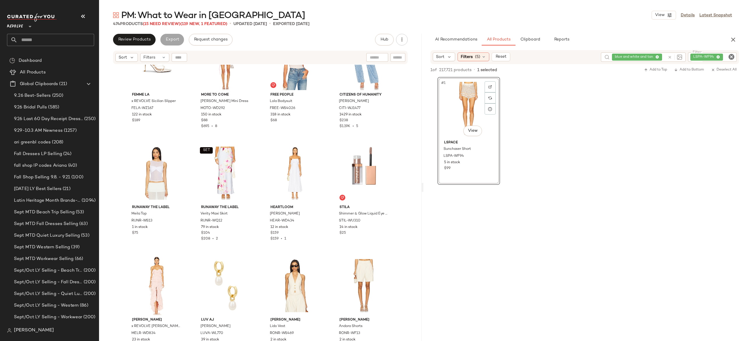
scroll to position [10170, 0]
click at [242, 218] on button "button" at bounding box center [246, 219] width 8 height 5
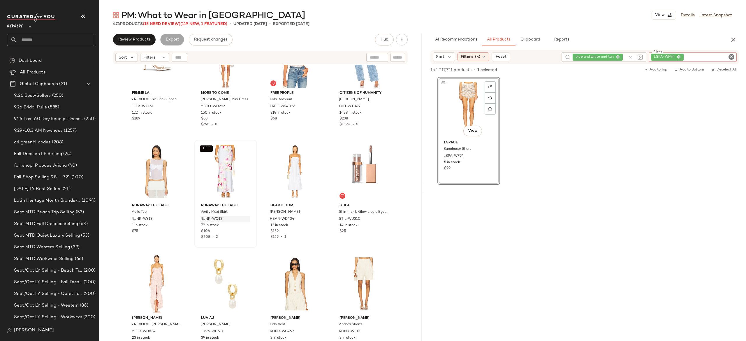
click at [693, 55] on div "LSPA-WF94" at bounding box center [693, 56] width 88 height 9
paste input "**********"
type input "**********"
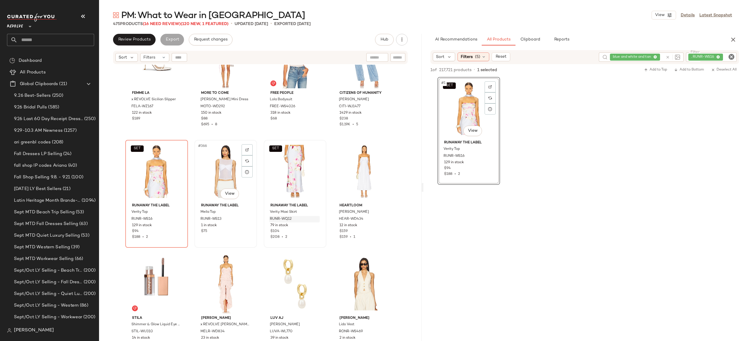
click at [217, 170] on div "#366 View" at bounding box center [225, 171] width 59 height 59
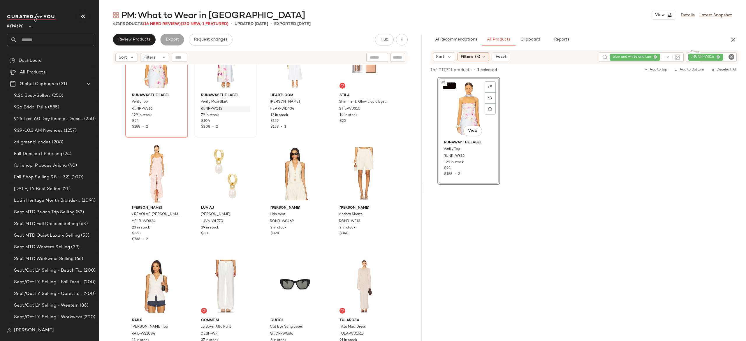
scroll to position [10280, 0]
click at [314, 220] on img "button" at bounding box center [315, 220] width 3 height 3
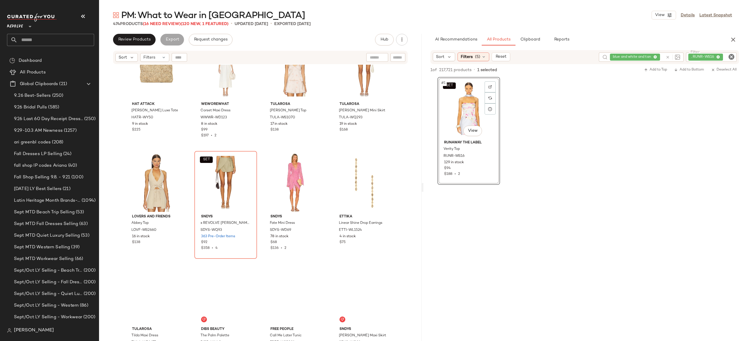
scroll to position [10610, 0]
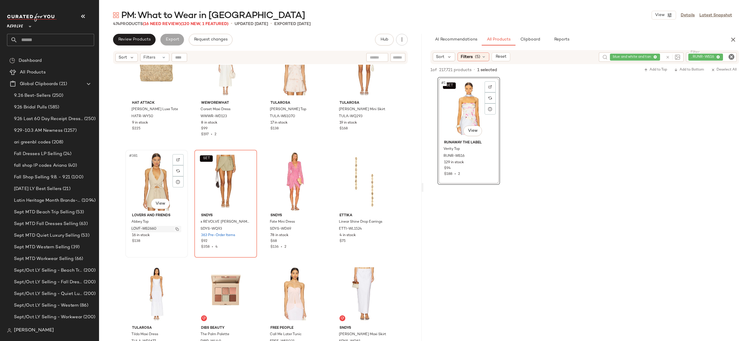
click at [175, 228] on img "button" at bounding box center [176, 228] width 3 height 3
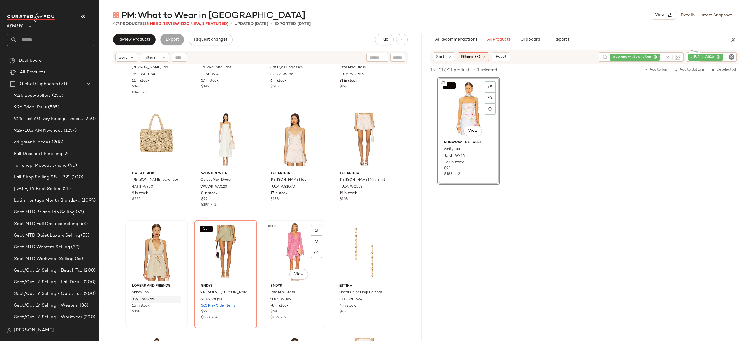
scroll to position [10536, 0]
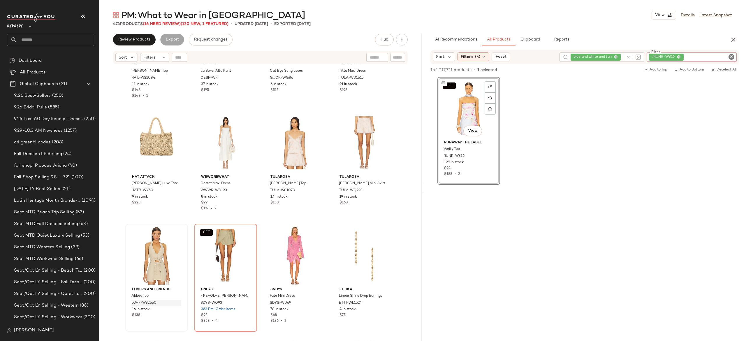
click at [700, 58] on div ". RUNR-WS16" at bounding box center [692, 56] width 90 height 9
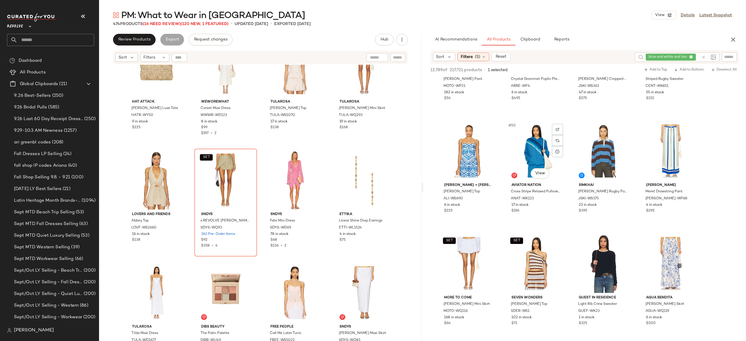
scroll to position [1309, 0]
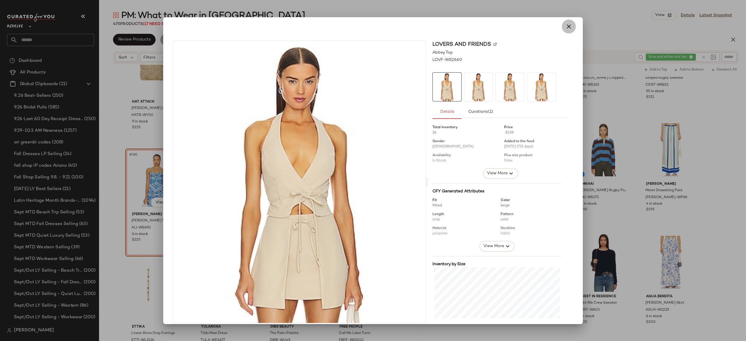
click at [567, 30] on icon "button" at bounding box center [569, 26] width 7 height 7
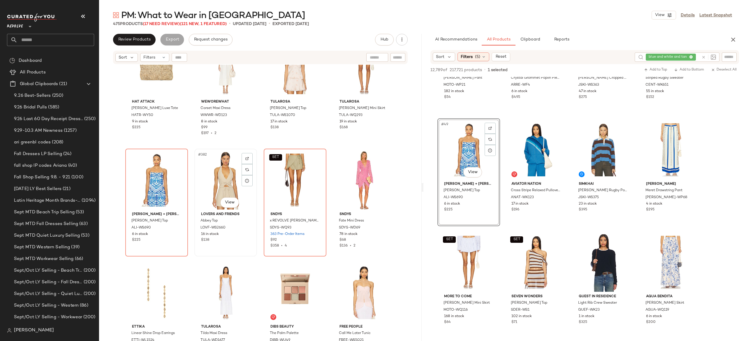
click at [216, 177] on div "#382 View" at bounding box center [225, 180] width 59 height 59
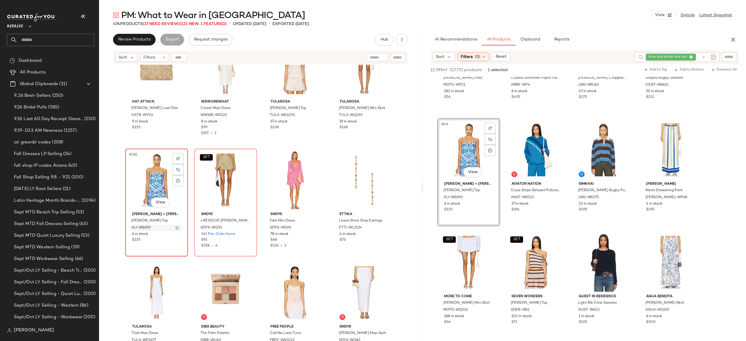
click at [175, 227] on img "button" at bounding box center [176, 227] width 3 height 3
click at [723, 57] on div at bounding box center [710, 56] width 54 height 9
paste input "*********"
type input "*********"
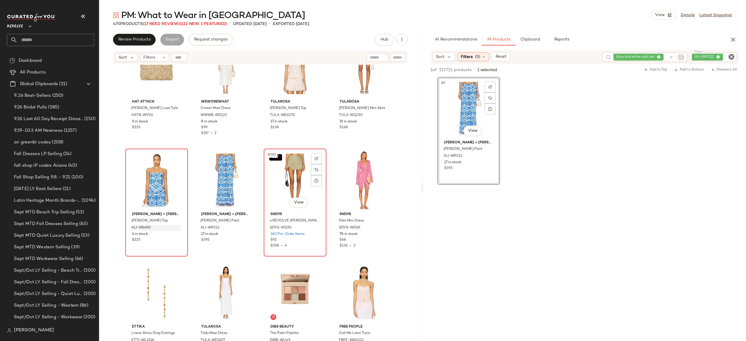
click at [279, 182] on div "SET #383 View" at bounding box center [295, 180] width 59 height 59
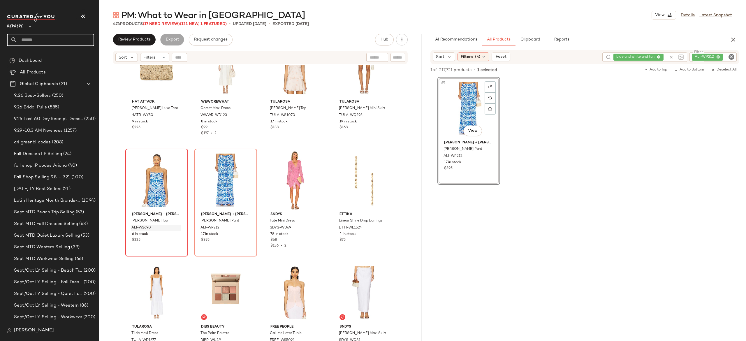
click at [80, 40] on input "text" at bounding box center [55, 40] width 77 height 12
type input "*"
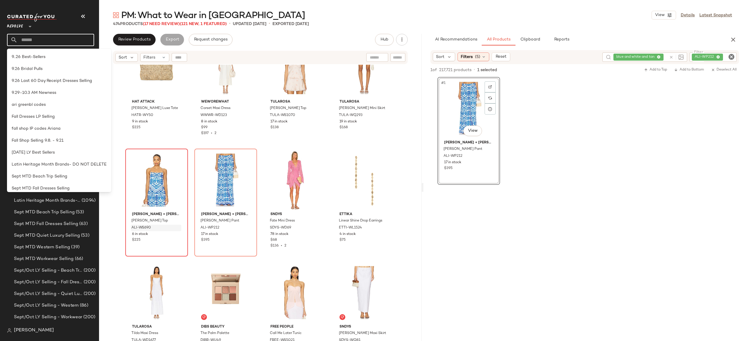
click at [79, 40] on input "text" at bounding box center [55, 40] width 77 height 12
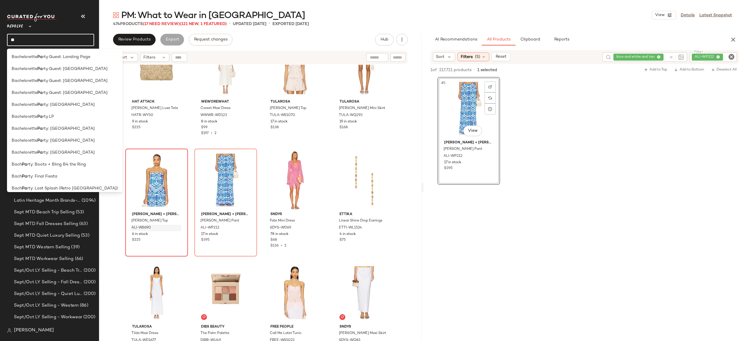
type input "*"
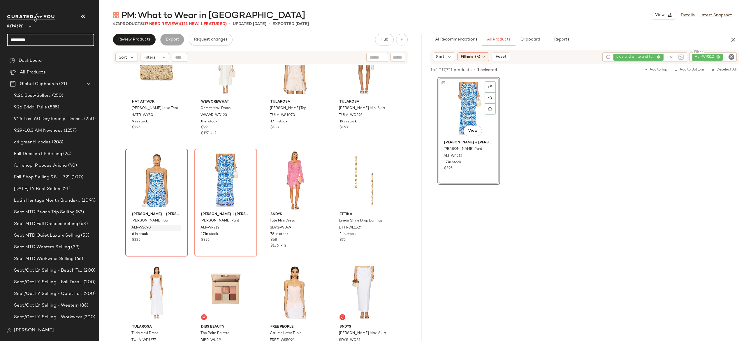
click at [73, 42] on input "********" at bounding box center [50, 40] width 87 height 12
type input "****"
click at [59, 57] on b "Pari" at bounding box center [57, 57] width 8 height 6
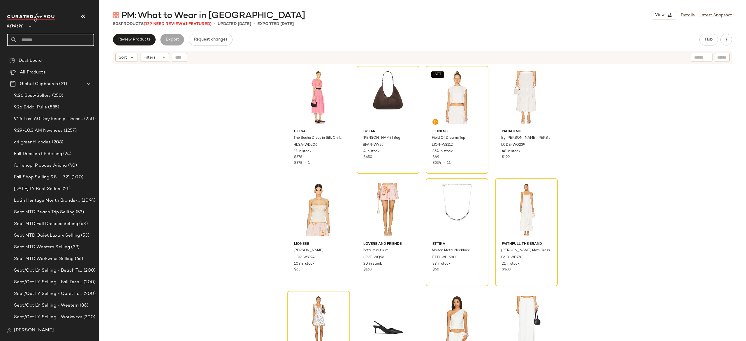
click at [79, 44] on input "text" at bounding box center [55, 40] width 77 height 12
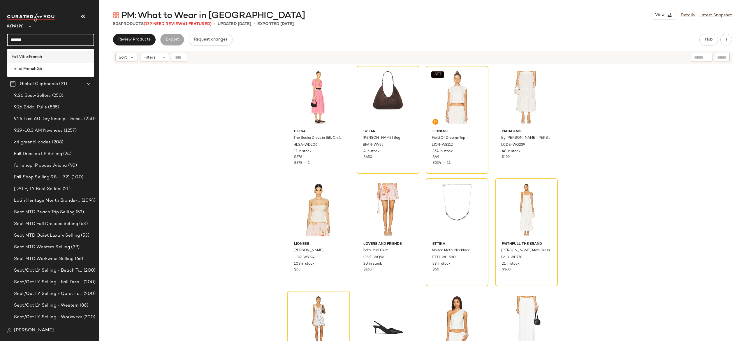
type input "******"
click at [58, 57] on div "Fall Vibe: French" at bounding box center [51, 57] width 78 height 6
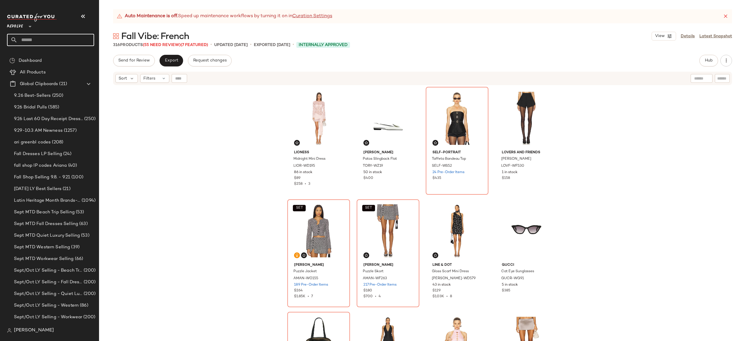
click at [87, 43] on input "text" at bounding box center [55, 40] width 77 height 12
type input "*"
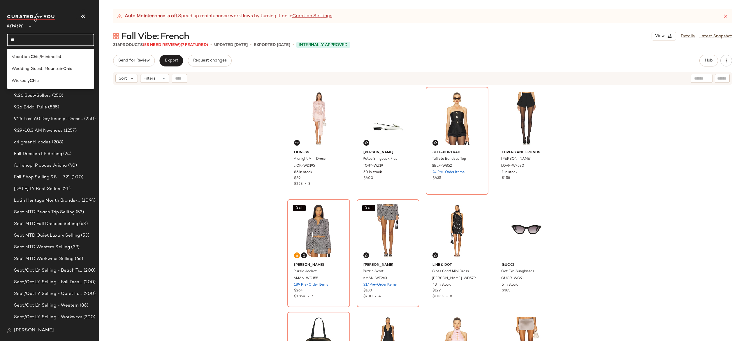
type input "*"
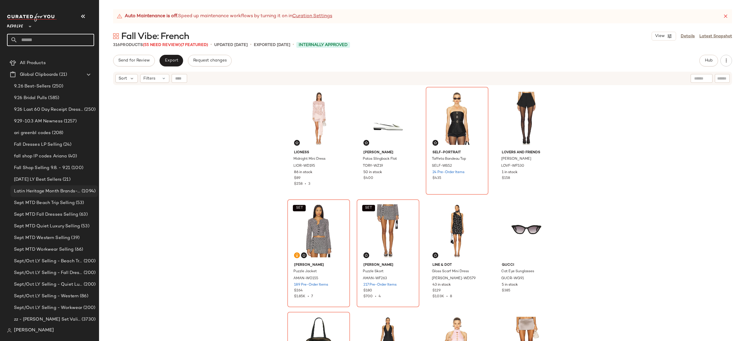
scroll to position [21, 0]
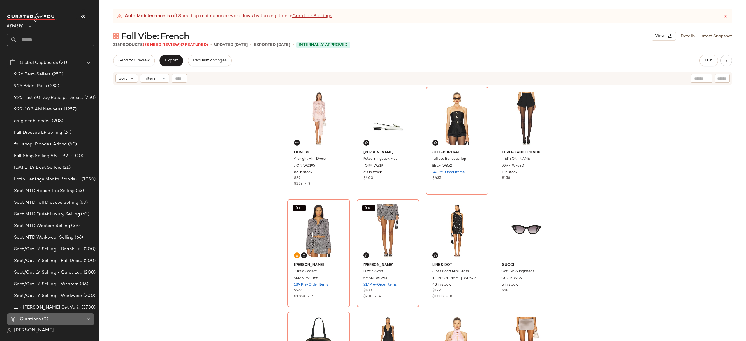
click at [43, 315] on Curations "Curations (0)" at bounding box center [50, 319] width 87 height 12
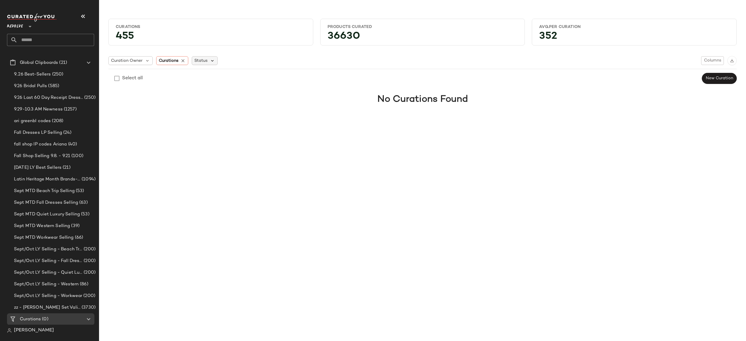
click at [211, 62] on icon at bounding box center [212, 60] width 5 height 5
click at [220, 76] on span "Archived" at bounding box center [215, 76] width 17 height 12
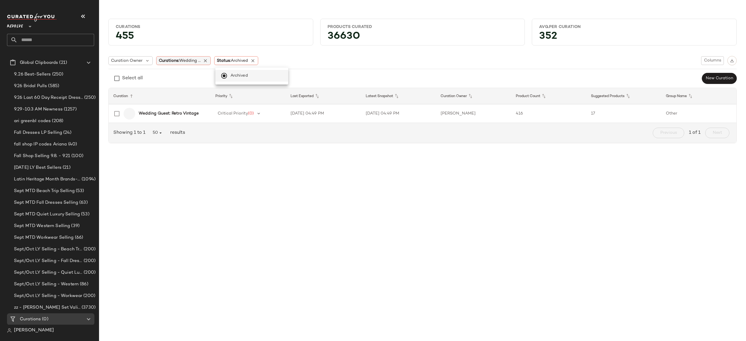
click at [198, 61] on span "Wedding ..." at bounding box center [190, 61] width 22 height 4
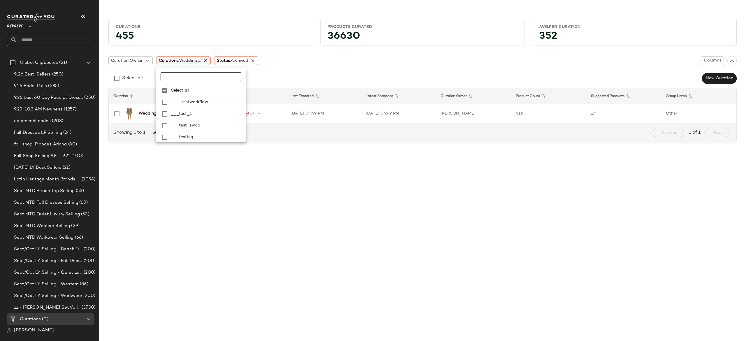
click at [205, 59] on icon at bounding box center [205, 60] width 5 height 5
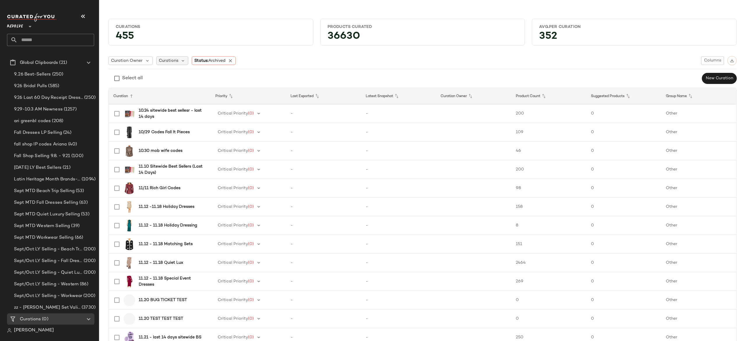
click at [174, 61] on span "Curations" at bounding box center [169, 61] width 20 height 6
click at [174, 80] on input "text" at bounding box center [197, 76] width 73 height 9
type input "**********"
click at [233, 61] on icon at bounding box center [230, 60] width 5 height 5
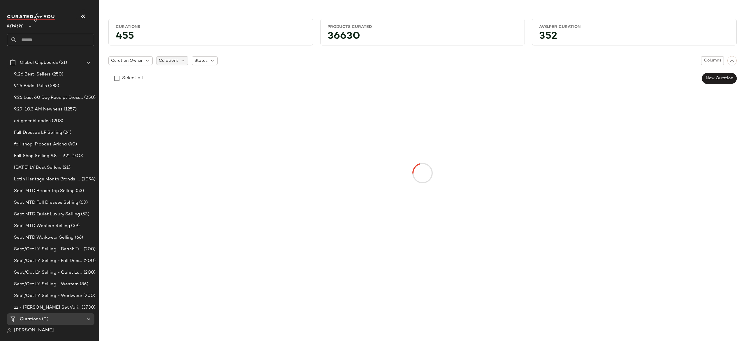
click at [180, 62] on div "Curations" at bounding box center [172, 60] width 32 height 9
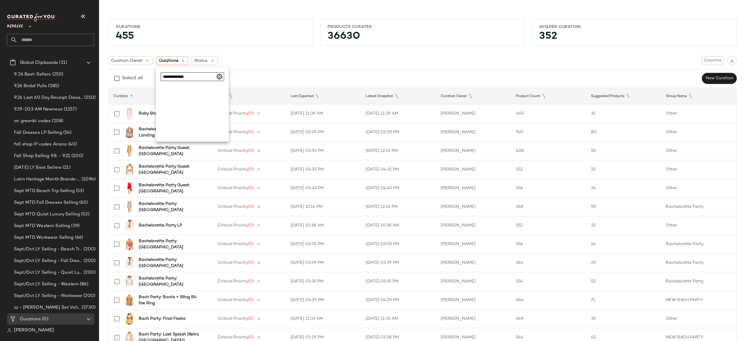
click at [194, 78] on input "**********" at bounding box center [193, 76] width 64 height 9
type input "**********"
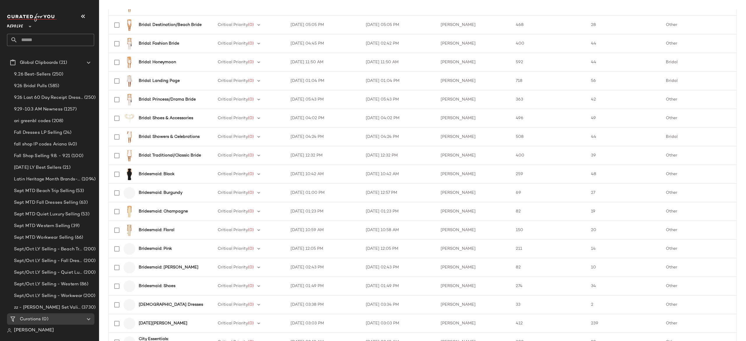
scroll to position [730, 0]
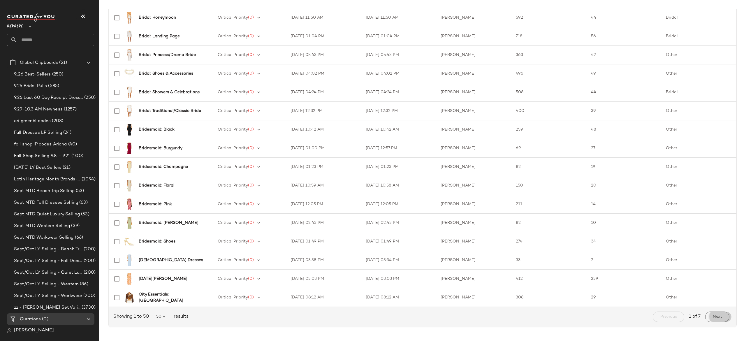
click at [718, 312] on button "Next" at bounding box center [717, 317] width 24 height 10
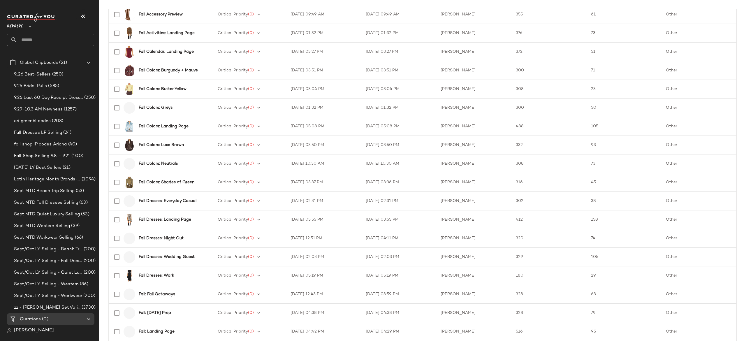
scroll to position [730, 0]
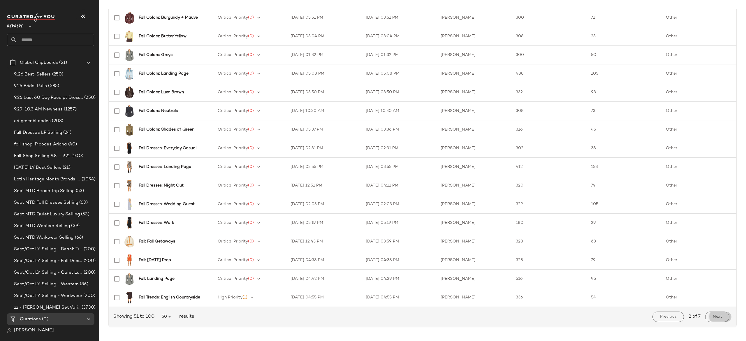
click at [724, 317] on button "Next" at bounding box center [717, 317] width 24 height 10
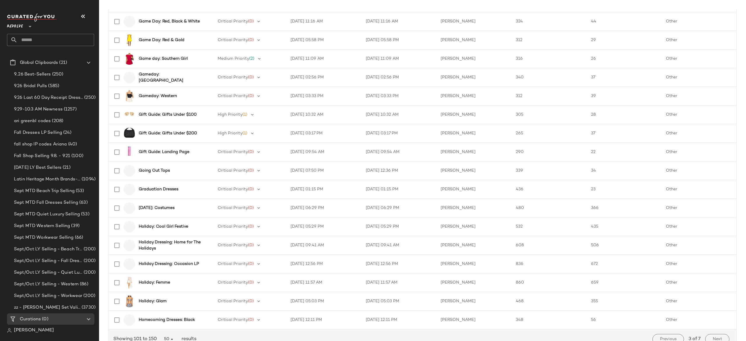
scroll to position [730, 0]
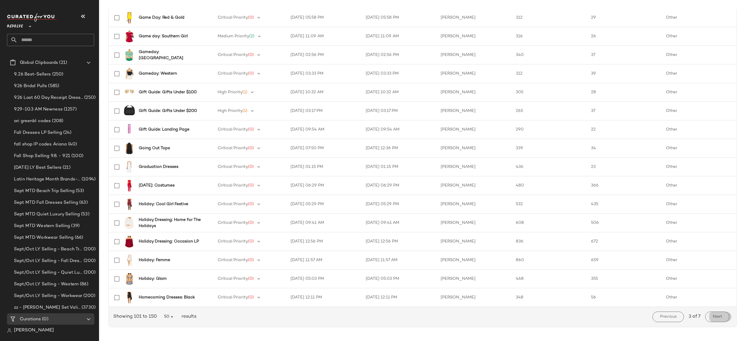
click at [722, 316] on button "Next" at bounding box center [717, 317] width 24 height 10
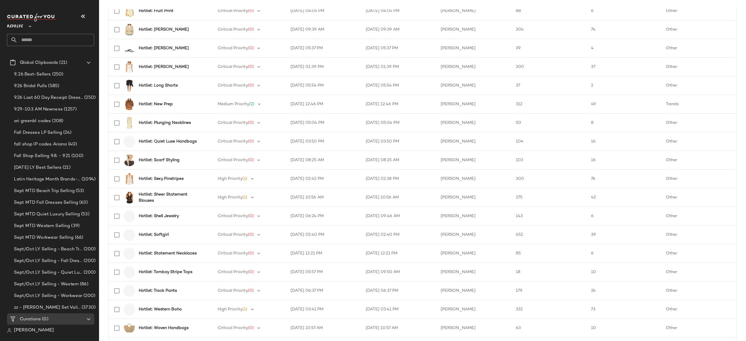
scroll to position [730, 0]
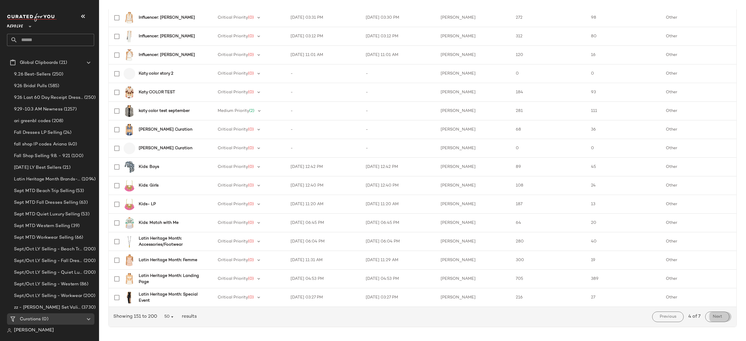
click at [717, 317] on span "Next" at bounding box center [718, 317] width 10 height 5
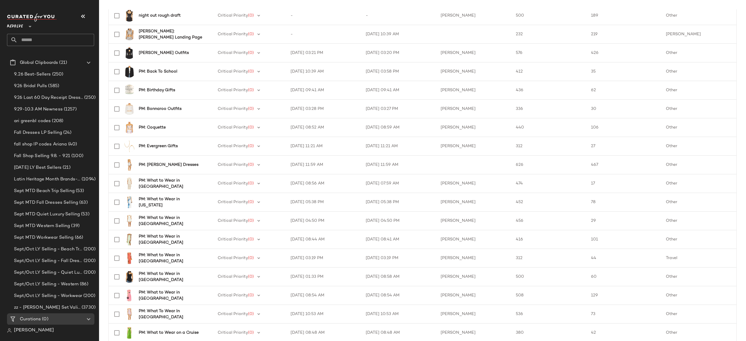
scroll to position [730, 0]
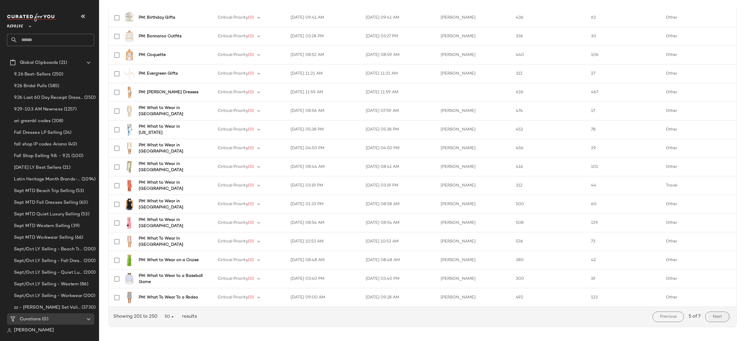
click at [713, 312] on button "Next" at bounding box center [717, 317] width 24 height 10
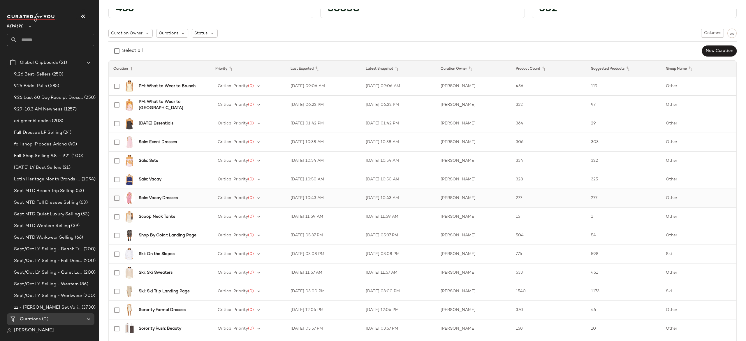
scroll to position [28, 0]
click at [210, 34] on icon at bounding box center [212, 32] width 5 height 5
click at [216, 47] on span "Archived" at bounding box center [215, 48] width 17 height 12
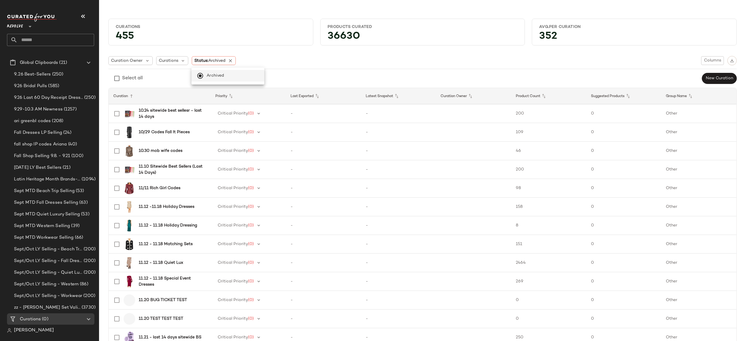
click at [302, 62] on div "Curation Owner Curations Status: Archived Columns" at bounding box center [422, 60] width 628 height 9
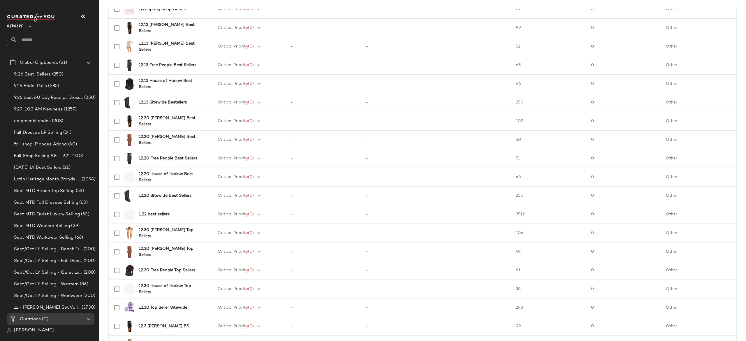
scroll to position [730, 0]
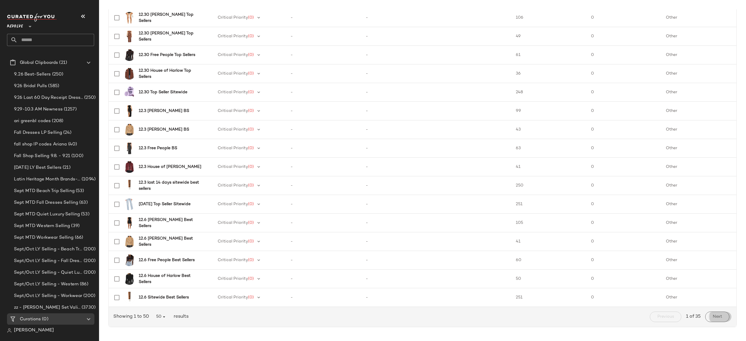
click at [713, 317] on span "Next" at bounding box center [718, 317] width 10 height 5
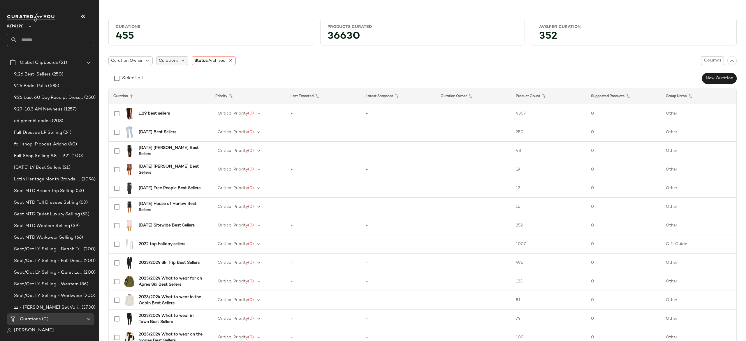
click at [181, 61] on icon at bounding box center [183, 60] width 5 height 5
click at [192, 78] on input "**********" at bounding box center [193, 76] width 64 height 9
click at [197, 101] on span "Summer Shop:" at bounding box center [185, 102] width 29 height 12
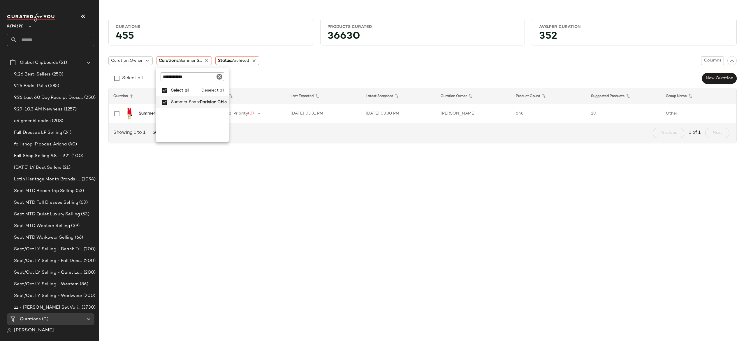
click at [243, 129] on div "Showing 1 to 1 50 results Previous 1 of 1 Next" at bounding box center [423, 133] width 628 height 20
click at [193, 113] on b "Summer Shop: Parisian Chic" at bounding box center [167, 113] width 56 height 6
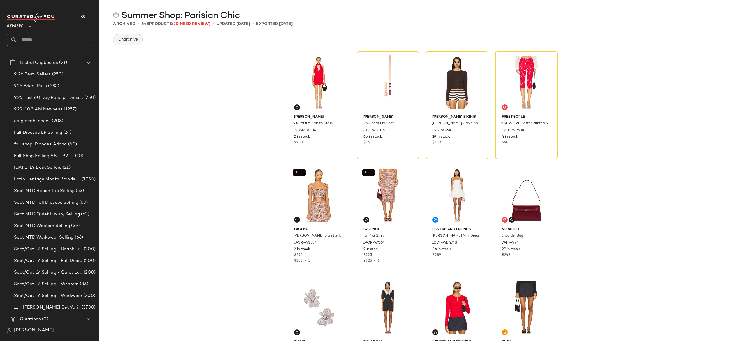
click at [137, 38] on span "Unarchive" at bounding box center [128, 39] width 20 height 5
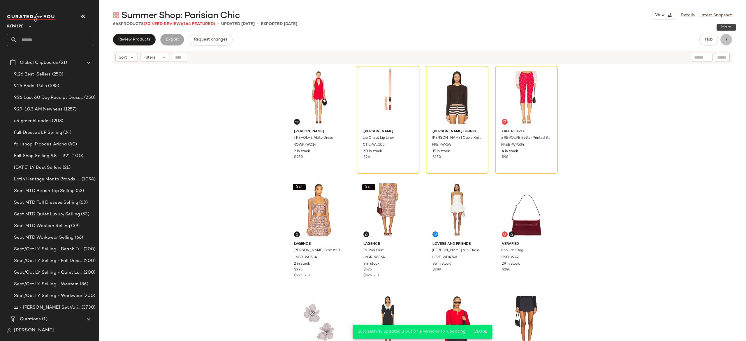
click at [727, 38] on icon "button" at bounding box center [726, 40] width 6 height 6
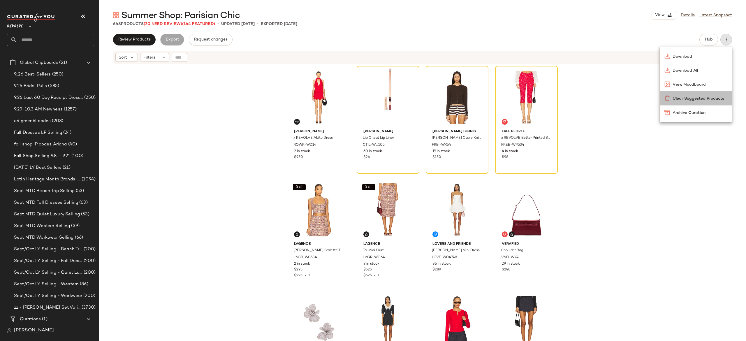
click at [707, 95] on div "Clear Suggested Products" at bounding box center [696, 98] width 63 height 6
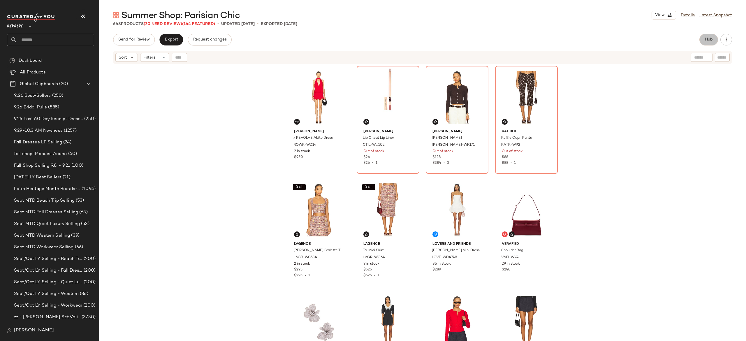
click at [707, 39] on span "Hub" at bounding box center [709, 39] width 8 height 5
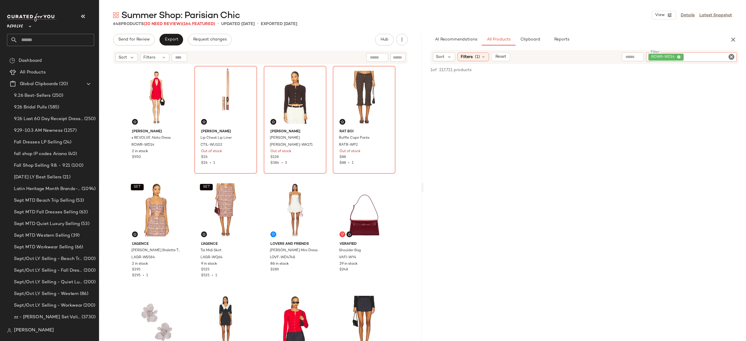
click at [722, 57] on div "ROWR-WD14" at bounding box center [691, 56] width 91 height 9
paste input "*********"
type input "*********"
click at [179, 59] on div "Find by ID Find by ID" at bounding box center [214, 57] width 85 height 9
paste input "*********"
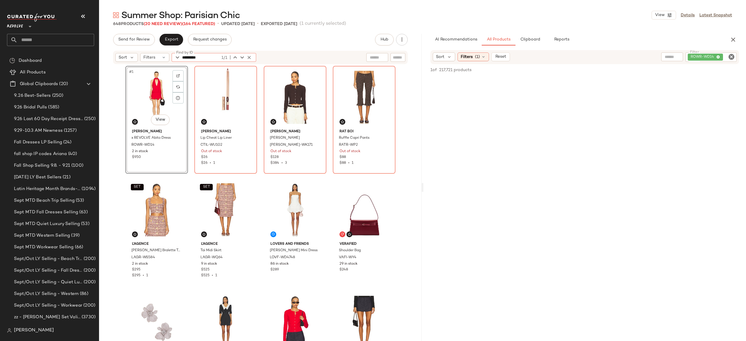
type input "*********"
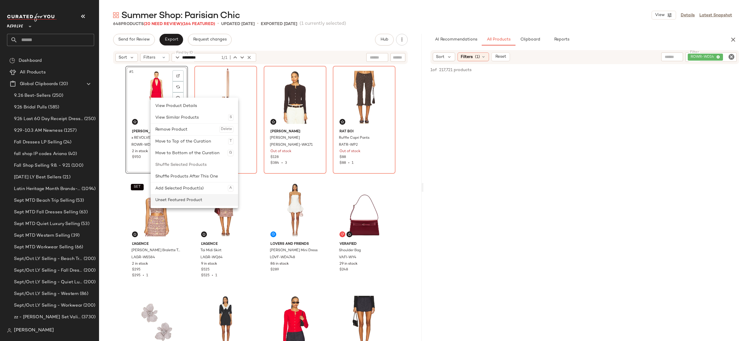
click at [189, 199] on div "Unset Featured Product" at bounding box center [194, 200] width 78 height 12
click at [174, 196] on div "Set Featured Product" at bounding box center [199, 196] width 78 height 12
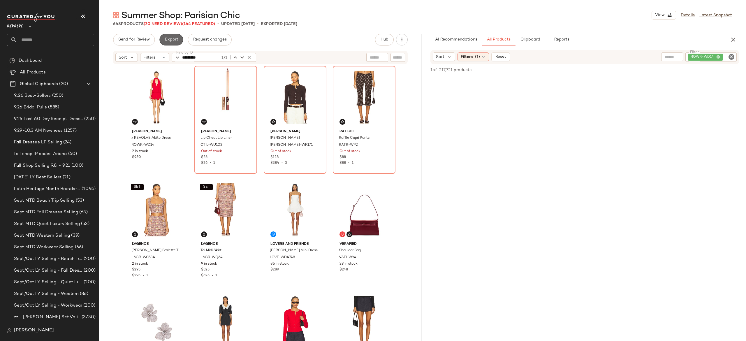
click at [174, 41] on span "Export" at bounding box center [171, 39] width 14 height 5
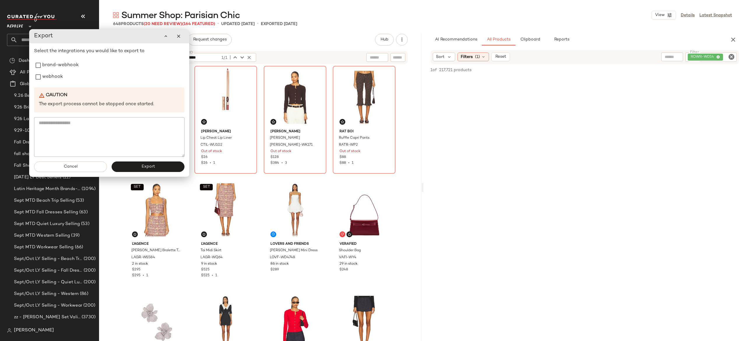
click at [278, 43] on div "Send for Review Export Request changes Hub Send for Review External Review Inte…" at bounding box center [260, 40] width 295 height 12
click at [86, 166] on button "Cancel" at bounding box center [70, 166] width 73 height 10
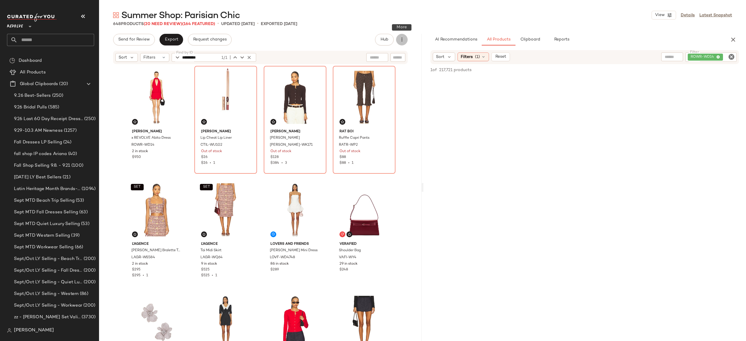
click at [400, 41] on icon "button" at bounding box center [402, 40] width 6 height 6
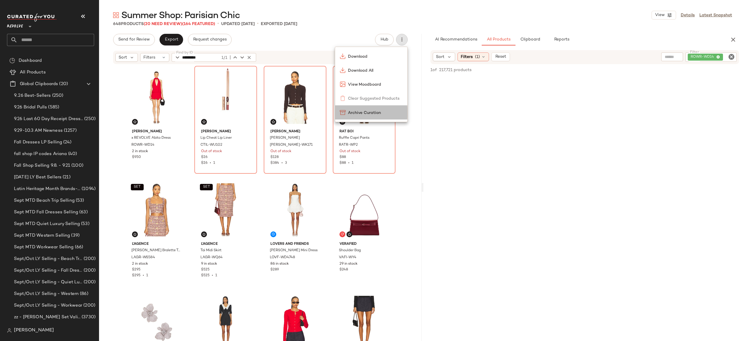
click at [371, 112] on span "Archive Curation" at bounding box center [375, 113] width 55 height 6
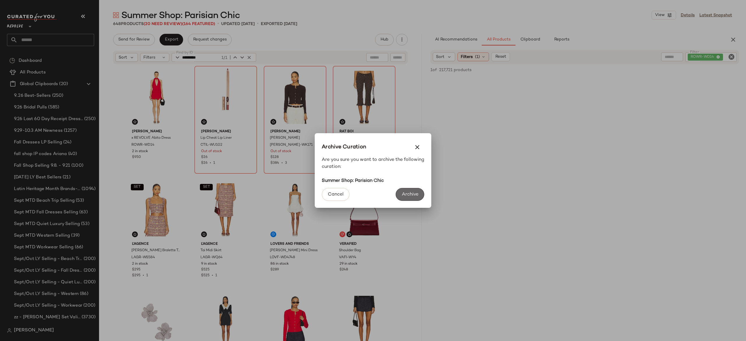
click at [403, 193] on span "Archive" at bounding box center [410, 195] width 17 height 6
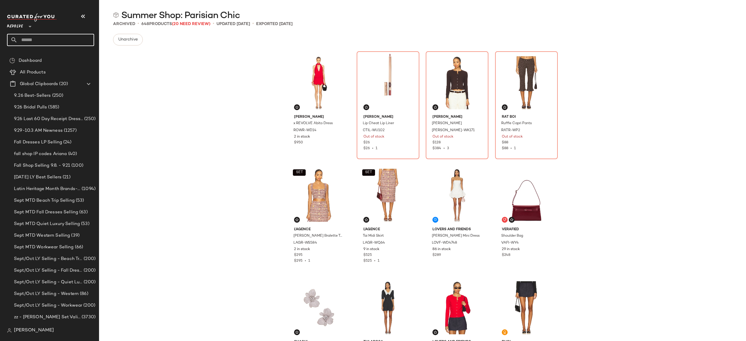
click at [77, 39] on input "text" at bounding box center [55, 40] width 77 height 12
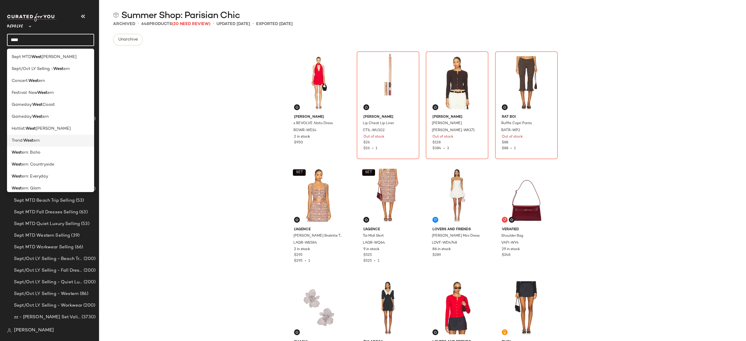
type input "****"
click at [45, 141] on div "Trend: West ern" at bounding box center [51, 141] width 78 height 6
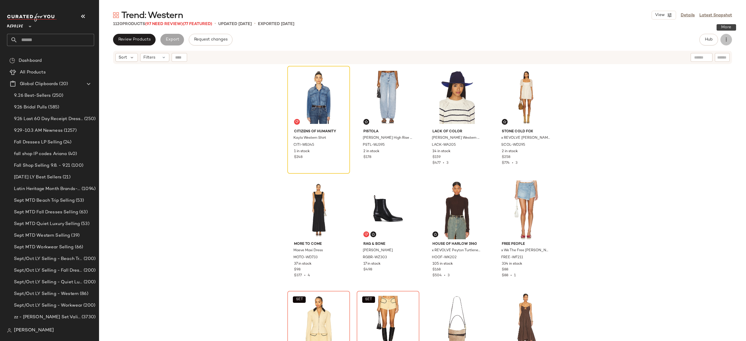
click at [730, 40] on button "button" at bounding box center [727, 40] width 12 height 12
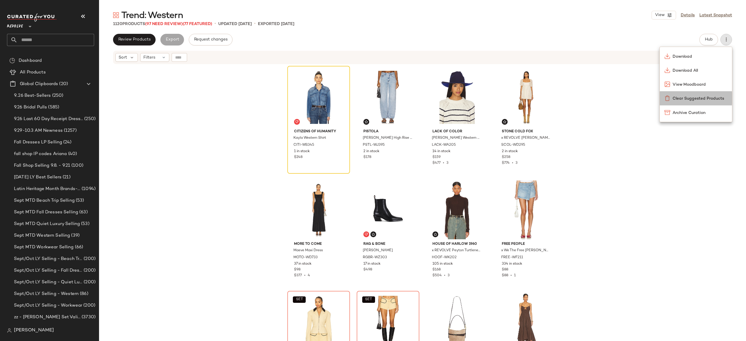
click at [700, 96] on span "Clear Suggested Products" at bounding box center [700, 99] width 55 height 6
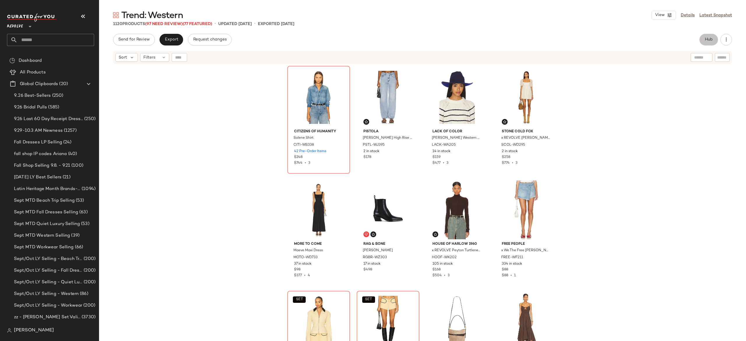
click at [708, 38] on span "Hub" at bounding box center [709, 39] width 8 height 5
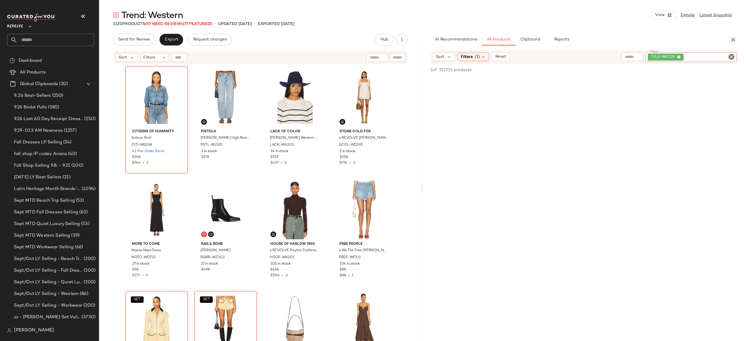
click at [723, 58] on div "TULA-WS1119" at bounding box center [691, 56] width 91 height 9
paste input "**********"
type input "**********"
click at [687, 55] on input "Filter" at bounding box center [710, 57] width 50 height 6
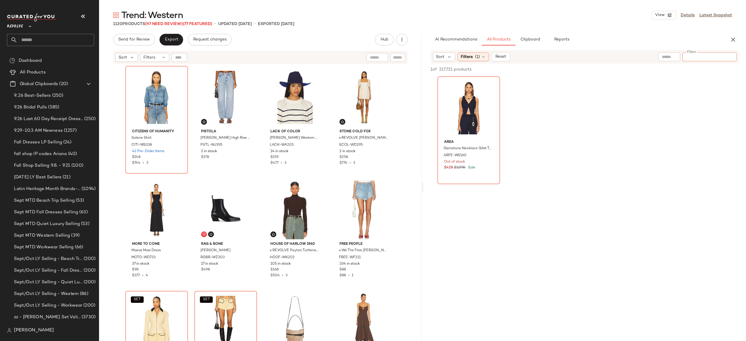
paste input "*********"
type input "*********"
paste input "**********"
type input "**********"
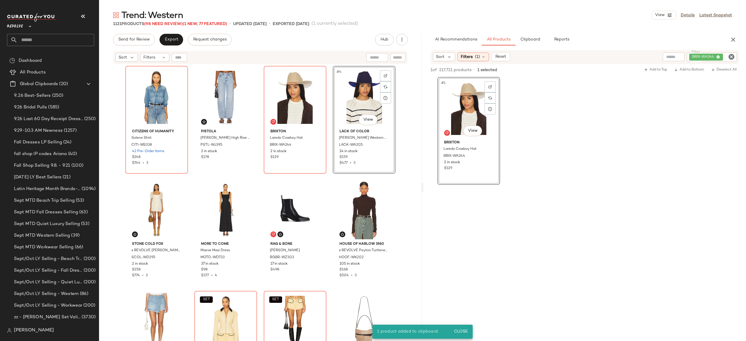
click at [358, 93] on div "#4 View" at bounding box center [364, 97] width 59 height 59
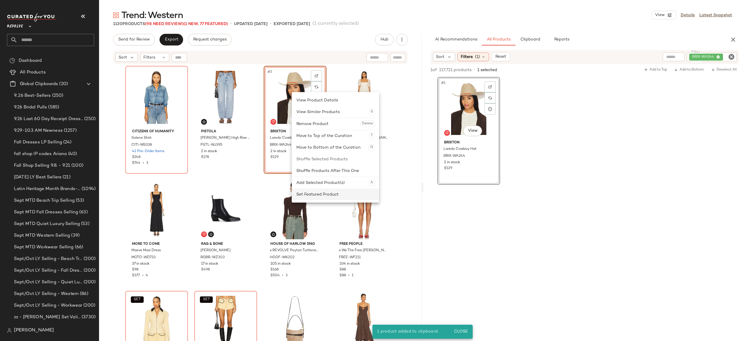
click at [307, 192] on div "Set Featured Product" at bounding box center [335, 195] width 78 height 12
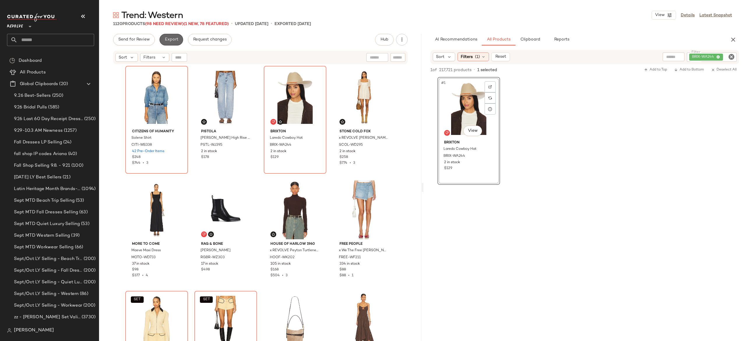
click at [177, 40] on span "Export" at bounding box center [171, 39] width 14 height 5
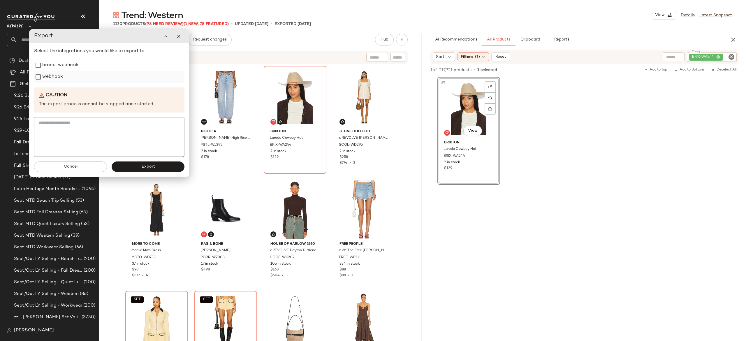
click at [57, 82] on label "webhook" at bounding box center [52, 77] width 21 height 12
click at [135, 168] on button "Export" at bounding box center [148, 166] width 73 height 10
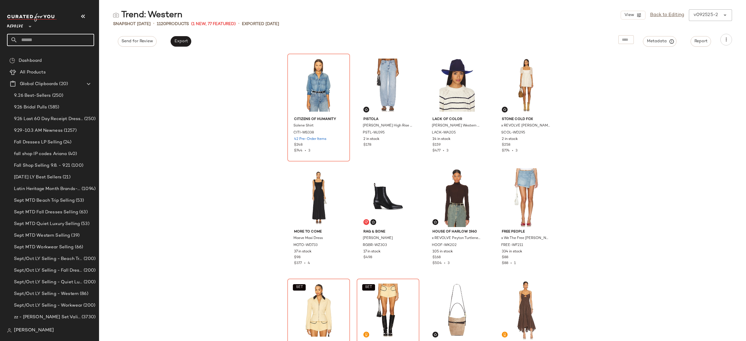
click at [88, 39] on input "text" at bounding box center [55, 40] width 77 height 12
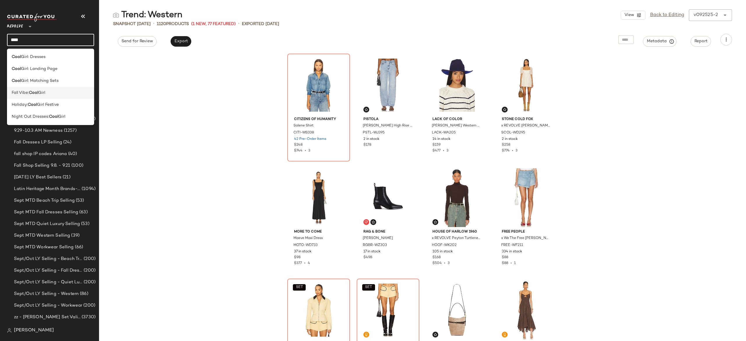
type input "****"
click at [56, 92] on div "Fall Vibe: Cool Girl" at bounding box center [51, 93] width 78 height 6
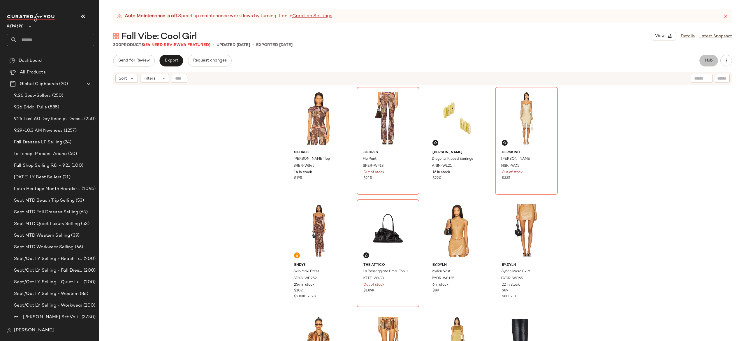
click at [710, 58] on span "Hub" at bounding box center [709, 60] width 8 height 5
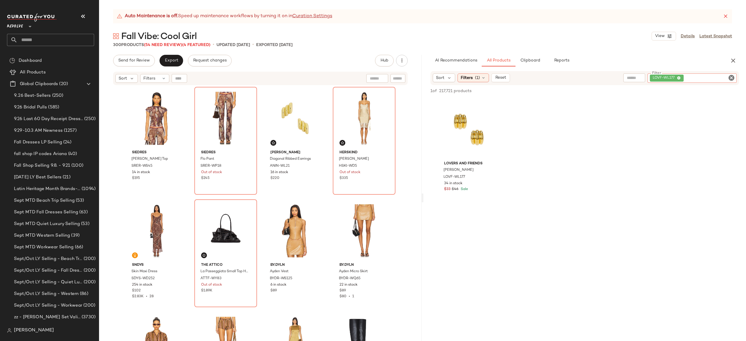
click at [717, 75] on div "LOVF-WL177" at bounding box center [692, 77] width 89 height 9
paste input "********"
type input "********"
click at [183, 77] on input "Find by ID" at bounding box center [204, 78] width 45 height 9
paste input "********"
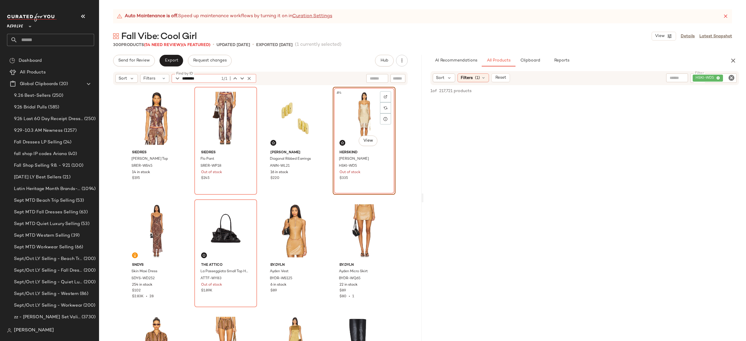
type input "********"
click at [701, 75] on div "HSKI-WD5" at bounding box center [694, 77] width 86 height 9
paste input "*********"
type input "*********"
paste input "*********"
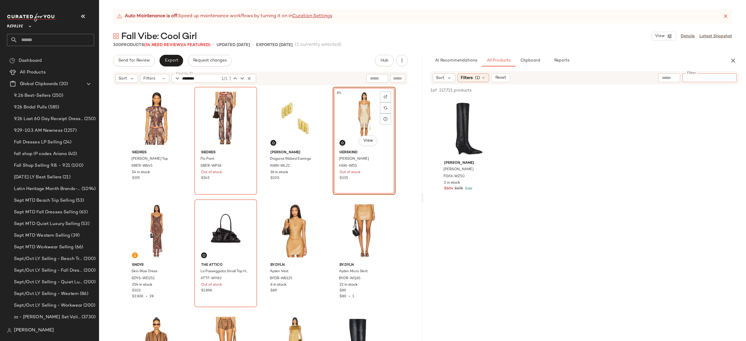
type input "*********"
click at [249, 78] on icon "button" at bounding box center [249, 78] width 5 height 5
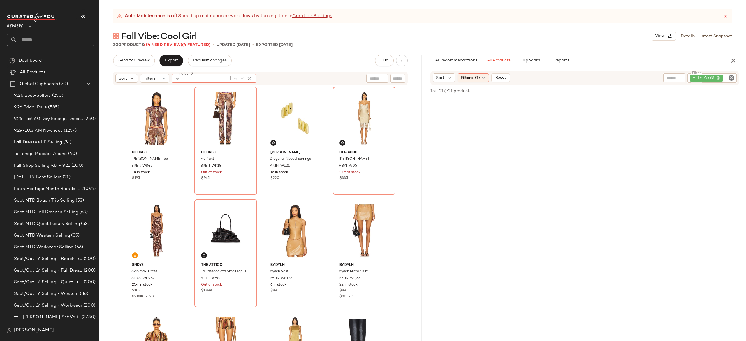
paste input "*********"
type input "*********"
click at [175, 63] on span "Export" at bounding box center [171, 60] width 14 height 5
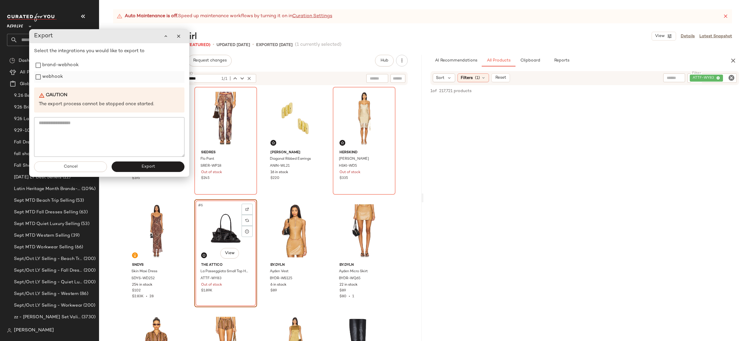
click at [44, 76] on label "webhook" at bounding box center [52, 77] width 21 height 12
click at [127, 168] on button "Export" at bounding box center [148, 166] width 73 height 10
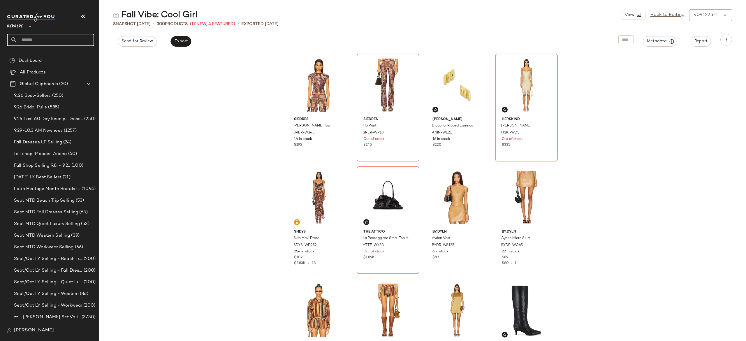
click at [85, 39] on input "text" at bounding box center [55, 40] width 77 height 12
type input "*"
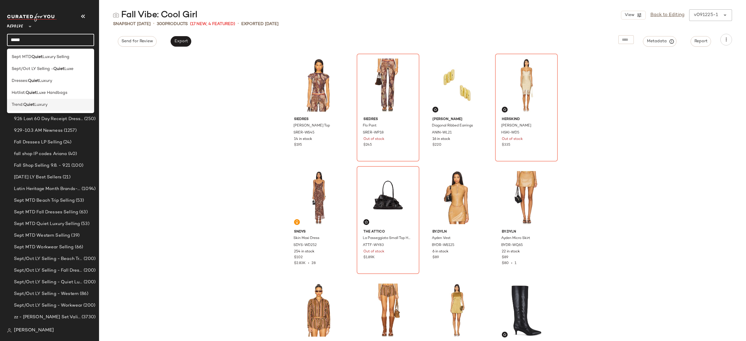
type input "*****"
click at [62, 102] on div "Trend: Quiet Luxury" at bounding box center [51, 105] width 78 height 6
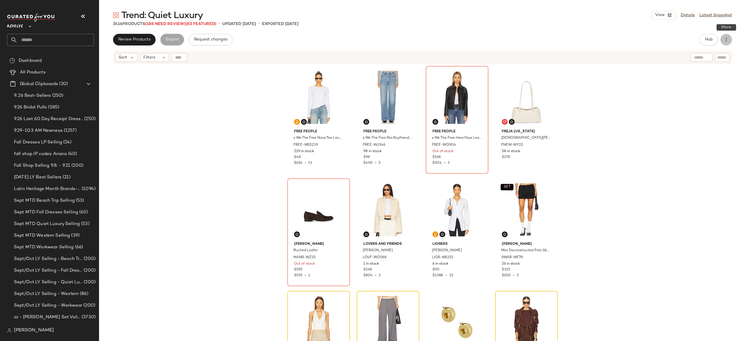
click at [727, 38] on icon "button" at bounding box center [726, 40] width 6 height 6
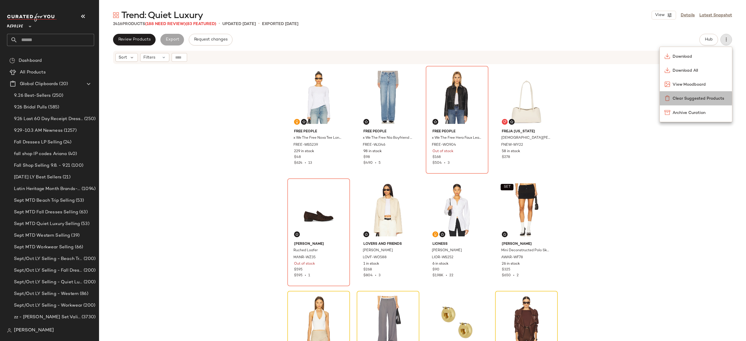
click at [692, 97] on span "Clear Suggested Products" at bounding box center [700, 99] width 55 height 6
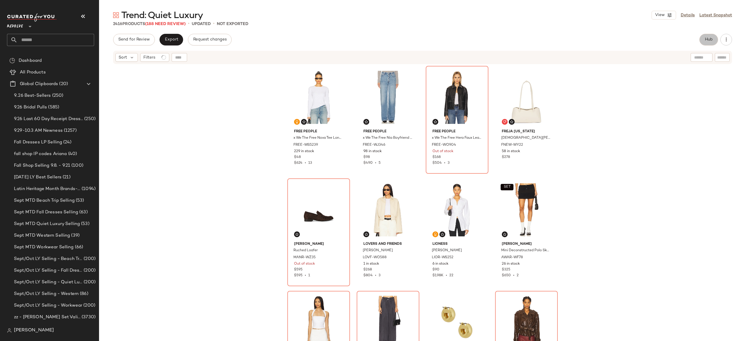
click at [711, 41] on span "Hub" at bounding box center [709, 39] width 8 height 5
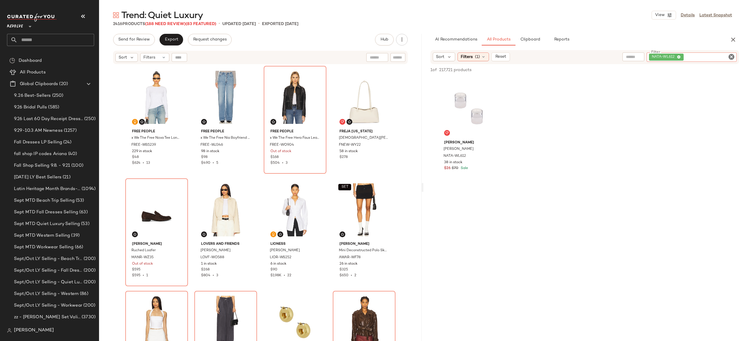
click at [698, 54] on div "NATA-WL612" at bounding box center [692, 56] width 90 height 9
paste input "**********"
type input "**********"
click at [316, 77] on img at bounding box center [316, 75] width 3 height 3
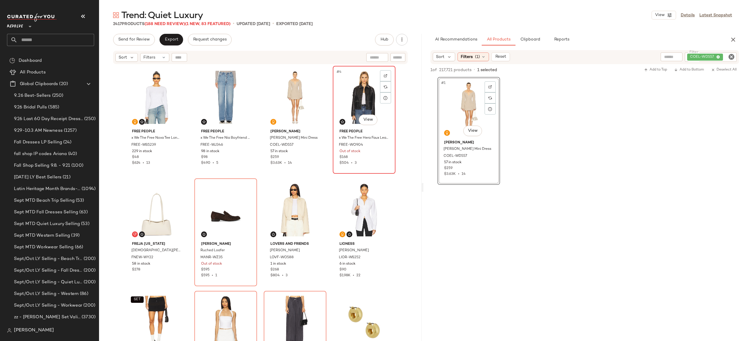
click at [355, 96] on div "#4 View" at bounding box center [364, 97] width 59 height 59
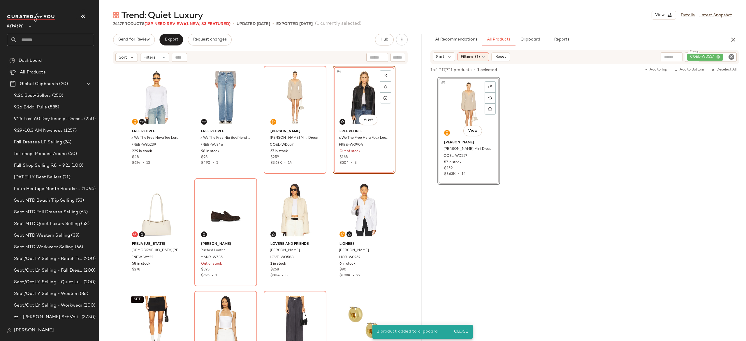
click at [357, 97] on div "#4 View" at bounding box center [364, 97] width 59 height 59
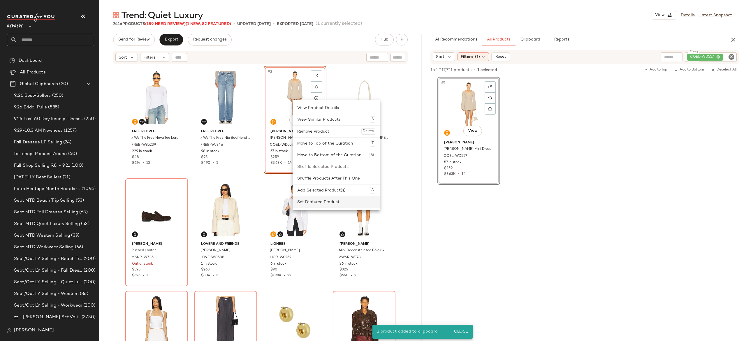
click at [305, 203] on div "Set Featured Product" at bounding box center [336, 202] width 78 height 12
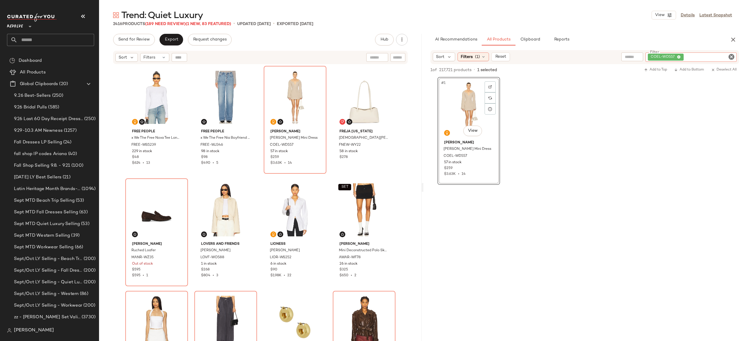
click at [696, 53] on div "COEL-WD557" at bounding box center [691, 56] width 91 height 9
paste input "**********"
type input "**********"
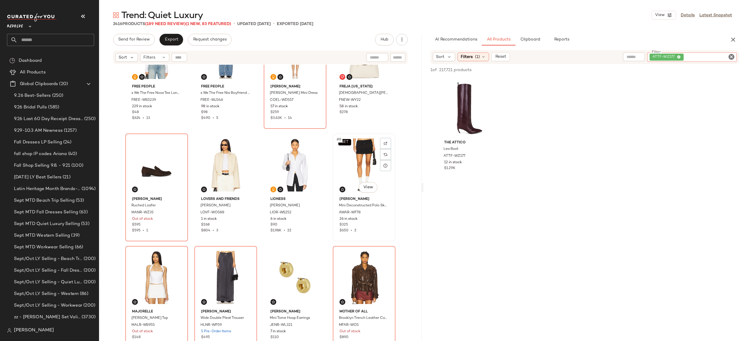
scroll to position [45, 0]
click at [177, 142] on img at bounding box center [177, 142] width 3 height 3
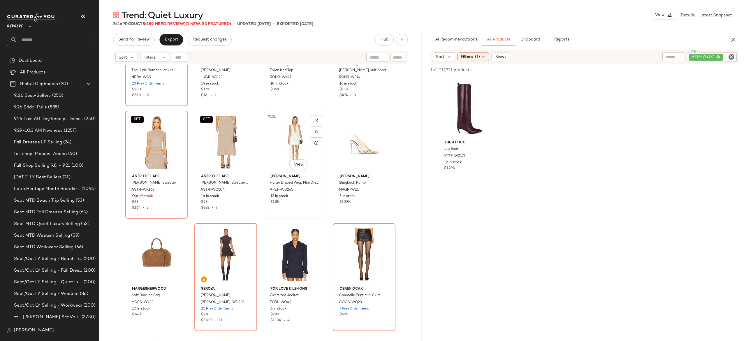
scroll to position [3560, 0]
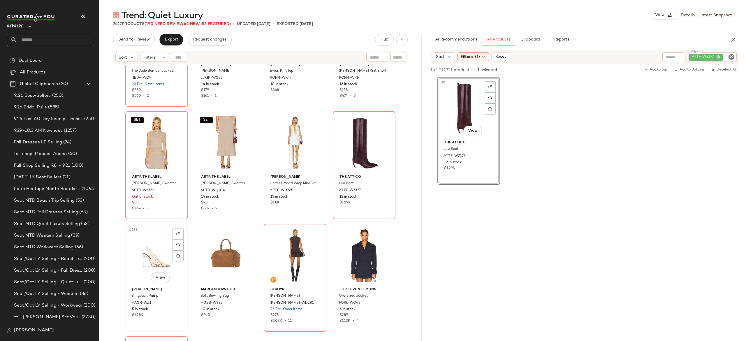
click at [149, 255] on div "#133 View" at bounding box center [156, 255] width 59 height 59
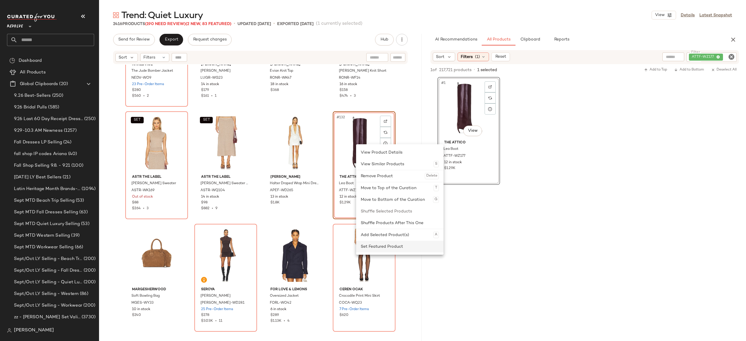
click at [368, 249] on div "Set Featured Product" at bounding box center [400, 247] width 78 height 12
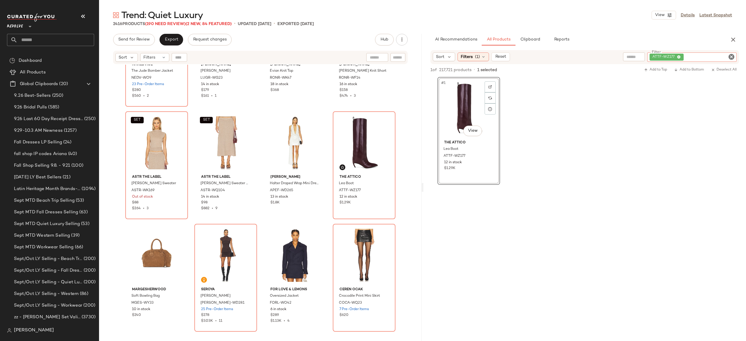
click at [701, 57] on div "ATTF-WZ177" at bounding box center [691, 56] width 89 height 9
paste input "*********"
type input "*********"
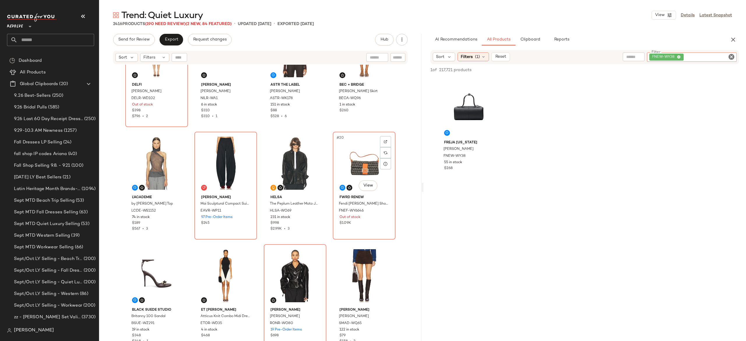
scroll to position [396, 0]
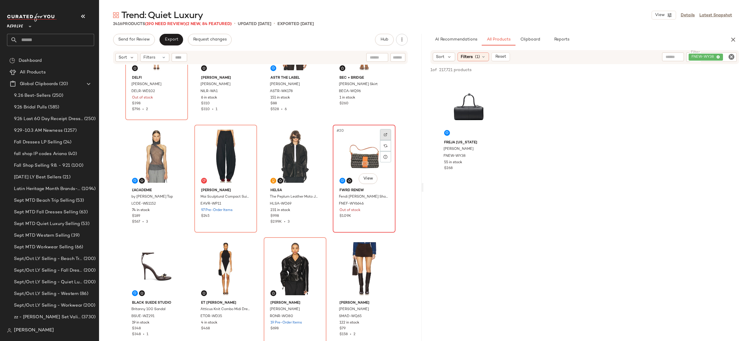
click at [384, 136] on img at bounding box center [385, 134] width 3 height 3
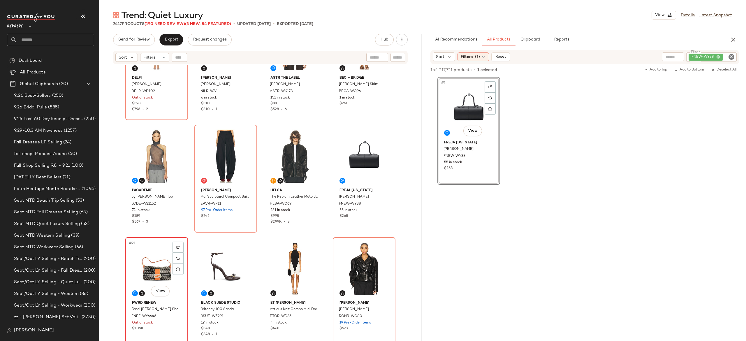
click at [156, 266] on div "#21 View" at bounding box center [156, 268] width 59 height 59
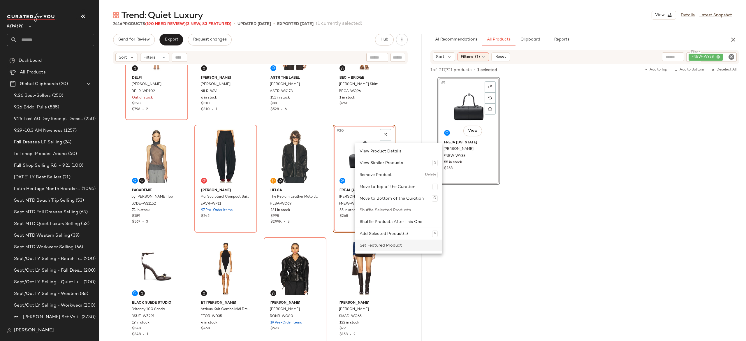
click at [367, 246] on div "Set Featured Product" at bounding box center [399, 246] width 78 height 12
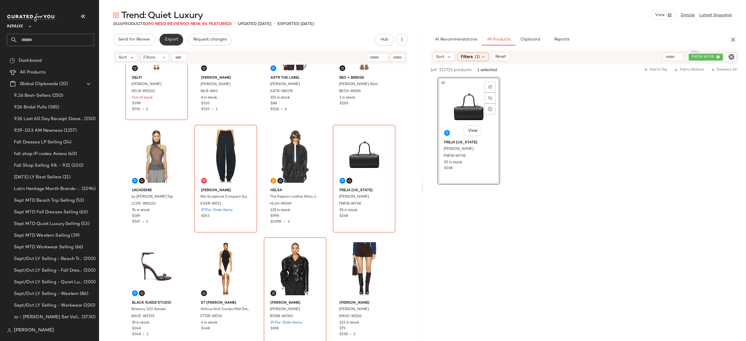
click at [173, 38] on span "Export" at bounding box center [171, 39] width 14 height 5
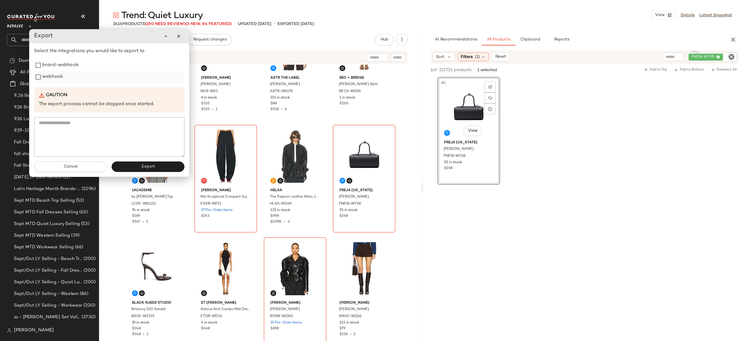
click at [55, 80] on label "webhook" at bounding box center [52, 77] width 21 height 12
click at [126, 166] on button "Export" at bounding box center [148, 166] width 73 height 10
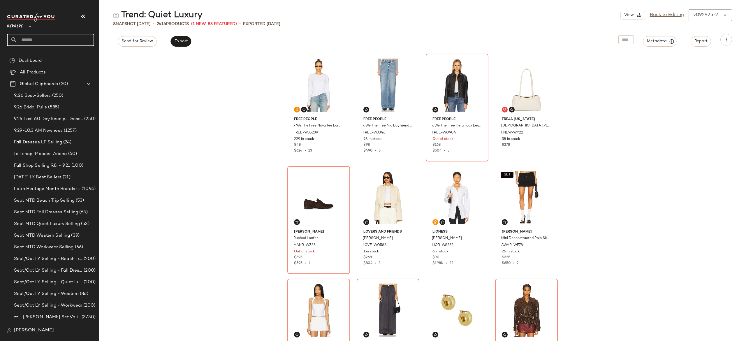
click at [82, 38] on input "text" at bounding box center [55, 40] width 77 height 12
type input "****"
click at [69, 55] on div "Fall Trends: Loud Luxury" at bounding box center [51, 57] width 78 height 6
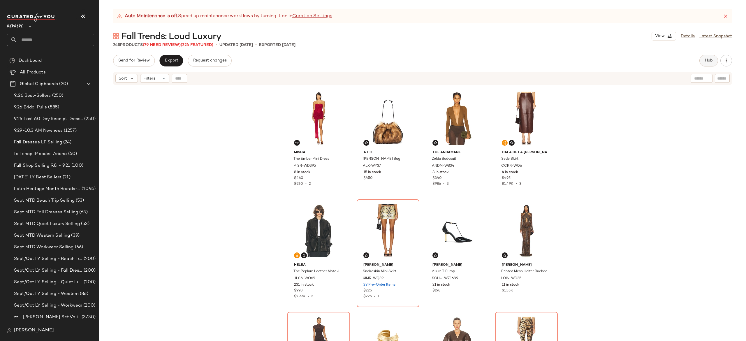
click at [708, 58] on span "Hub" at bounding box center [709, 60] width 8 height 5
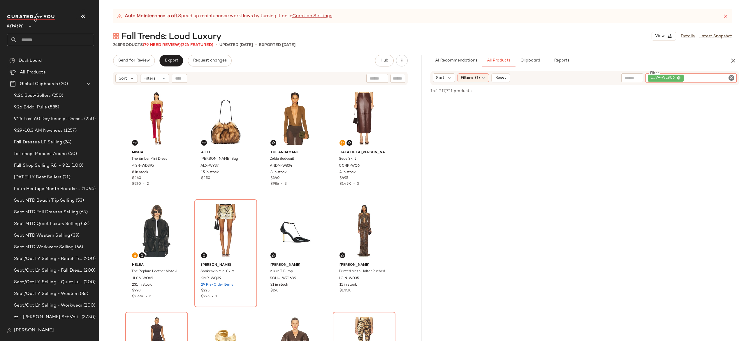
click at [697, 78] on div "LUVA-WL806" at bounding box center [691, 77] width 91 height 9
paste input "*********"
type input "*********"
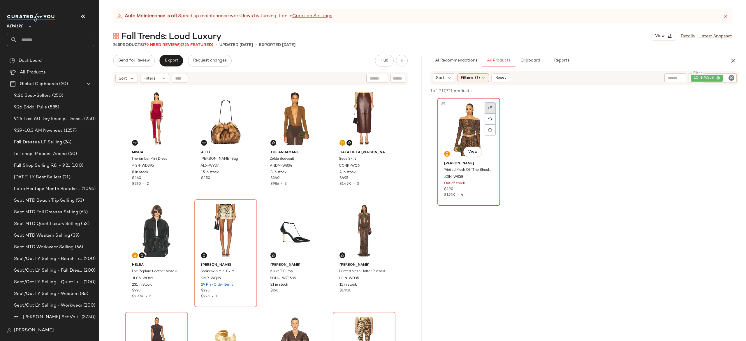
click at [489, 106] on img at bounding box center [490, 107] width 3 height 3
click at [698, 75] on div "LOIN-WS58" at bounding box center [692, 77] width 87 height 9
paste input "*********"
type input "*********"
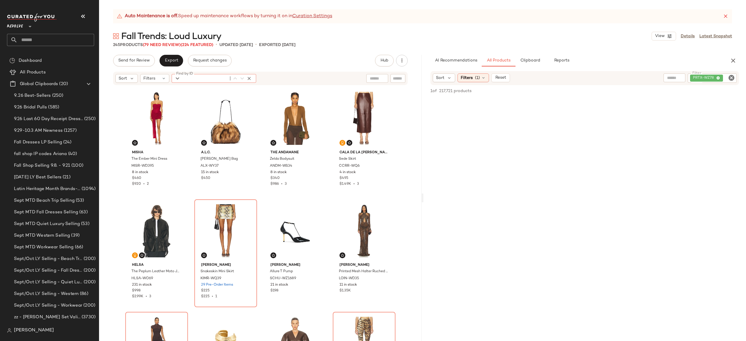
click at [183, 77] on input "Find by ID" at bounding box center [204, 78] width 45 height 9
paste input "*********"
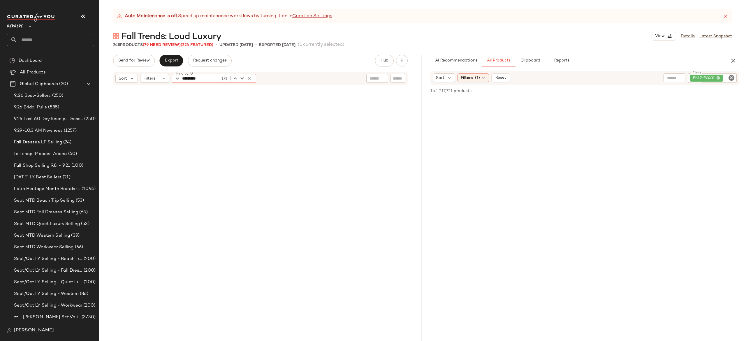
scroll to position [4163, 0]
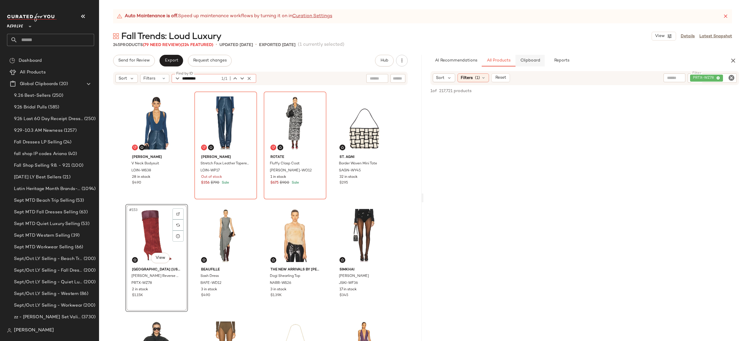
type input "*********"
click at [532, 65] on button "Clipboard" at bounding box center [530, 61] width 29 height 12
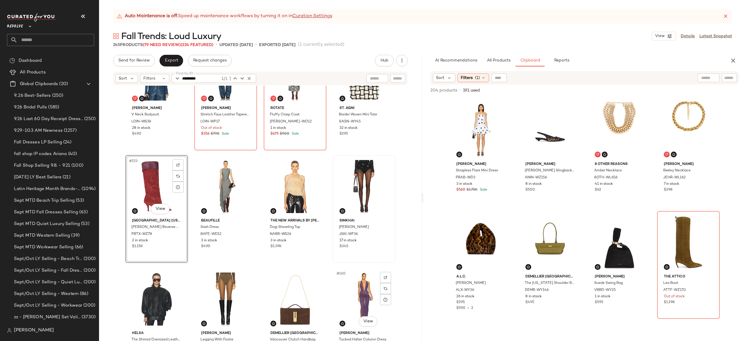
scroll to position [4211, 0]
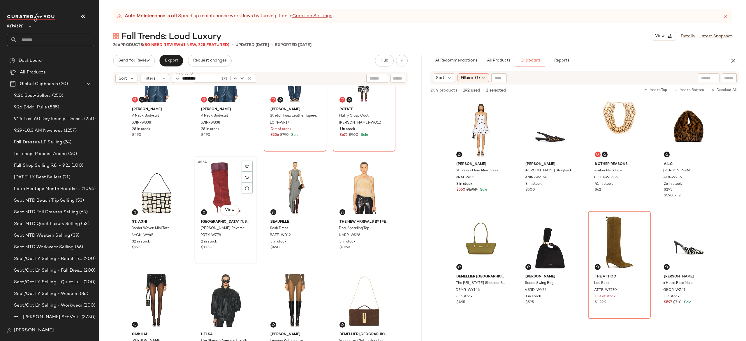
click at [217, 190] on div "#154 View" at bounding box center [225, 187] width 59 height 59
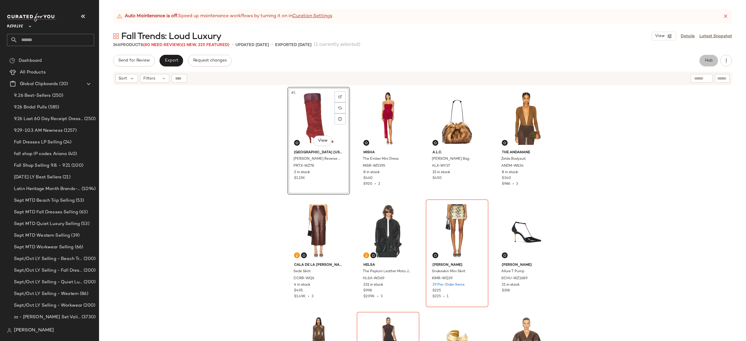
click at [702, 61] on button "Hub" at bounding box center [709, 61] width 19 height 12
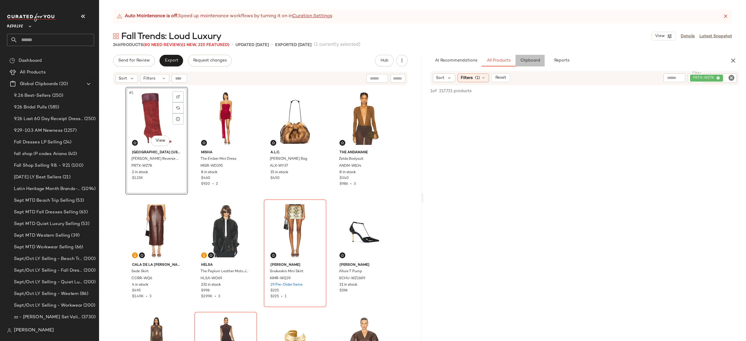
click at [535, 56] on button "Clipboard" at bounding box center [530, 61] width 29 height 12
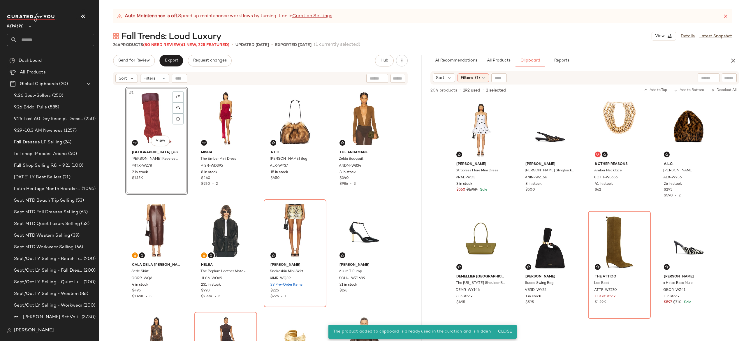
click at [157, 120] on div "#1 View" at bounding box center [156, 118] width 59 height 59
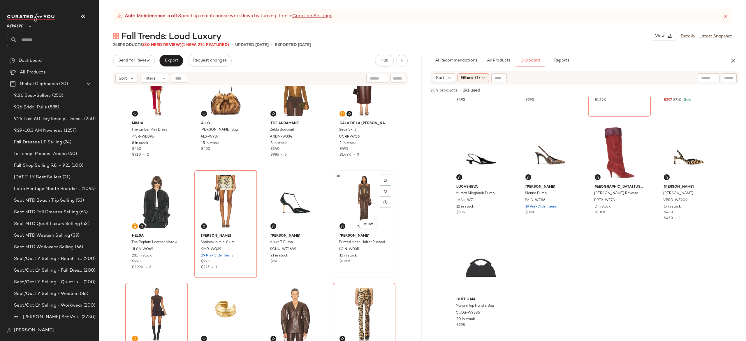
scroll to position [30, 0]
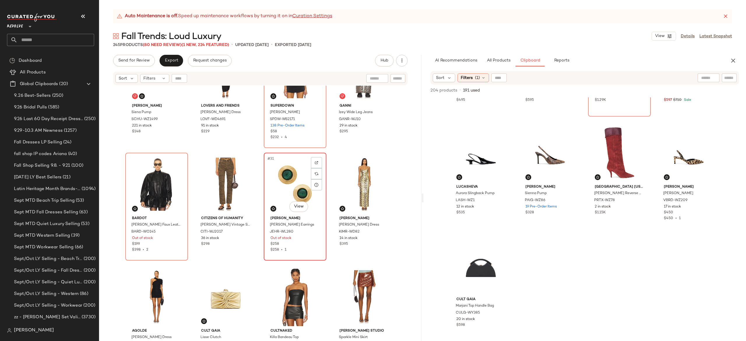
click at [274, 199] on div "#31 View" at bounding box center [295, 184] width 59 height 59
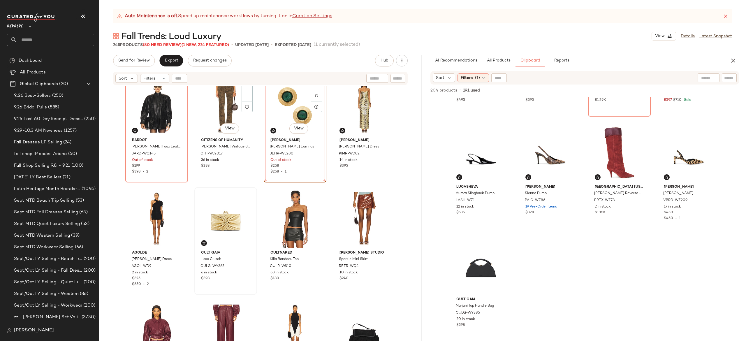
scroll to position [802, 0]
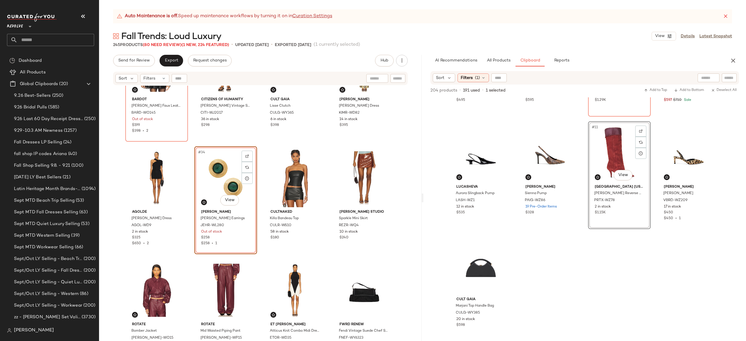
scroll to position [90, 0]
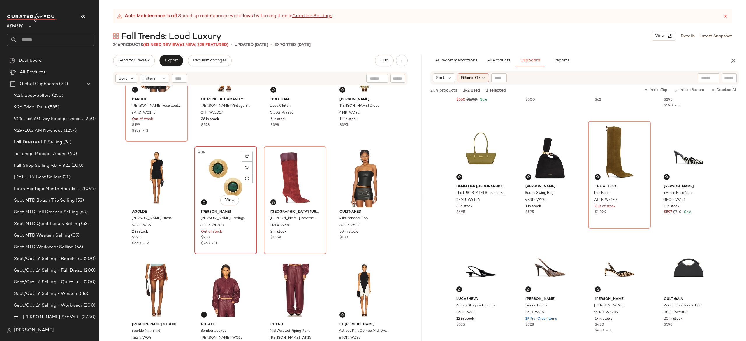
click at [227, 176] on div "#34 View" at bounding box center [225, 177] width 59 height 59
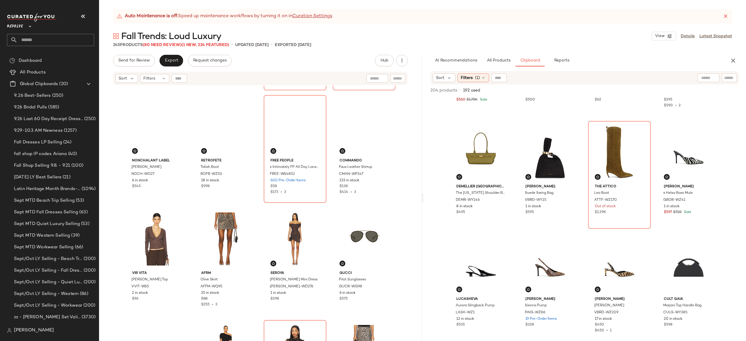
scroll to position [114, 0]
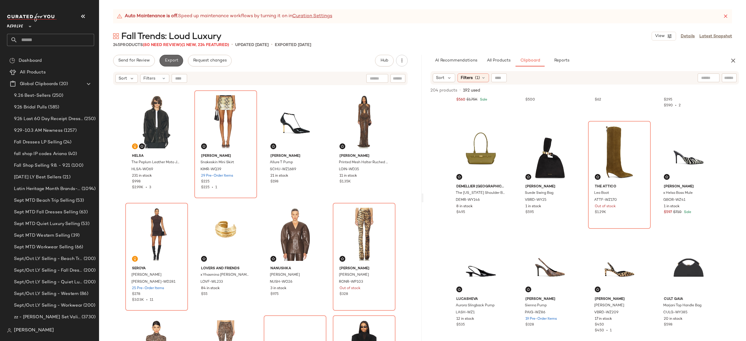
click at [173, 63] on span "Export" at bounding box center [171, 60] width 14 height 5
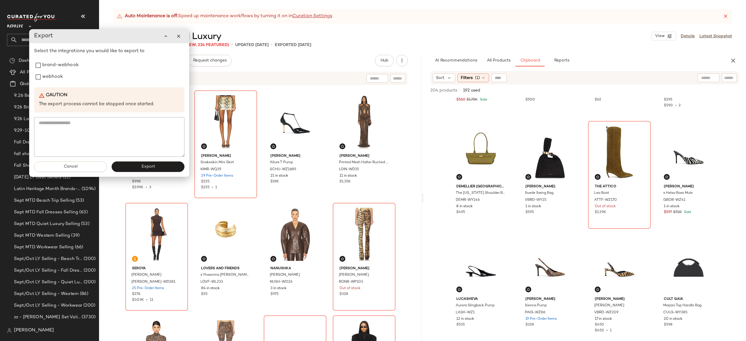
click at [270, 57] on div "Send for Review Export Request changes Hub Send for Review External Review Inte…" at bounding box center [260, 61] width 295 height 12
click at [180, 39] on button "button" at bounding box center [179, 36] width 12 height 12
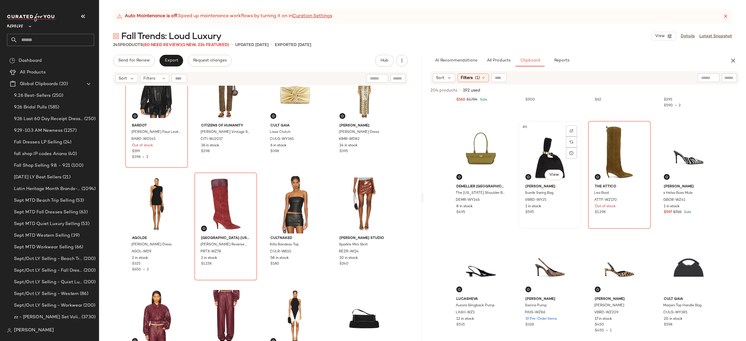
scroll to position [0, 0]
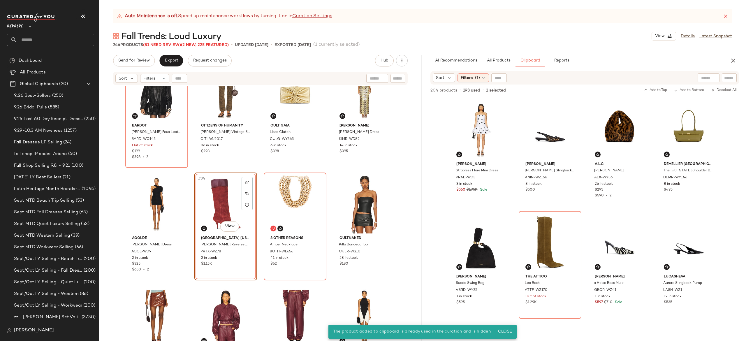
click at [232, 199] on div "#34 View" at bounding box center [225, 204] width 59 height 59
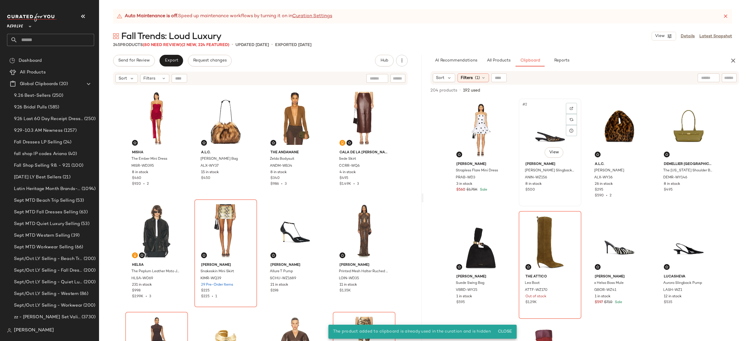
click at [573, 204] on div "#2 View ANINE BING Zoey Slingback Pump ANIN-WZ156 8 in stock $500" at bounding box center [550, 152] width 62 height 107
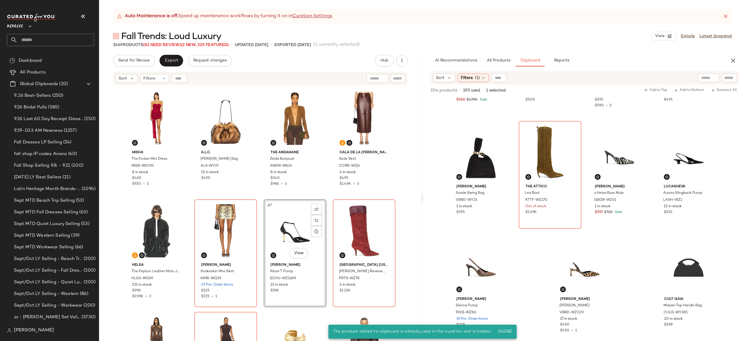
click at [294, 229] on div "#7 View" at bounding box center [295, 230] width 59 height 59
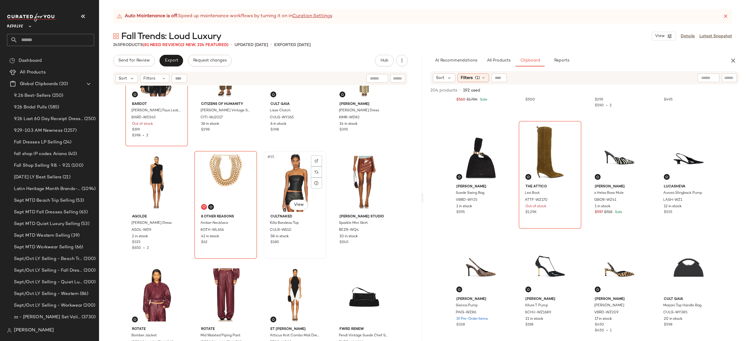
scroll to position [840, 0]
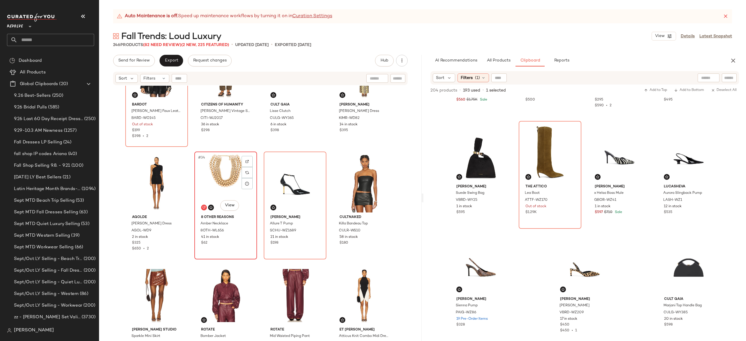
click at [219, 185] on div "#34 View" at bounding box center [225, 183] width 59 height 59
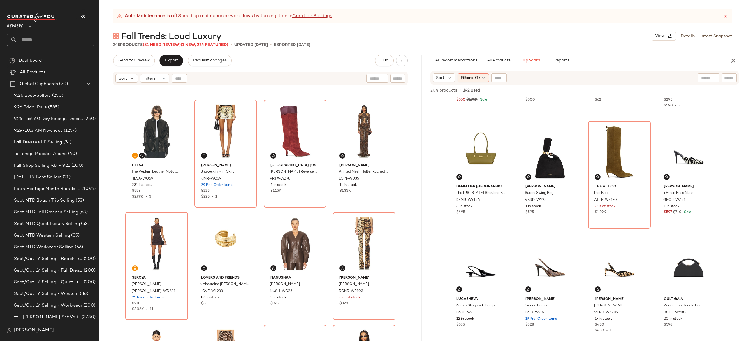
scroll to position [102, 0]
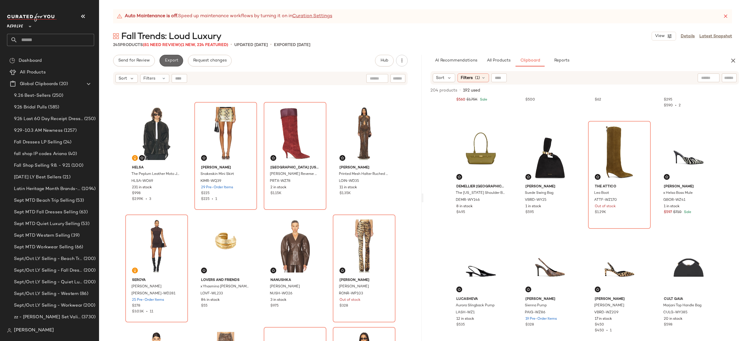
click at [175, 62] on span "Export" at bounding box center [171, 60] width 14 height 5
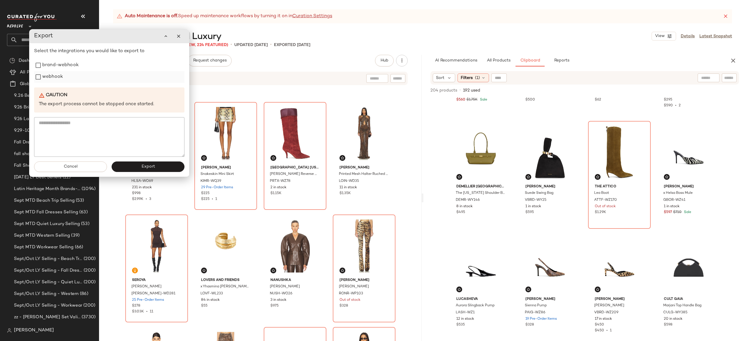
click at [58, 80] on label "webhook" at bounding box center [52, 77] width 21 height 12
click at [126, 165] on button "Export" at bounding box center [148, 166] width 73 height 10
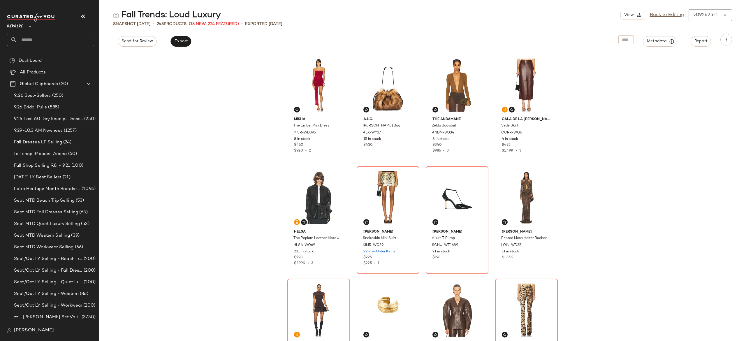
drag, startPoint x: 88, startPoint y: 33, endPoint x: 85, endPoint y: 38, distance: 6.0
click at [85, 38] on div "Revolve **" at bounding box center [50, 29] width 87 height 33
click at [85, 38] on input "text" at bounding box center [55, 40] width 77 height 12
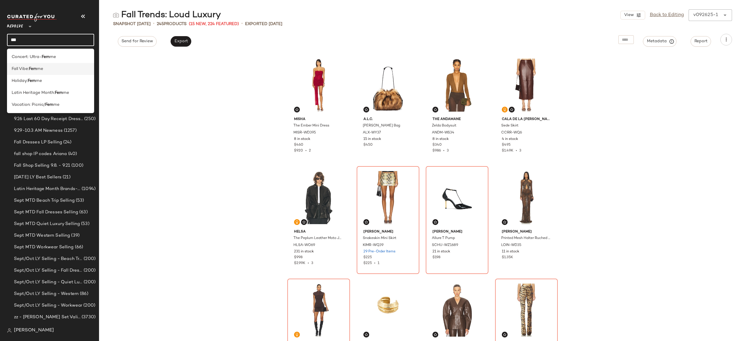
type input "***"
click at [67, 66] on div "Fall Vibe: Fem me" at bounding box center [51, 69] width 78 height 6
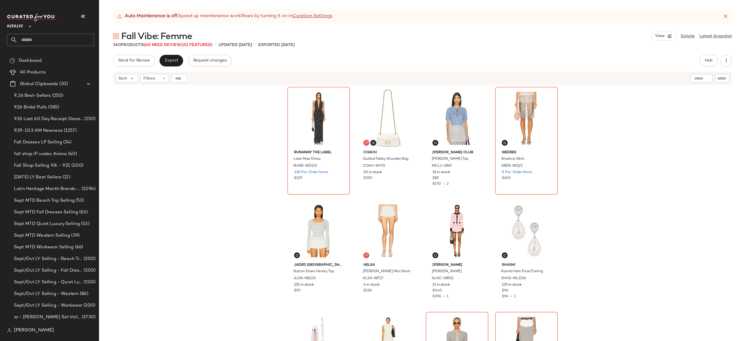
click at [720, 18] on div "Auto Maintenance is off. Speed up maintenance workflows by turning it on in Cur…" at bounding box center [422, 16] width 619 height 14
click at [725, 16] on icon at bounding box center [726, 16] width 6 height 6
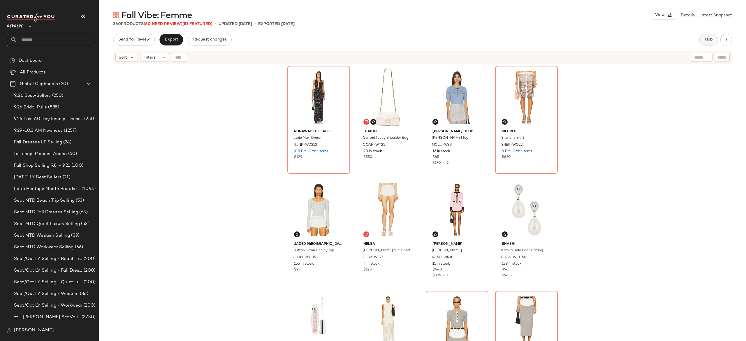
click at [713, 38] on button "Hub" at bounding box center [709, 40] width 19 height 12
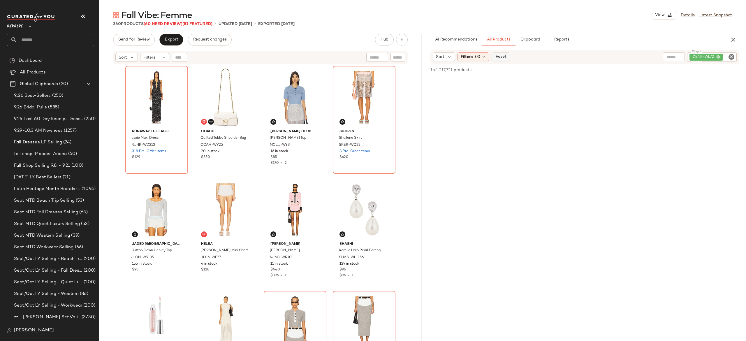
click at [503, 57] on span "Reset" at bounding box center [500, 57] width 11 height 5
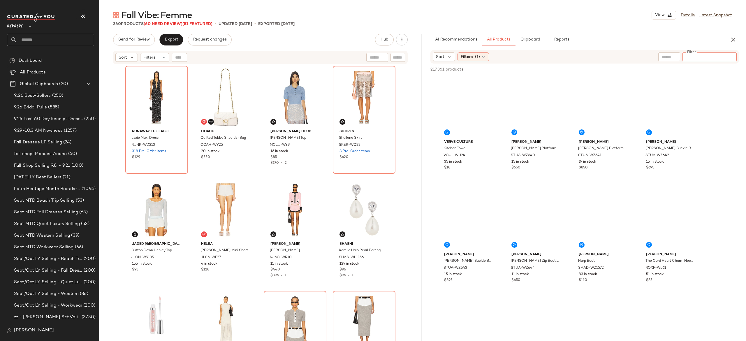
click at [723, 58] on div at bounding box center [710, 56] width 54 height 9
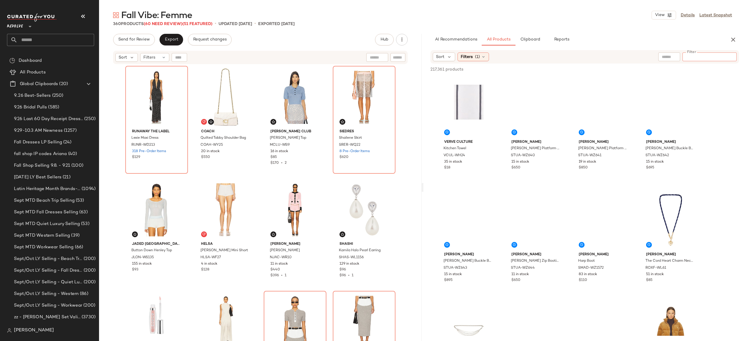
paste input "*********"
type input "*********"
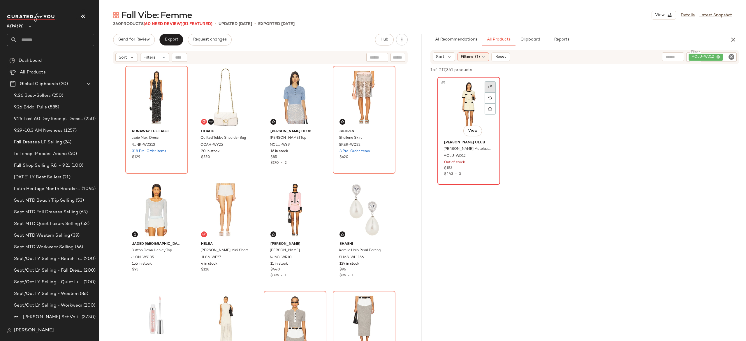
click at [491, 85] on img at bounding box center [490, 86] width 3 height 3
click at [708, 52] on div "Sort Filters (1) Reset Filter MCLU-WD12 Filter" at bounding box center [585, 57] width 309 height 14
click at [712, 55] on div "MCLU-WD12" at bounding box center [692, 56] width 90 height 9
paste input "**********"
type input "**********"
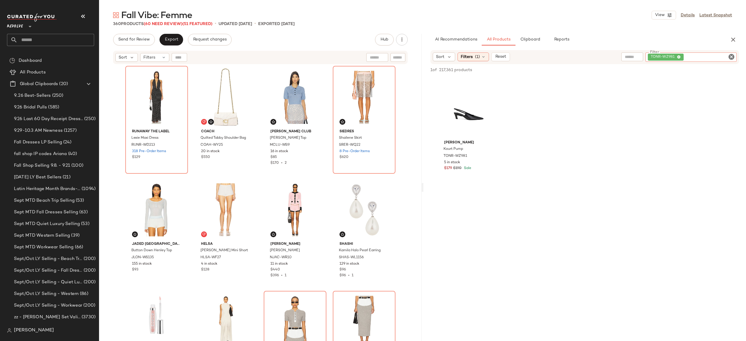
click at [696, 55] on input "Filter" at bounding box center [710, 57] width 50 height 6
paste input "**********"
type input "**********"
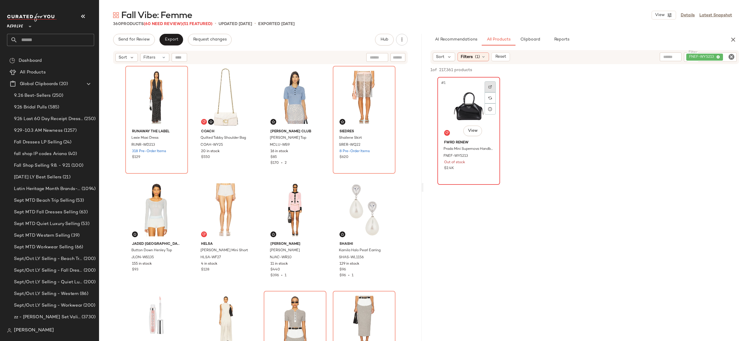
click at [491, 87] on img at bounding box center [490, 86] width 3 height 3
click at [82, 42] on input "text" at bounding box center [55, 40] width 77 height 12
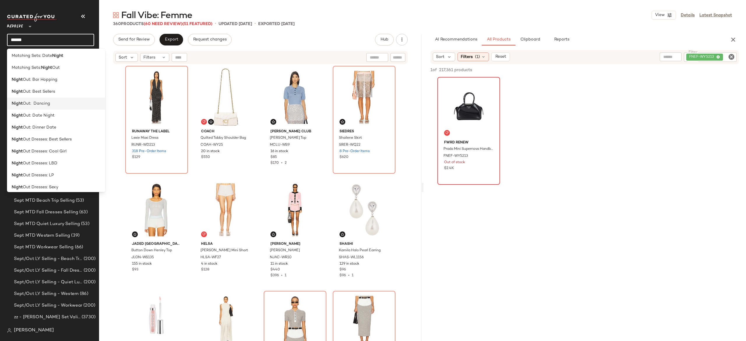
scroll to position [50, 0]
type input "*****"
click at [50, 175] on span "Out Dresses: LP" at bounding box center [38, 174] width 31 height 6
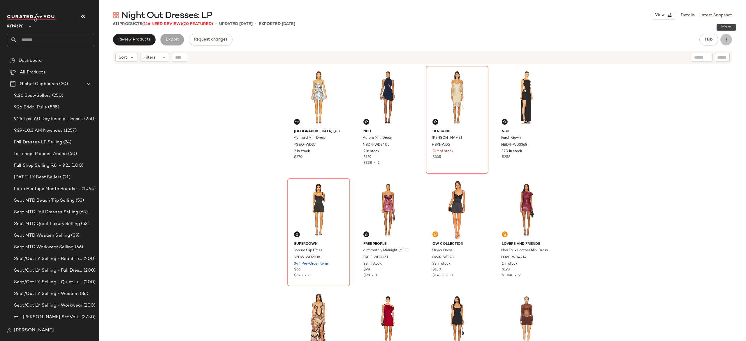
click at [729, 38] on button "button" at bounding box center [727, 40] width 12 height 12
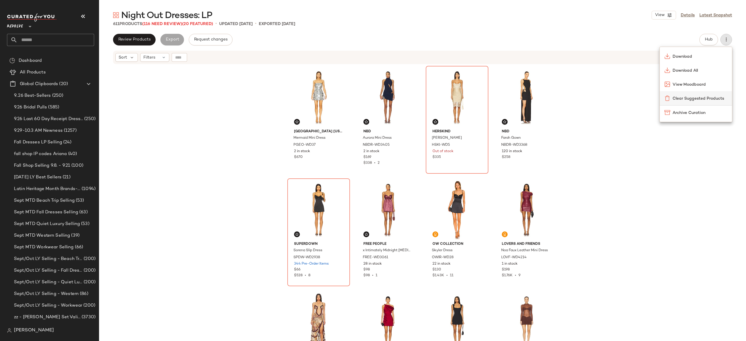
click at [696, 98] on span "Clear Suggested Products" at bounding box center [700, 99] width 55 height 6
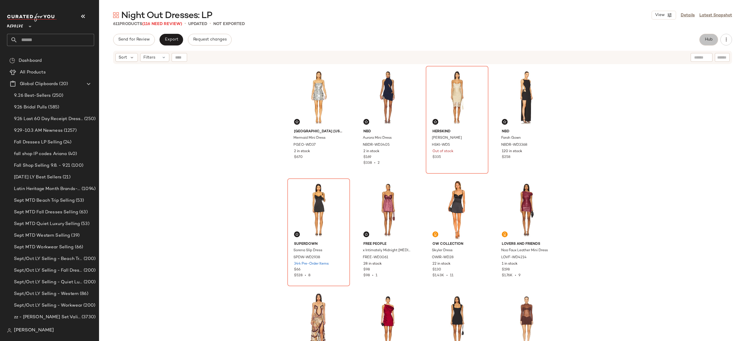
click at [706, 40] on span "Hub" at bounding box center [709, 39] width 8 height 5
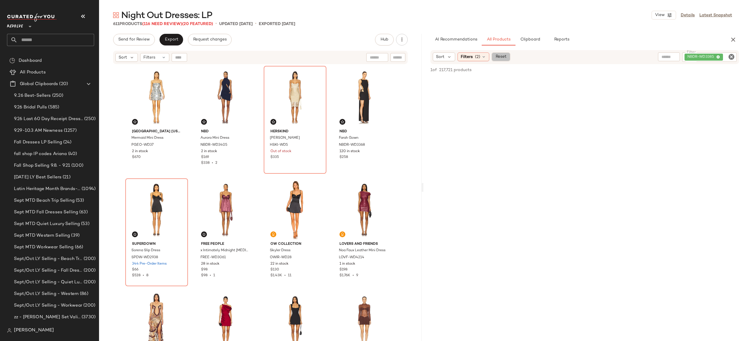
click at [504, 56] on span "Reset" at bounding box center [500, 57] width 11 height 5
click at [732, 55] on input "text" at bounding box center [729, 57] width 10 height 6
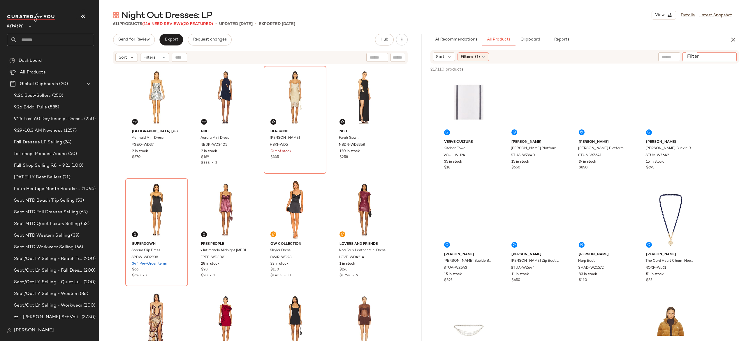
paste input "*********"
type input "*********"
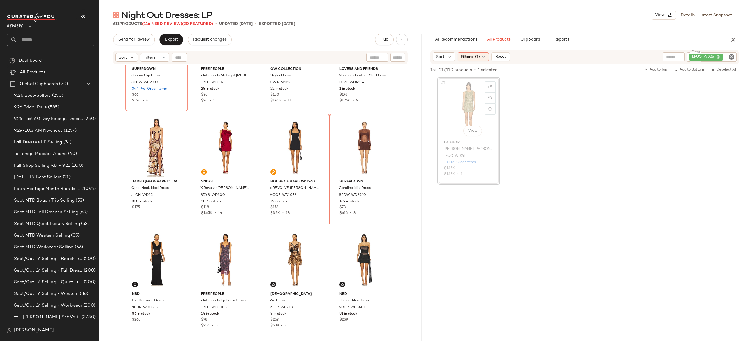
scroll to position [179, 0]
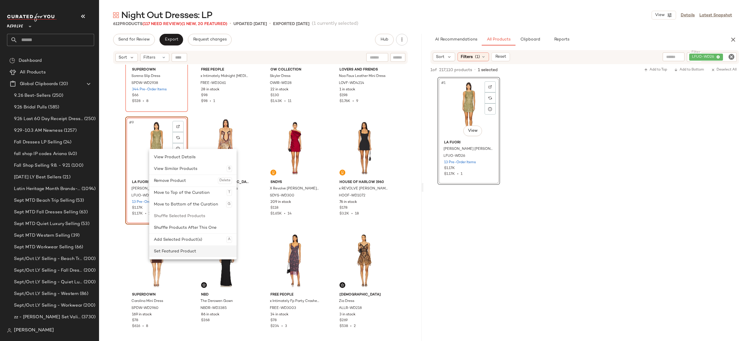
click at [167, 249] on div "Set Featured Product" at bounding box center [193, 251] width 78 height 12
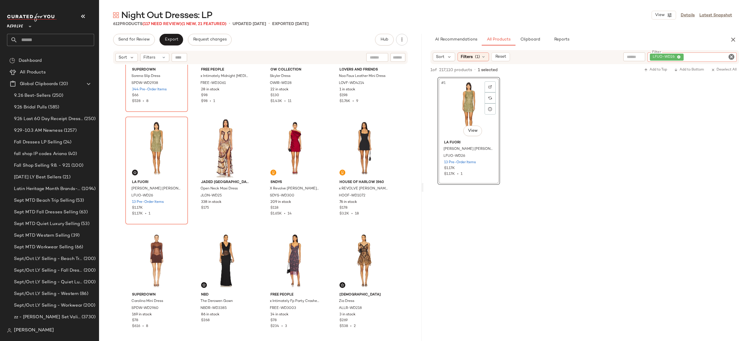
click at [727, 57] on input "Filter" at bounding box center [710, 57] width 50 height 6
paste input "********"
type input "********"
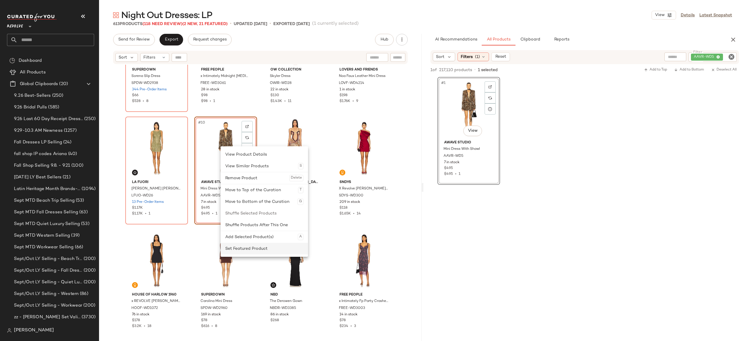
click at [233, 248] on div "Set Featured Product" at bounding box center [264, 249] width 78 height 12
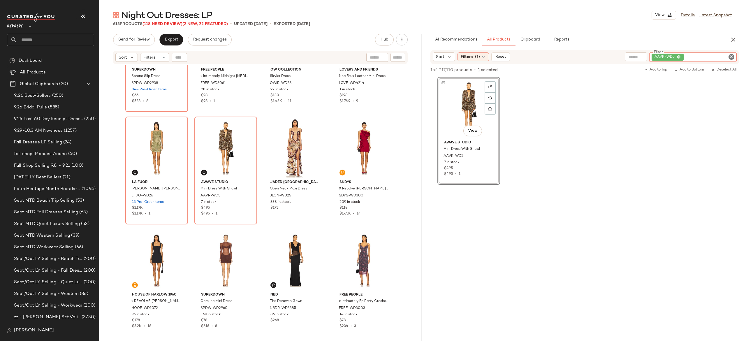
click at [727, 58] on input "Filter" at bounding box center [710, 57] width 50 height 6
paste input "*********"
type input "*********"
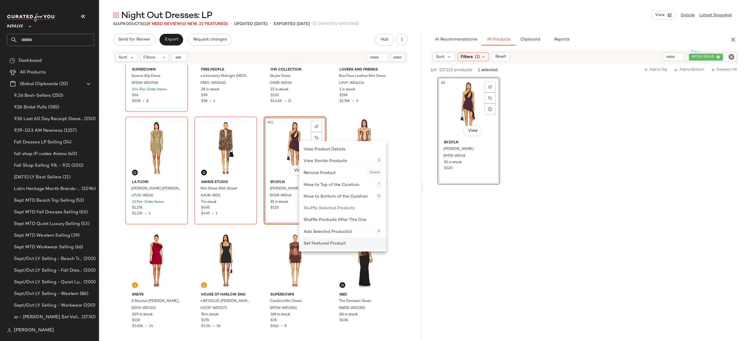
click at [312, 240] on div "Set Featured Product" at bounding box center [343, 244] width 78 height 12
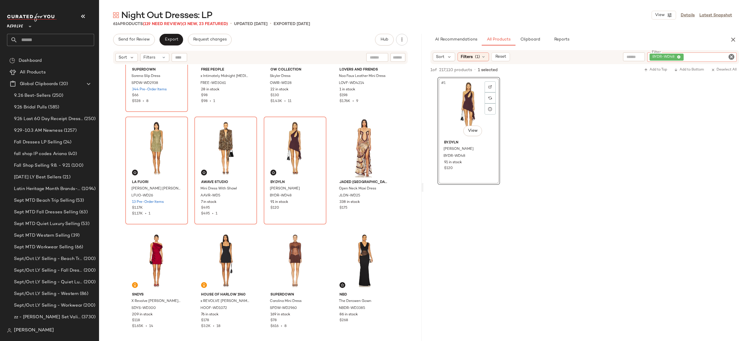
click at [697, 57] on div "BYDR-WD48" at bounding box center [691, 56] width 89 height 9
paste input "**********"
type input "**********"
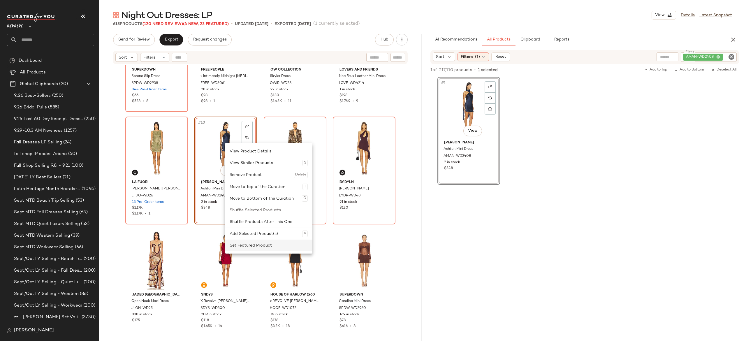
click at [238, 244] on div "Set Featured Product" at bounding box center [269, 246] width 78 height 12
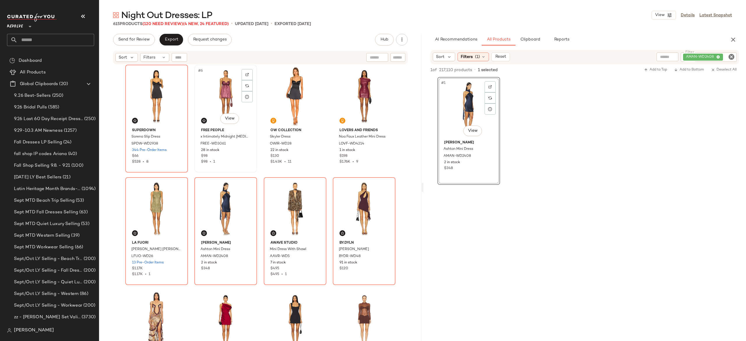
scroll to position [121, 0]
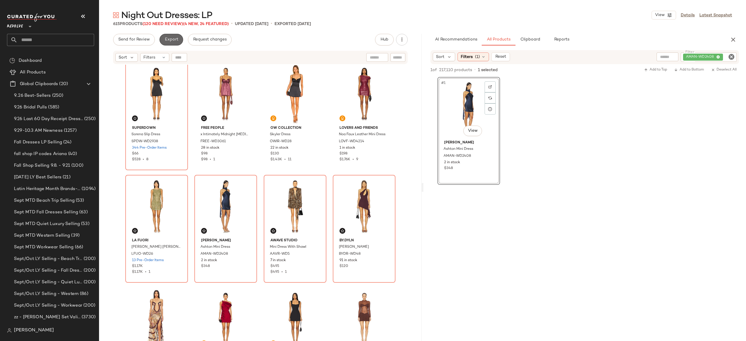
click at [173, 39] on span "Export" at bounding box center [171, 39] width 14 height 5
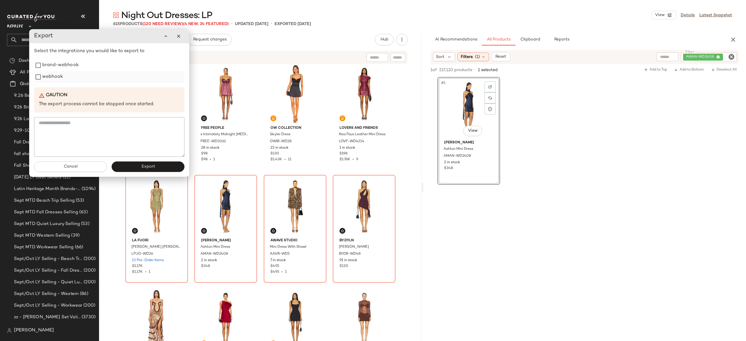
click at [54, 79] on label "webhook" at bounding box center [52, 77] width 21 height 12
click at [137, 163] on button "Export" at bounding box center [148, 166] width 73 height 10
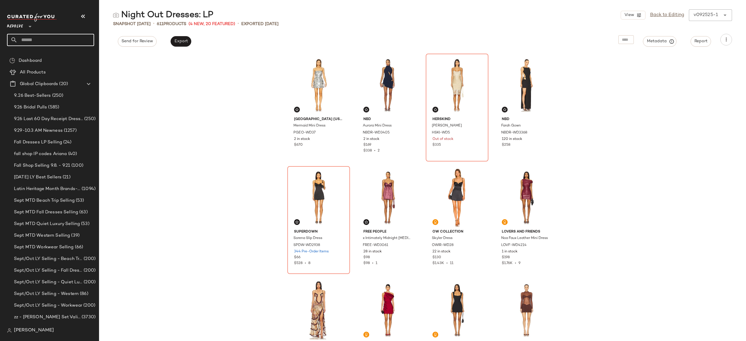
click at [83, 40] on input "text" at bounding box center [55, 40] width 77 height 12
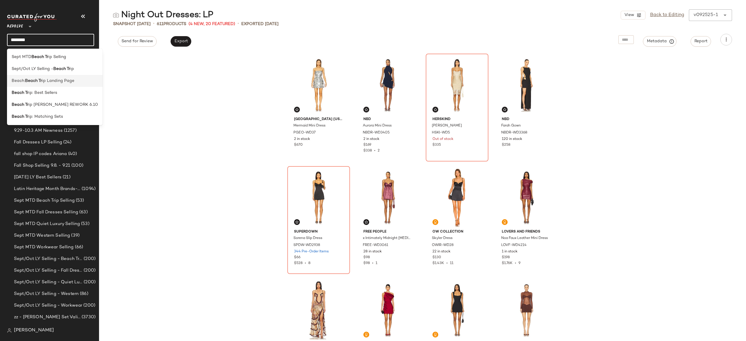
type input "********"
click at [61, 82] on span "ip Landing Page" at bounding box center [58, 81] width 32 height 6
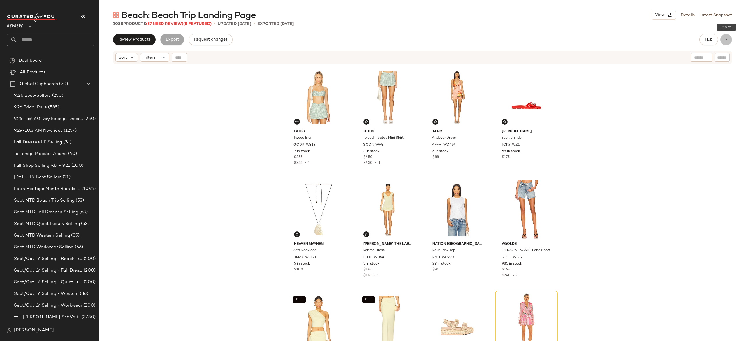
click at [727, 36] on button "button" at bounding box center [727, 40] width 12 height 12
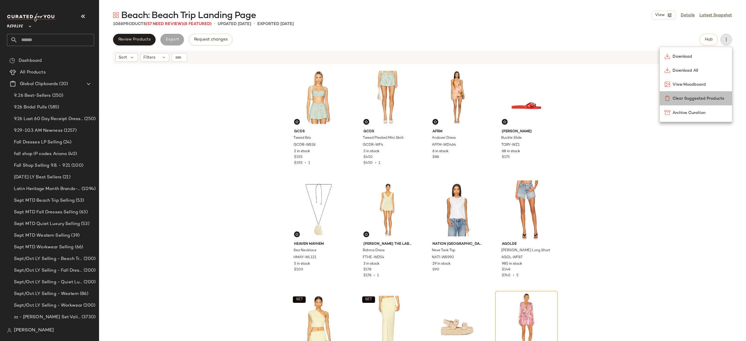
click at [702, 96] on span "Clear Suggested Products" at bounding box center [700, 99] width 55 height 6
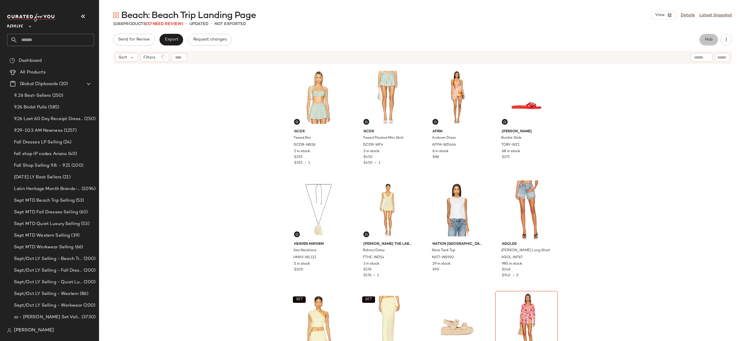
click at [710, 41] on span "Hub" at bounding box center [709, 39] width 8 height 5
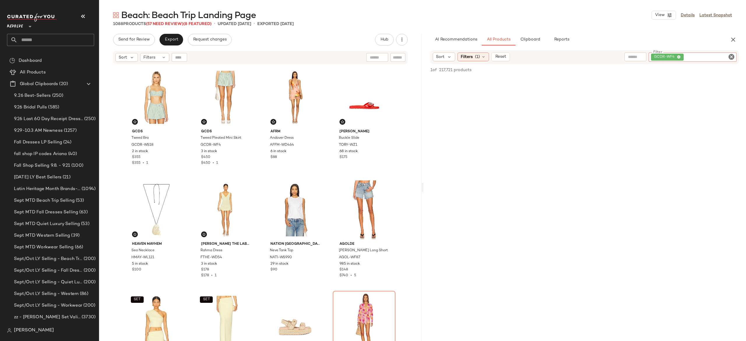
click at [729, 60] on div "GCDR-WF4" at bounding box center [693, 56] width 88 height 9
paste input "*********"
type input "*********"
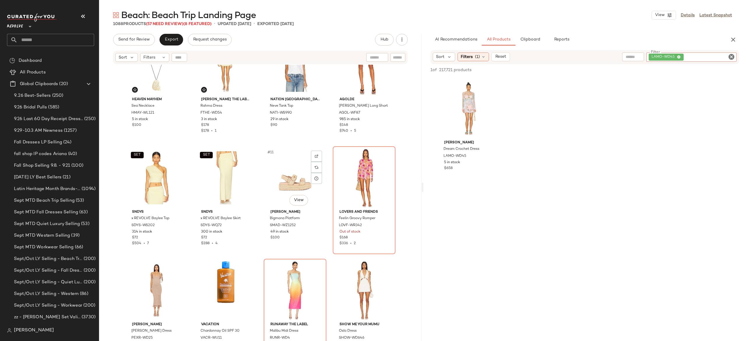
scroll to position [167, 0]
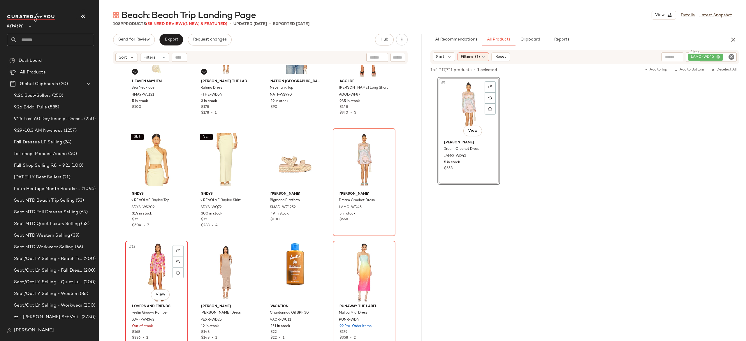
click at [150, 271] on div "#13 View" at bounding box center [156, 272] width 59 height 59
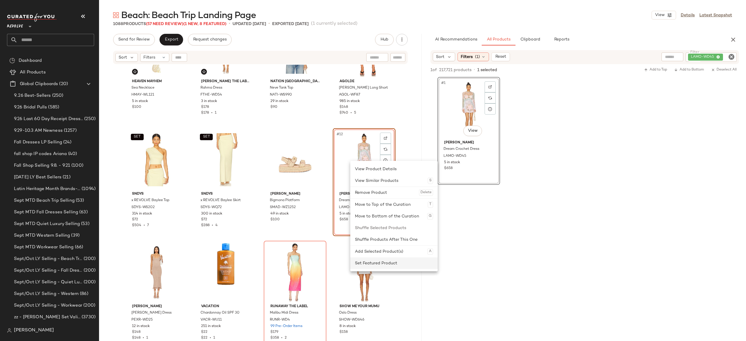
click at [364, 261] on div "Set Featured Product" at bounding box center [394, 263] width 78 height 12
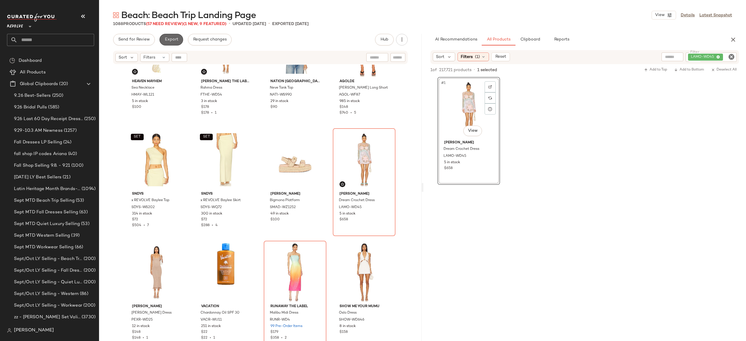
click at [175, 41] on span "Export" at bounding box center [171, 39] width 14 height 5
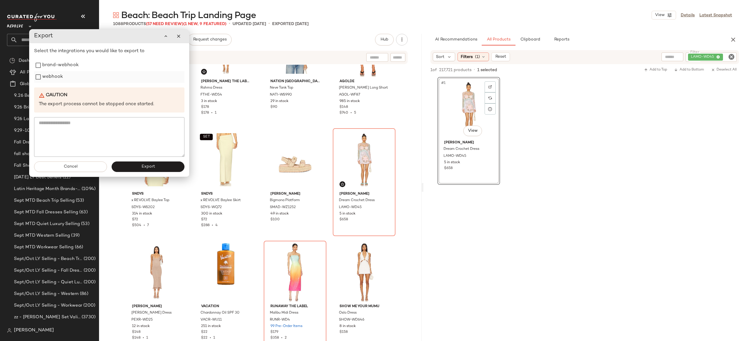
click at [56, 79] on label "webhook" at bounding box center [52, 77] width 21 height 12
click at [120, 169] on button "Export" at bounding box center [148, 166] width 73 height 10
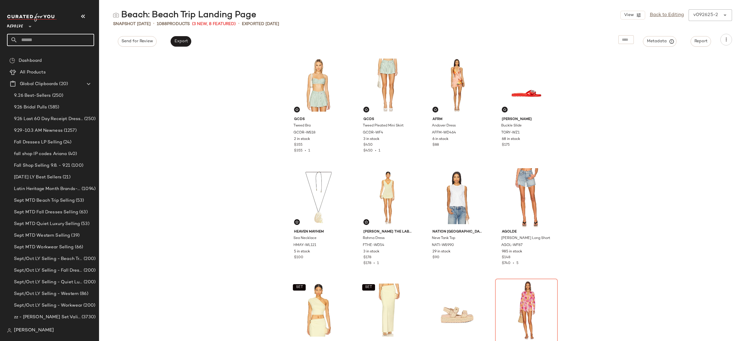
click at [78, 36] on input "text" at bounding box center [55, 40] width 77 height 12
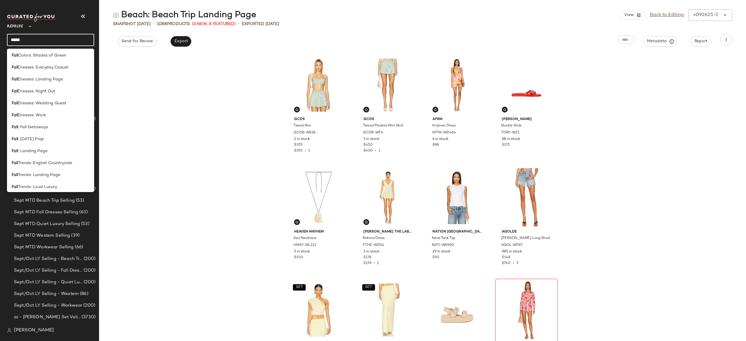
scroll to position [180, 0]
type input "****"
click at [40, 152] on span ": Landing Page" at bounding box center [32, 152] width 29 height 6
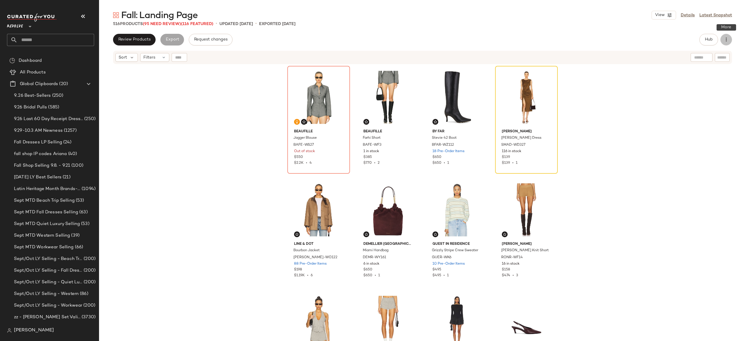
click at [727, 41] on icon "button" at bounding box center [726, 40] width 6 height 6
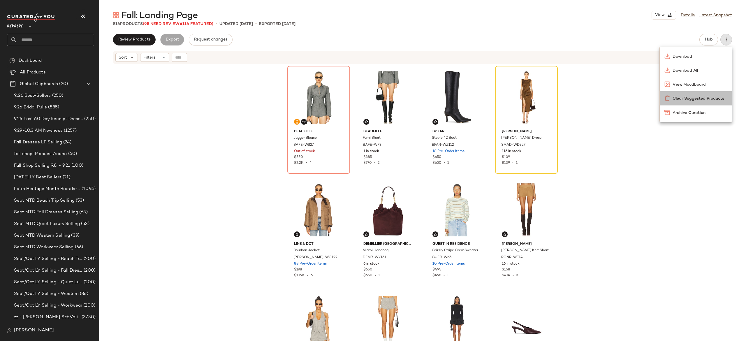
click at [701, 97] on span "Clear Suggested Products" at bounding box center [700, 99] width 55 height 6
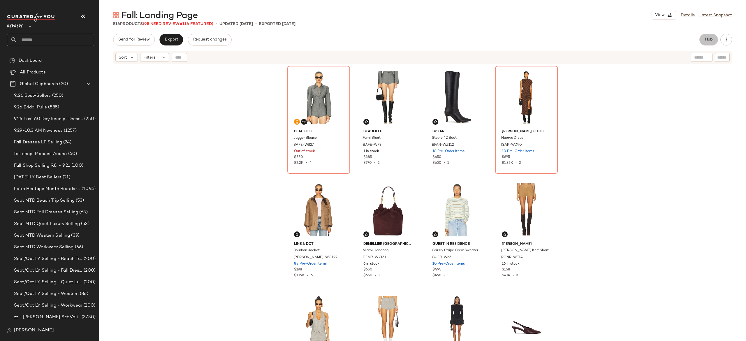
click at [708, 41] on span "Hub" at bounding box center [709, 39] width 8 height 5
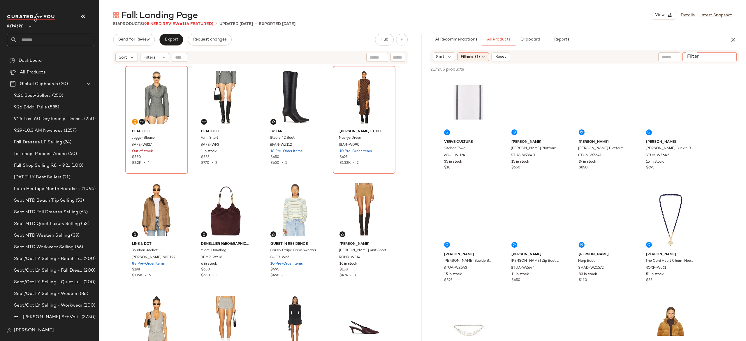
click at [729, 57] on input "Filter" at bounding box center [710, 57] width 50 height 6
paste input "********"
type input "********"
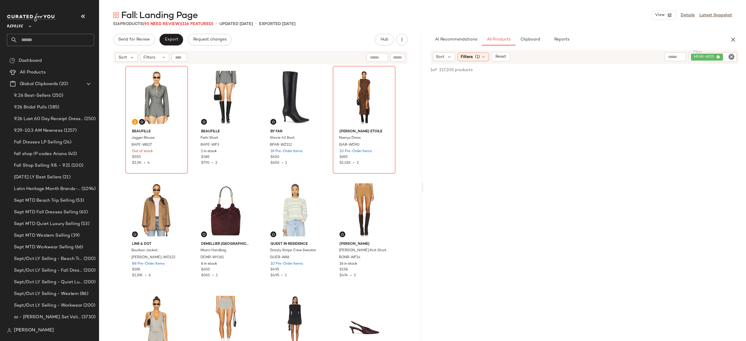
click at [180, 52] on div "Sort Filters" at bounding box center [260, 57] width 295 height 13
click at [181, 56] on div "Find by ID Find by ID" at bounding box center [214, 57] width 85 height 9
paste input "********"
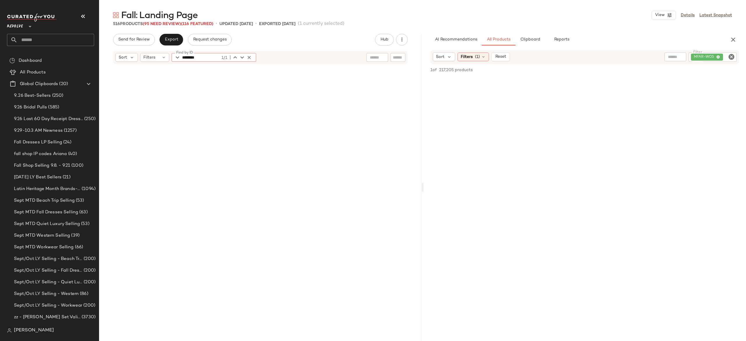
scroll to position [1013, 0]
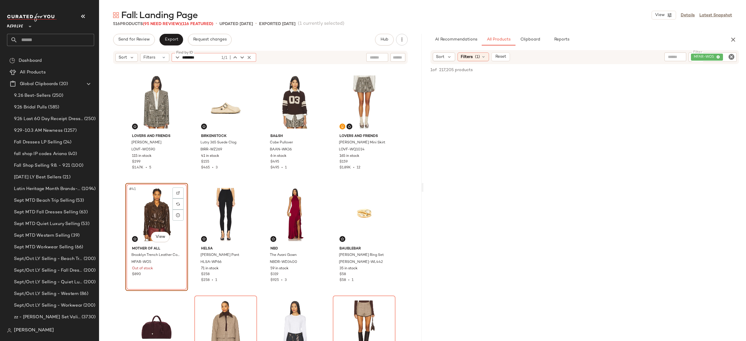
type input "********"
click at [702, 55] on div "MFAR-WO5" at bounding box center [692, 56] width 87 height 9
paste input "*********"
type input "*********"
click at [247, 57] on icon "button" at bounding box center [249, 57] width 5 height 5
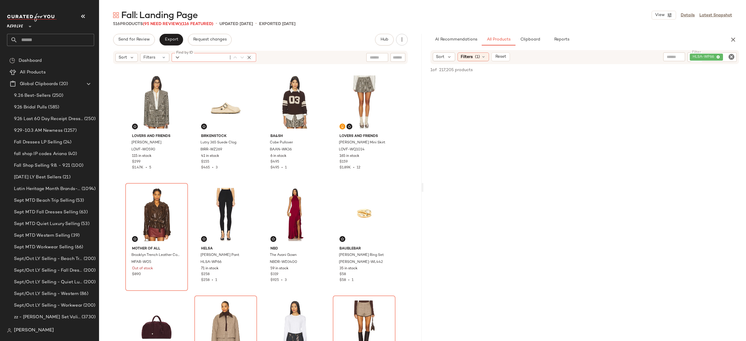
paste input "*********"
type input "*********"
click at [698, 57] on div "HLSA-WP66" at bounding box center [692, 56] width 89 height 9
paste input "**********"
type input "**********"
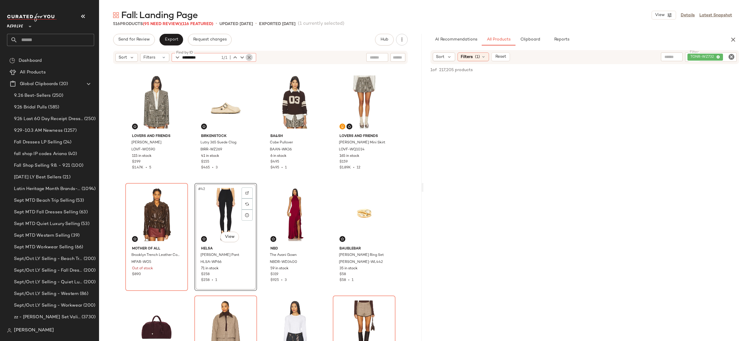
click at [249, 59] on icon "button" at bounding box center [249, 57] width 5 height 5
paste input "**********"
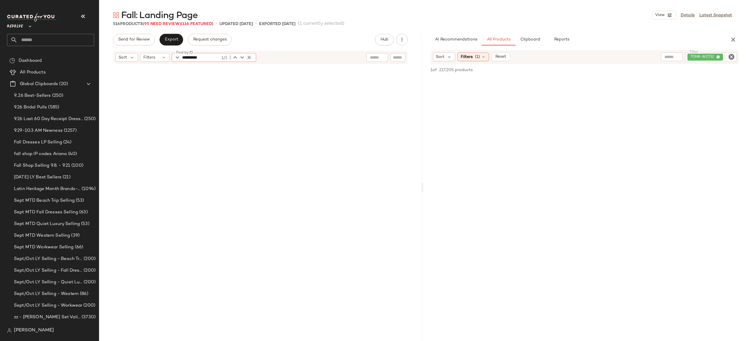
scroll to position [2363, 0]
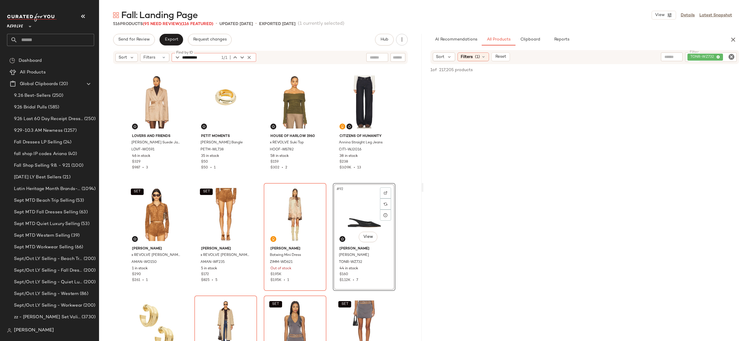
type input "**********"
click at [250, 56] on icon "button" at bounding box center [249, 57] width 5 height 5
type input "*********"
click at [251, 58] on icon "button" at bounding box center [249, 57] width 5 height 5
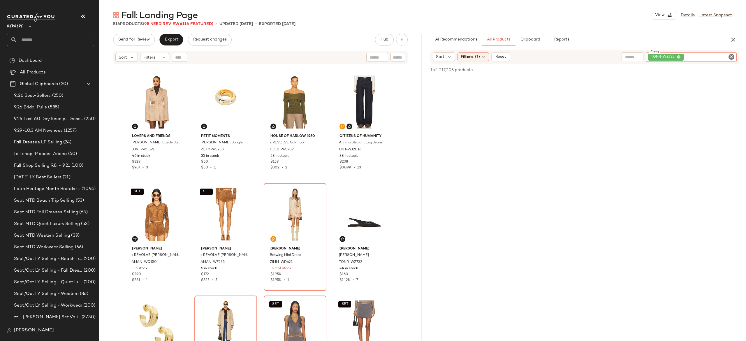
click at [697, 55] on div "TONR-WZ732" at bounding box center [691, 56] width 91 height 9
paste input "*********"
type input "*********"
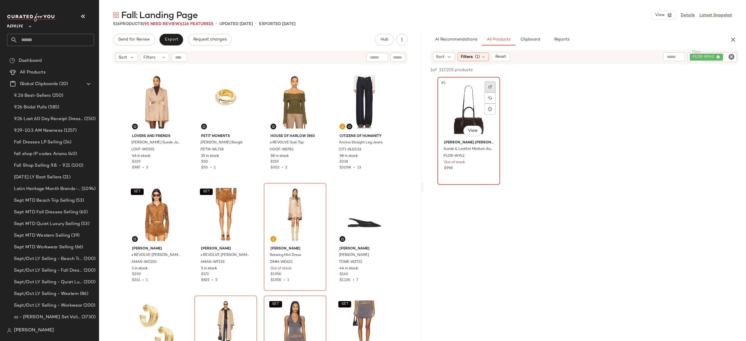
click at [492, 86] on img at bounding box center [490, 86] width 3 height 3
click at [490, 157] on img "button" at bounding box center [489, 155] width 3 height 3
click at [87, 42] on input "text" at bounding box center [55, 40] width 77 height 12
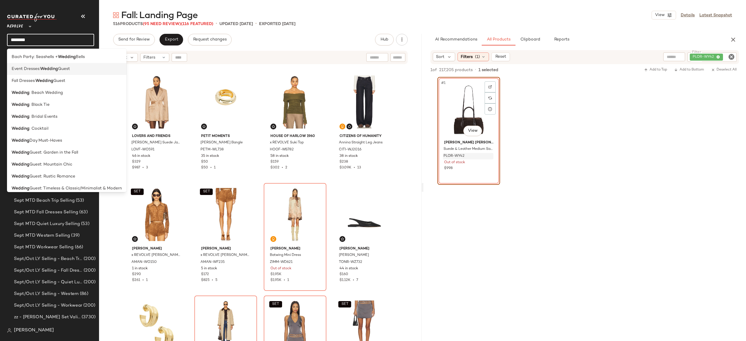
type input "*******"
click at [70, 70] on span "Guest" at bounding box center [64, 69] width 12 height 6
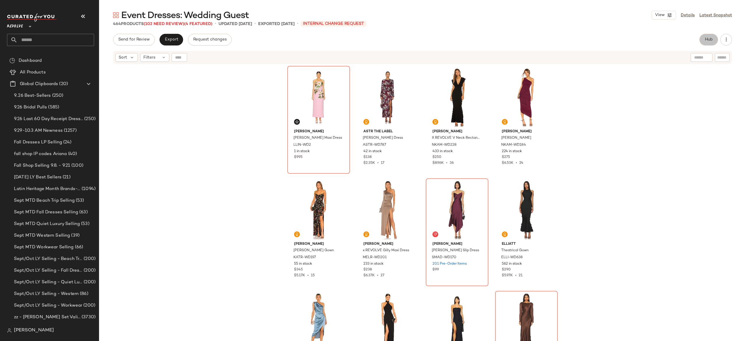
click at [705, 45] on button "Hub" at bounding box center [709, 40] width 19 height 12
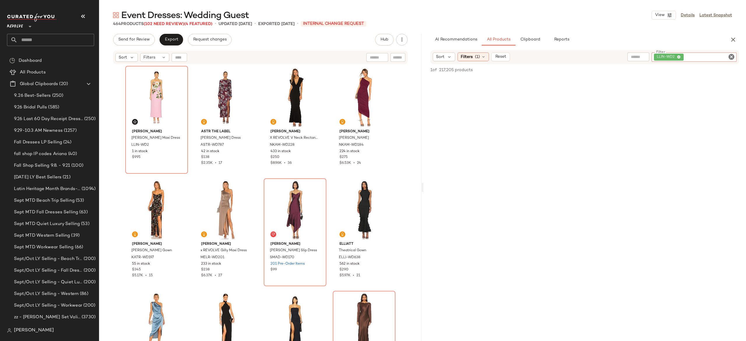
click at [705, 53] on div "LLIN-WD2" at bounding box center [694, 56] width 85 height 9
paste input "*********"
type input "*********"
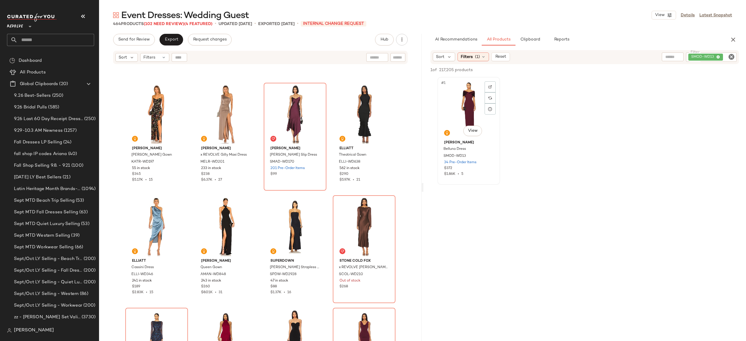
scroll to position [99, 0]
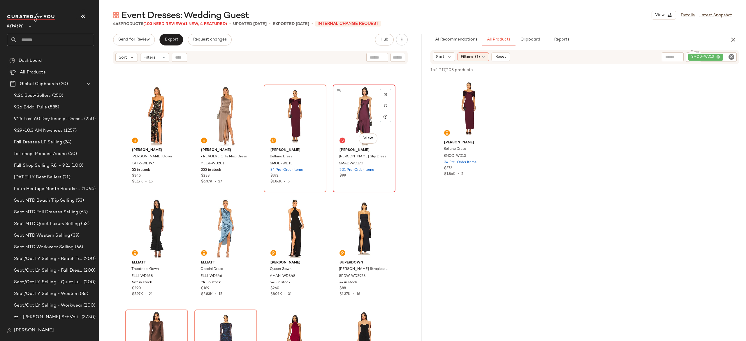
click at [360, 115] on div "#8 View" at bounding box center [364, 116] width 59 height 59
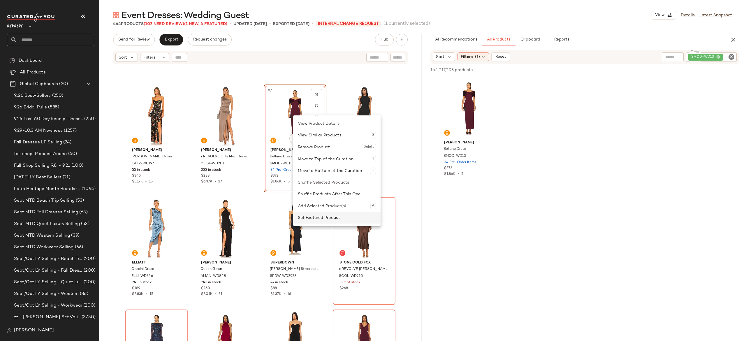
click at [307, 215] on div "Set Featured Product" at bounding box center [337, 218] width 78 height 12
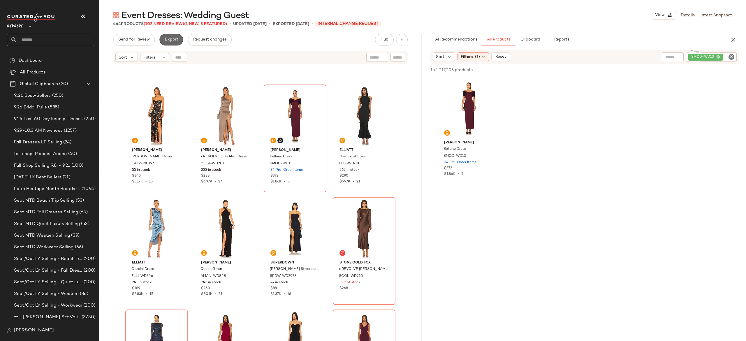
click at [174, 37] on span "Export" at bounding box center [171, 39] width 14 height 5
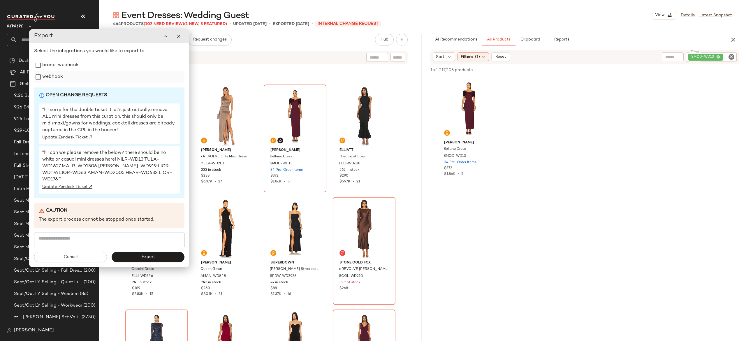
click at [60, 81] on label "webhook" at bounding box center [52, 77] width 21 height 12
click at [141, 259] on button "Export" at bounding box center [148, 257] width 73 height 10
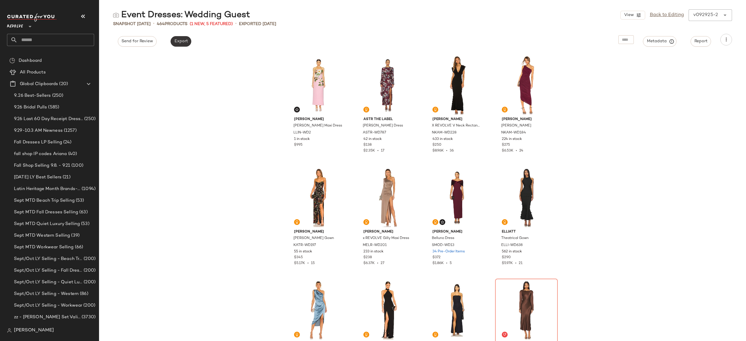
click at [187, 39] on span "Export" at bounding box center [181, 41] width 14 height 5
click at [183, 40] on span "Export" at bounding box center [181, 41] width 14 height 5
click at [661, 17] on link "Back to Editing" at bounding box center [667, 15] width 34 height 7
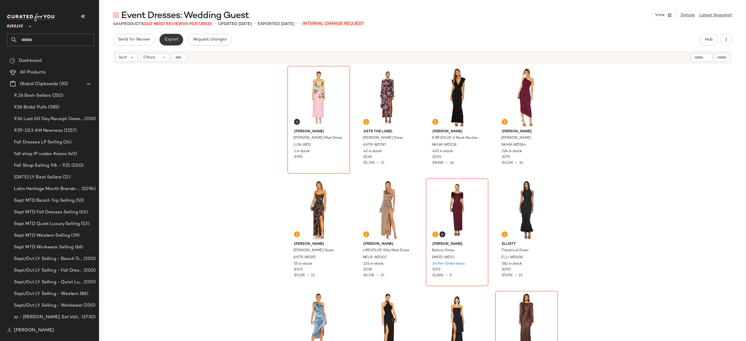
click at [174, 36] on button "Export" at bounding box center [171, 40] width 24 height 12
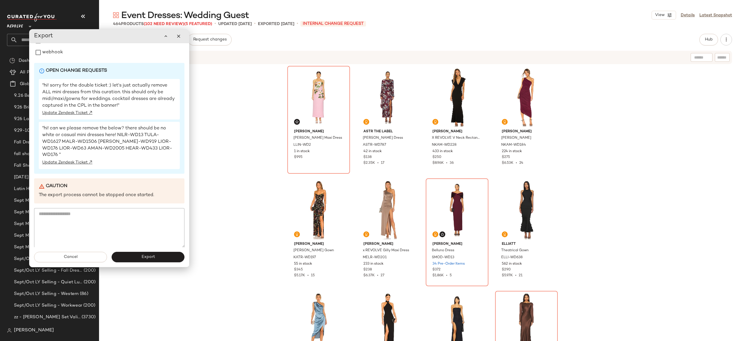
scroll to position [25, 0]
click at [224, 108] on div "[PERSON_NAME] [PERSON_NAME] Maxi Dress LLIN-WD2 1 in stock $995 ASTR the Label …" at bounding box center [422, 210] width 647 height 291
click at [92, 258] on button "Cancel" at bounding box center [70, 257] width 73 height 10
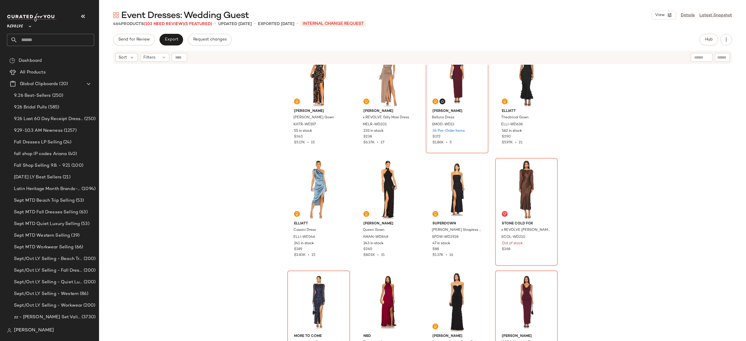
scroll to position [138, 0]
click at [161, 55] on div "Filters" at bounding box center [154, 57] width 29 height 9
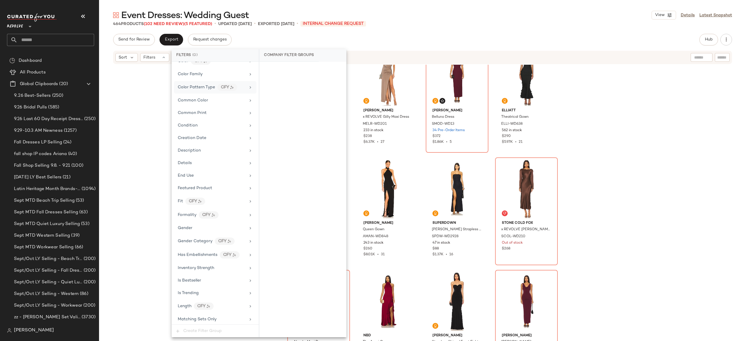
scroll to position [135, 0]
click at [197, 204] on div "CFY" at bounding box center [195, 199] width 20 height 7
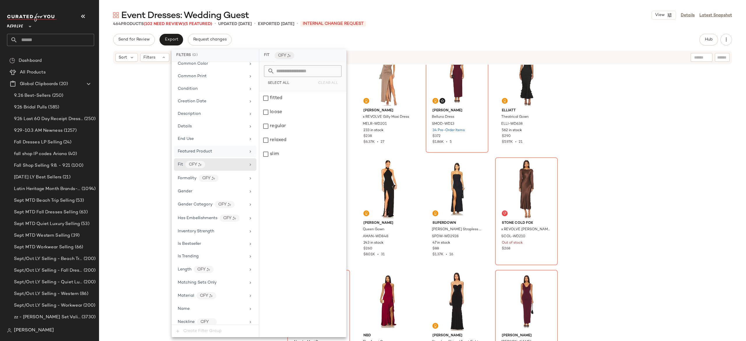
scroll to position [172, 0]
click at [195, 179] on span "Formality" at bounding box center [187, 176] width 19 height 4
click at [213, 127] on div "Details" at bounding box center [212, 123] width 68 height 6
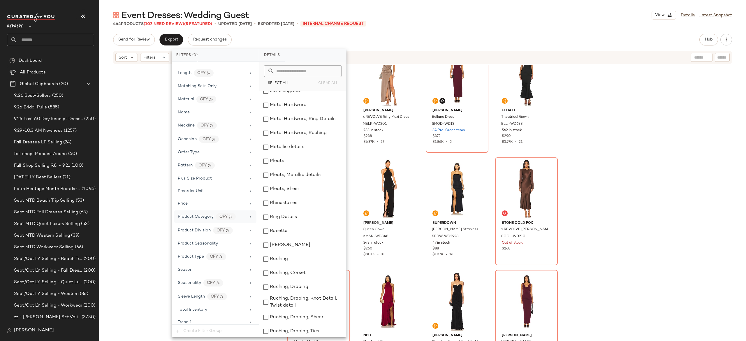
scroll to position [368, 0]
click at [215, 245] on span "Product Seasonality" at bounding box center [198, 242] width 40 height 4
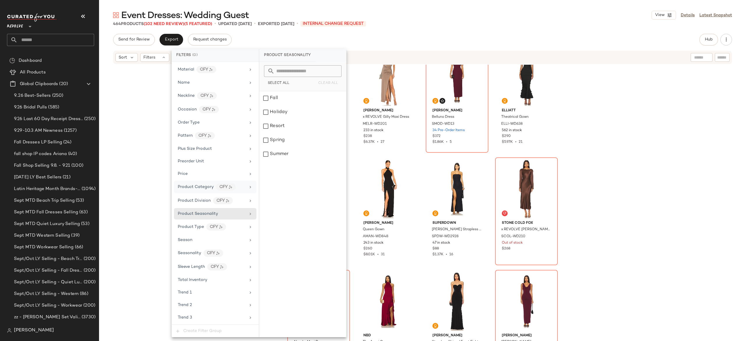
scroll to position [397, 0]
click at [203, 270] on div "Sleeve Length CFY" at bounding box center [215, 266] width 82 height 13
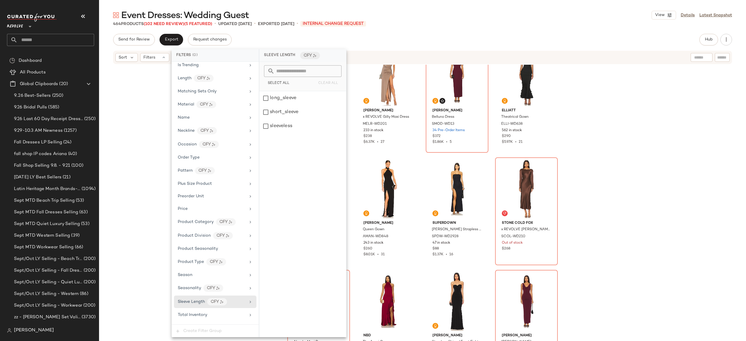
scroll to position [349, 0]
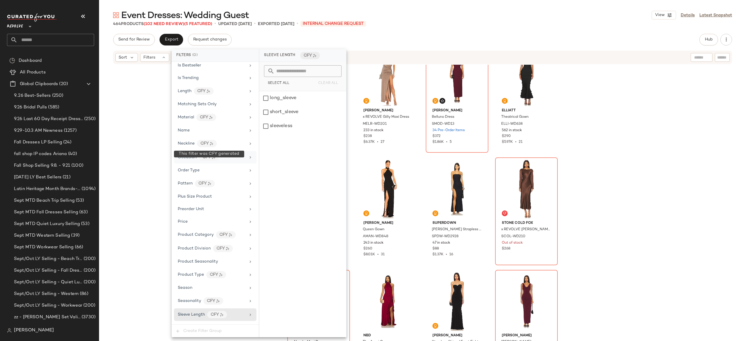
click at [206, 161] on div "CFY" at bounding box center [209, 157] width 20 height 7
click at [155, 150] on div "Katie May Baby Cakes Gown KATR-WD197 55 in stock $345 $5.17K • 15 Michael Coste…" at bounding box center [422, 210] width 647 height 291
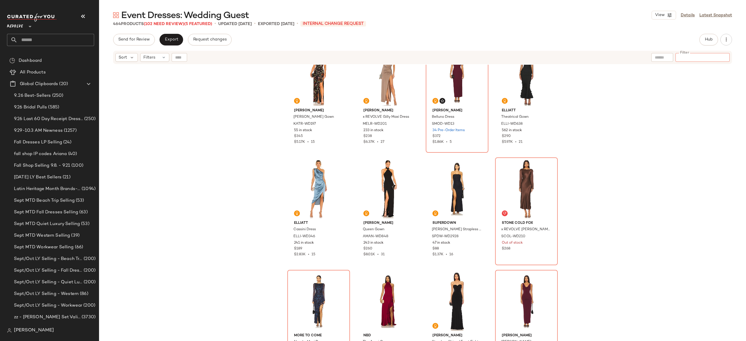
click at [722, 55] on input "Filter" at bounding box center [703, 58] width 50 height 6
type input "****"
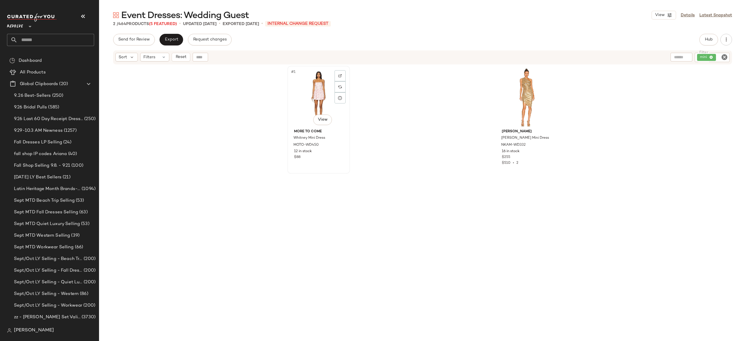
click at [319, 98] on div "#1 View" at bounding box center [318, 97] width 59 height 59
click at [311, 95] on div "#1 View" at bounding box center [318, 97] width 59 height 59
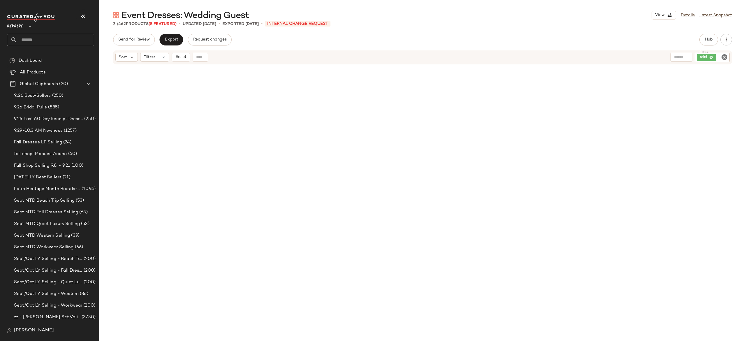
click at [723, 57] on icon "Clear Filter" at bounding box center [724, 57] width 7 height 7
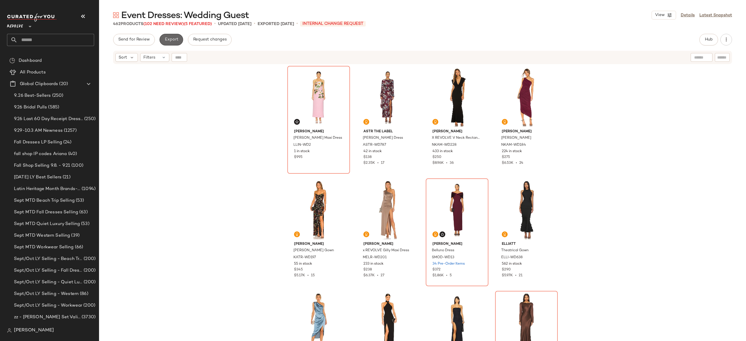
click at [178, 36] on button "Export" at bounding box center [171, 40] width 24 height 12
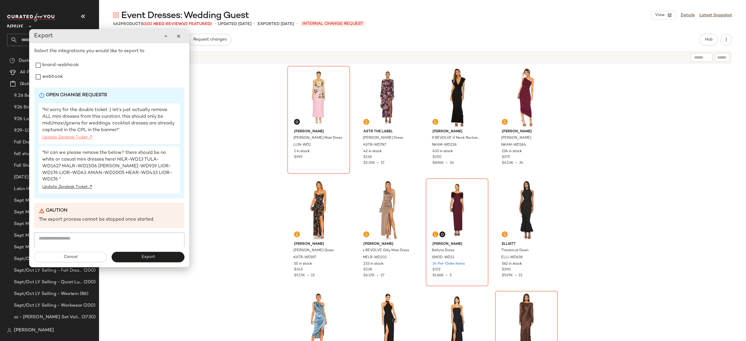
click at [86, 137] on link "Update Zendesk Ticket ↗" at bounding box center [109, 138] width 134 height 6
click at [83, 186] on link "Update Zendesk Ticket ↗" at bounding box center [109, 187] width 134 height 6
click at [244, 124] on div "LEO LIN Rayna Maxi Dress LLIN-WD2 1 in stock $995 ASTR the Label Elyse Dress AS…" at bounding box center [422, 210] width 647 height 291
click at [180, 39] on button "button" at bounding box center [179, 36] width 12 height 12
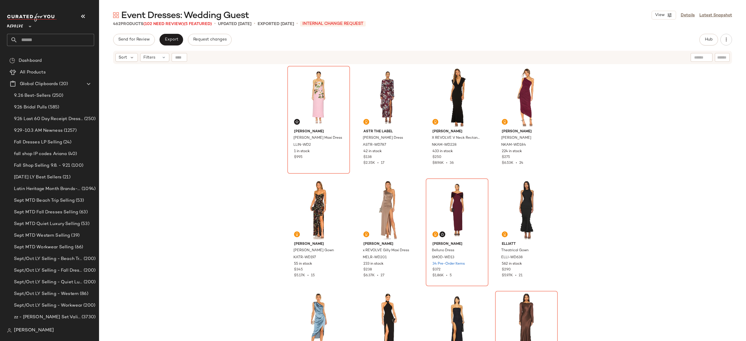
click at [180, 60] on div at bounding box center [179, 57] width 15 height 9
paste input "*********"
type input "*********"
click at [248, 57] on icon "button" at bounding box center [249, 57] width 5 height 5
click at [180, 104] on div "LEO LIN Rayna Maxi Dress LLIN-WD2 1 in stock $995 ASTR the Label Elyse Dress AS…" at bounding box center [422, 210] width 647 height 291
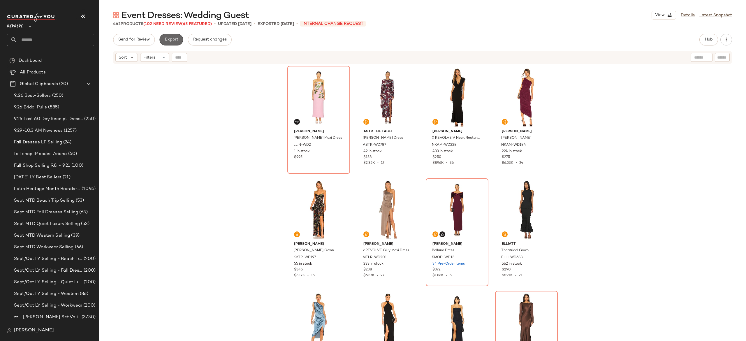
click at [169, 38] on span "Export" at bounding box center [171, 39] width 14 height 5
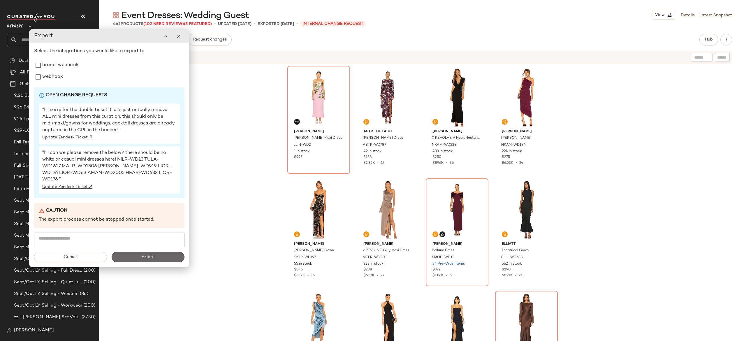
click at [140, 260] on button "Export" at bounding box center [148, 257] width 73 height 10
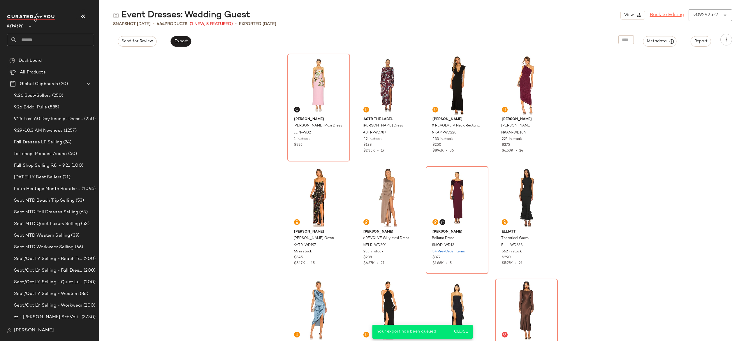
click at [665, 16] on link "Back to Editing" at bounding box center [667, 15] width 34 height 7
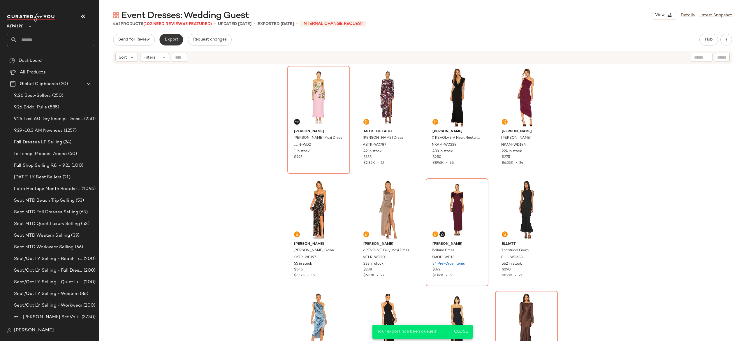
click at [171, 34] on button "Export" at bounding box center [171, 40] width 24 height 12
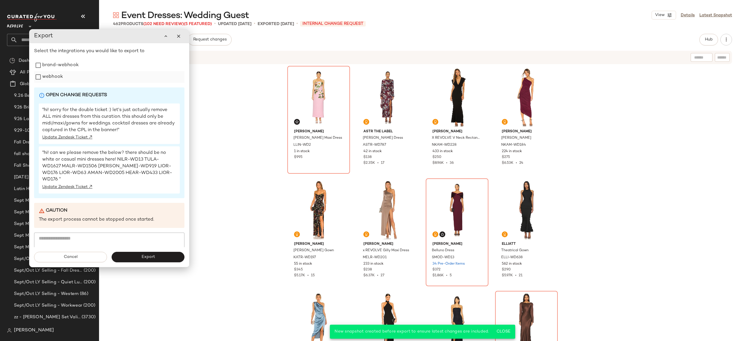
click at [54, 77] on label "webhook" at bounding box center [52, 77] width 21 height 12
click at [135, 255] on button "Export" at bounding box center [148, 257] width 73 height 10
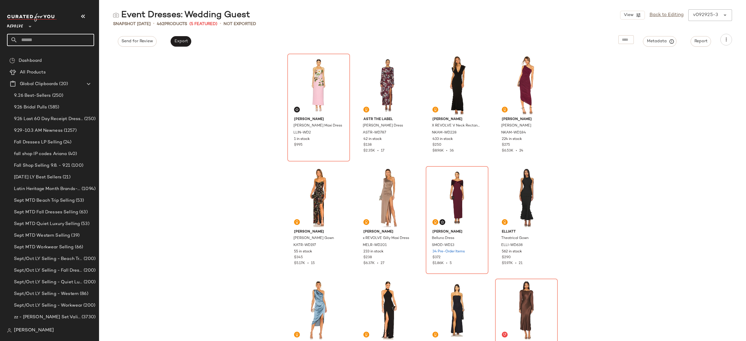
click at [89, 39] on input "text" at bounding box center [55, 40] width 77 height 12
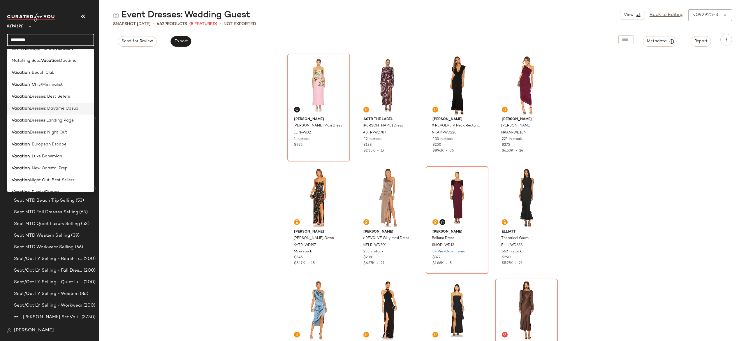
scroll to position [9, 0]
type input "********"
click at [57, 81] on span ": Chic/Minimalist" at bounding box center [46, 84] width 33 height 6
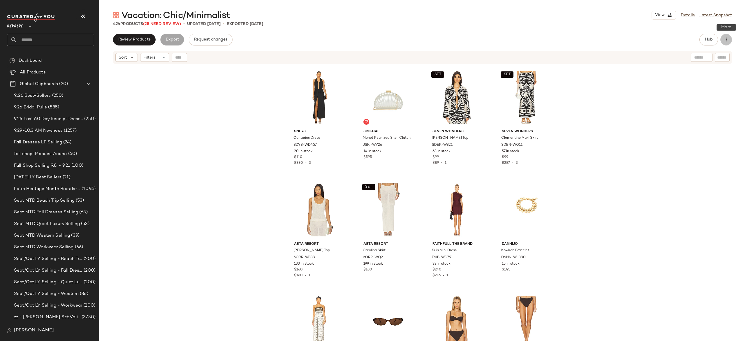
click at [728, 38] on icon "button" at bounding box center [726, 40] width 6 height 6
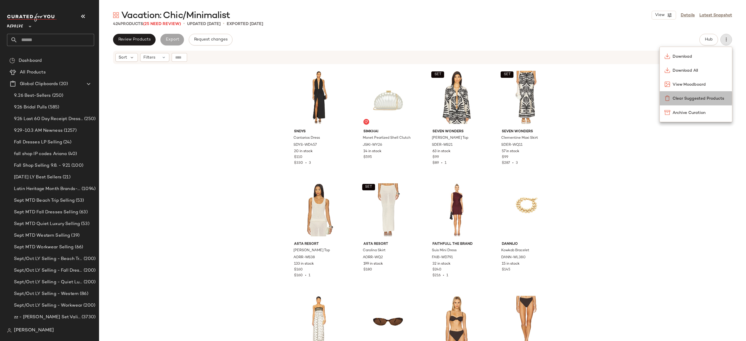
click at [707, 100] on span "Clear Suggested Products" at bounding box center [700, 99] width 55 height 6
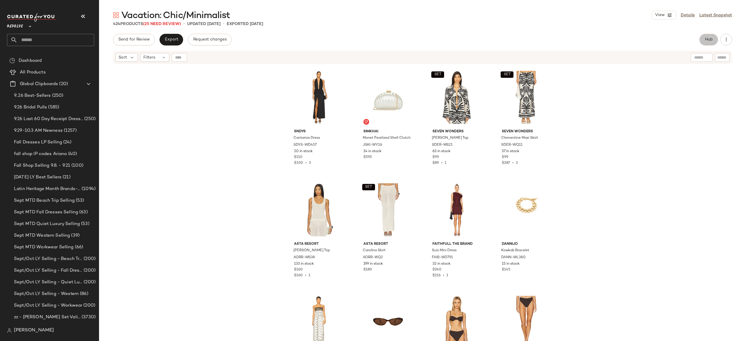
click at [707, 38] on span "Hub" at bounding box center [709, 39] width 8 height 5
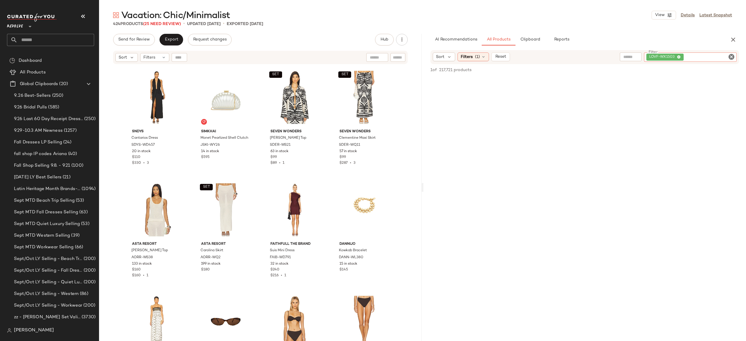
click at [696, 55] on div "LOVF-WX1503" at bounding box center [690, 56] width 93 height 9
paste input "*********"
type input "*********"
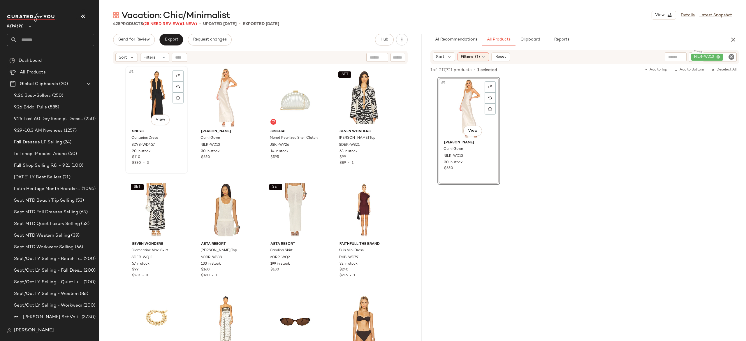
click at [149, 95] on div "#1 View" at bounding box center [156, 97] width 59 height 59
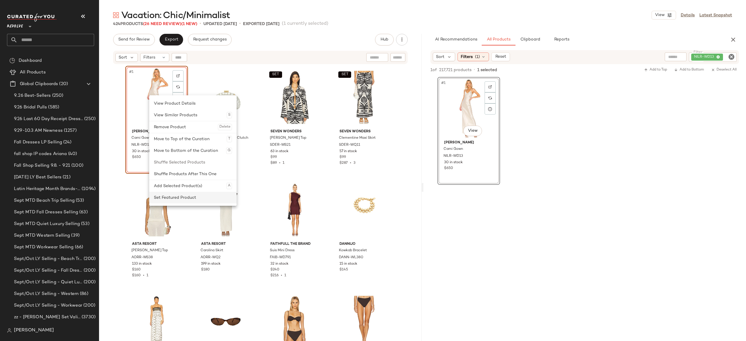
click at [168, 193] on div "Set Featured Product" at bounding box center [193, 198] width 78 height 12
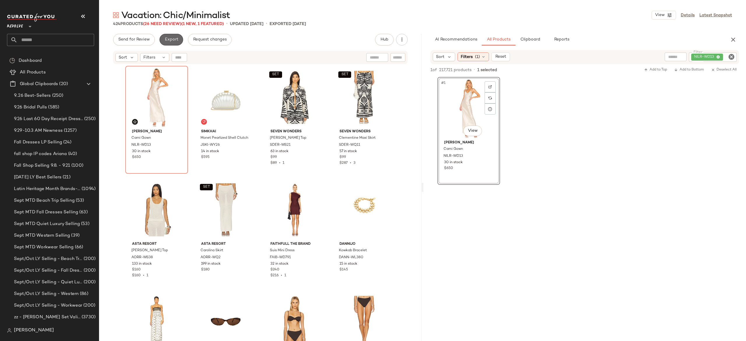
click at [174, 39] on span "Export" at bounding box center [171, 39] width 14 height 5
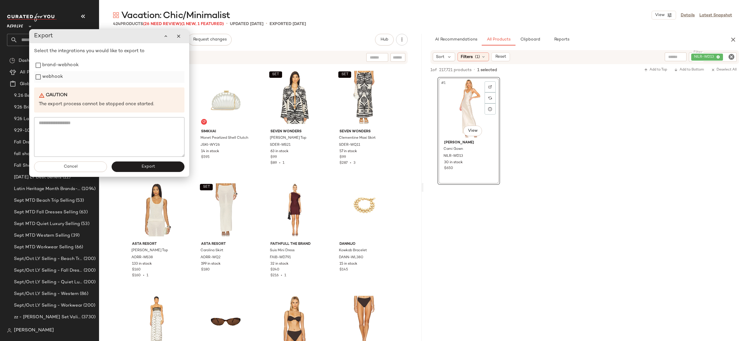
click at [59, 79] on label "webhook" at bounding box center [52, 77] width 21 height 12
click at [129, 165] on button "Export" at bounding box center [148, 166] width 73 height 10
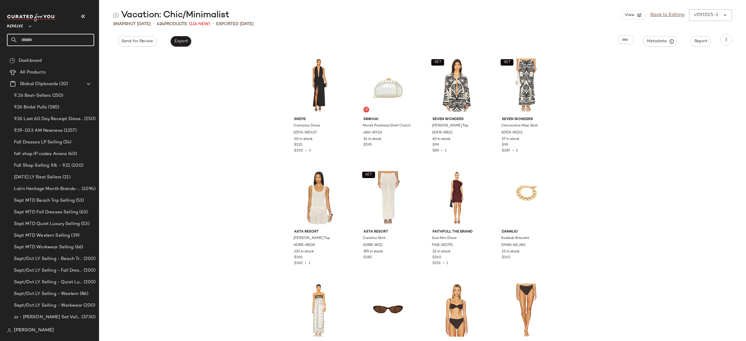
click at [85, 41] on input "text" at bounding box center [55, 40] width 77 height 12
type input "*******"
click at [67, 57] on span "Countryside" at bounding box center [59, 57] width 24 height 6
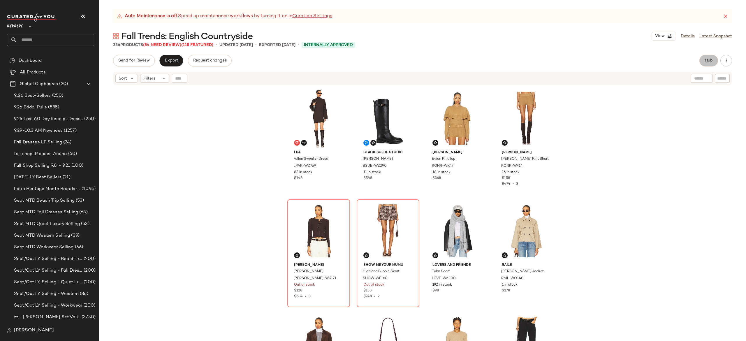
click at [707, 60] on span "Hub" at bounding box center [709, 60] width 8 height 5
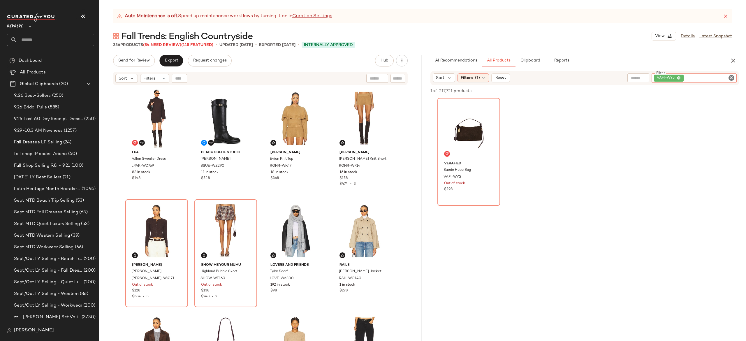
click at [704, 77] on div "VAFI-WY5" at bounding box center [694, 77] width 85 height 9
paste input "*********"
type input "*********"
click at [696, 76] on input "Filter" at bounding box center [710, 78] width 50 height 6
paste input "*********"
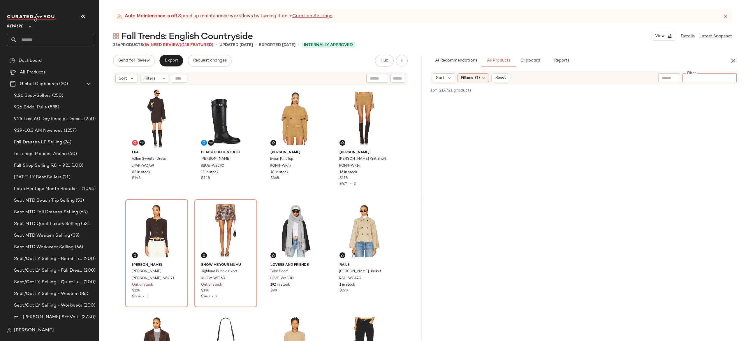
type input "*********"
click at [183, 79] on input "text" at bounding box center [179, 78] width 8 height 9
paste input "*********"
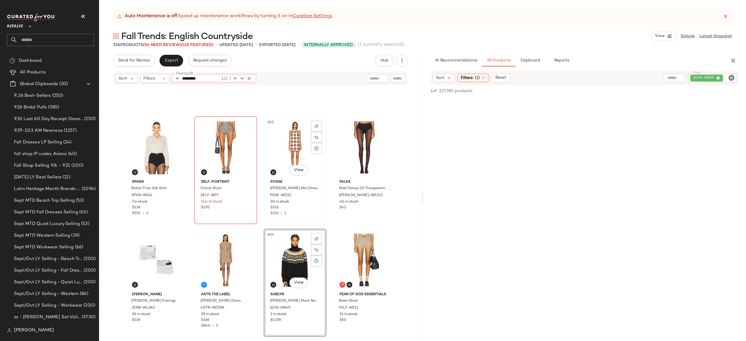
scroll to position [300, 0]
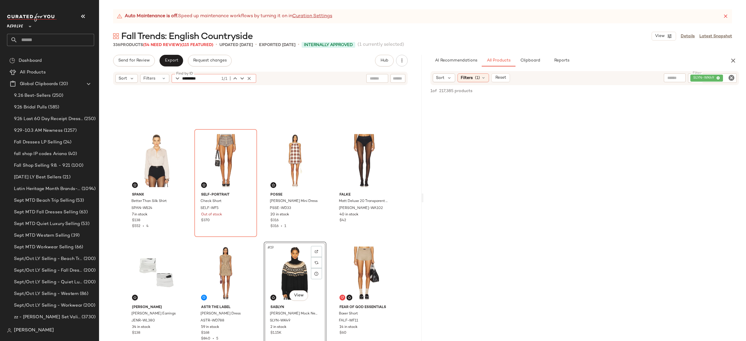
type input "*********"
click at [702, 76] on div "SLYN-WK49" at bounding box center [693, 77] width 88 height 9
paste input "*********"
type input "*********"
click at [250, 78] on icon "button" at bounding box center [249, 78] width 5 height 5
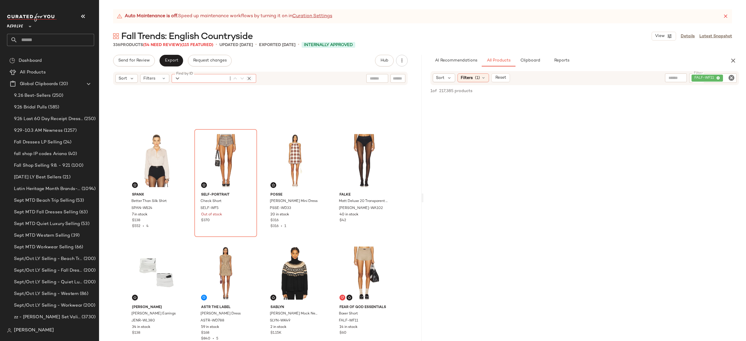
paste input "*********"
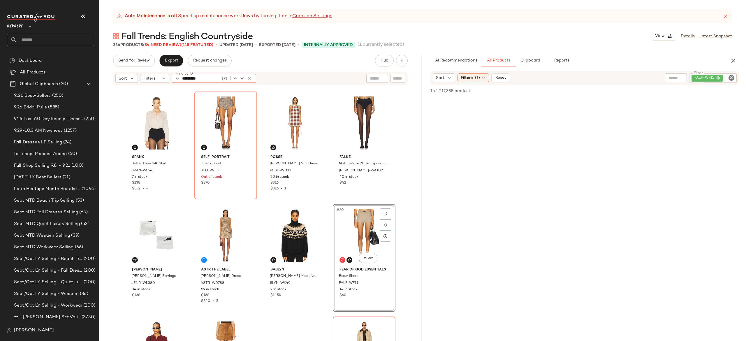
type input "*********"
click at [250, 76] on icon "button" at bounding box center [249, 78] width 5 height 5
type input "*********"
click at [250, 76] on icon "button" at bounding box center [249, 78] width 5 height 5
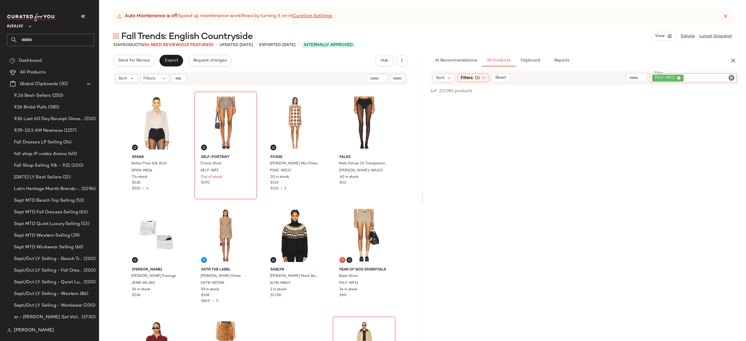
click at [710, 76] on div "FALF-WF11" at bounding box center [693, 77] width 87 height 9
paste input "*********"
type input "*********"
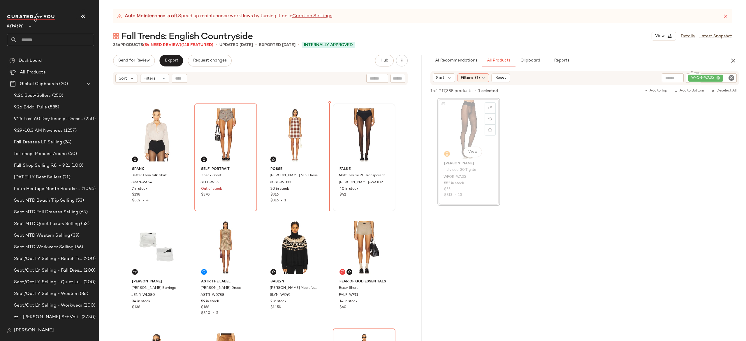
scroll to position [324, 0]
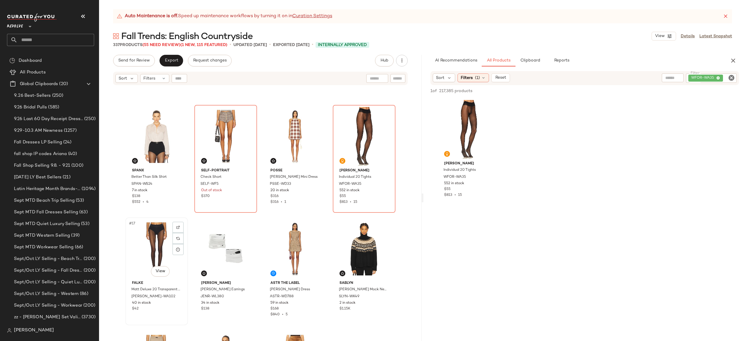
click at [150, 238] on div "#17 View" at bounding box center [156, 248] width 59 height 59
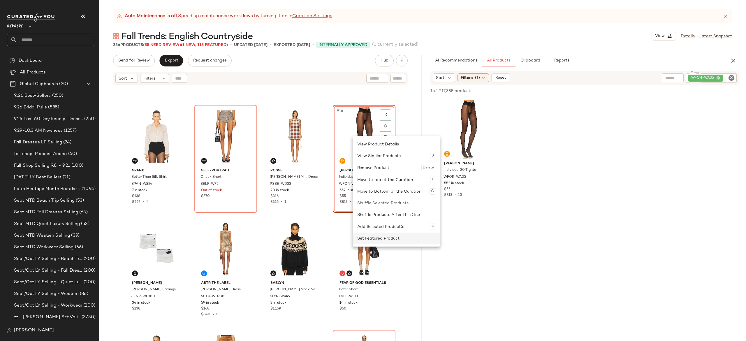
click at [377, 236] on div "Set Featured Product" at bounding box center [396, 239] width 78 height 12
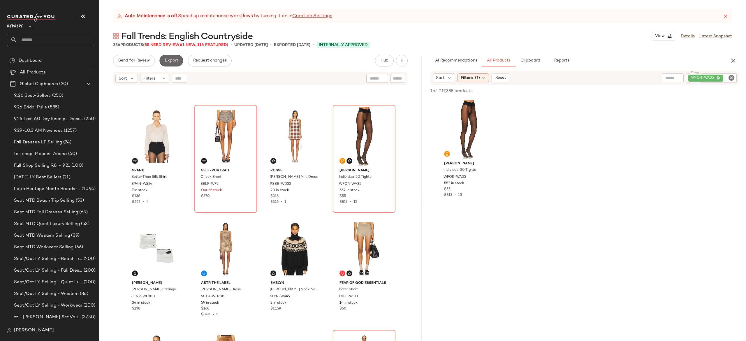
click at [172, 59] on span "Export" at bounding box center [171, 60] width 14 height 5
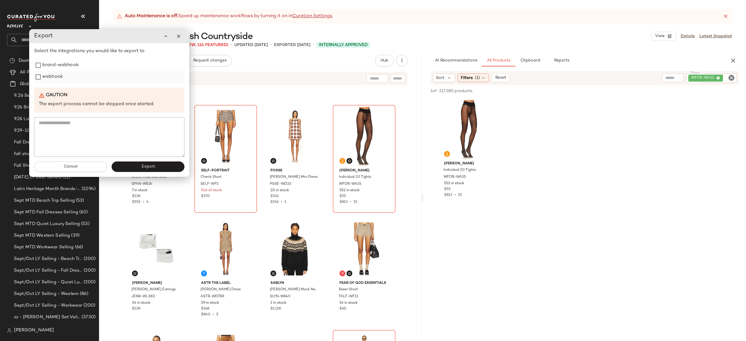
click at [58, 80] on label "webhook" at bounding box center [52, 77] width 21 height 12
click at [134, 166] on button "Export" at bounding box center [148, 166] width 73 height 10
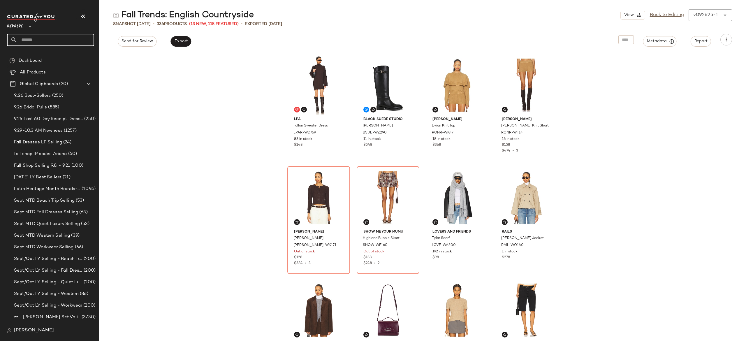
click at [85, 43] on input "text" at bounding box center [55, 40] width 77 height 12
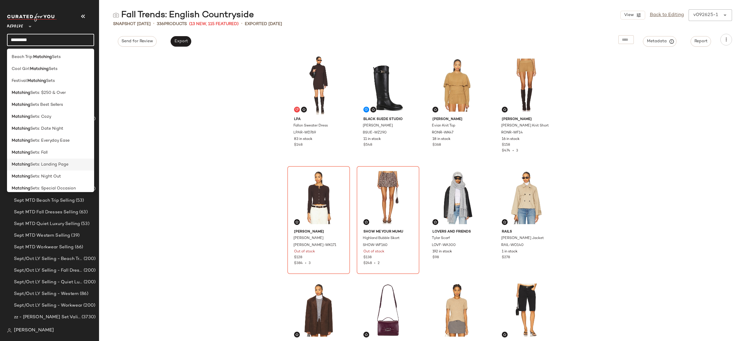
type input "********"
click at [57, 163] on span "Sets: Landing Page" at bounding box center [49, 164] width 38 height 6
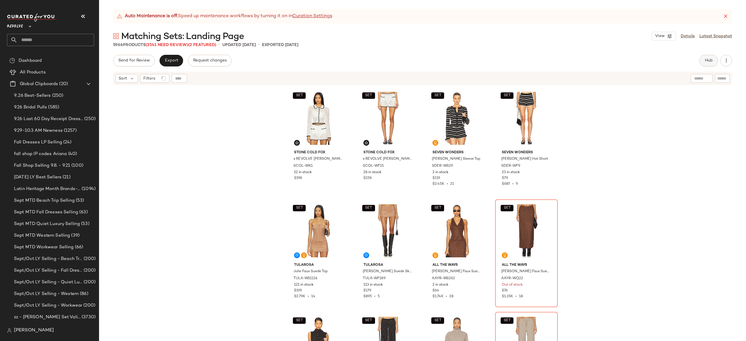
click at [707, 62] on span "Hub" at bounding box center [709, 60] width 8 height 5
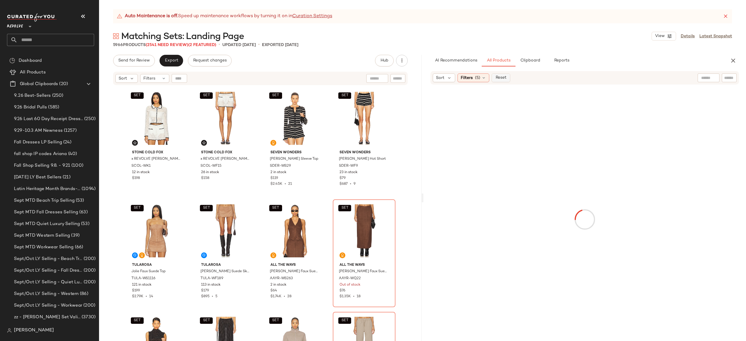
click at [505, 78] on span "Reset" at bounding box center [500, 77] width 11 height 5
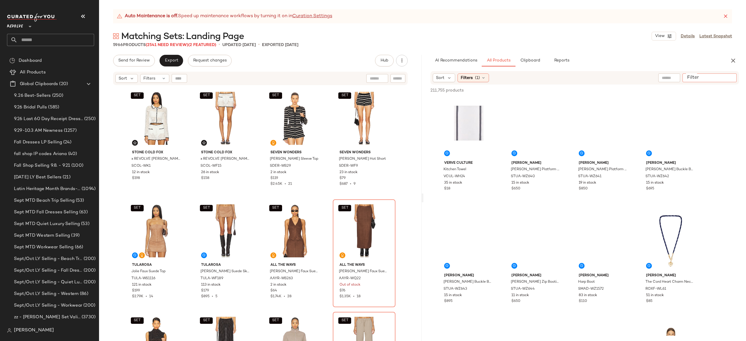
click at [731, 76] on input "Filter" at bounding box center [710, 78] width 50 height 6
paste input "*********"
type input "*********"
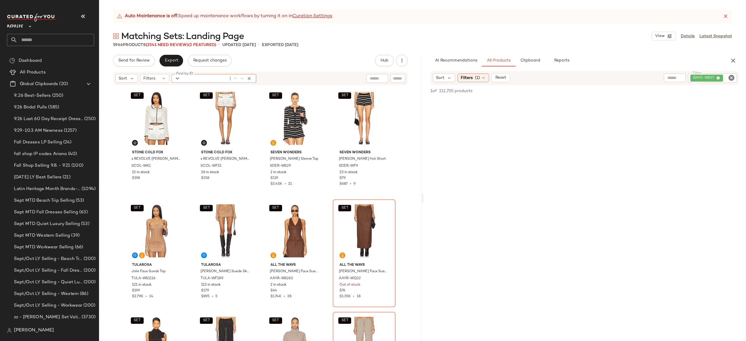
click at [180, 77] on div "Find by ID Find by ID" at bounding box center [214, 78] width 85 height 9
paste input "*********"
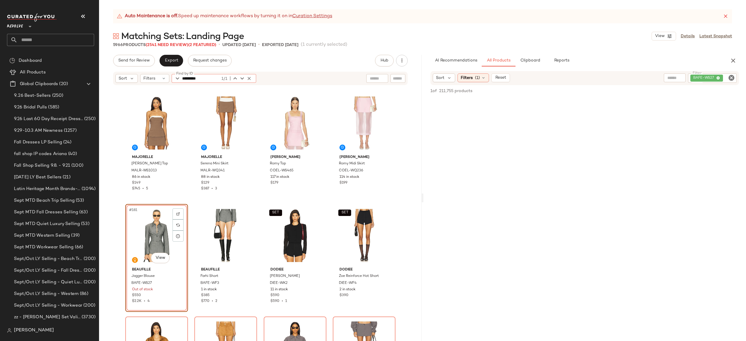
type input "*********"
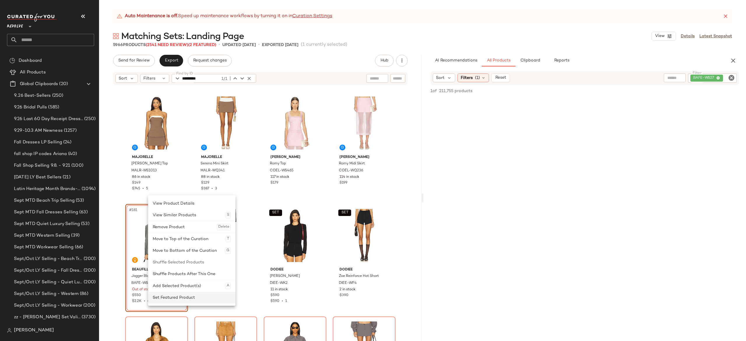
click at [169, 296] on div "Set Featured Product" at bounding box center [192, 298] width 78 height 12
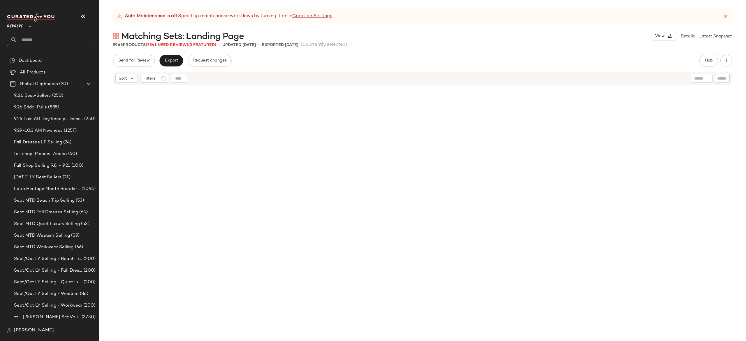
scroll to position [4951, 0]
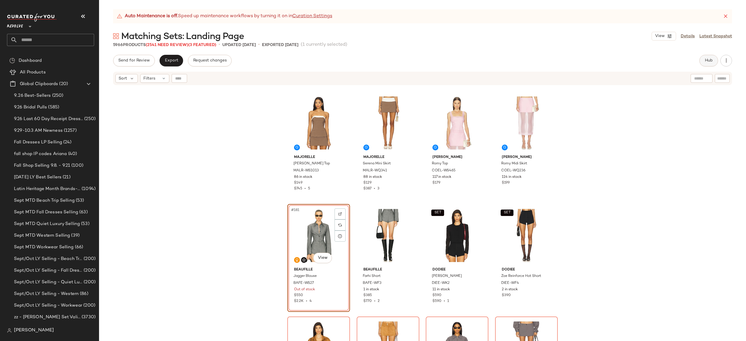
click at [701, 61] on button "Hub" at bounding box center [709, 61] width 19 height 12
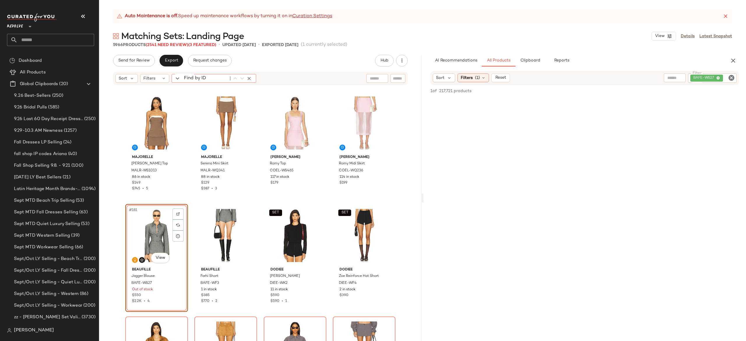
click at [177, 80] on div "Find by ID Find by ID" at bounding box center [214, 78] width 85 height 9
paste input "********"
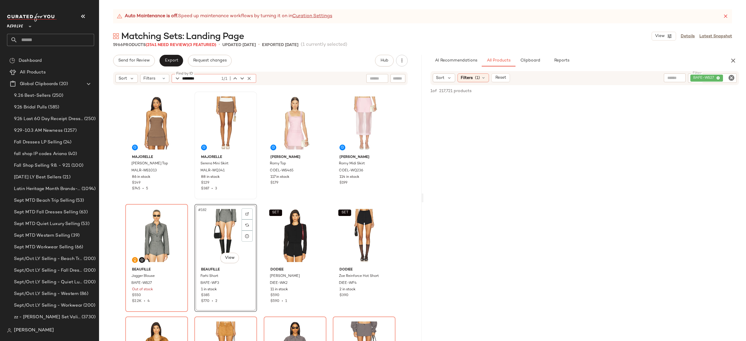
type input "********"
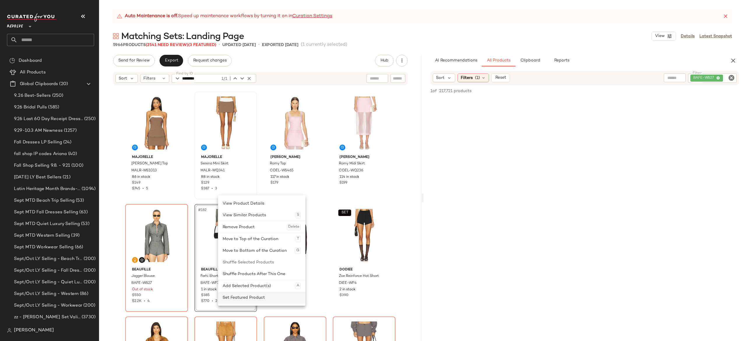
click at [241, 296] on div "Set Featured Product" at bounding box center [262, 298] width 78 height 12
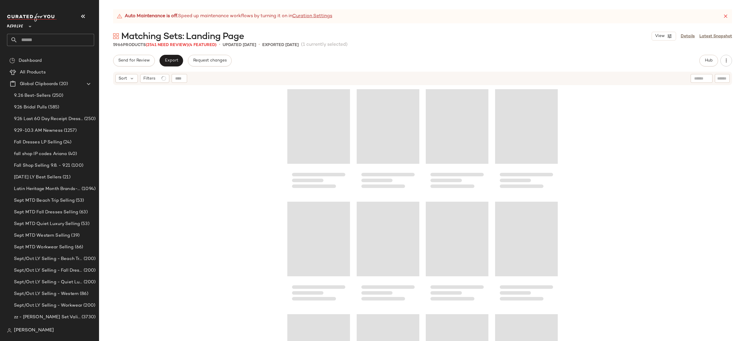
scroll to position [4951, 0]
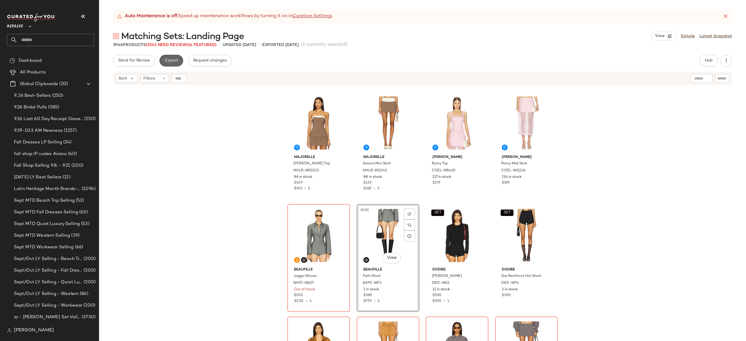
click at [178, 61] on span "Export" at bounding box center [171, 60] width 14 height 5
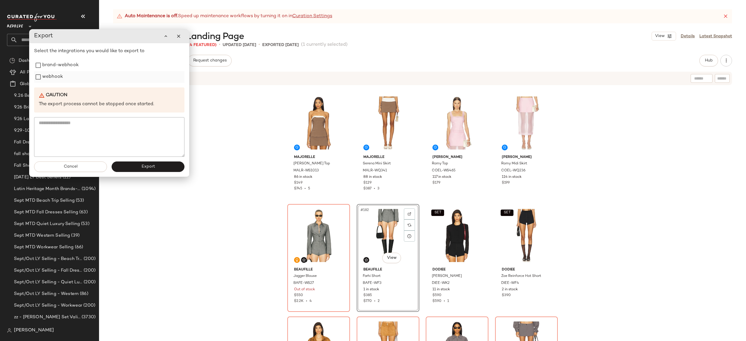
click at [60, 80] on label "webhook" at bounding box center [52, 77] width 21 height 12
click at [128, 166] on button "Export" at bounding box center [148, 166] width 73 height 10
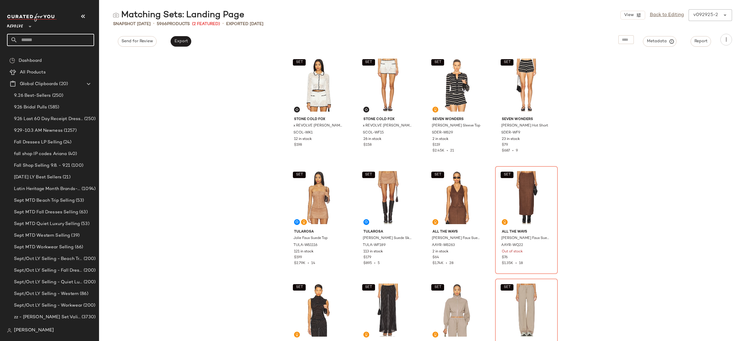
click at [86, 35] on input "text" at bounding box center [55, 40] width 77 height 12
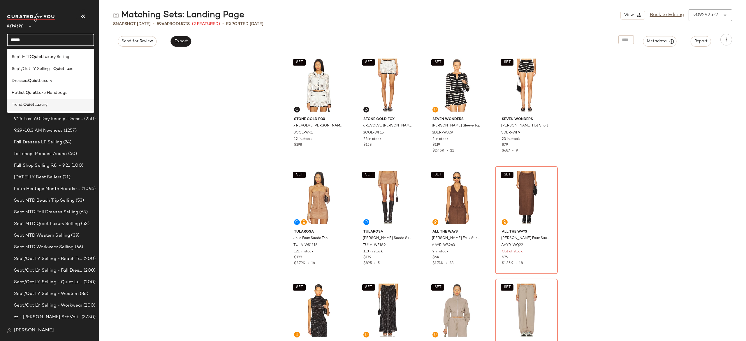
type input "*****"
click at [41, 103] on span "Luxury" at bounding box center [40, 105] width 13 height 6
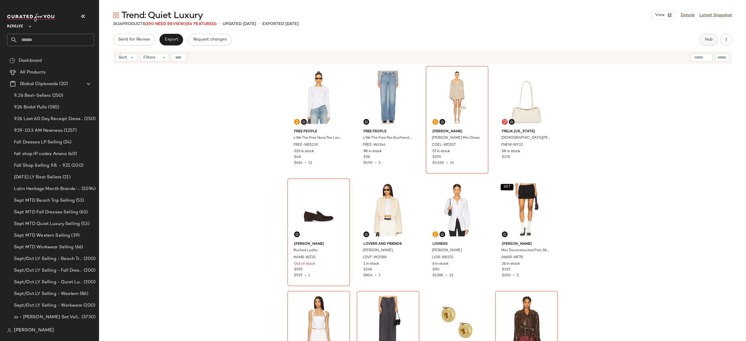
click at [708, 39] on span "Hub" at bounding box center [709, 39] width 8 height 5
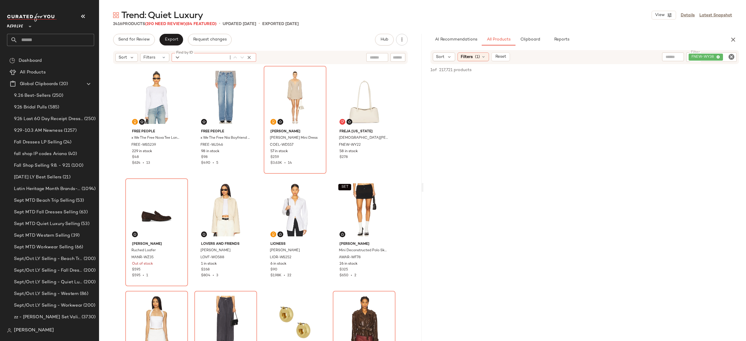
click at [181, 55] on div "Find by ID Find by ID" at bounding box center [214, 57] width 85 height 9
paste input "*********"
type input "*********"
click at [250, 57] on icon "button" at bounding box center [249, 57] width 5 height 5
click at [695, 57] on div "FNEW-WY38" at bounding box center [711, 56] width 50 height 9
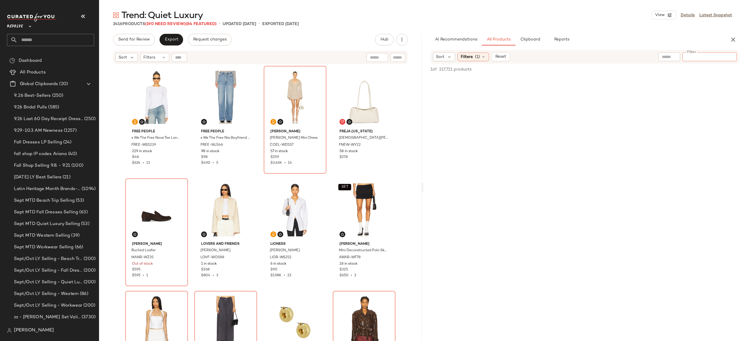
paste input "*********"
type input "*********"
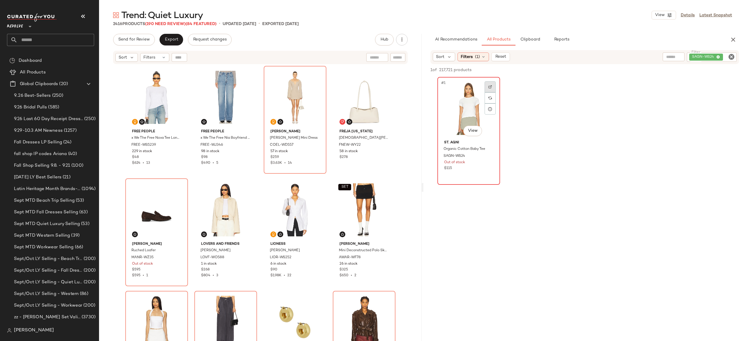
click at [492, 86] on div at bounding box center [490, 86] width 11 height 11
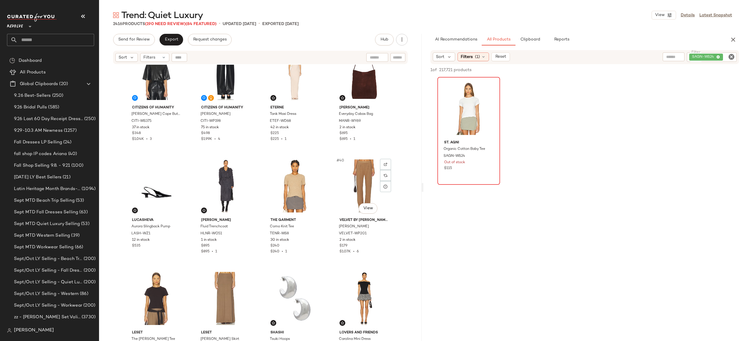
scroll to position [929, 0]
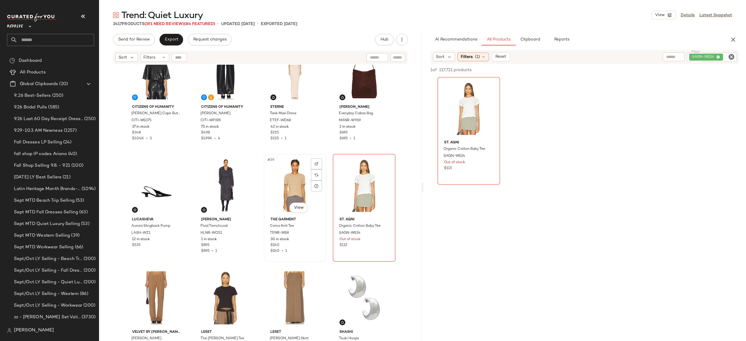
click at [288, 187] on div "#39 View" at bounding box center [295, 185] width 59 height 59
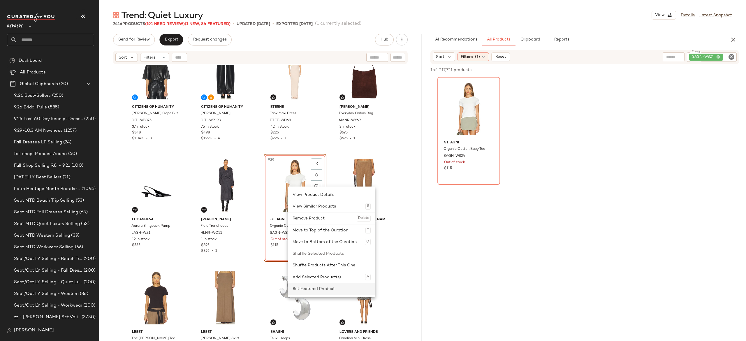
click at [308, 289] on div "Set Featured Product" at bounding box center [332, 289] width 78 height 12
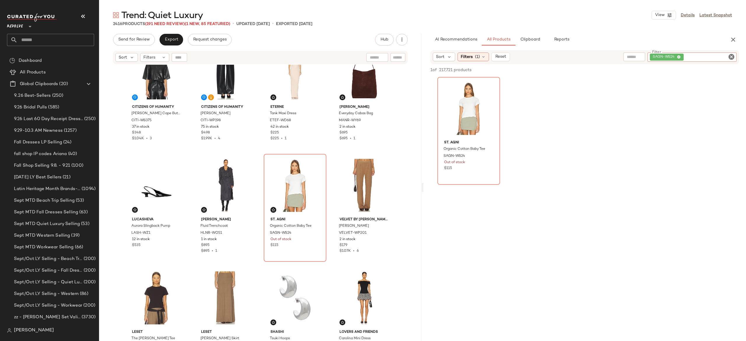
click at [699, 56] on div "SAGN-WS24" at bounding box center [692, 56] width 89 height 9
paste input "*********"
type input "*********"
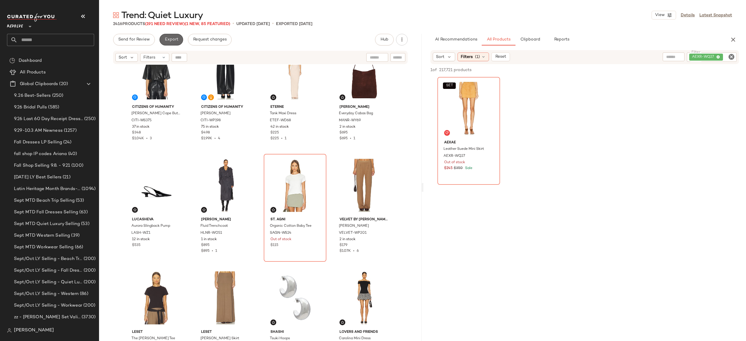
click at [174, 38] on span "Export" at bounding box center [171, 39] width 14 height 5
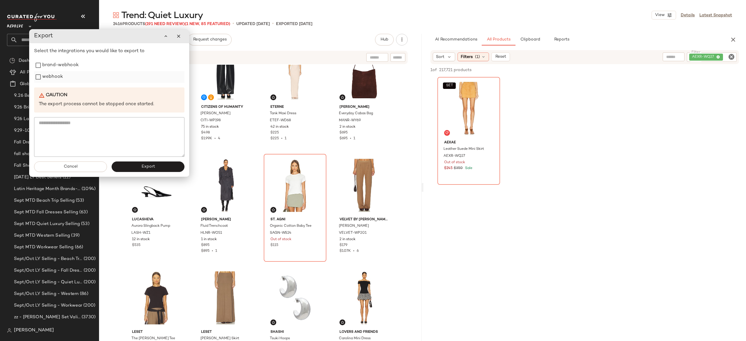
click at [61, 80] on label "webhook" at bounding box center [52, 77] width 21 height 12
click at [125, 166] on button "Export" at bounding box center [148, 166] width 73 height 10
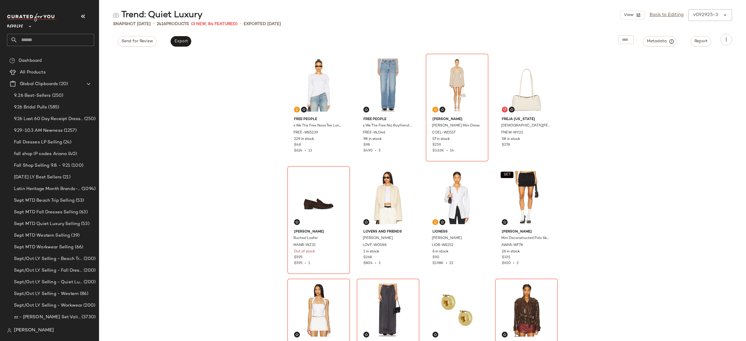
click at [83, 44] on input "text" at bounding box center [55, 40] width 77 height 12
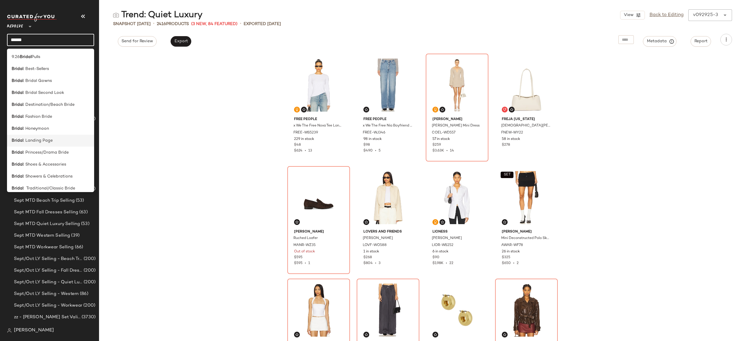
type input "******"
click at [53, 138] on div "Bridal : Landing Page" at bounding box center [51, 141] width 78 height 6
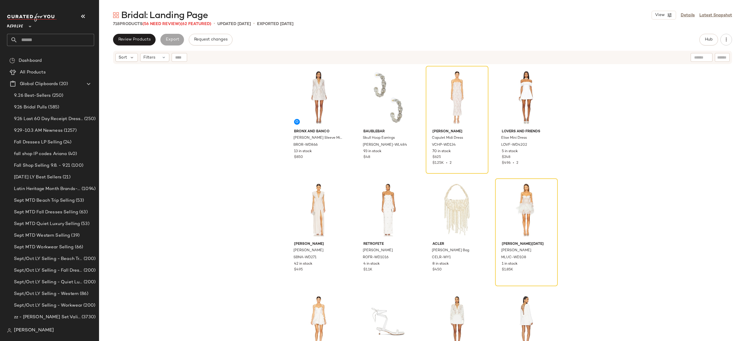
click at [82, 42] on input "text" at bounding box center [55, 40] width 77 height 12
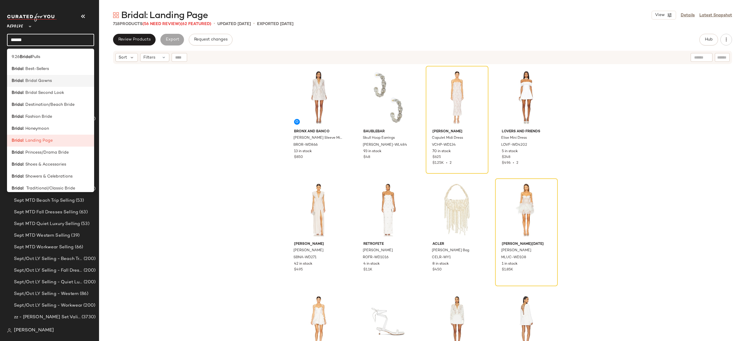
type input "******"
click at [56, 78] on div "Bridal : Bridal Gowns" at bounding box center [51, 81] width 78 height 6
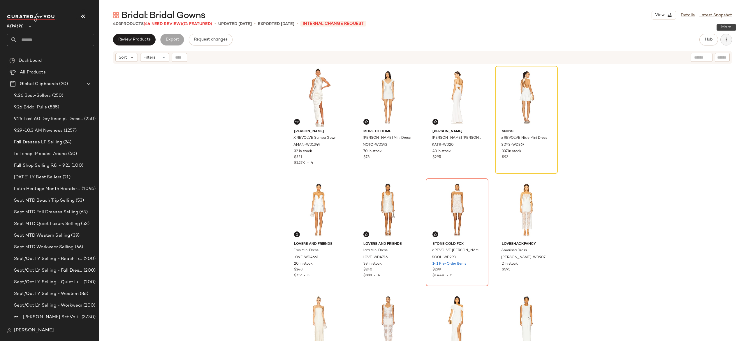
click at [727, 41] on icon "button" at bounding box center [726, 40] width 6 height 6
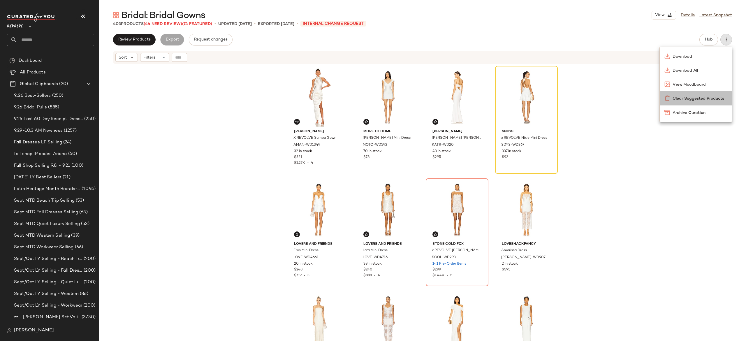
click at [698, 96] on span "Clear Suggested Products" at bounding box center [700, 99] width 55 height 6
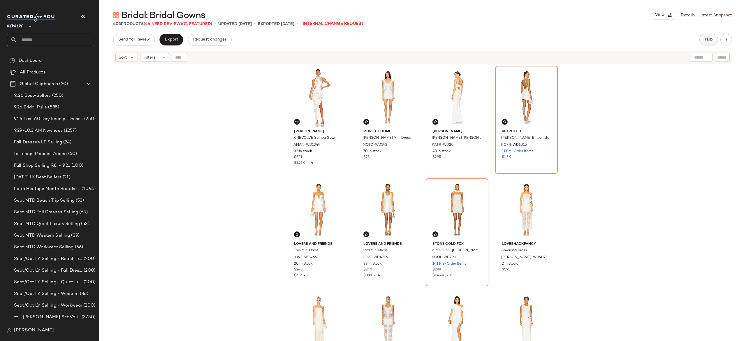
click at [712, 40] on span "Hub" at bounding box center [709, 39] width 8 height 5
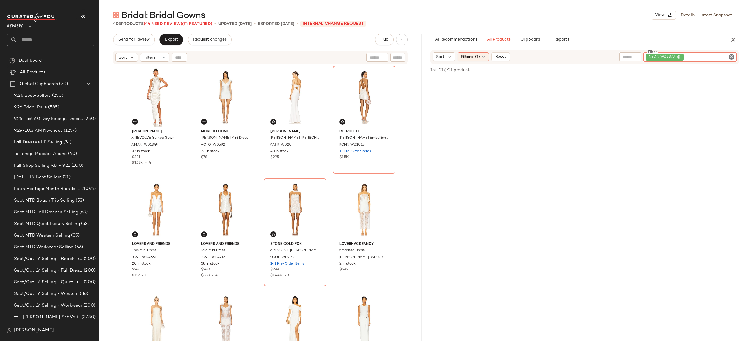
click at [710, 57] on div "NBDR-WD3379" at bounding box center [690, 56] width 93 height 9
paste input "**********"
type input "**********"
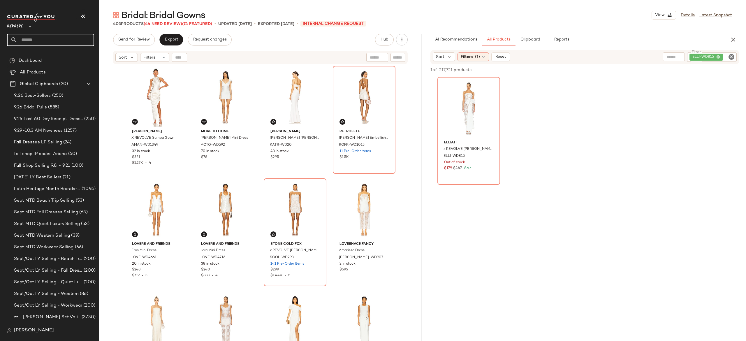
click at [81, 38] on input "text" at bounding box center [55, 40] width 77 height 12
type input "******"
click at [63, 56] on b "[GEOGRAPHIC_DATA]" at bounding box center [75, 57] width 45 height 6
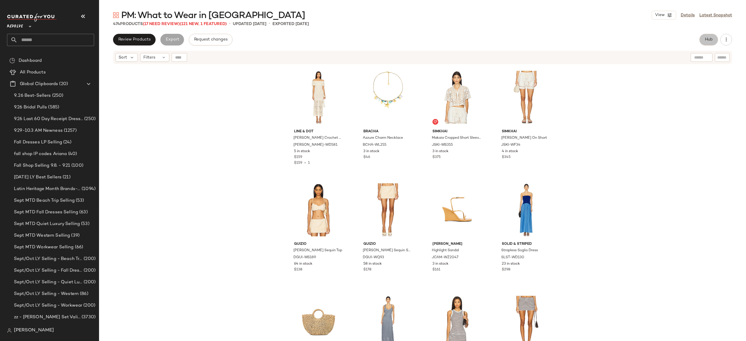
click at [711, 40] on span "Hub" at bounding box center [709, 39] width 8 height 5
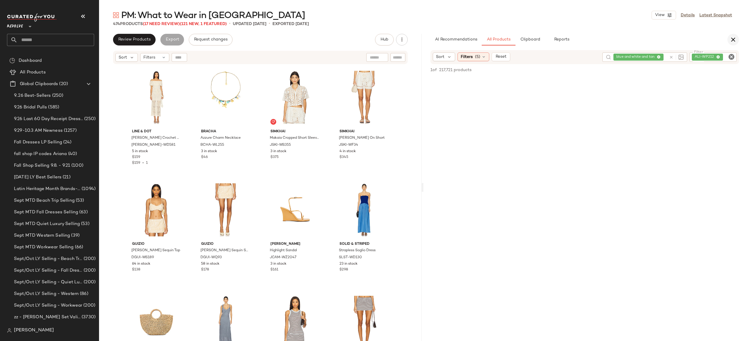
drag, startPoint x: 739, startPoint y: 40, endPoint x: 733, endPoint y: 40, distance: 6.4
click at [733, 40] on div "AI Recommendations All Products Clipboard Reports" at bounding box center [585, 40] width 323 height 12
click at [733, 40] on icon "button" at bounding box center [733, 39] width 7 height 7
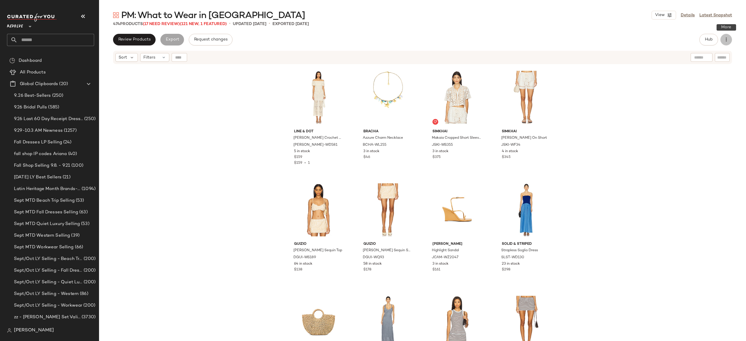
click at [728, 37] on icon "button" at bounding box center [726, 40] width 6 height 6
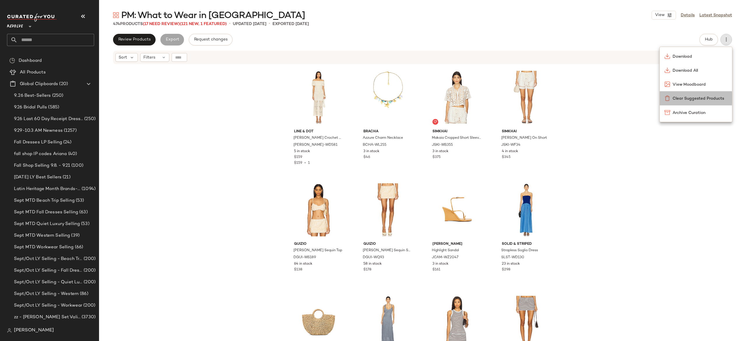
click at [677, 99] on span "Clear Suggested Products" at bounding box center [700, 99] width 55 height 6
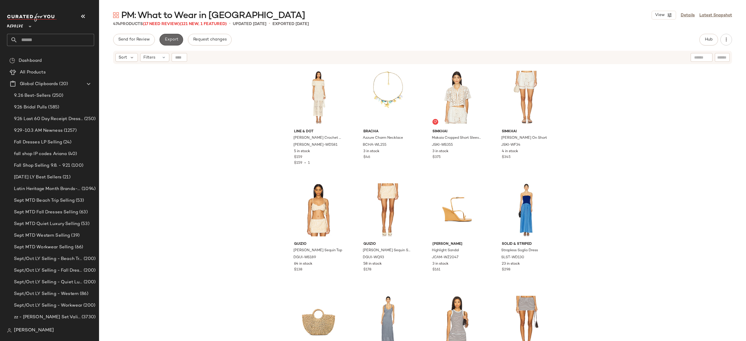
click at [174, 38] on span "Export" at bounding box center [171, 39] width 14 height 5
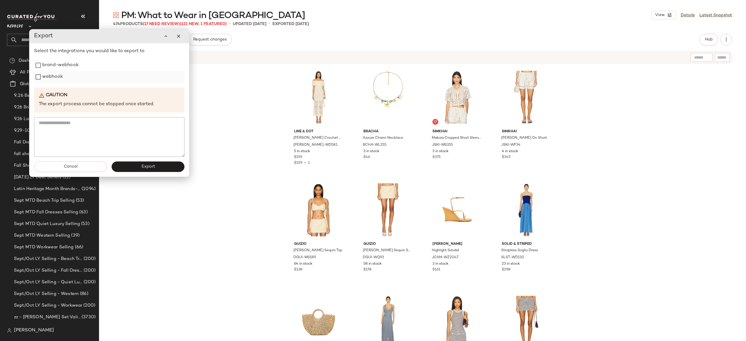
click at [56, 81] on label "webhook" at bounding box center [52, 77] width 21 height 12
click at [125, 166] on button "Export" at bounding box center [148, 166] width 73 height 10
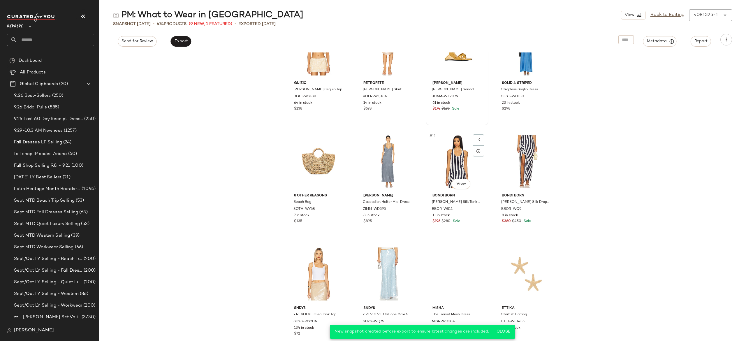
scroll to position [154, 0]
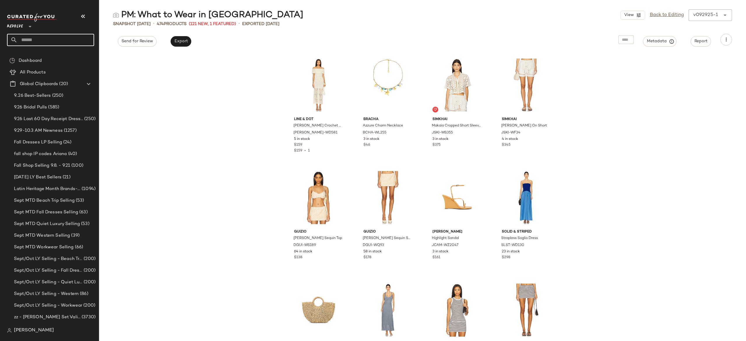
click at [48, 43] on input "text" at bounding box center [55, 40] width 77 height 12
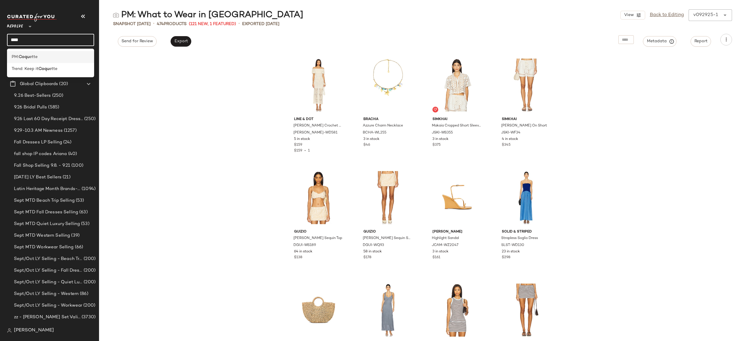
type input "****"
click at [45, 55] on div "PM: Coqu ette" at bounding box center [51, 57] width 78 height 6
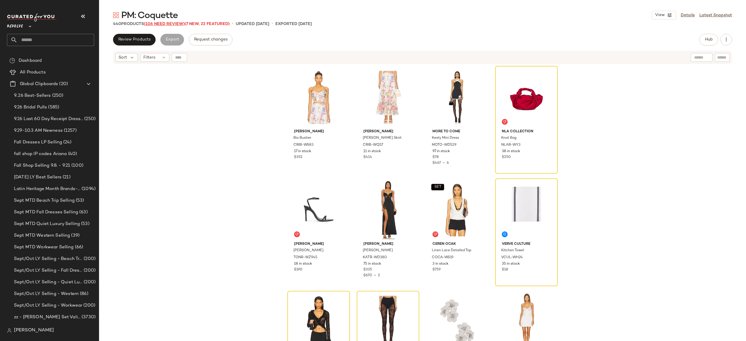
click at [180, 23] on span "(106 Need Review)" at bounding box center [164, 24] width 41 height 4
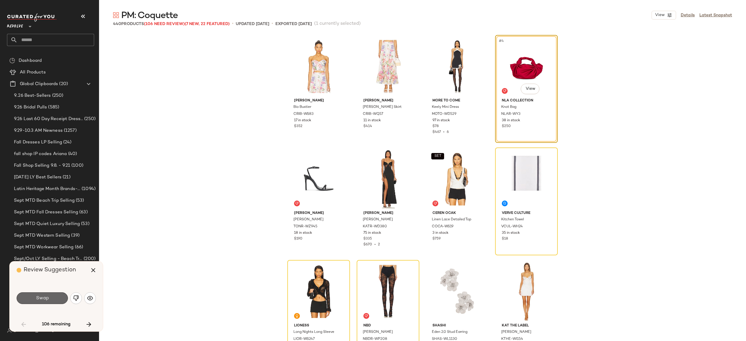
click at [55, 298] on button "Swap" at bounding box center [42, 298] width 51 height 12
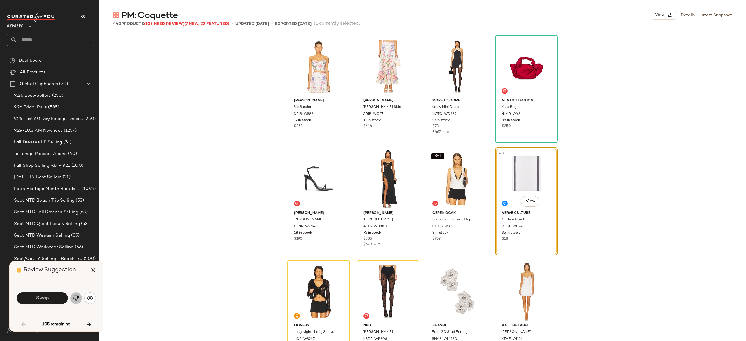
click at [74, 298] on img "button" at bounding box center [76, 298] width 6 height 6
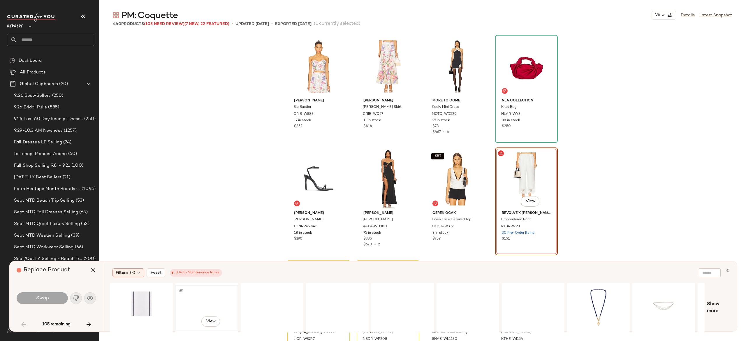
click at [199, 297] on div "#1 View" at bounding box center [207, 307] width 59 height 41
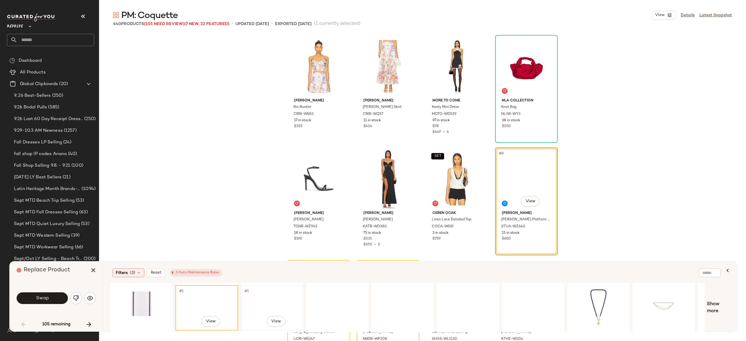
click at [278, 292] on div "#1 View" at bounding box center [272, 307] width 59 height 41
click at [711, 304] on span "Show more" at bounding box center [718, 308] width 23 height 14
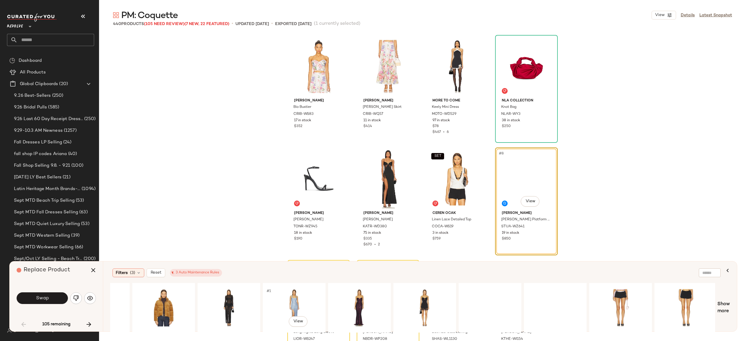
scroll to position [0, 698]
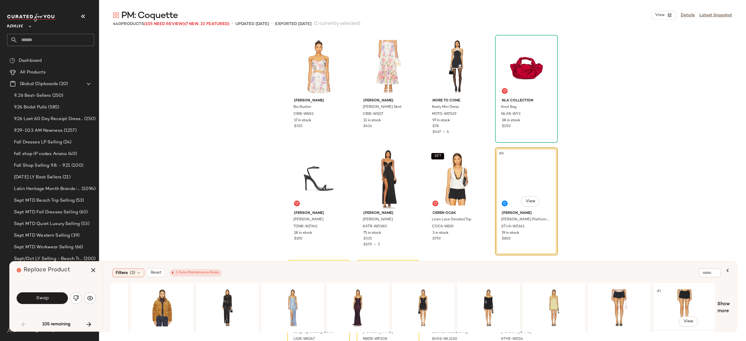
click at [679, 302] on div "#1 View" at bounding box center [684, 307] width 59 height 41
click at [52, 297] on button "Swap" at bounding box center [42, 298] width 51 height 12
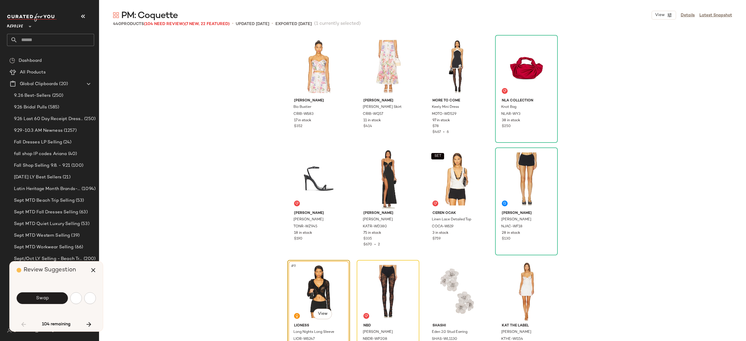
scroll to position [117, 0]
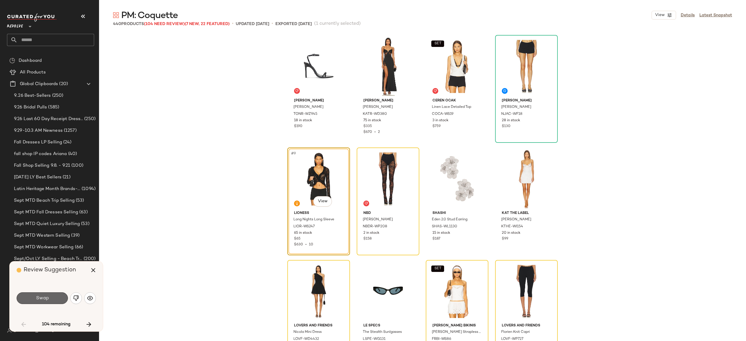
click at [60, 299] on button "Swap" at bounding box center [42, 298] width 51 height 12
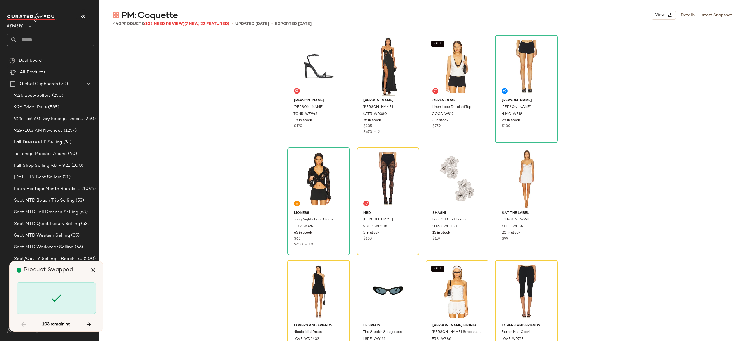
scroll to position [113, 0]
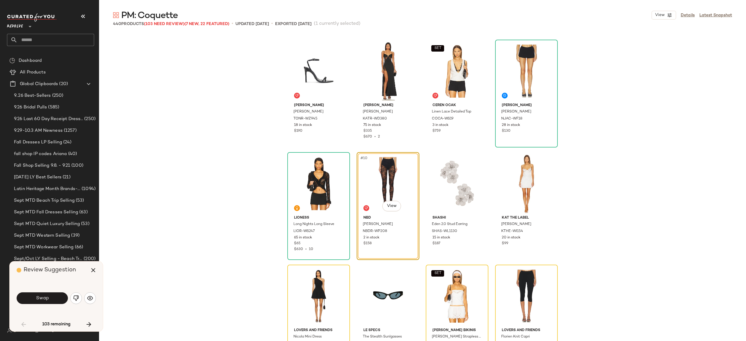
click at [60, 299] on button "Swap" at bounding box center [42, 298] width 51 height 12
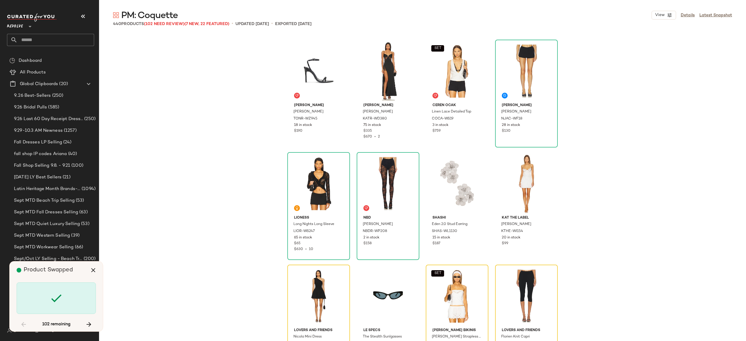
scroll to position [225, 0]
